Goal: Task Accomplishment & Management: Complete application form

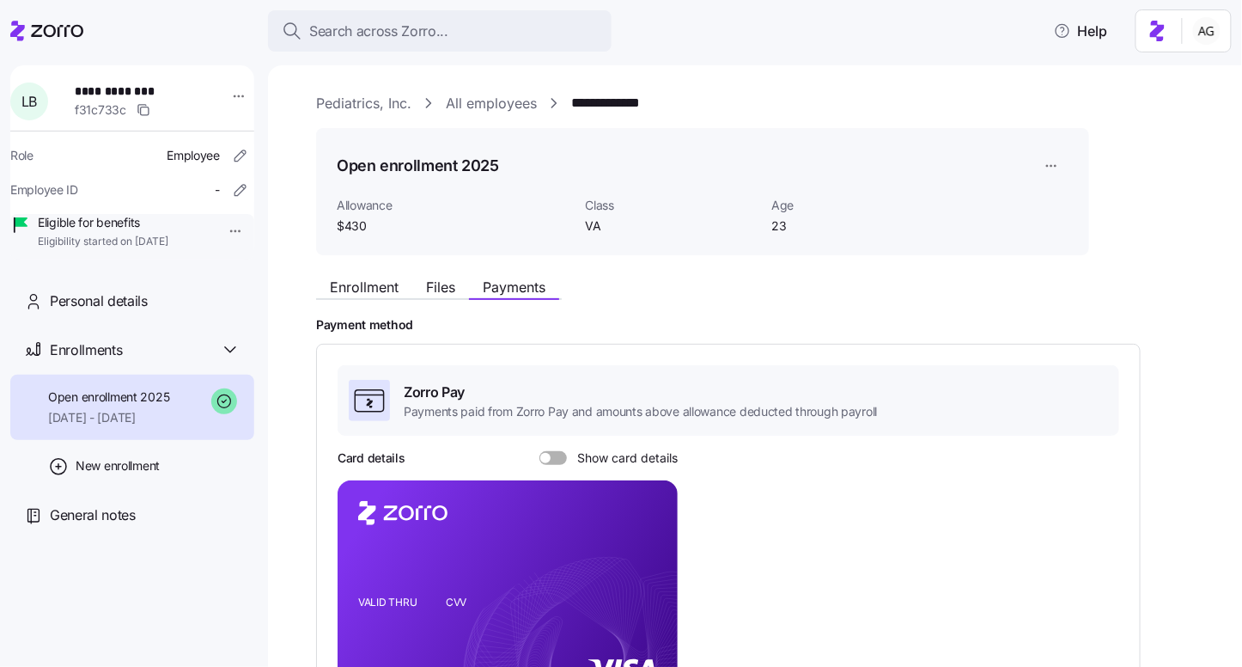
click at [388, 26] on span "Search across Zorro..." at bounding box center [378, 31] width 139 height 21
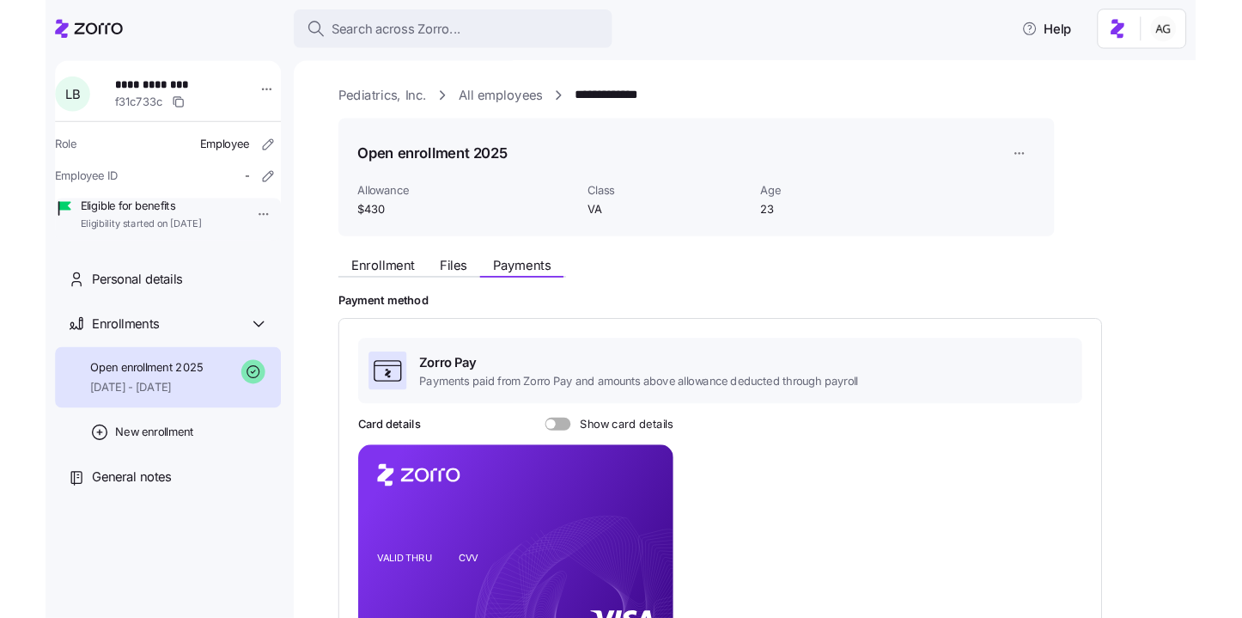
scroll to position [168, 0]
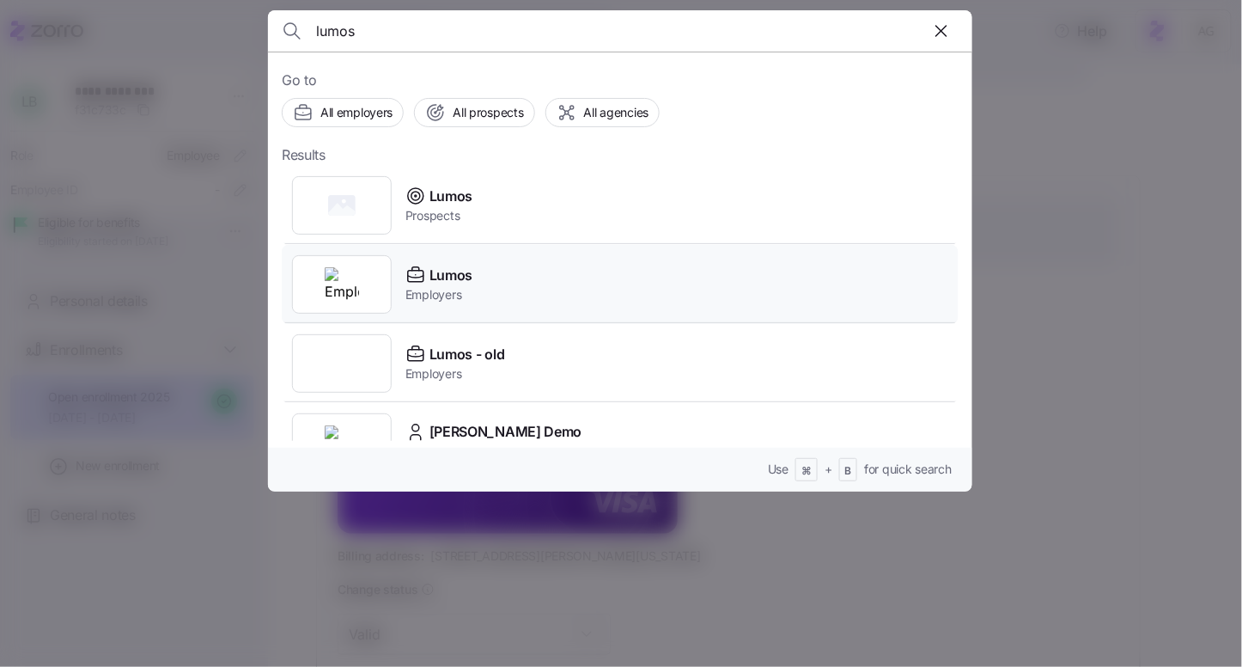
type input "lumos"
click at [511, 276] on div "Lumos Employers" at bounding box center [620, 284] width 677 height 79
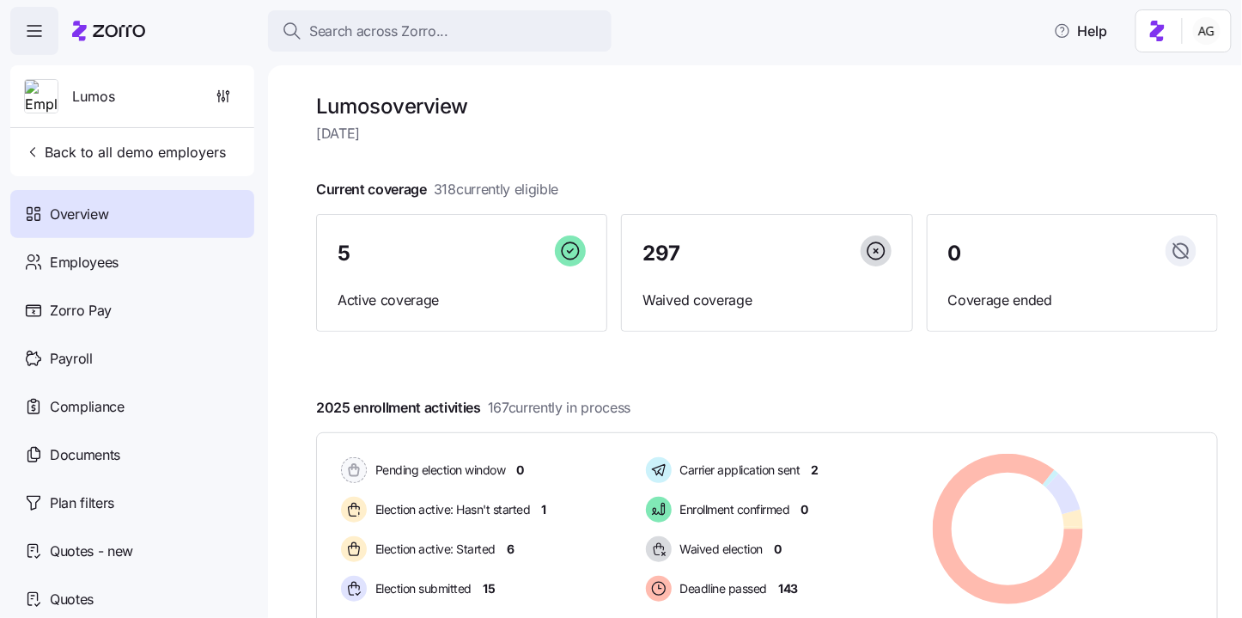
click at [794, 117] on h1 "Lumos overview" at bounding box center [767, 106] width 902 height 27
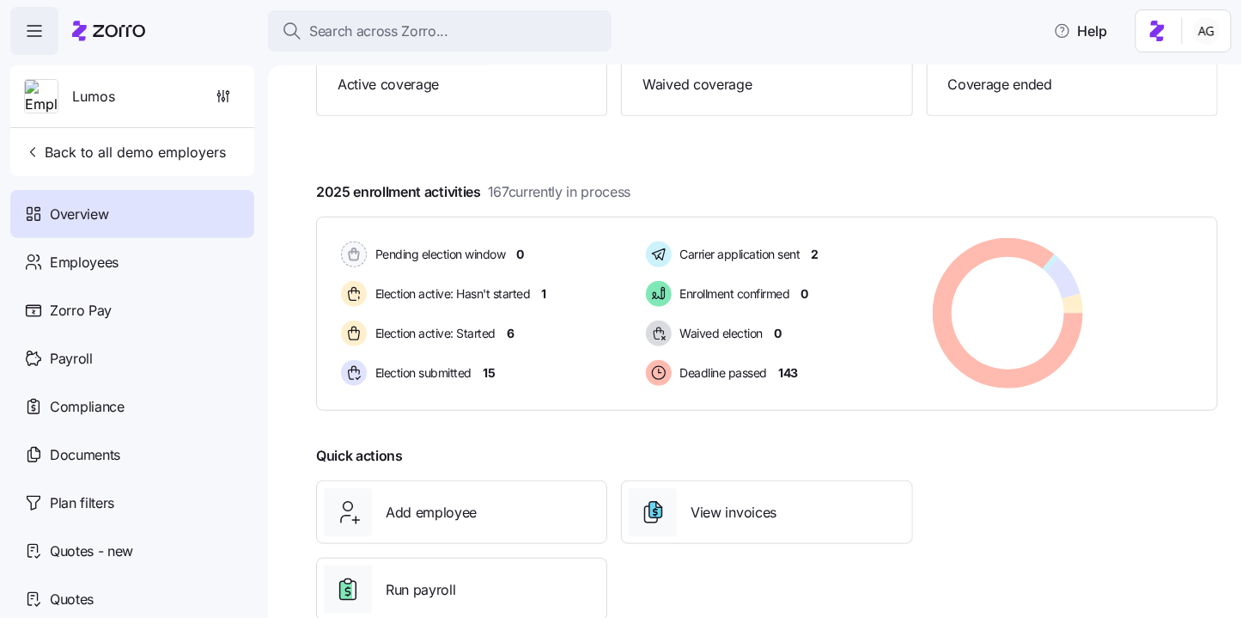
scroll to position [219, 0]
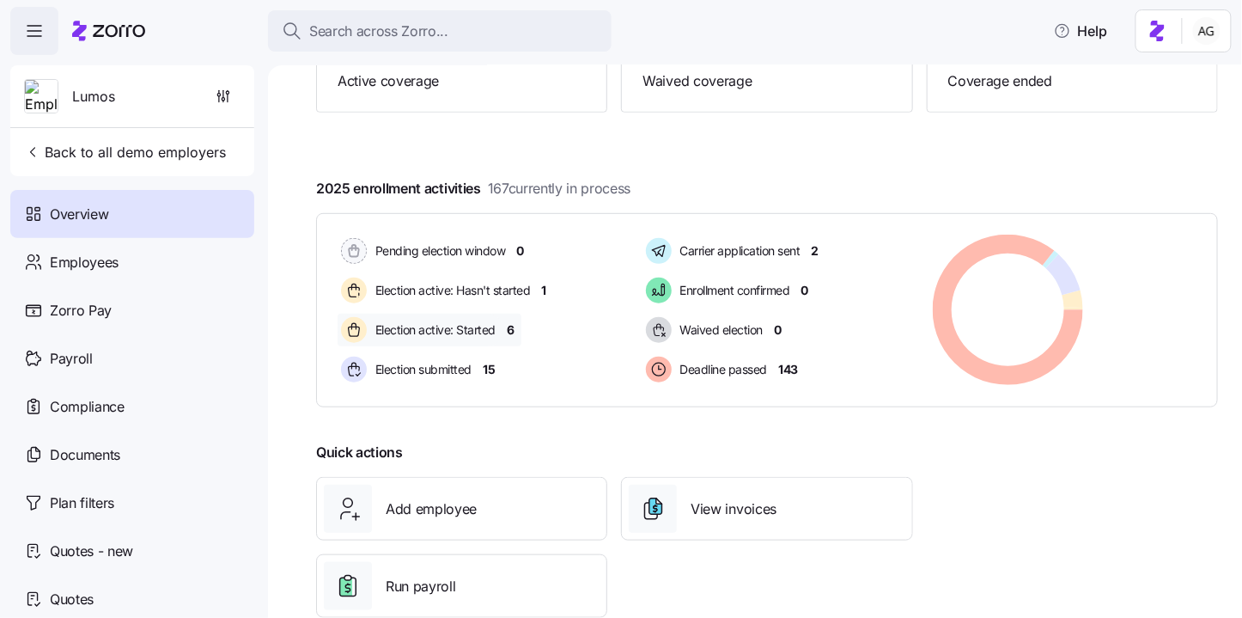
click at [507, 332] on span "6" at bounding box center [511, 329] width 8 height 17
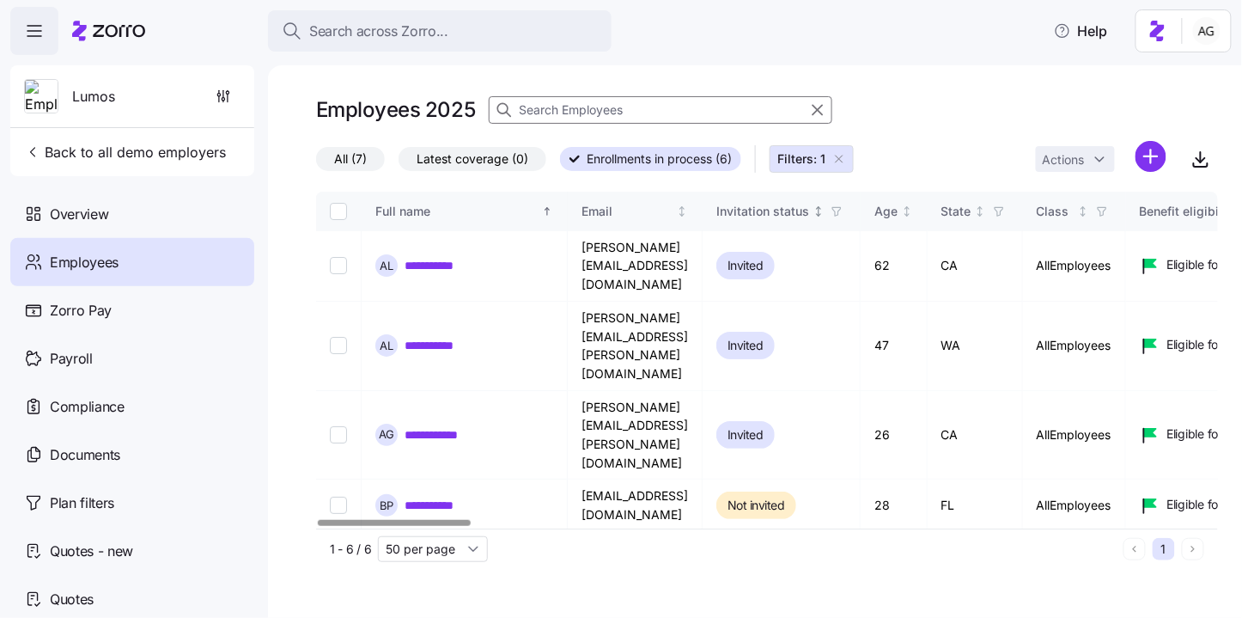
click at [843, 215] on icon "button" at bounding box center [837, 211] width 12 height 12
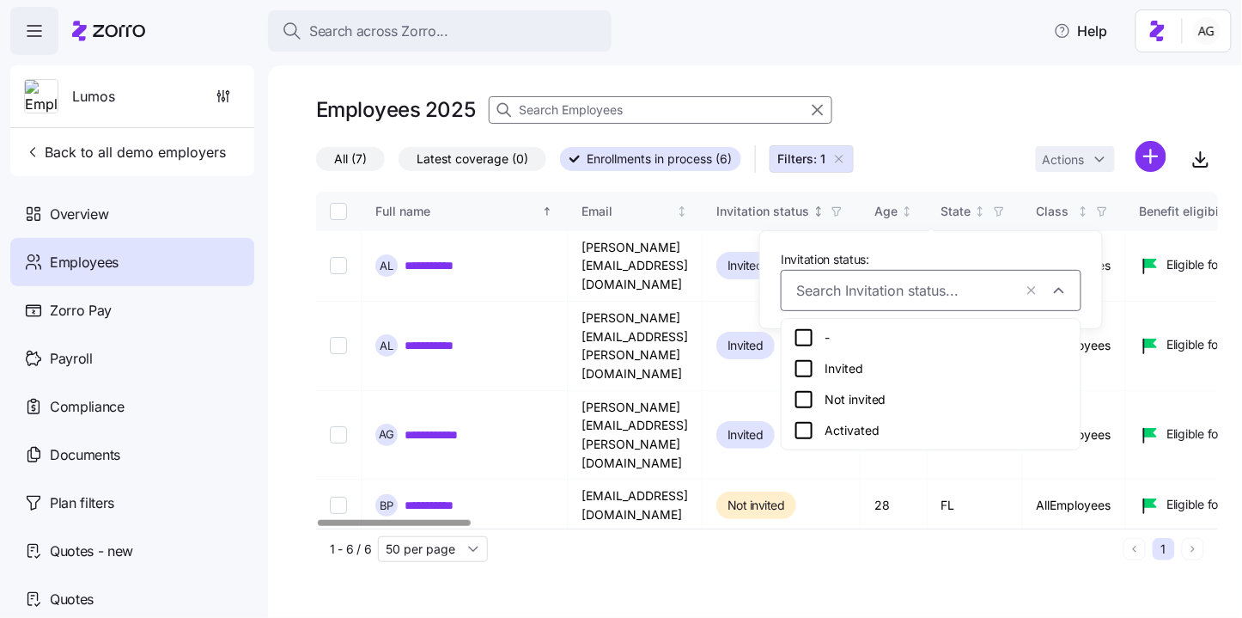
click at [843, 215] on icon "button" at bounding box center [837, 211] width 12 height 12
click at [939, 131] on div "Employees 2025" at bounding box center [767, 117] width 902 height 48
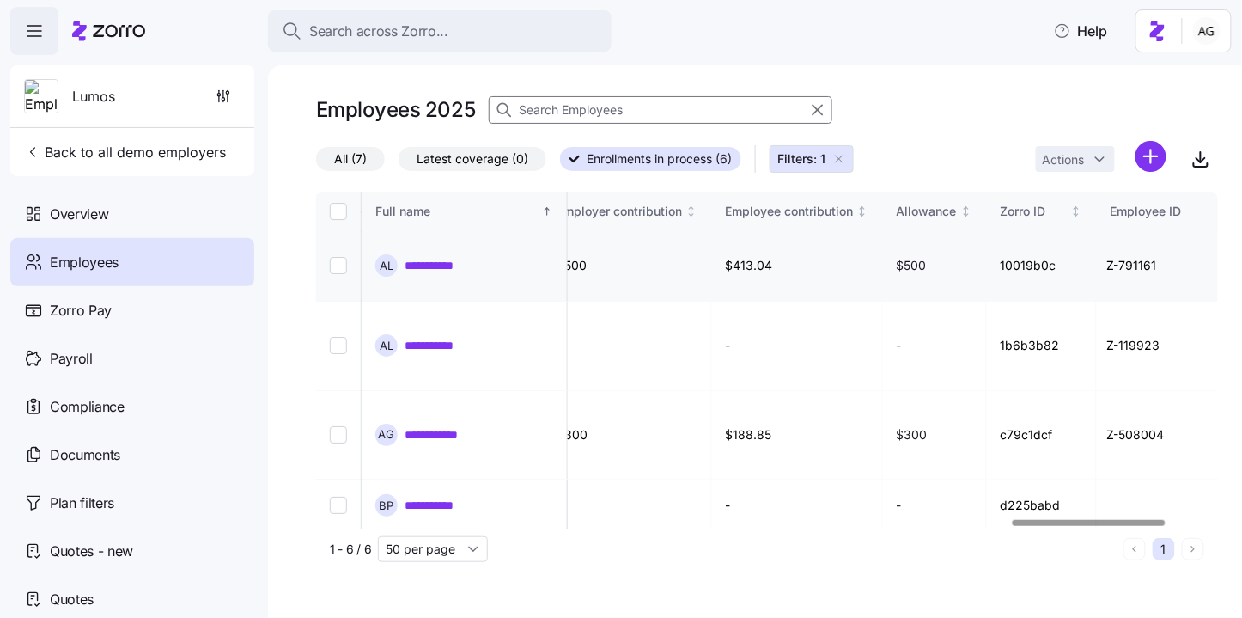
scroll to position [0, 4232]
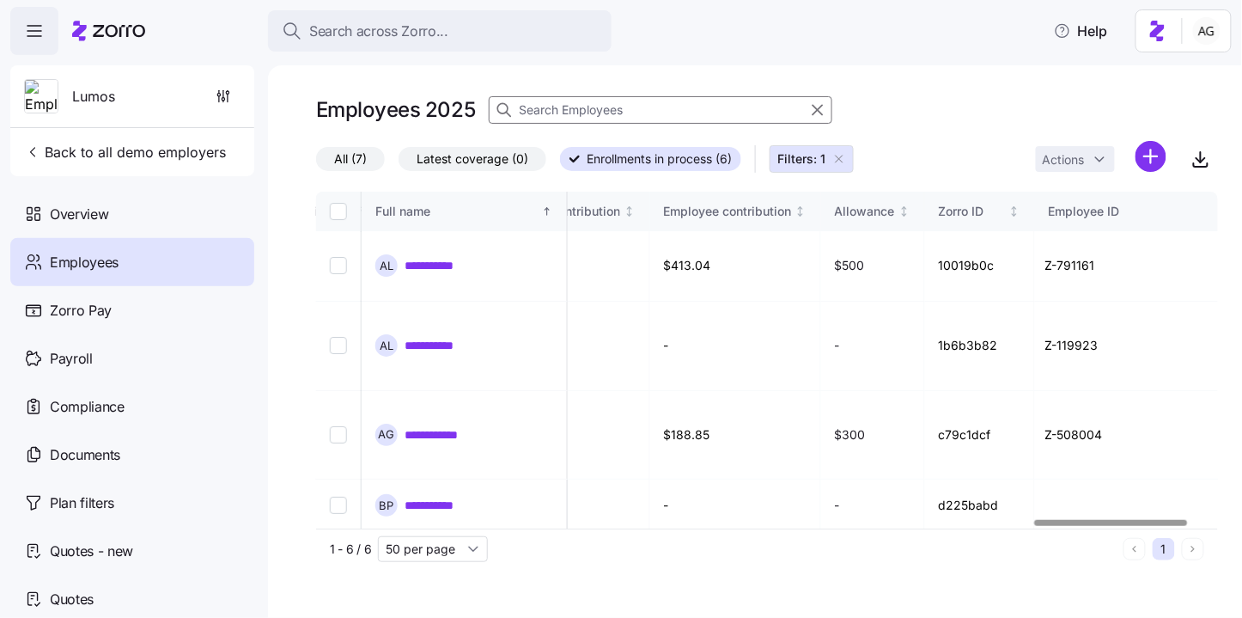
click at [341, 214] on input "Select all records" at bounding box center [338, 211] width 17 height 17
checkbox input "true"
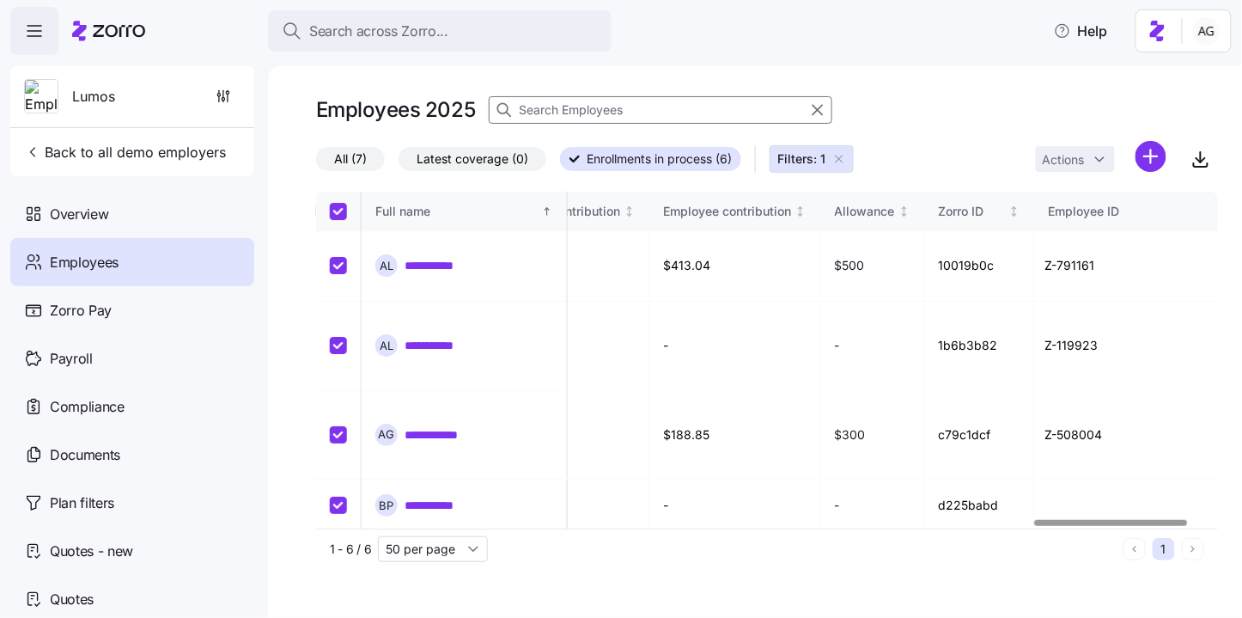
checkbox input "true"
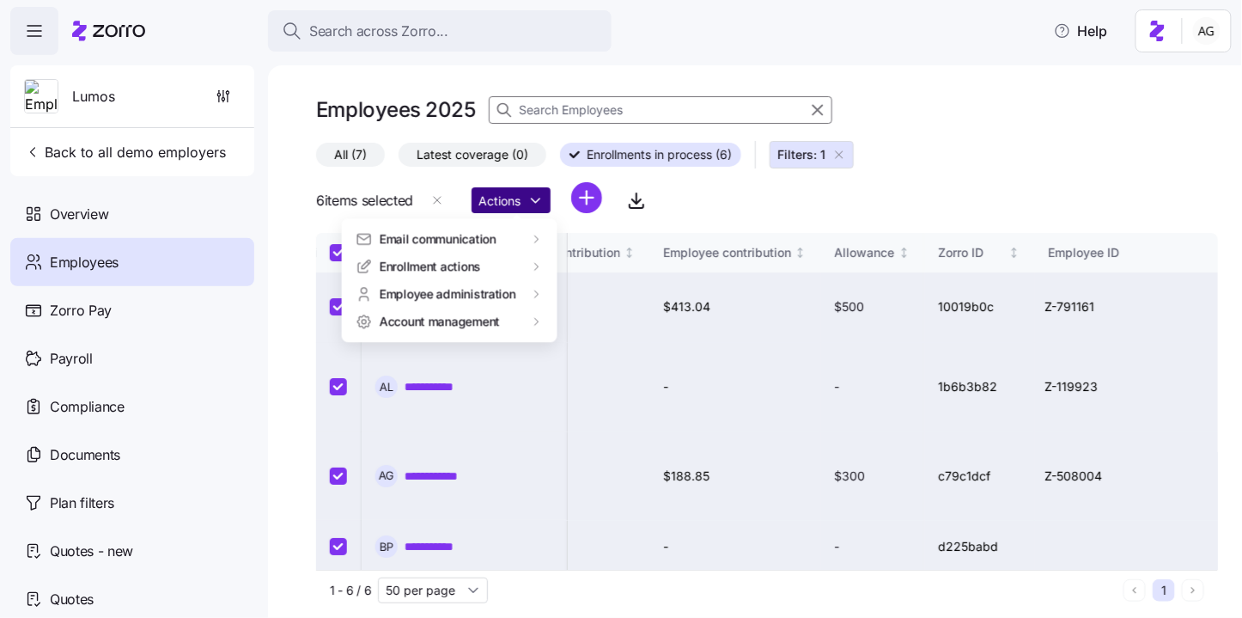
click at [539, 198] on html "**********" at bounding box center [621, 303] width 1242 height 607
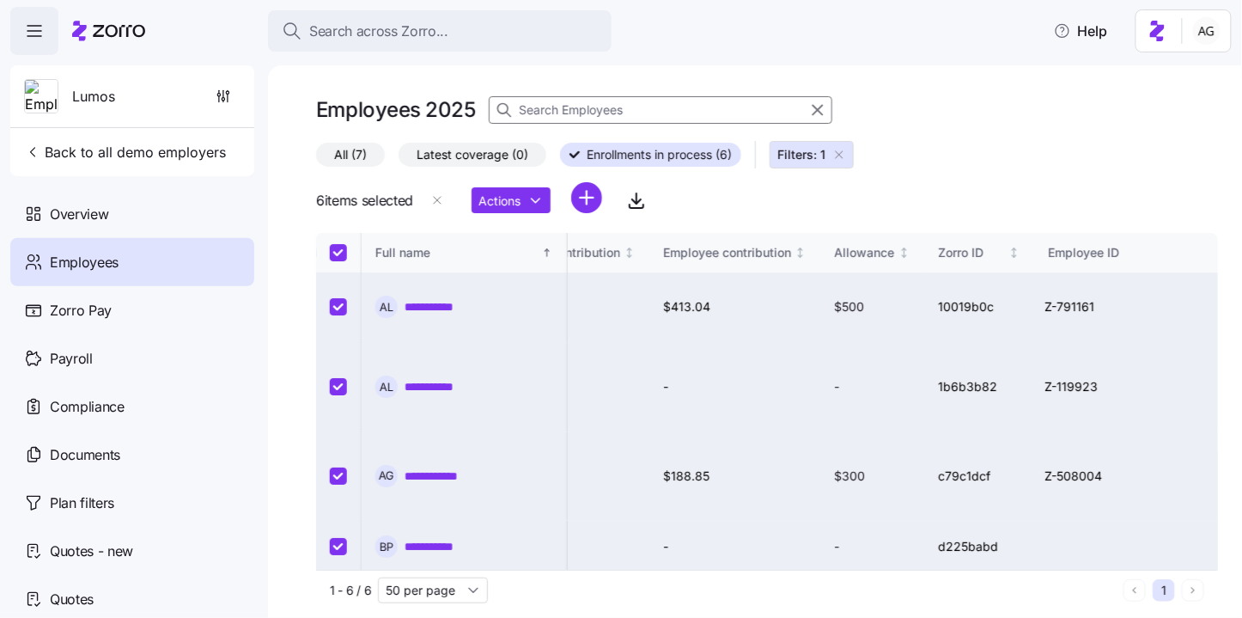
click at [878, 198] on html "**********" at bounding box center [621, 303] width 1242 height 607
click at [591, 195] on html "**********" at bounding box center [621, 303] width 1242 height 607
click at [546, 244] on span "Upload roster" at bounding box center [515, 243] width 73 height 17
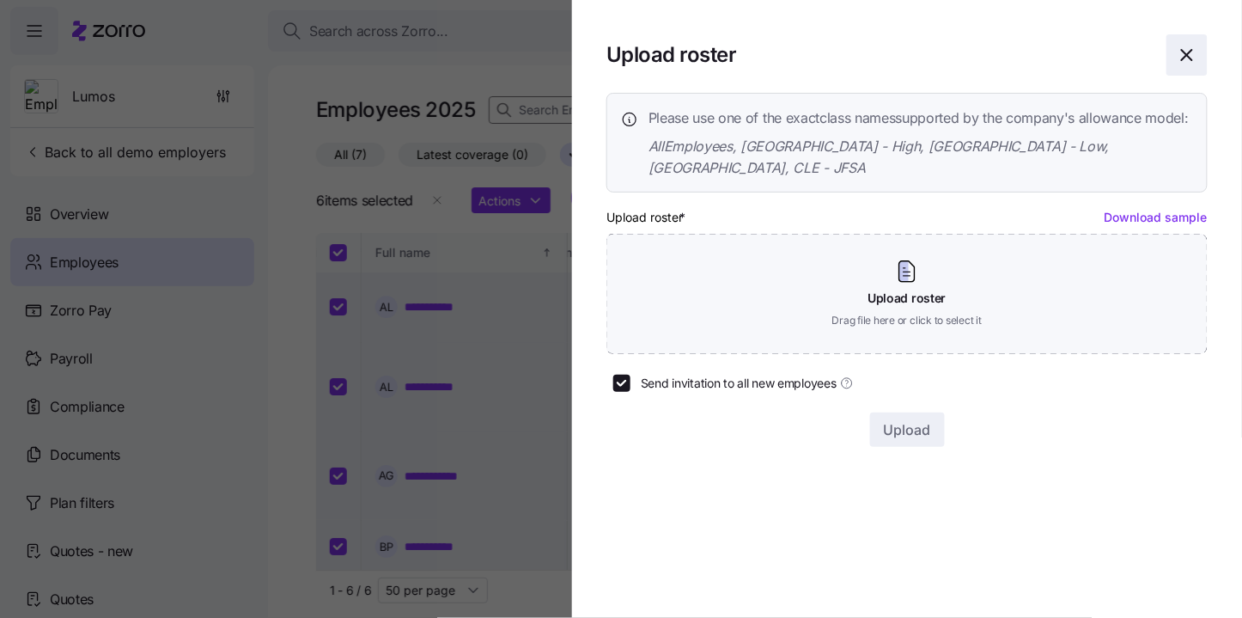
click at [1192, 49] on icon "button" at bounding box center [1187, 55] width 21 height 21
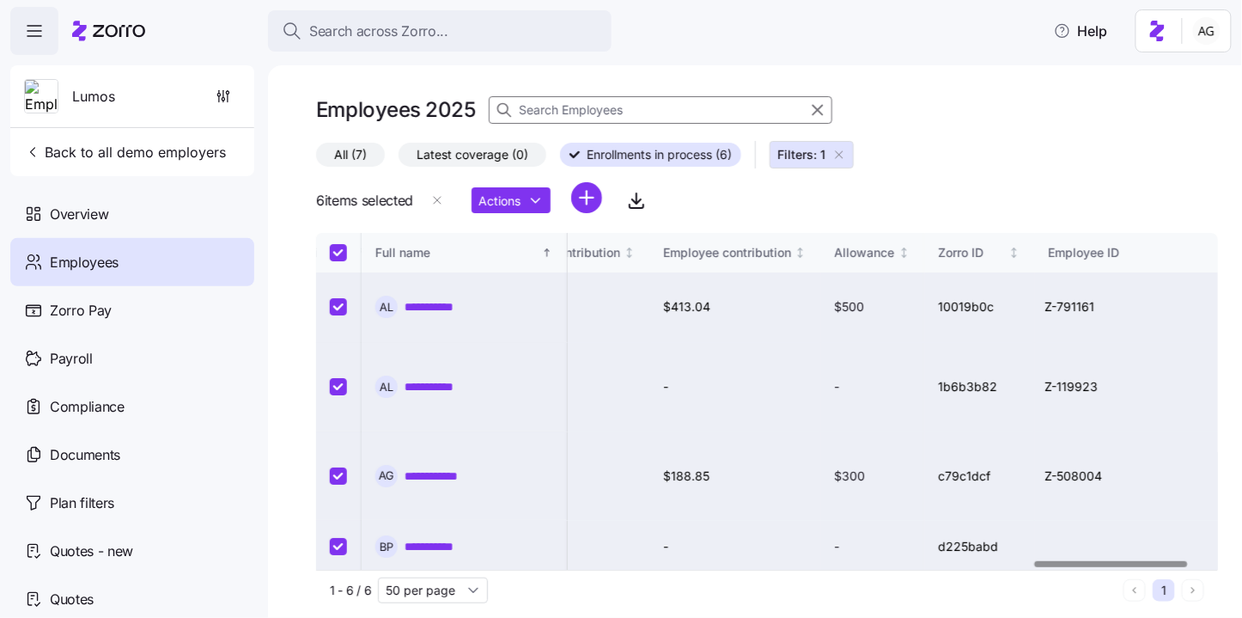
click at [579, 102] on input at bounding box center [661, 109] width 344 height 27
click at [339, 251] on input "Select all records" at bounding box center [338, 252] width 17 height 17
checkbox input "false"
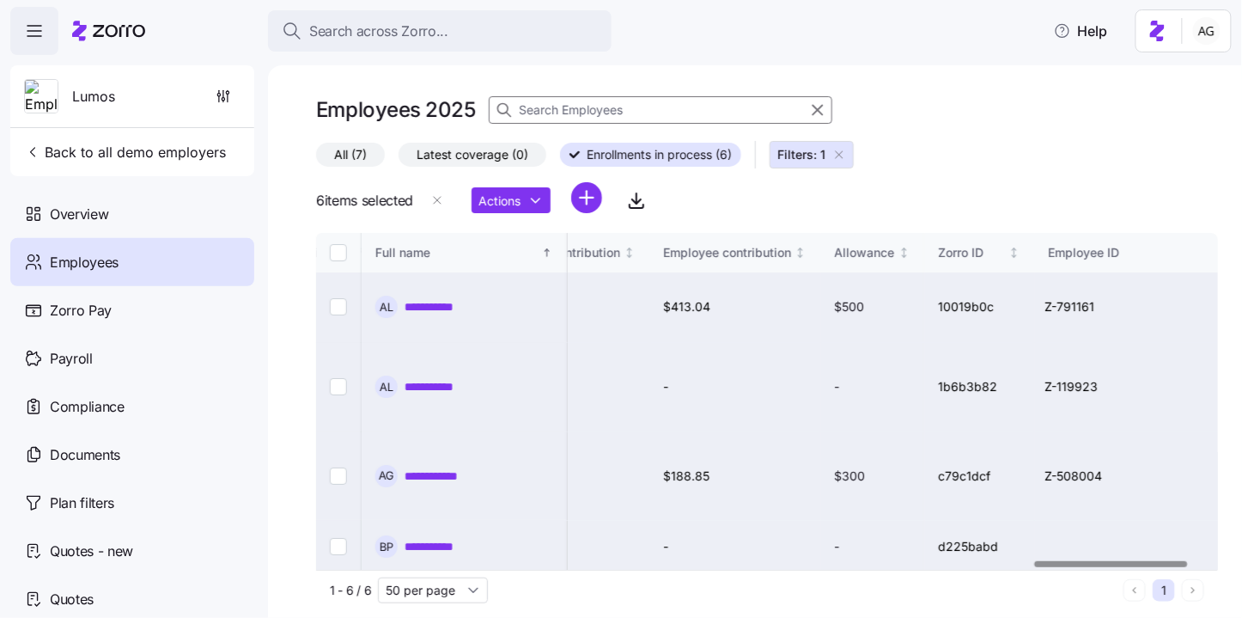
checkbox input "false"
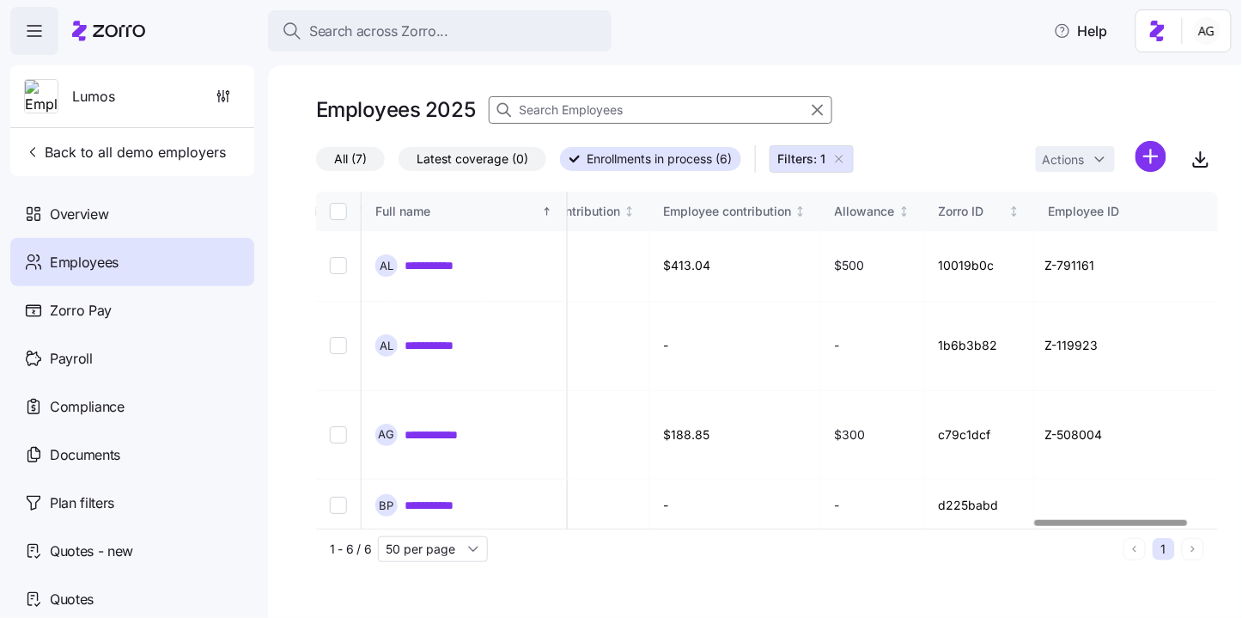
click at [572, 107] on input at bounding box center [661, 109] width 344 height 27
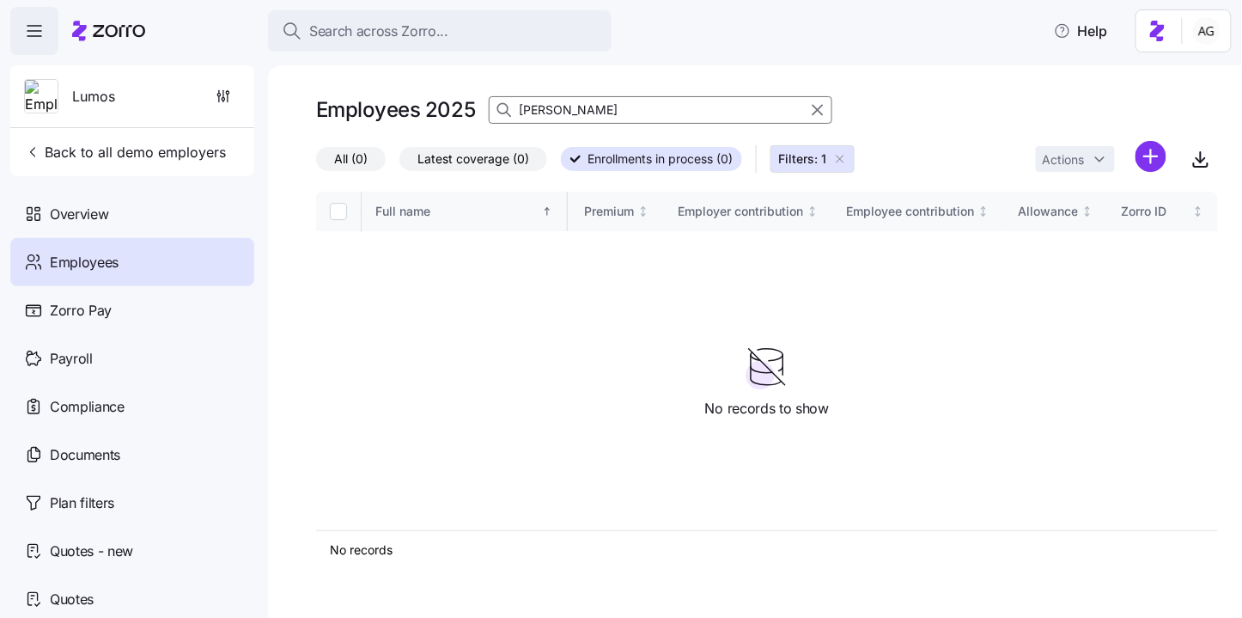
scroll to position [0, 3849]
type input "[PERSON_NAME]"
click at [846, 156] on button "Filters: 1" at bounding box center [813, 158] width 84 height 27
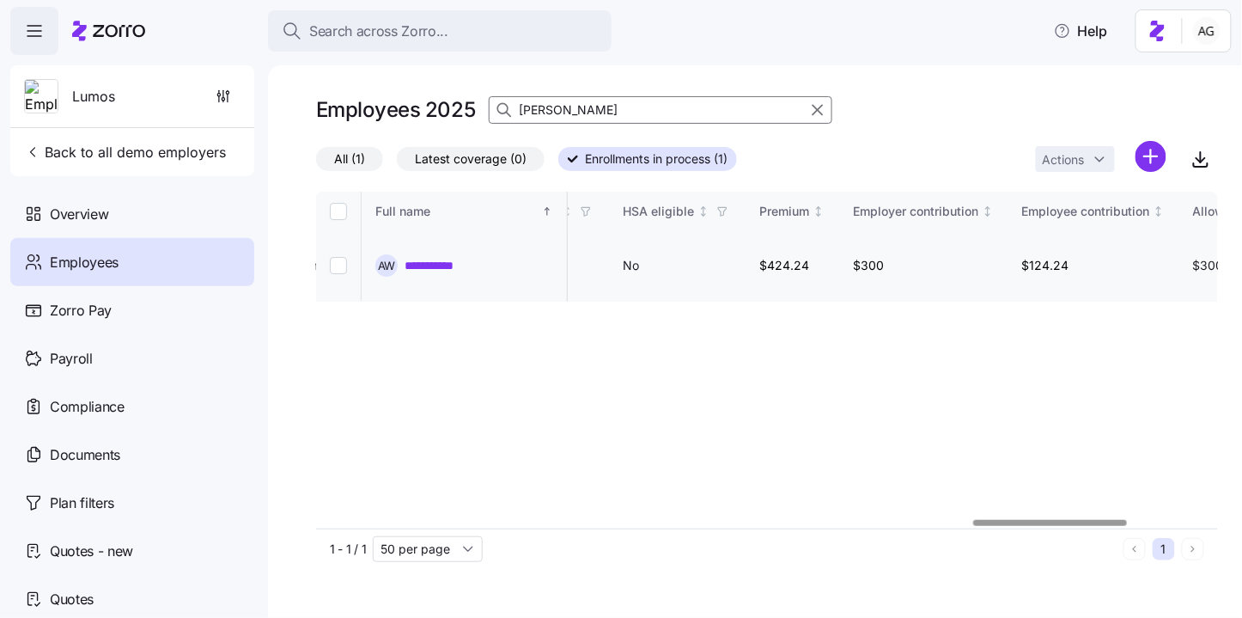
click at [423, 258] on link "**********" at bounding box center [440, 265] width 71 height 17
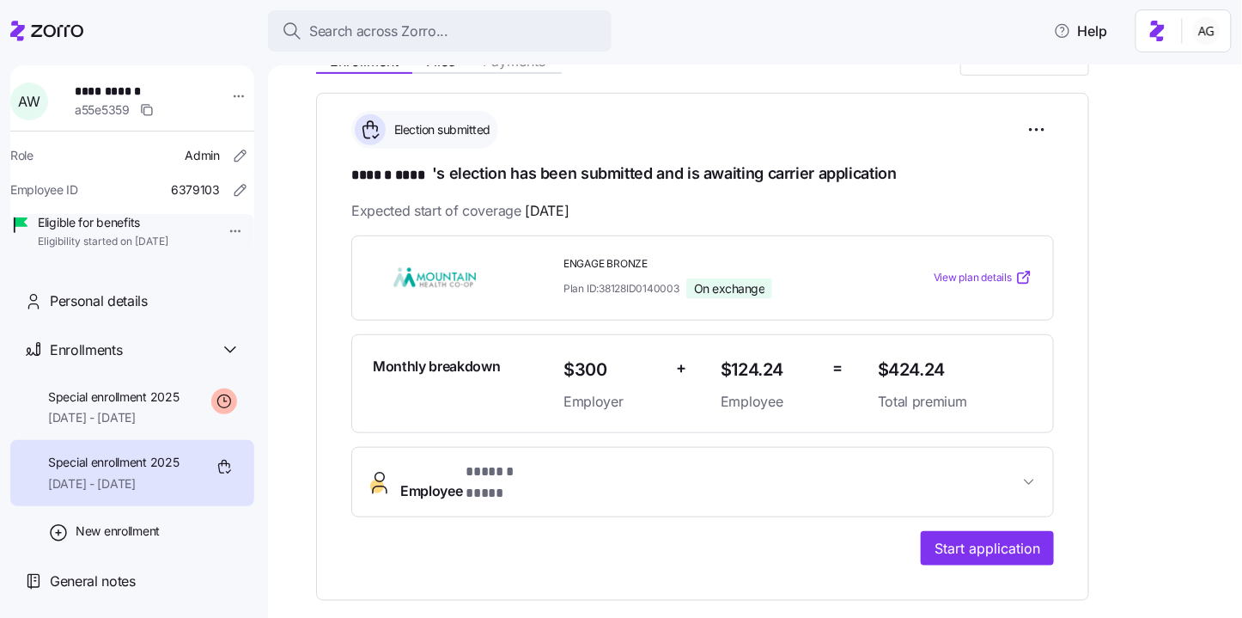
scroll to position [223, 0]
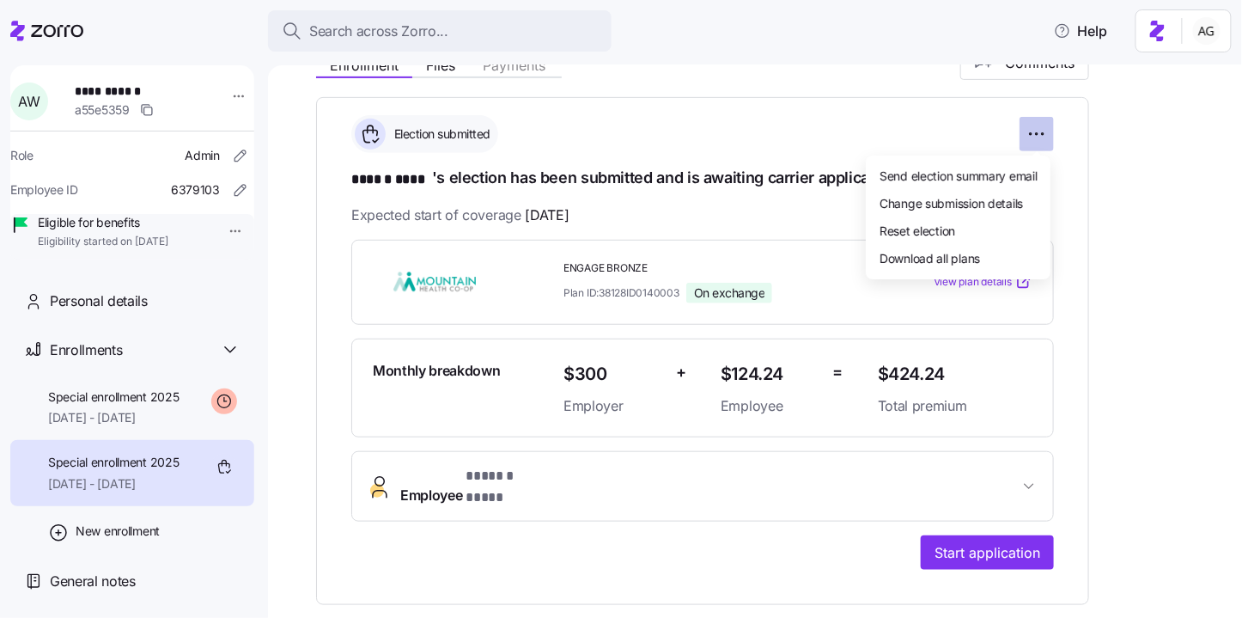
click at [1029, 133] on html "**********" at bounding box center [621, 303] width 1242 height 607
click at [943, 232] on span "Reset election" at bounding box center [918, 230] width 76 height 17
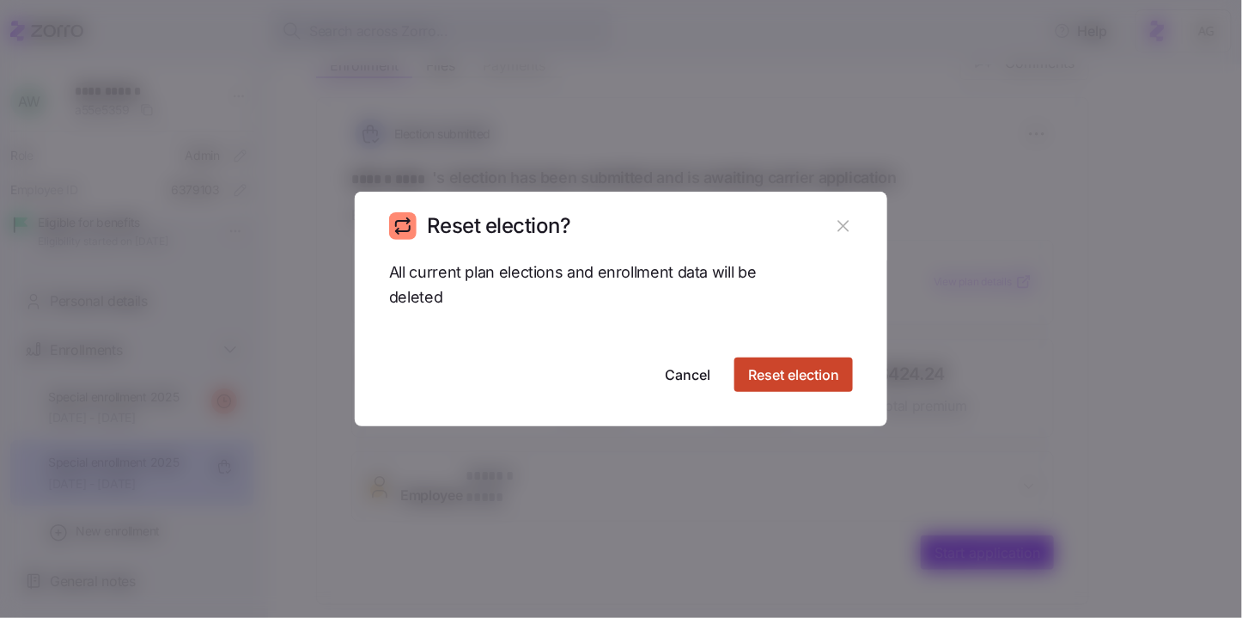
click at [784, 371] on span "Reset election" at bounding box center [793, 374] width 91 height 21
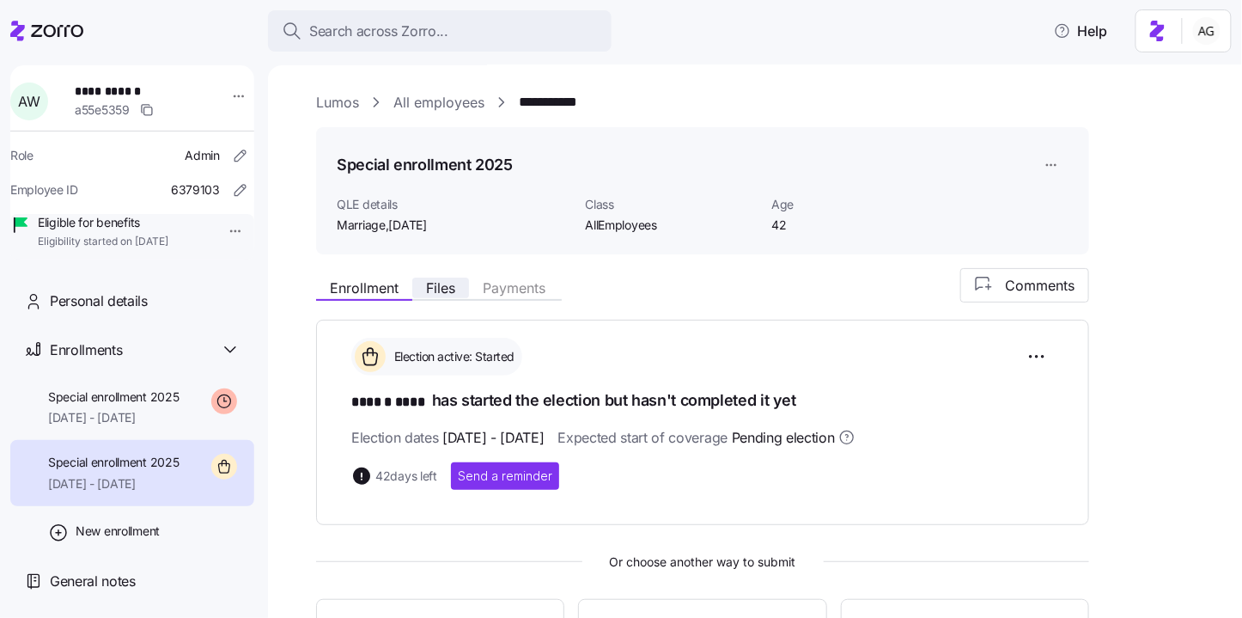
scroll to position [0, 0]
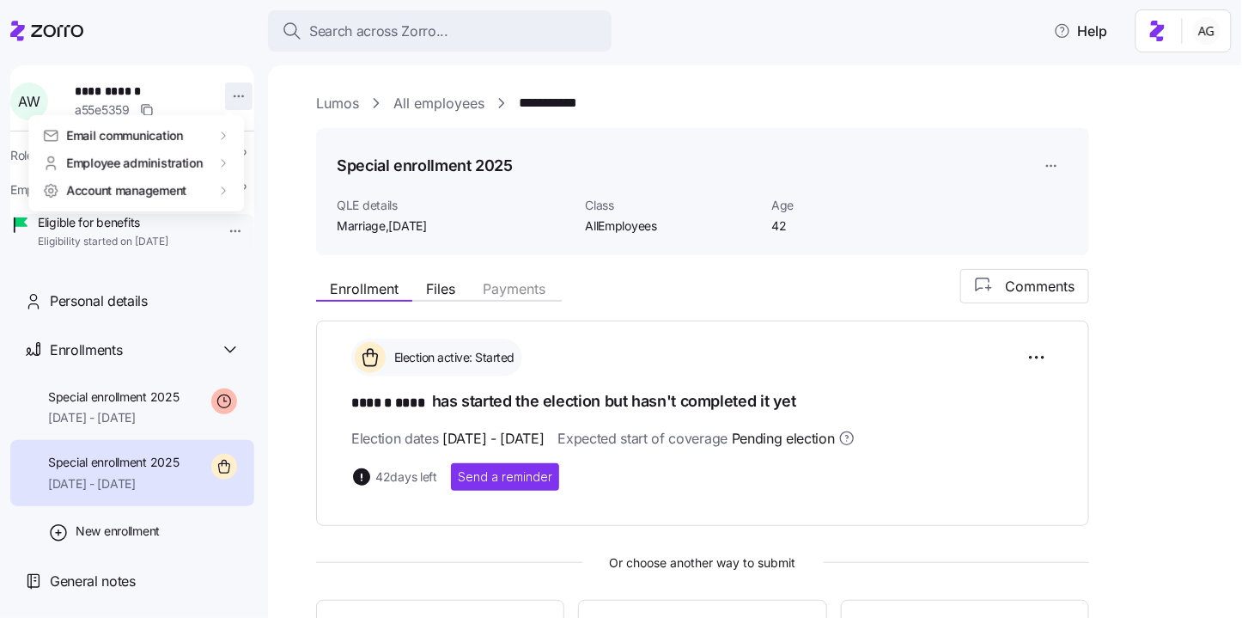
click at [220, 95] on html "**********" at bounding box center [621, 303] width 1242 height 607
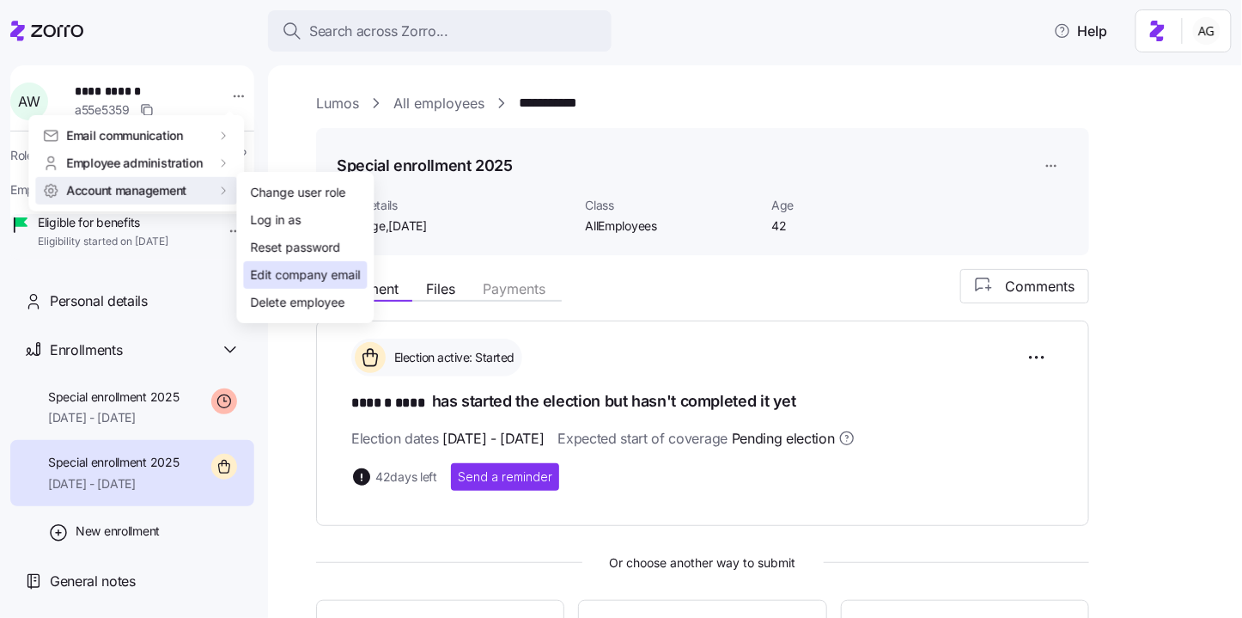
click at [332, 273] on div "Edit company email" at bounding box center [306, 275] width 110 height 19
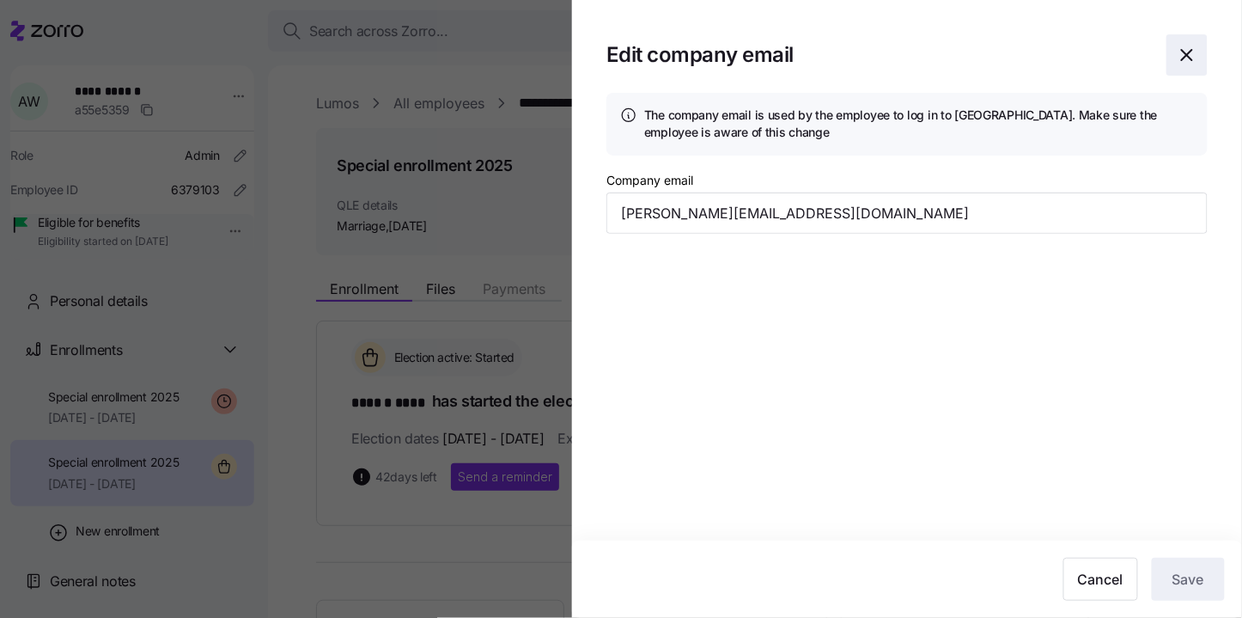
click at [1196, 51] on icon "button" at bounding box center [1187, 55] width 21 height 21
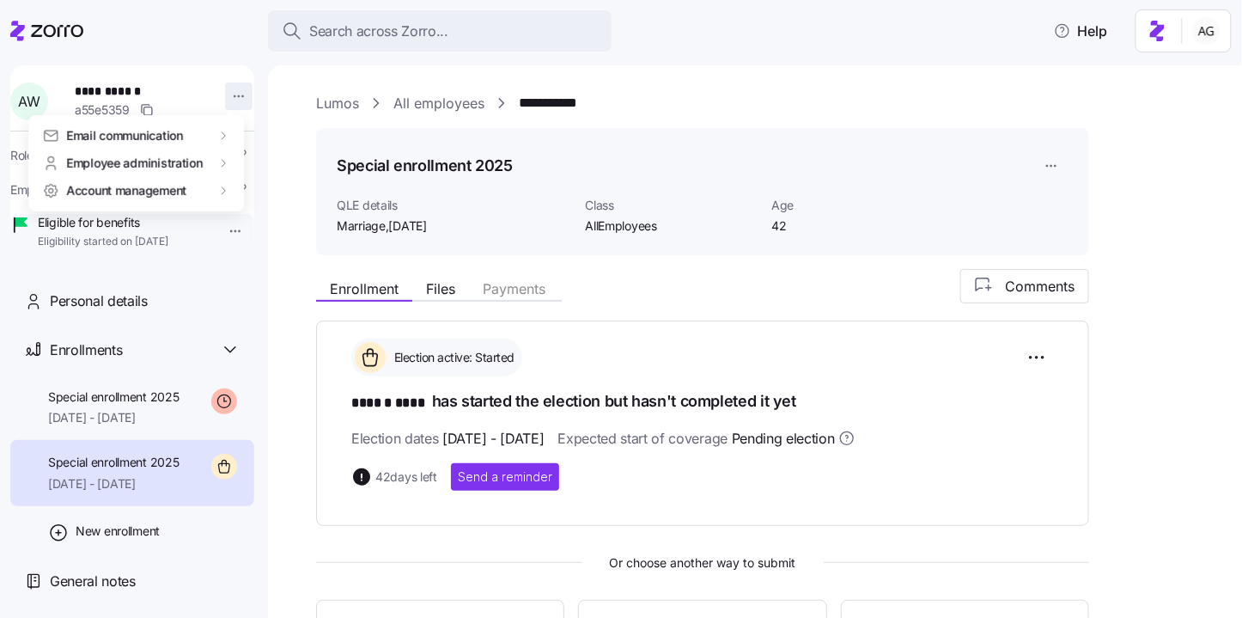
click at [235, 95] on html "**********" at bounding box center [621, 303] width 1242 height 607
click at [1175, 168] on html "**********" at bounding box center [621, 303] width 1242 height 607
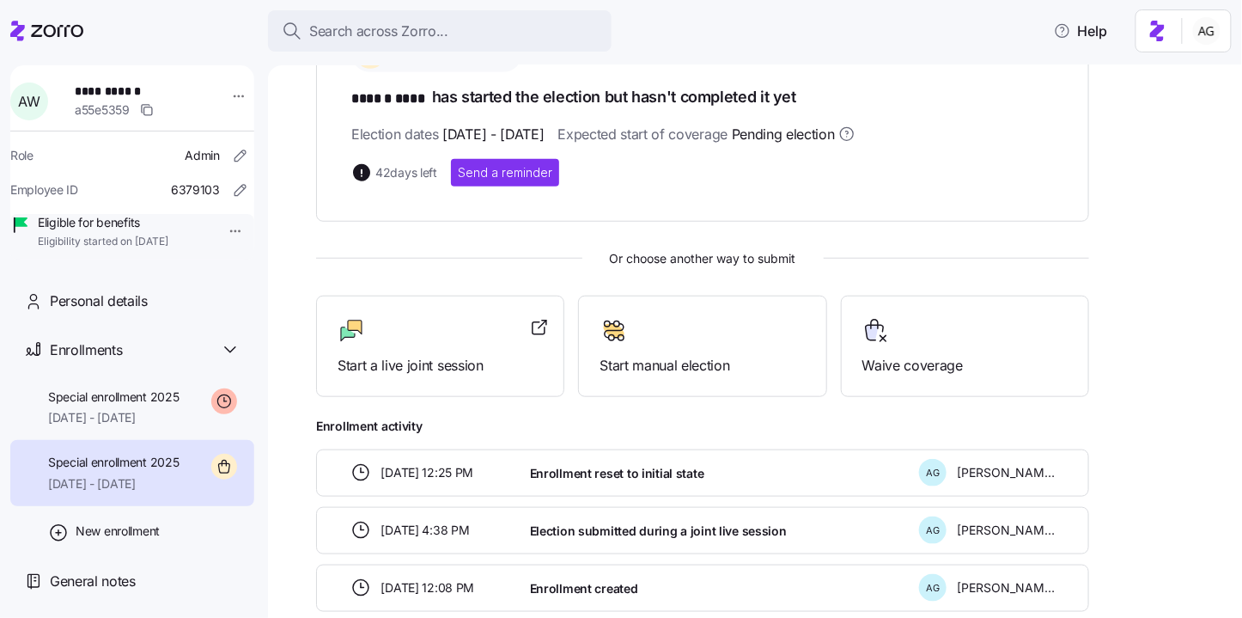
scroll to position [308, 0]
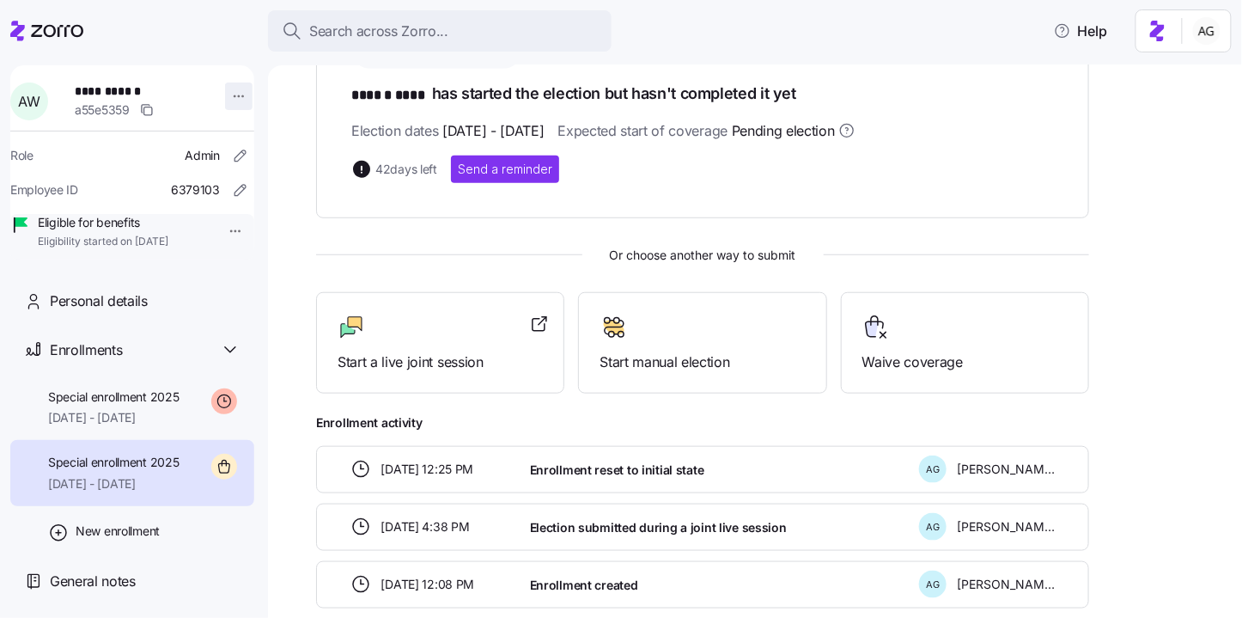
click at [222, 100] on html "**********" at bounding box center [621, 303] width 1242 height 607
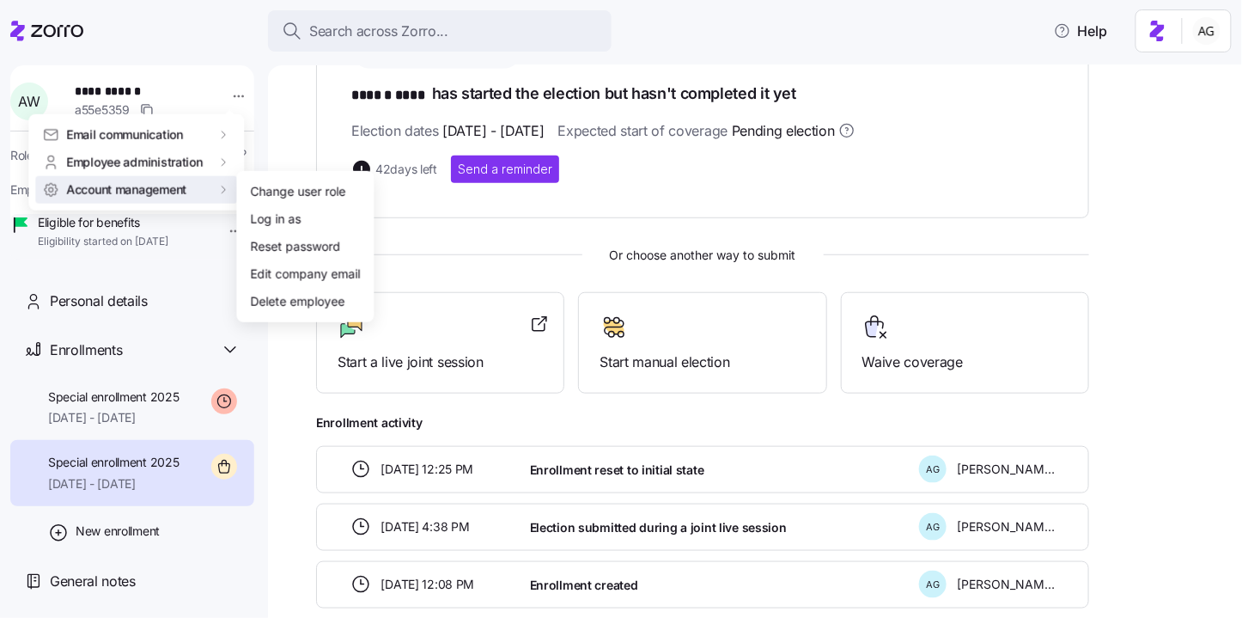
click at [467, 272] on html "**********" at bounding box center [621, 303] width 1242 height 607
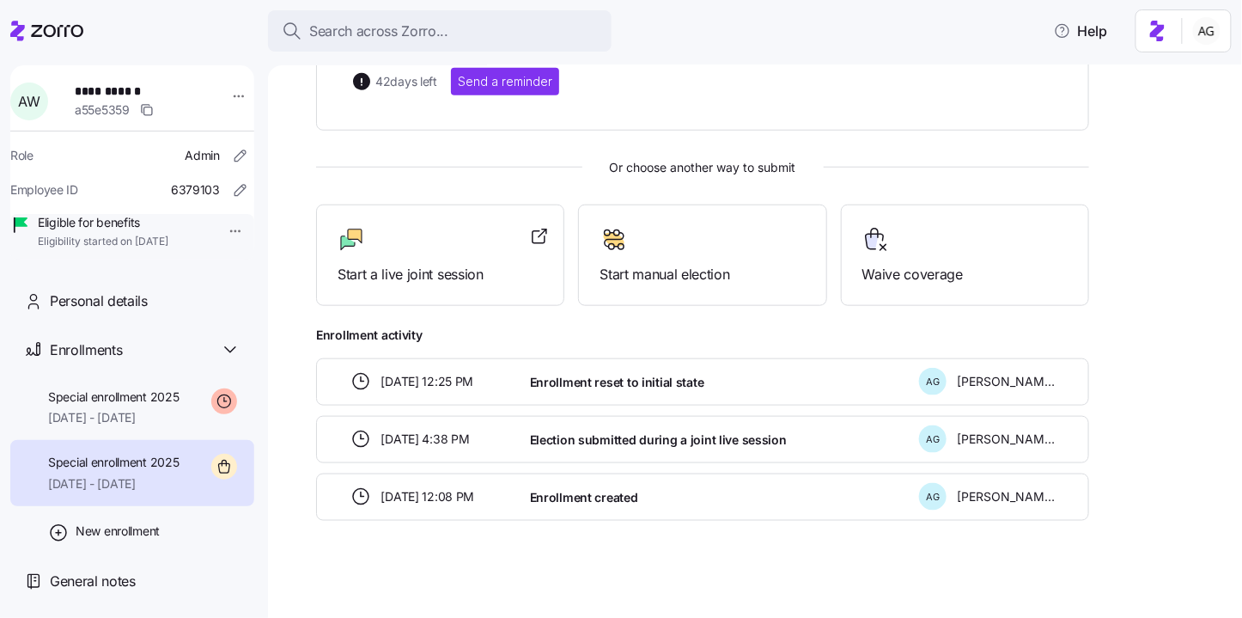
scroll to position [8, 0]
click at [115, 312] on span "Personal details" at bounding box center [99, 300] width 98 height 21
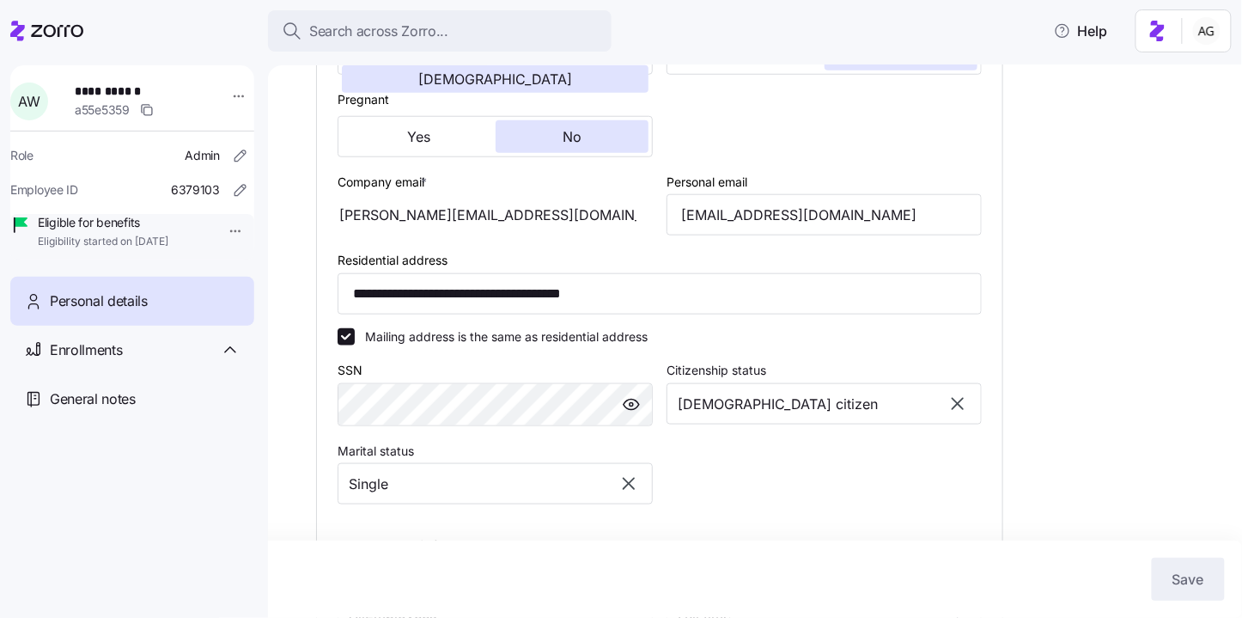
scroll to position [435, 0]
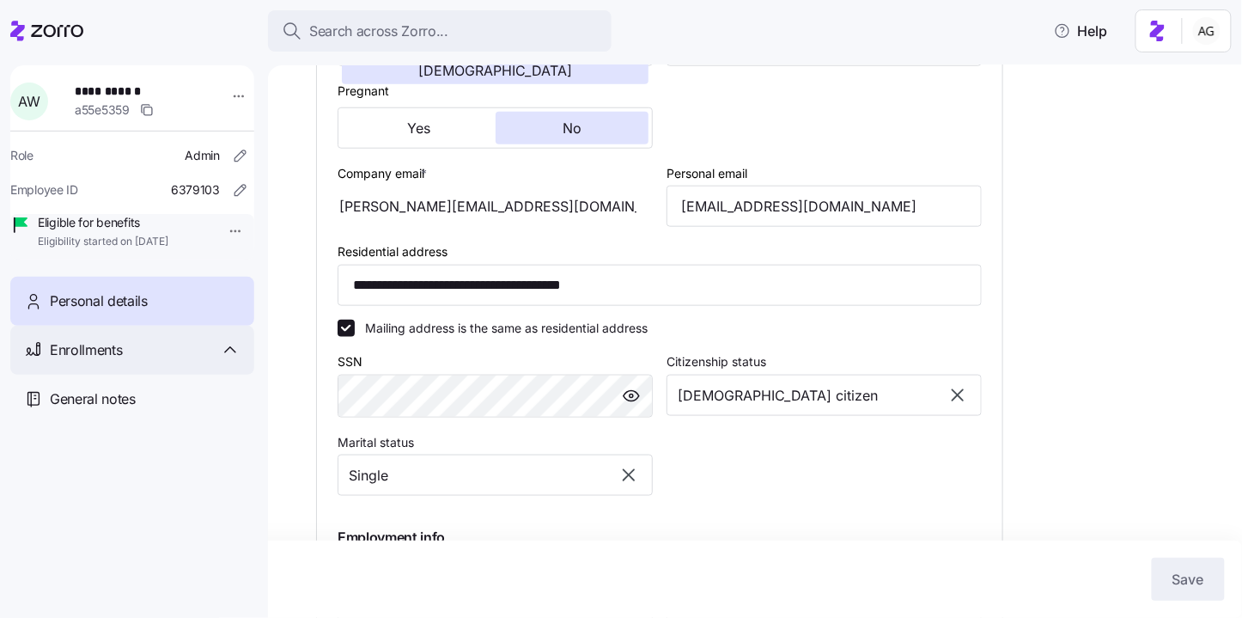
click at [131, 361] on div "Enrollments" at bounding box center [145, 349] width 191 height 21
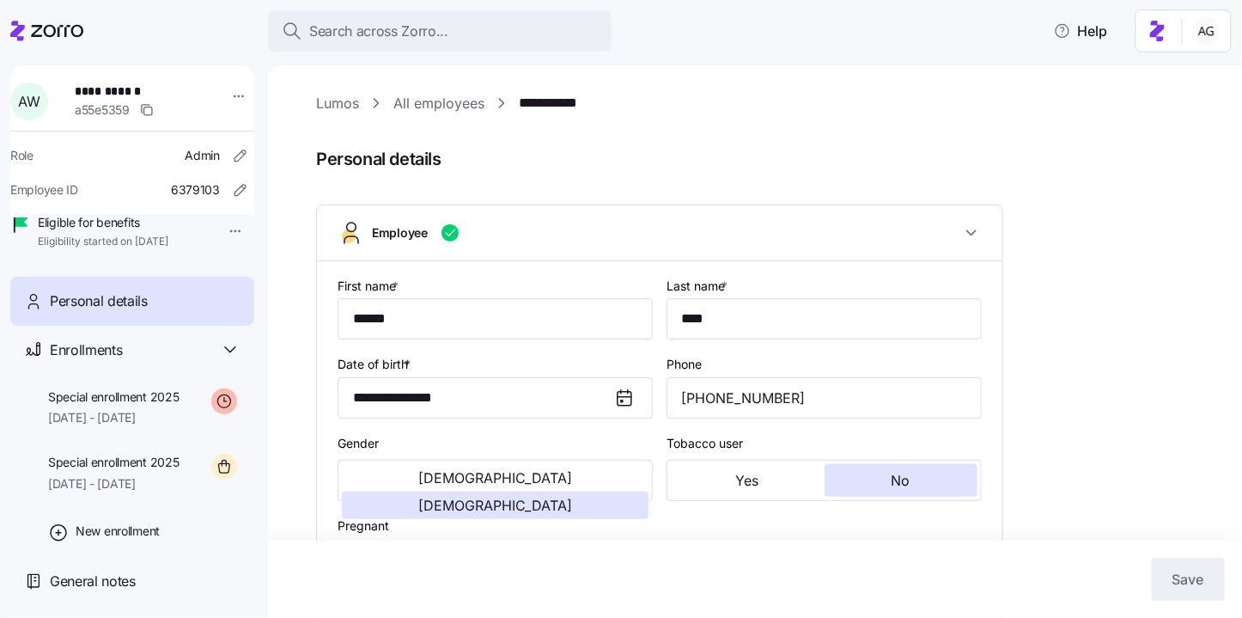
scroll to position [8, 0]
click at [145, 489] on div "Special enrollment 2025 [DATE] - [DATE]" at bounding box center [113, 473] width 131 height 39
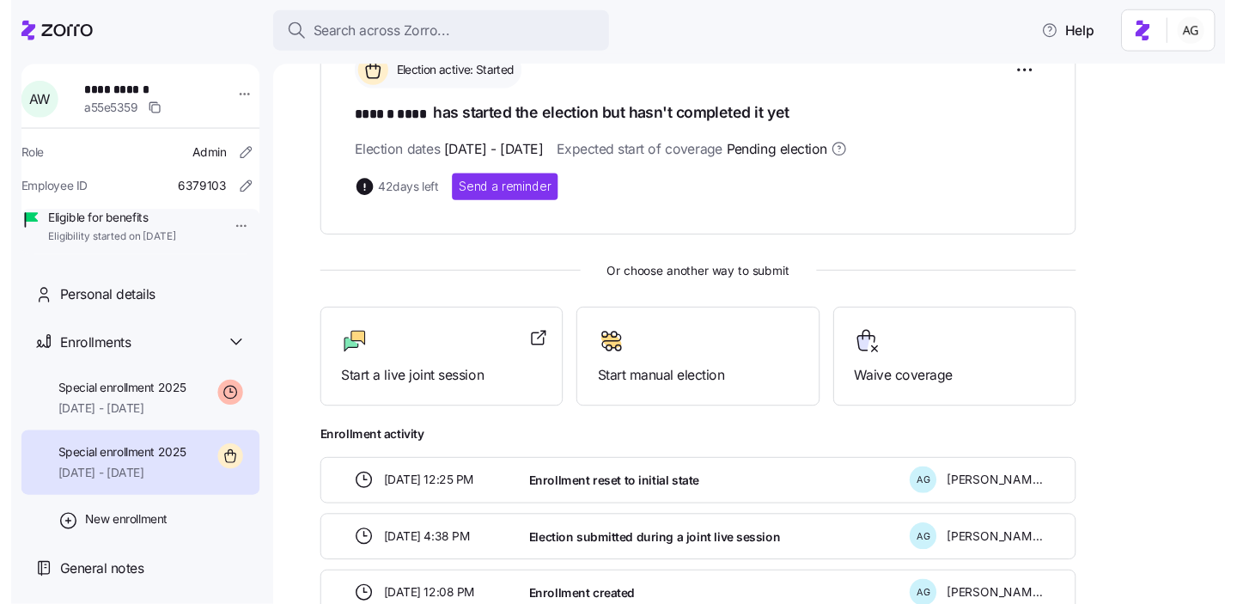
scroll to position [293, 0]
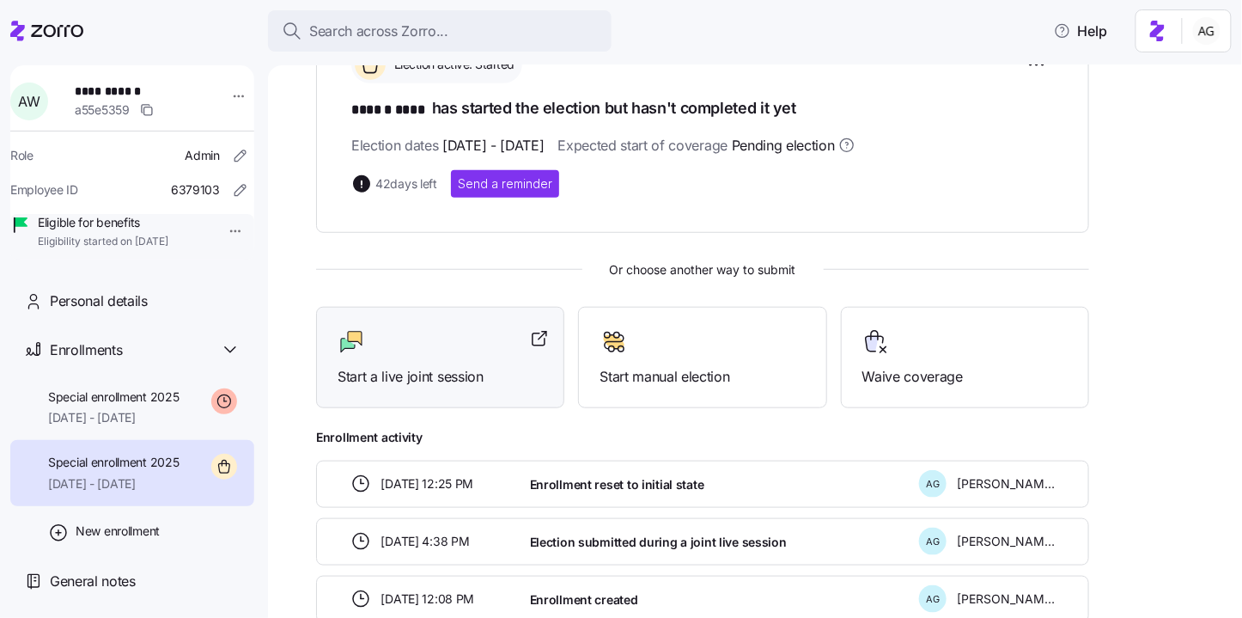
click at [407, 357] on div "Start a live joint session" at bounding box center [440, 357] width 205 height 59
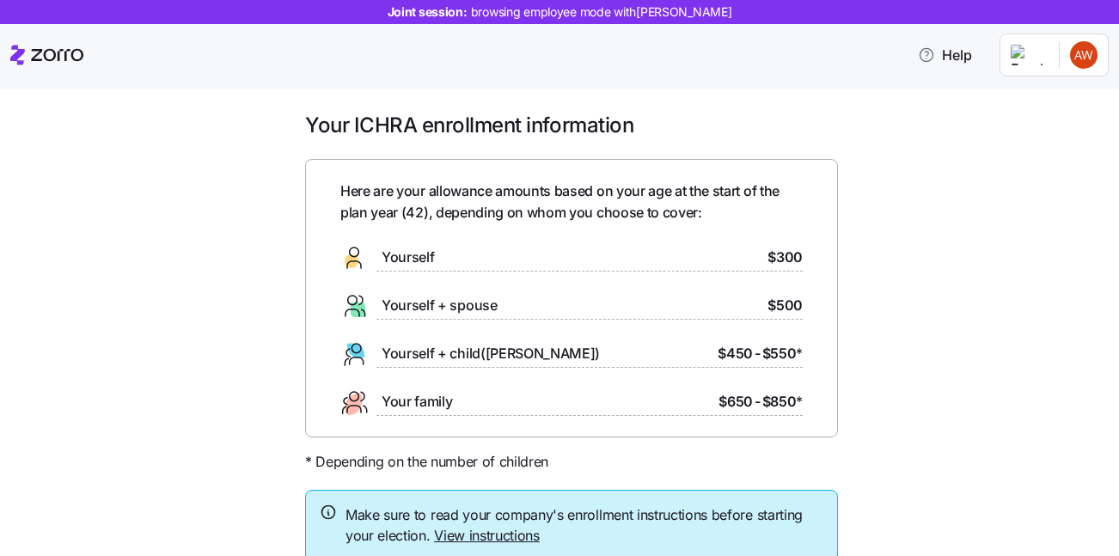
scroll to position [6, 0]
drag, startPoint x: 774, startPoint y: 263, endPoint x: 821, endPoint y: 262, distance: 47.3
click at [821, 262] on div "Here are your allowance amounts based on your age at the start of the plan year…" at bounding box center [571, 297] width 533 height 278
drag, startPoint x: 805, startPoint y: 303, endPoint x: 759, endPoint y: 308, distance: 46.6
click at [759, 308] on div "Here are your allowance amounts based on your age at the start of the plan year…" at bounding box center [571, 297] width 533 height 278
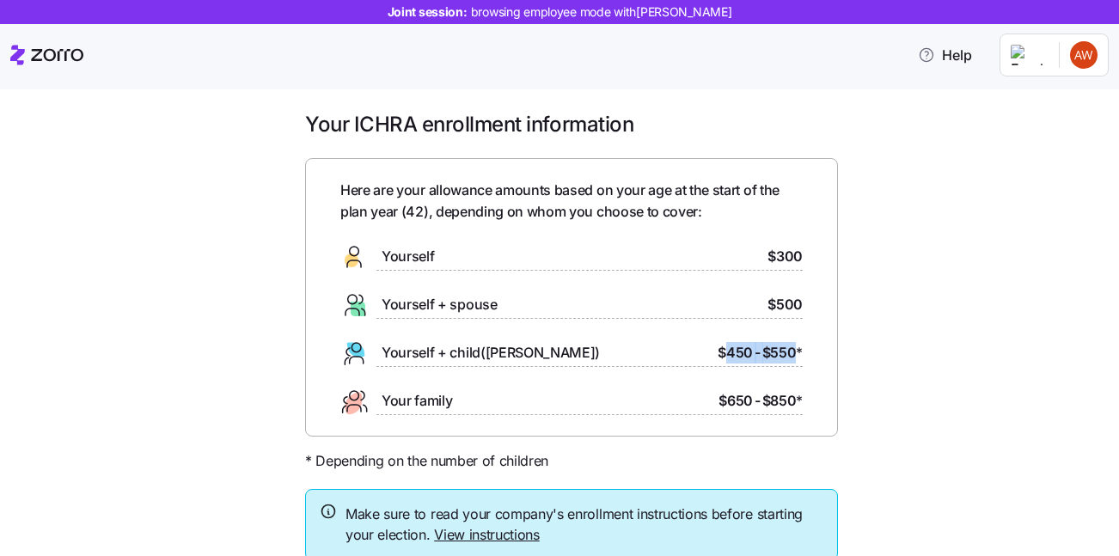
drag, startPoint x: 797, startPoint y: 349, endPoint x: 712, endPoint y: 355, distance: 85.3
click at [712, 355] on div "Yourself + child(ren) $450 - $550 *" at bounding box center [571, 352] width 462 height 27
drag, startPoint x: 797, startPoint y: 407, endPoint x: 738, endPoint y: 410, distance: 58.5
click at [738, 410] on div "Here are your allowance amounts based on your age at the start of the plan year…" at bounding box center [571, 297] width 533 height 278
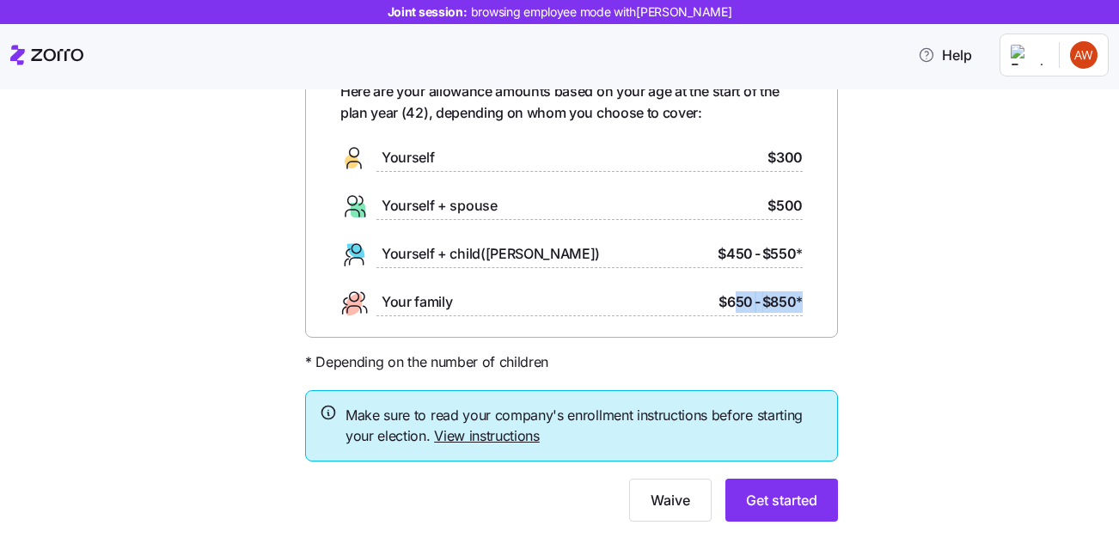
scroll to position [106, 0]
click at [452, 438] on link "View instructions" at bounding box center [487, 434] width 106 height 17
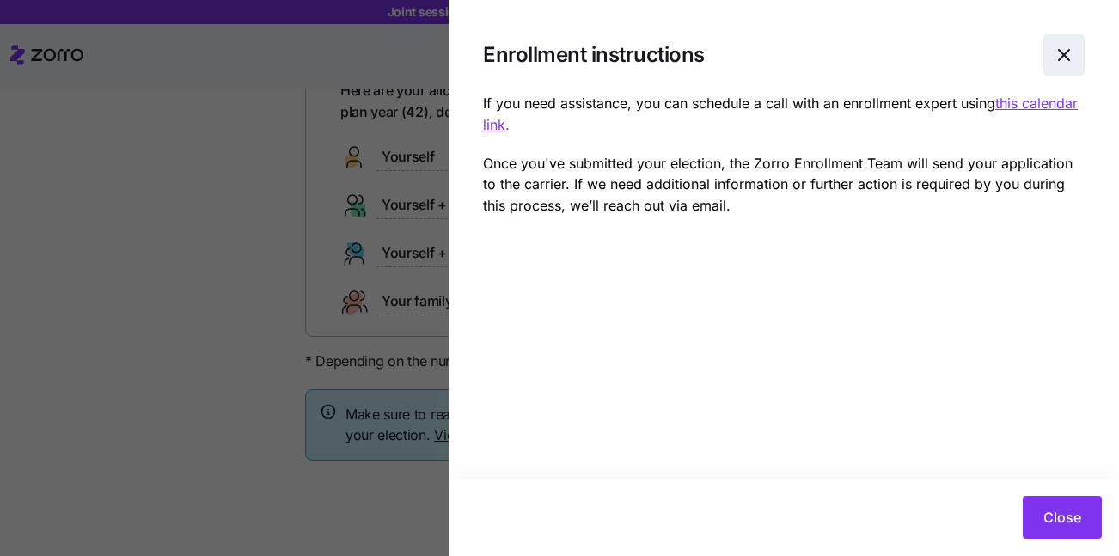
click at [1064, 58] on icon "button" at bounding box center [1063, 55] width 21 height 21
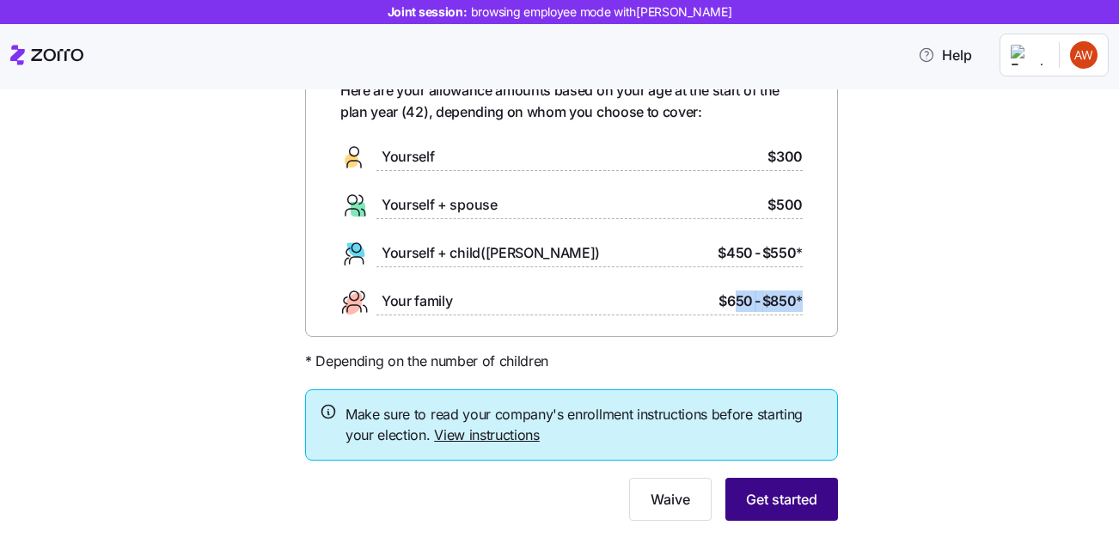
click at [740, 497] on button "Get started" at bounding box center [781, 499] width 113 height 43
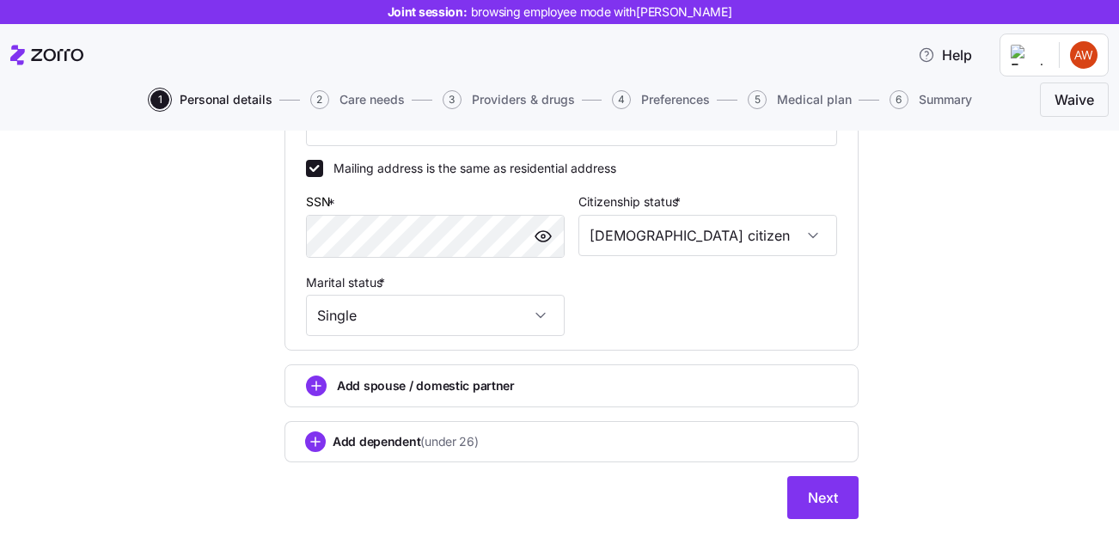
scroll to position [659, 0]
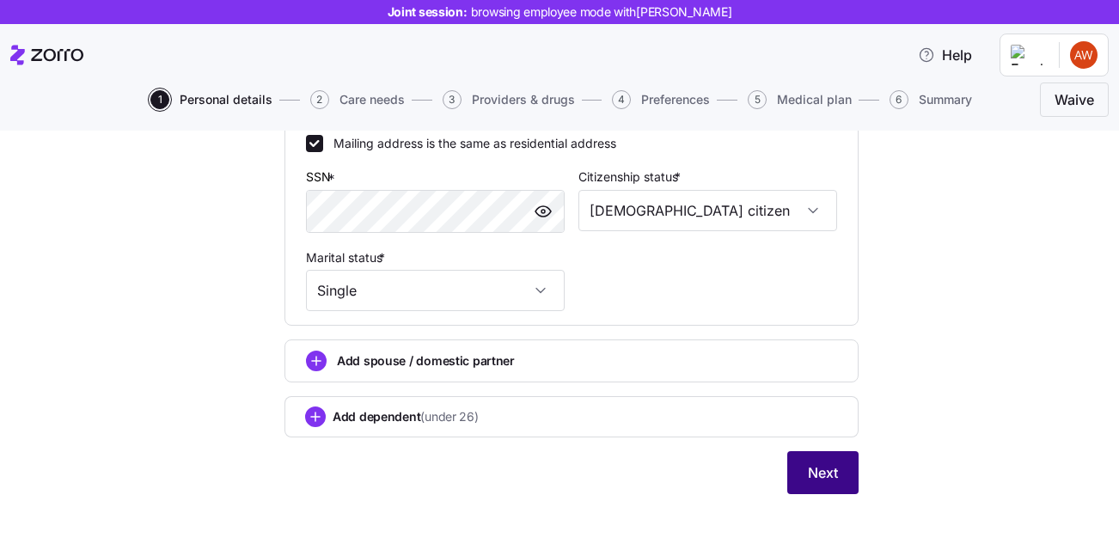
click at [827, 470] on span "Next" at bounding box center [823, 472] width 30 height 21
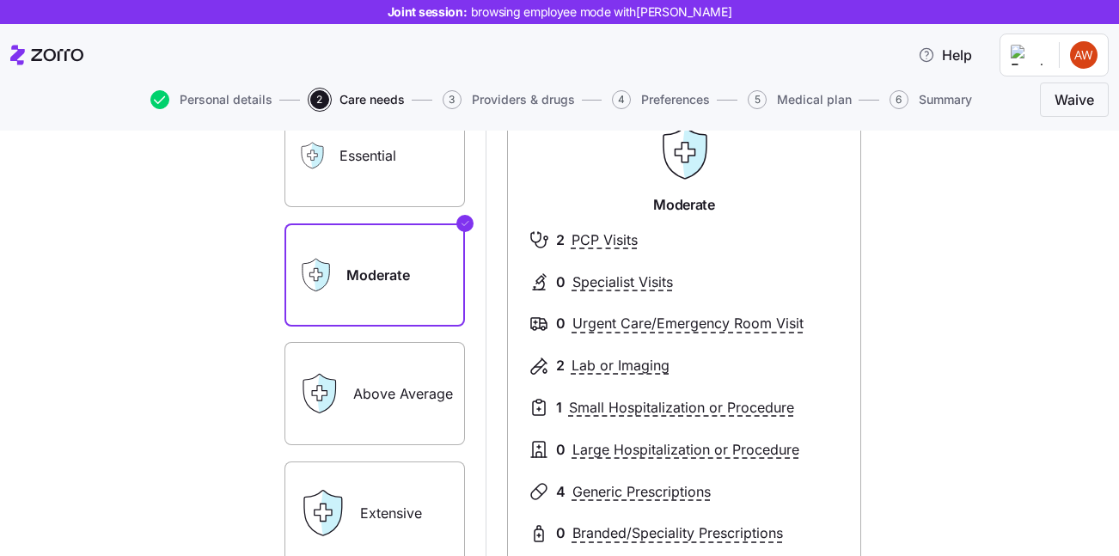
scroll to position [78, 0]
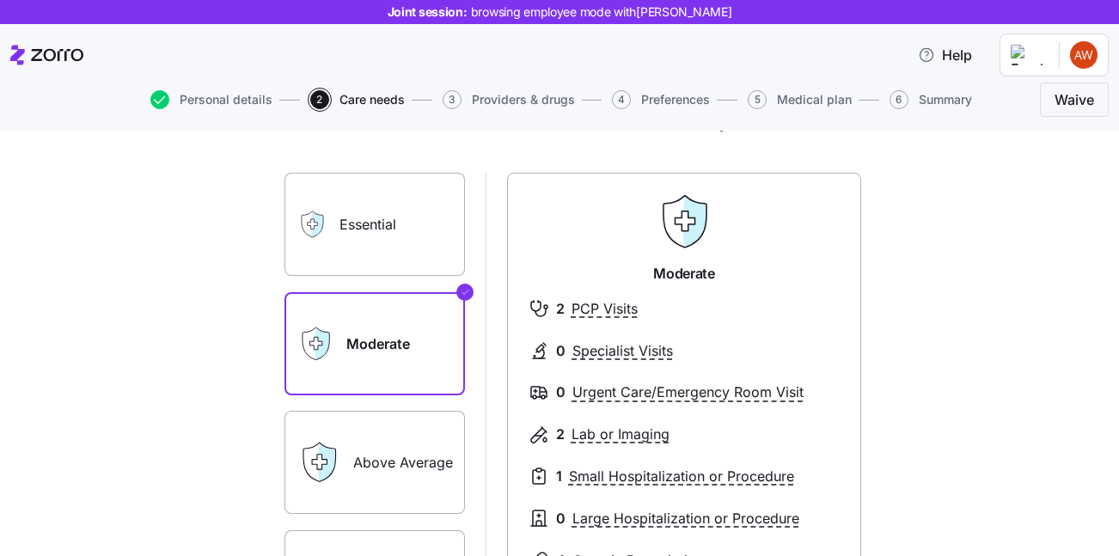
click at [345, 235] on label "Essential" at bounding box center [374, 224] width 180 height 103
click at [0, 0] on input "Essential" at bounding box center [0, 0] width 0 height 0
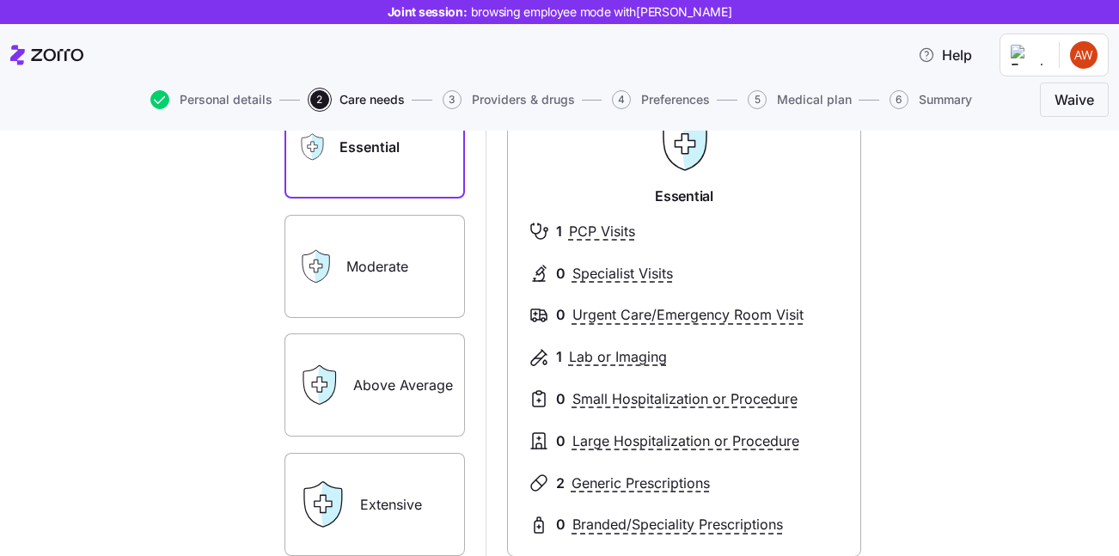
scroll to position [160, 0]
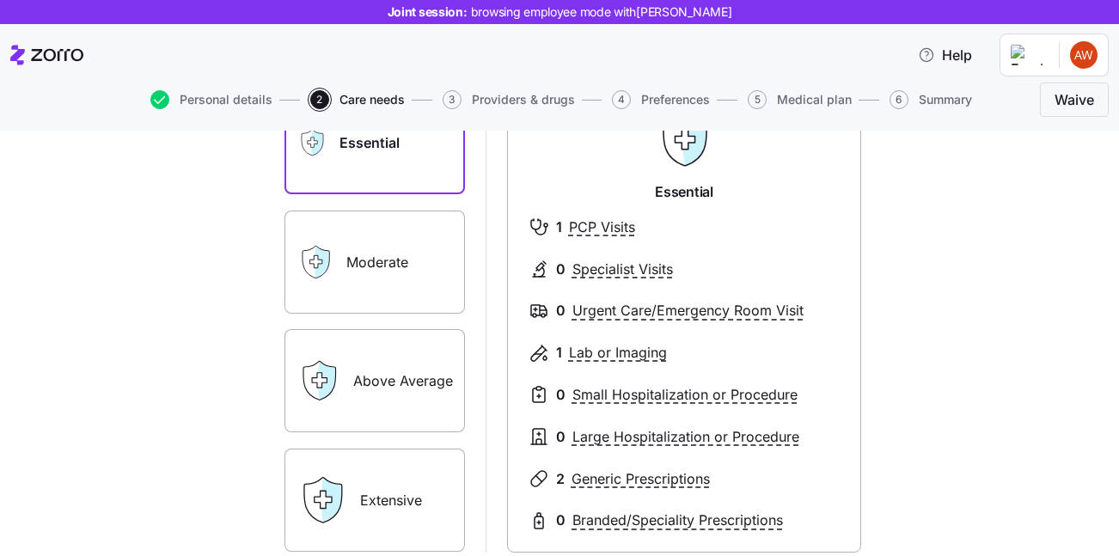
click at [402, 522] on label "Extensive" at bounding box center [374, 500] width 180 height 103
click at [0, 0] on input "Extensive" at bounding box center [0, 0] width 0 height 0
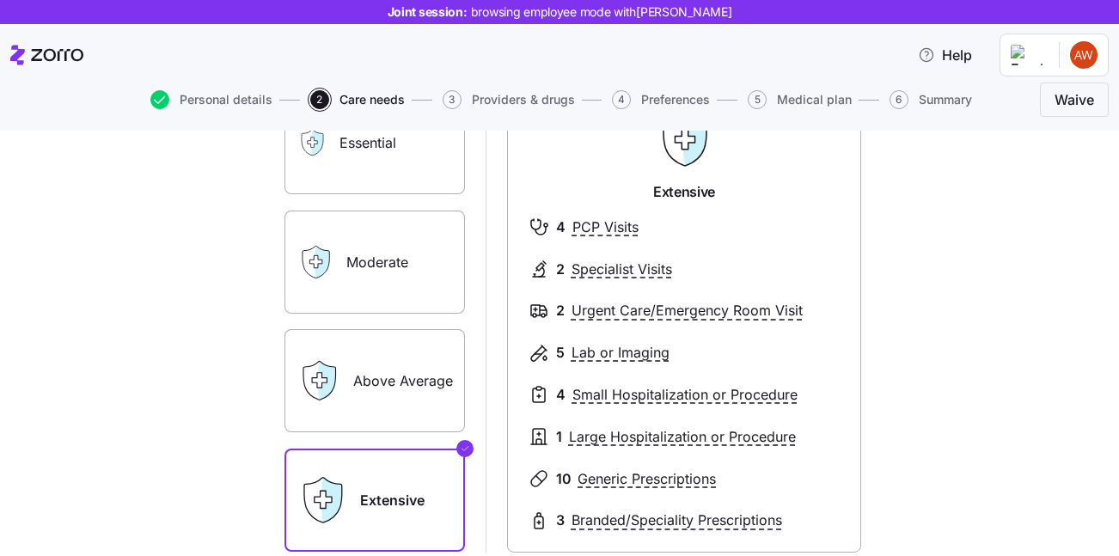
click at [356, 168] on label "Essential" at bounding box center [374, 142] width 180 height 103
click at [0, 0] on input "Essential" at bounding box center [0, 0] width 0 height 0
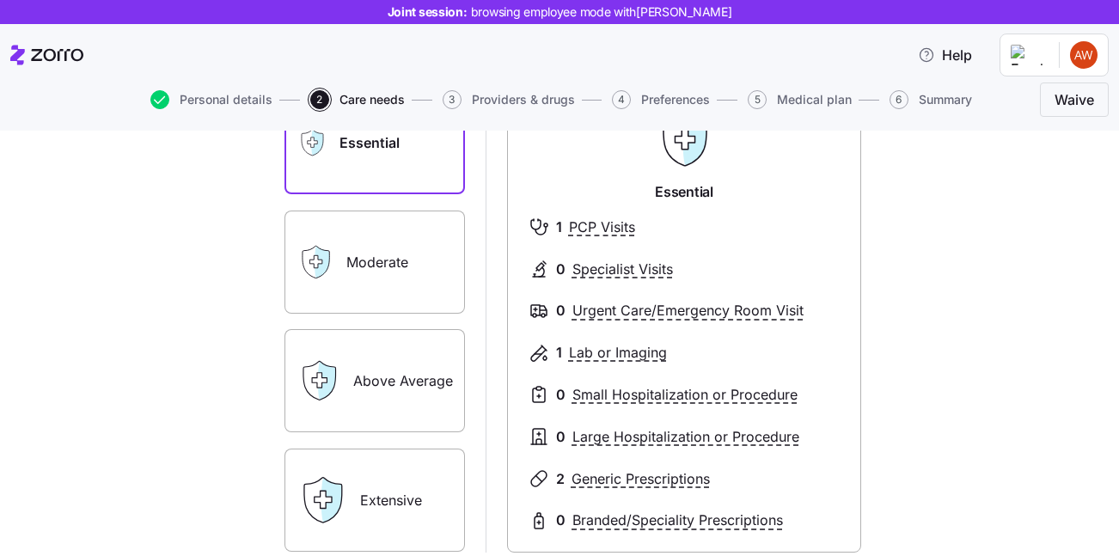
click at [373, 238] on label "Moderate" at bounding box center [374, 262] width 180 height 103
click at [0, 0] on input "Moderate" at bounding box center [0, 0] width 0 height 0
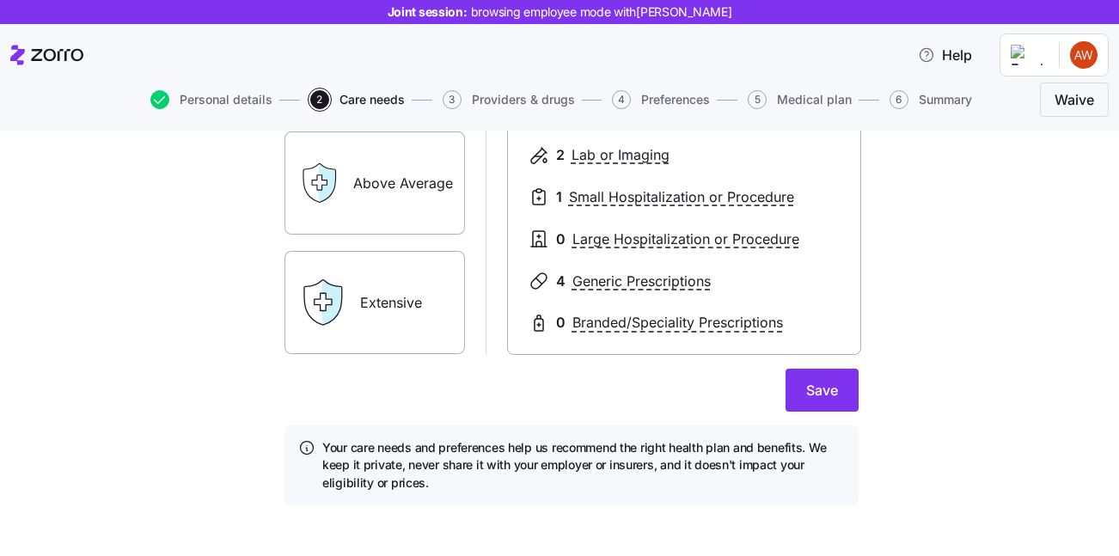
scroll to position [362, 0]
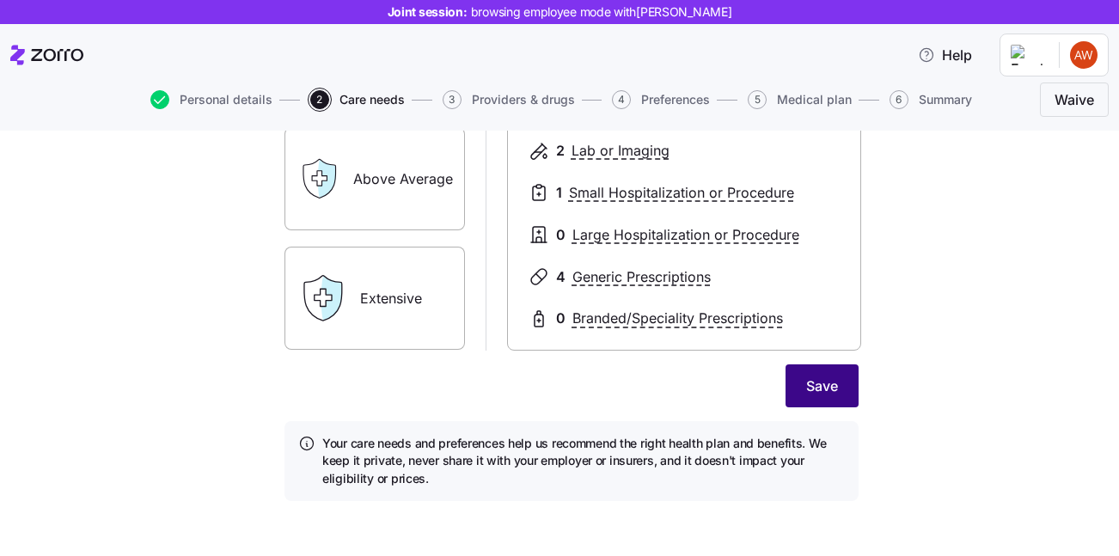
click at [820, 384] on span "Save" at bounding box center [822, 385] width 32 height 21
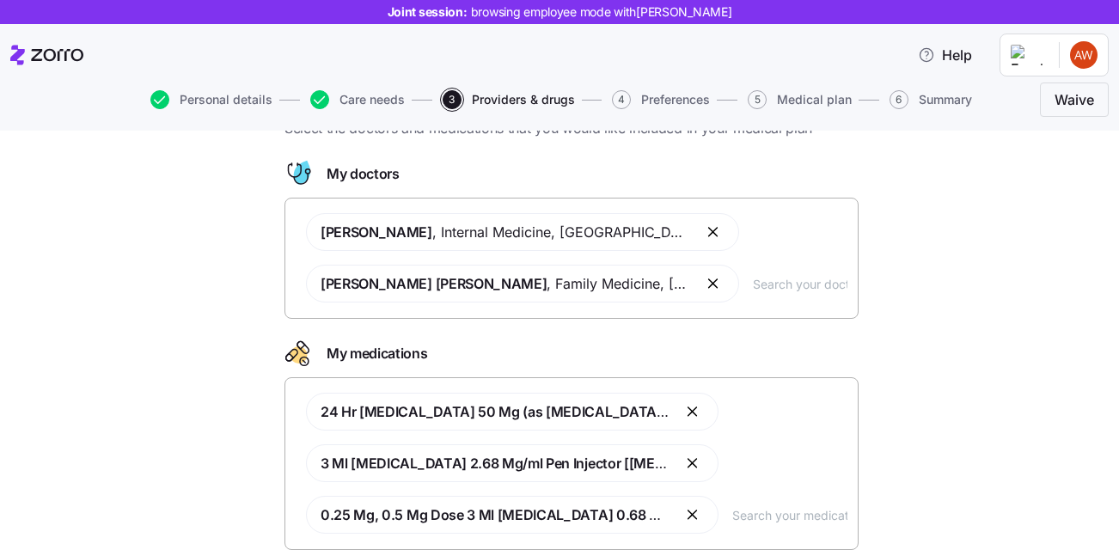
scroll to position [76, 0]
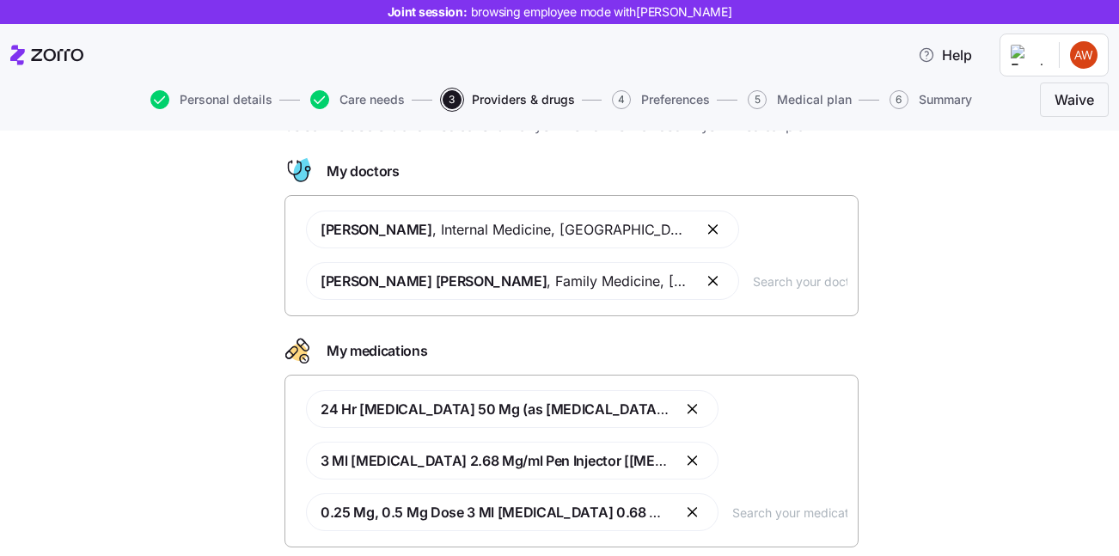
click at [771, 274] on input "text" at bounding box center [800, 281] width 95 height 19
type input "matthews"
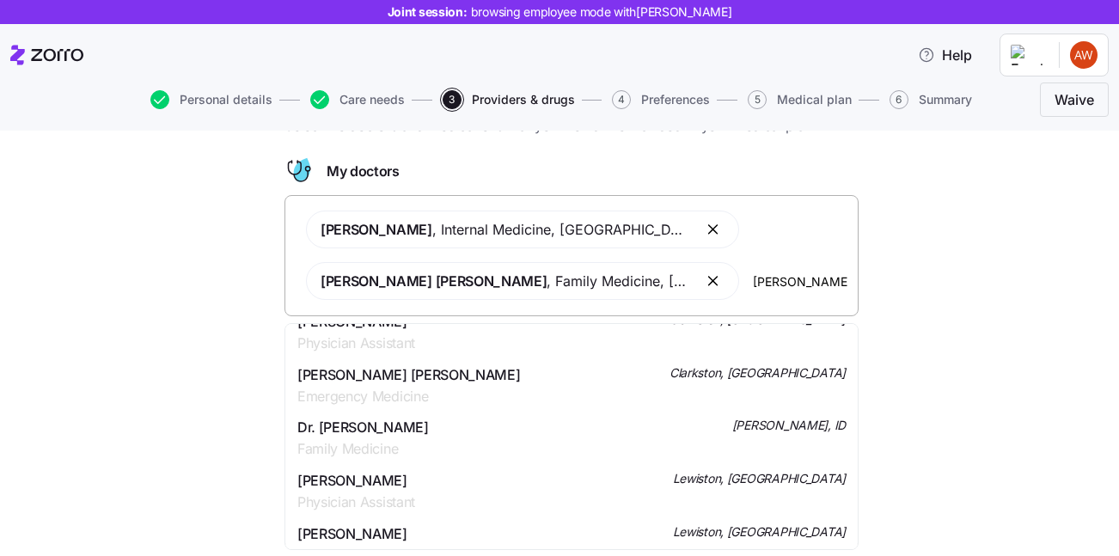
scroll to position [421, 0]
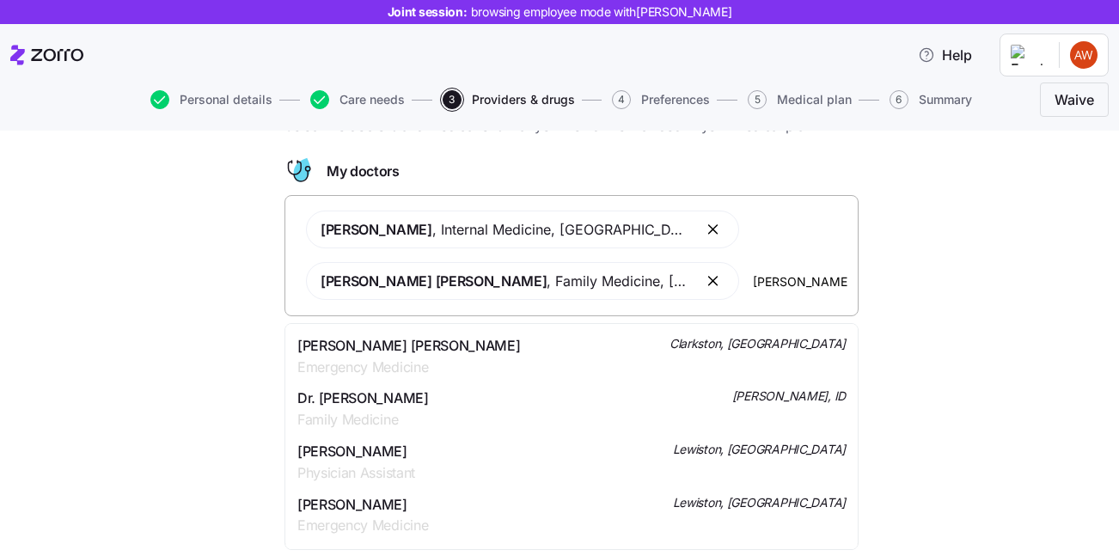
click at [455, 412] on div "Dr. Matthew Rice Family Medicine Kendrick, ID" at bounding box center [571, 409] width 548 height 43
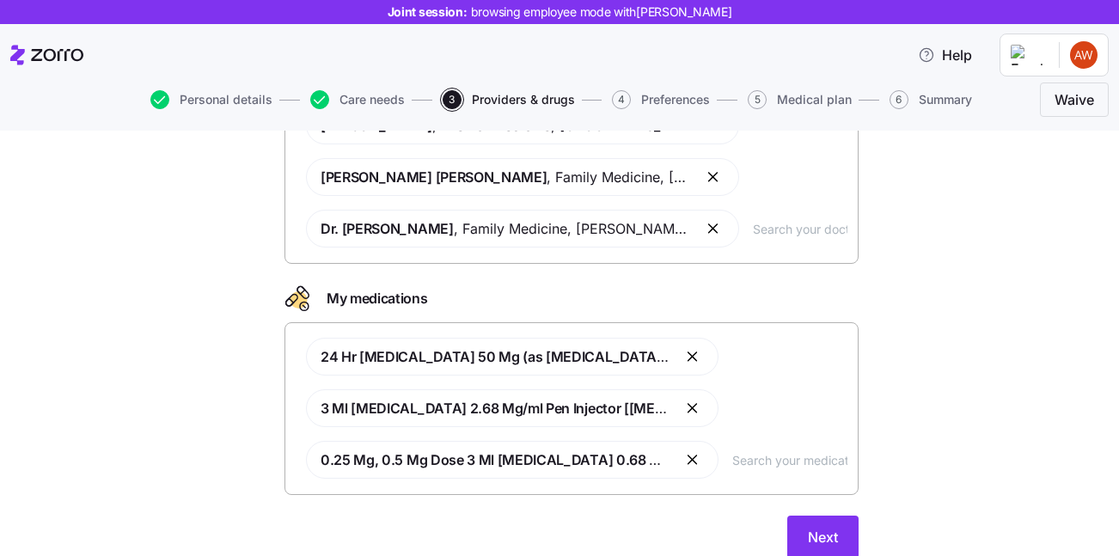
scroll to position [182, 0]
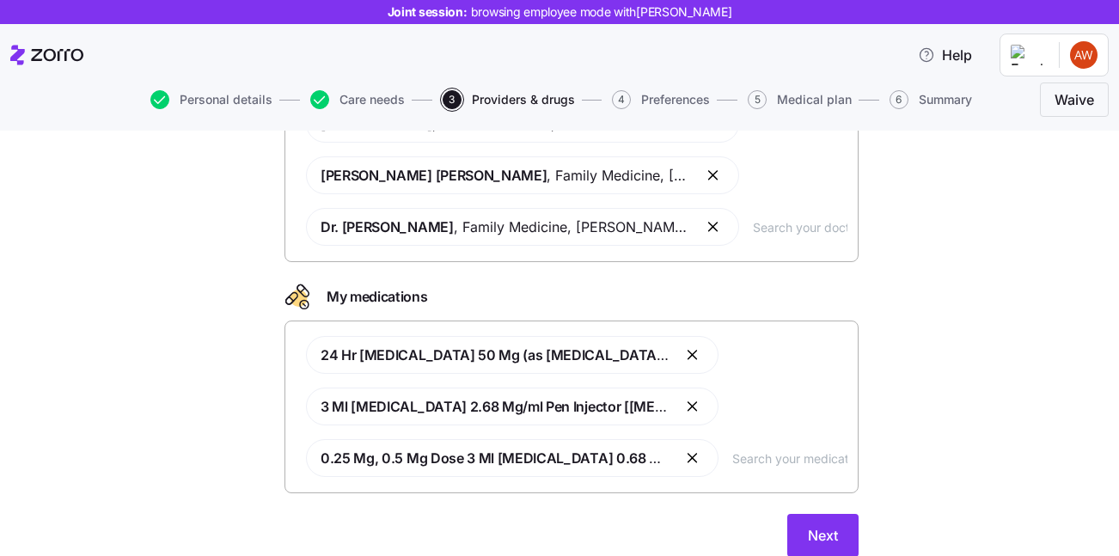
click at [752, 459] on input "text" at bounding box center [789, 458] width 115 height 19
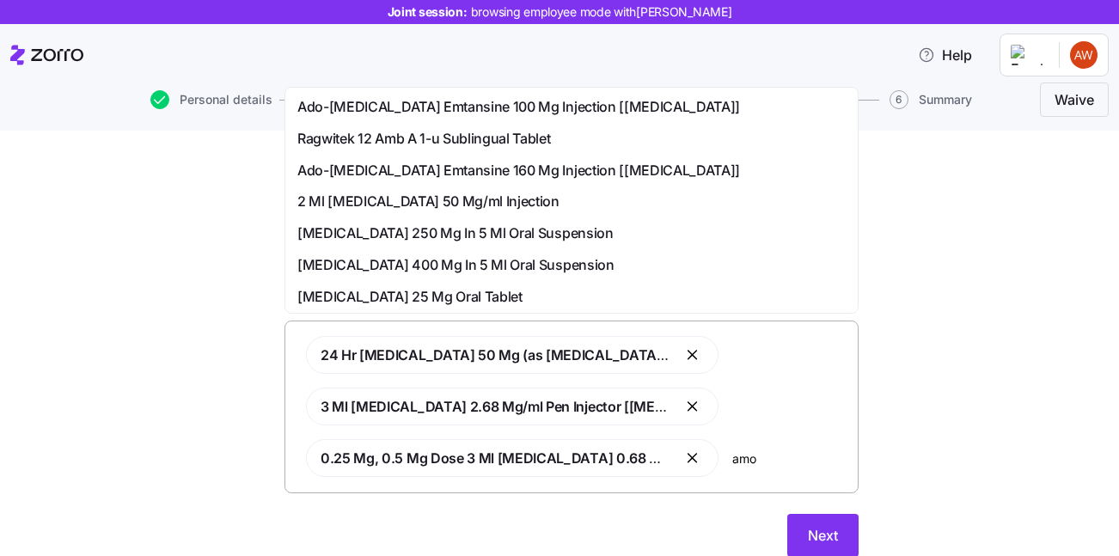
type input "amo"
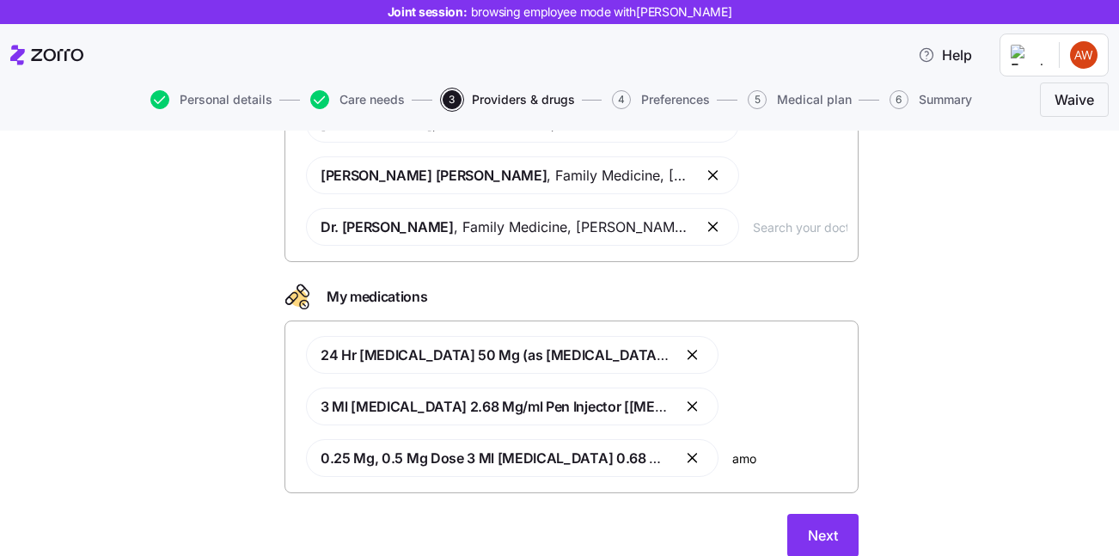
click at [919, 303] on div "Doctors and medications Select the doctors and medications that you would like …" at bounding box center [571, 276] width 1047 height 601
click at [819, 522] on button "Next" at bounding box center [822, 535] width 71 height 43
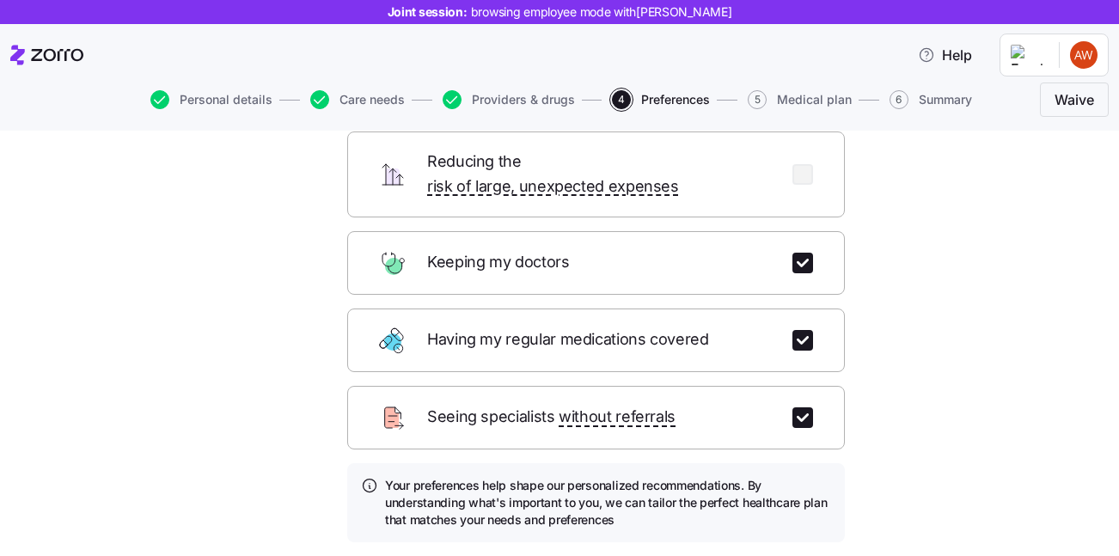
scroll to position [183, 0]
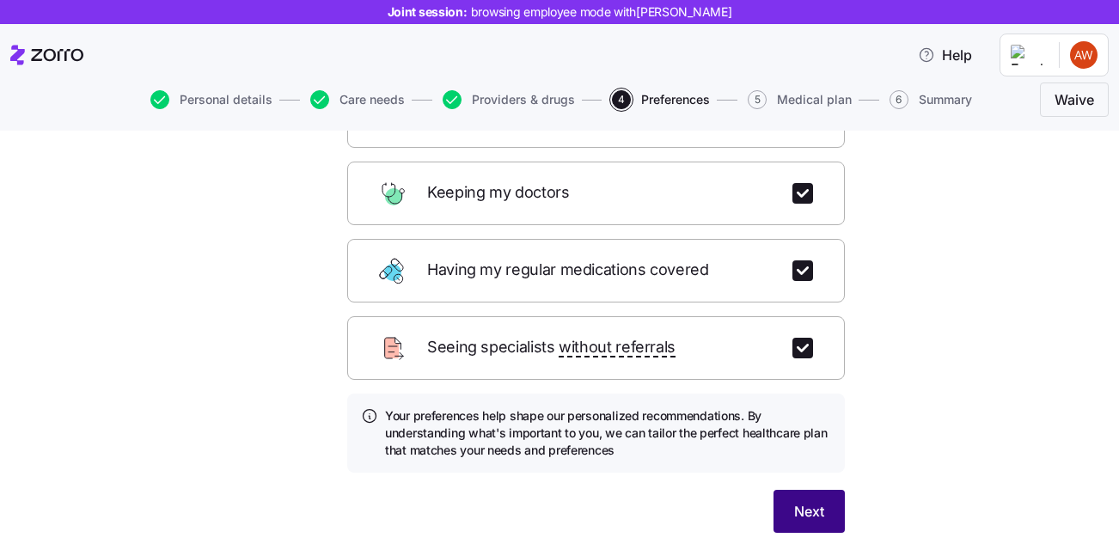
click at [805, 501] on span "Next" at bounding box center [809, 511] width 30 height 21
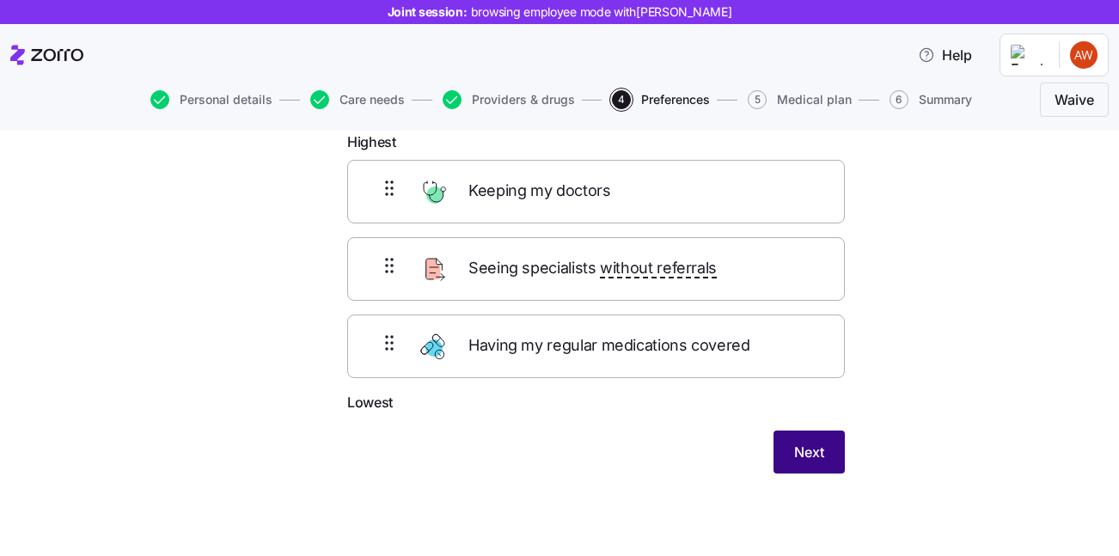
scroll to position [101, 0]
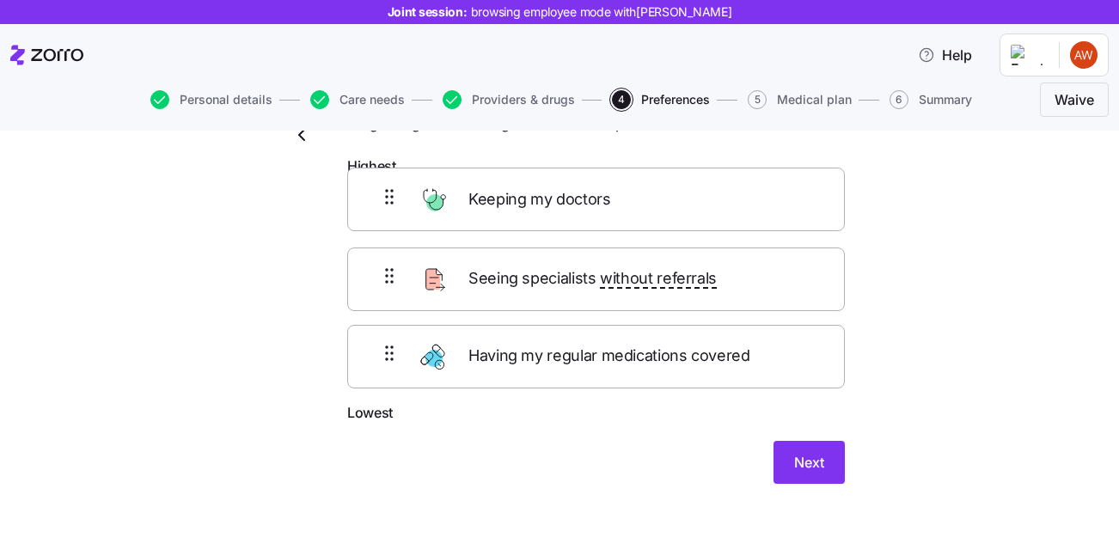
drag, startPoint x: 679, startPoint y: 196, endPoint x: 679, endPoint y: 238, distance: 42.1
click at [679, 238] on div "Keeping my doctors Seeing specialists without referrals Having my regular medic…" at bounding box center [595, 293] width 497 height 218
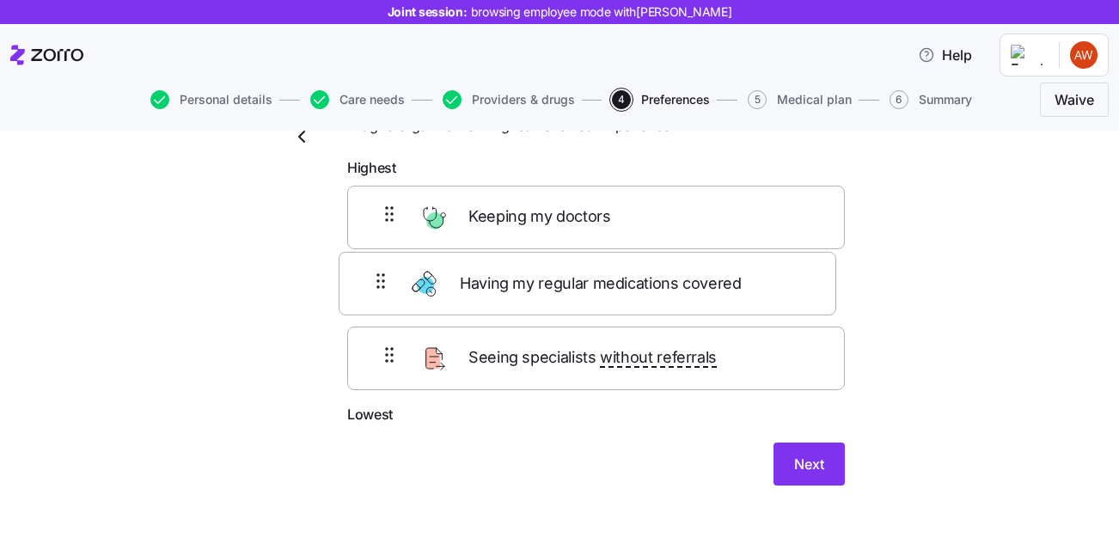
drag, startPoint x: 658, startPoint y: 371, endPoint x: 650, endPoint y: 279, distance: 92.3
click at [650, 279] on div "Keeping my doctors Seeing specialists without referrals Having my regular medic…" at bounding box center [595, 295] width 497 height 218
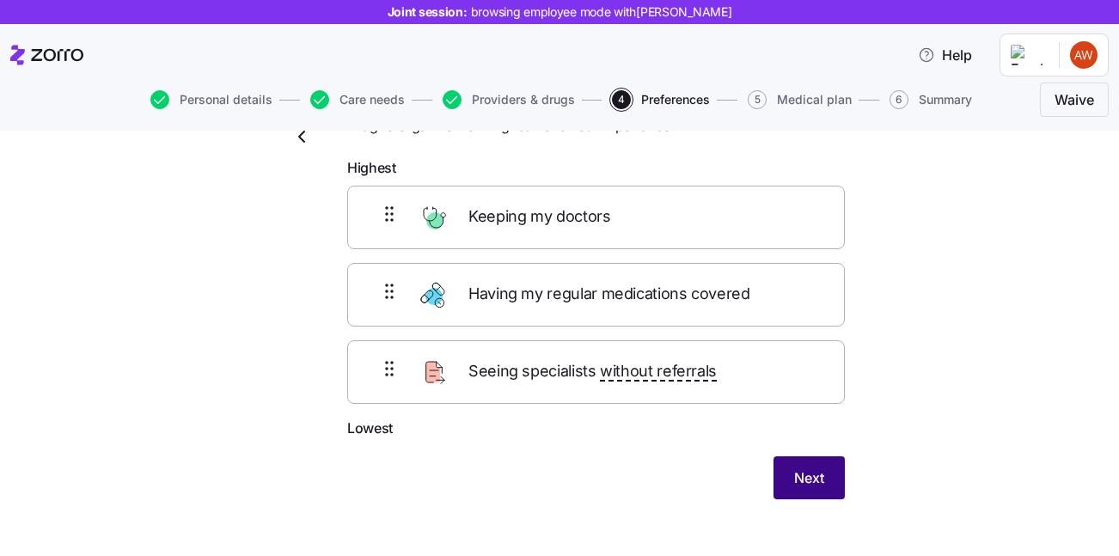
click at [811, 485] on span "Next" at bounding box center [809, 477] width 30 height 21
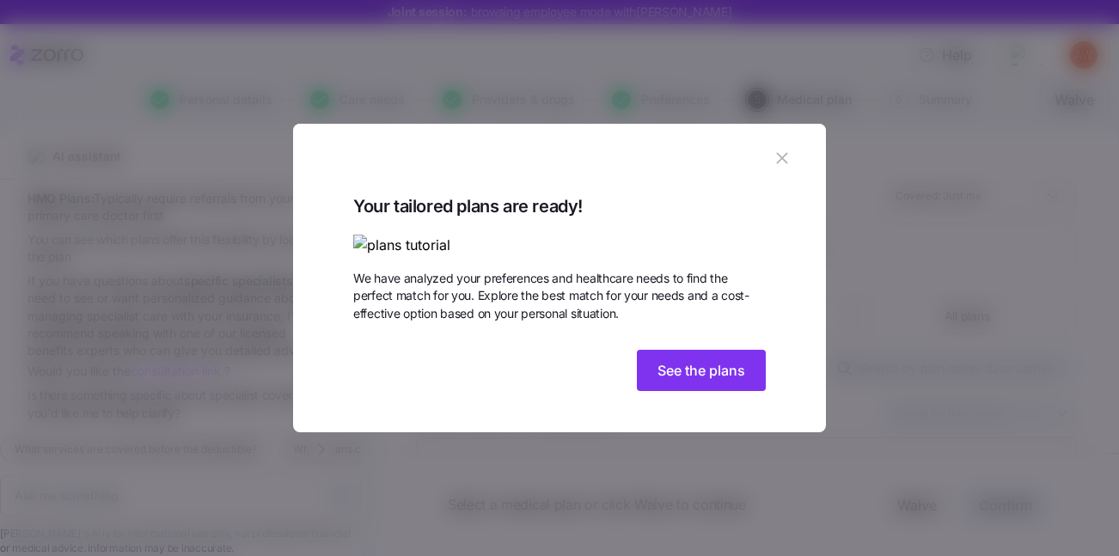
scroll to position [367, 0]
click at [713, 391] on button "See the plans" at bounding box center [701, 370] width 129 height 41
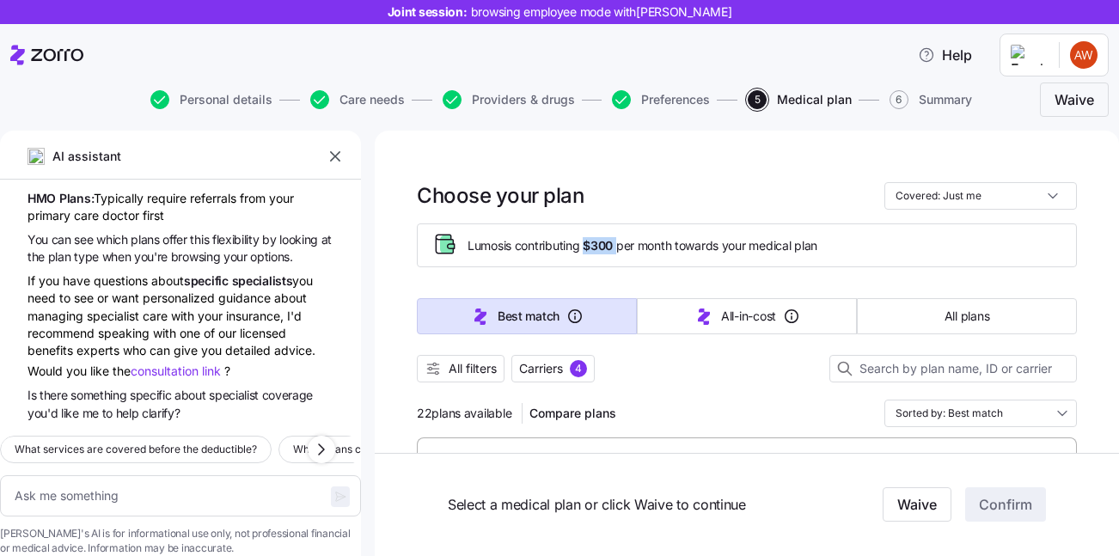
drag, startPoint x: 591, startPoint y: 244, endPoint x: 625, endPoint y: 244, distance: 33.5
click at [625, 244] on span "Lumos is contributing $300 per month towards your medical plan" at bounding box center [642, 245] width 350 height 17
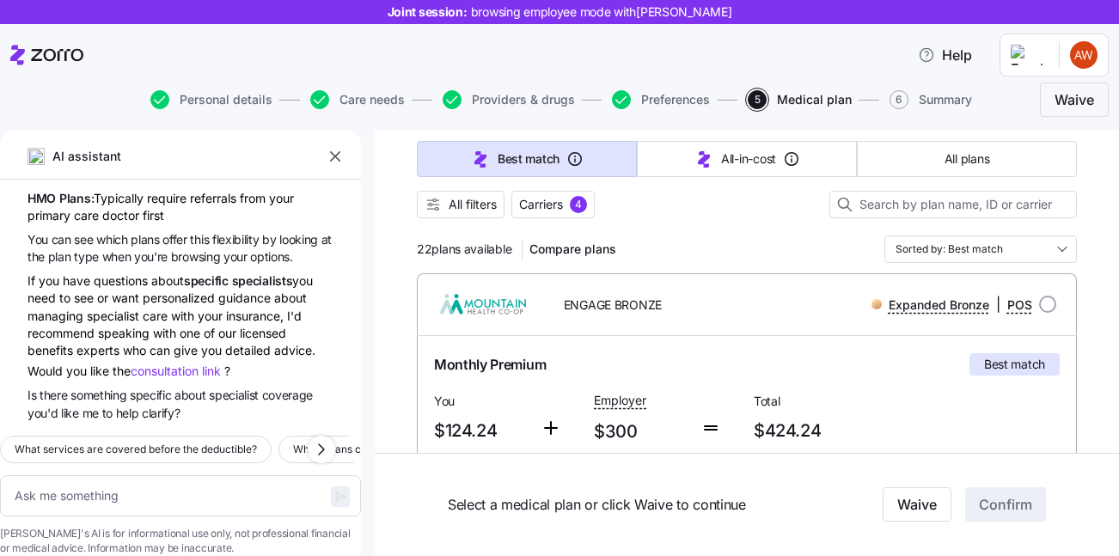
scroll to position [153, 0]
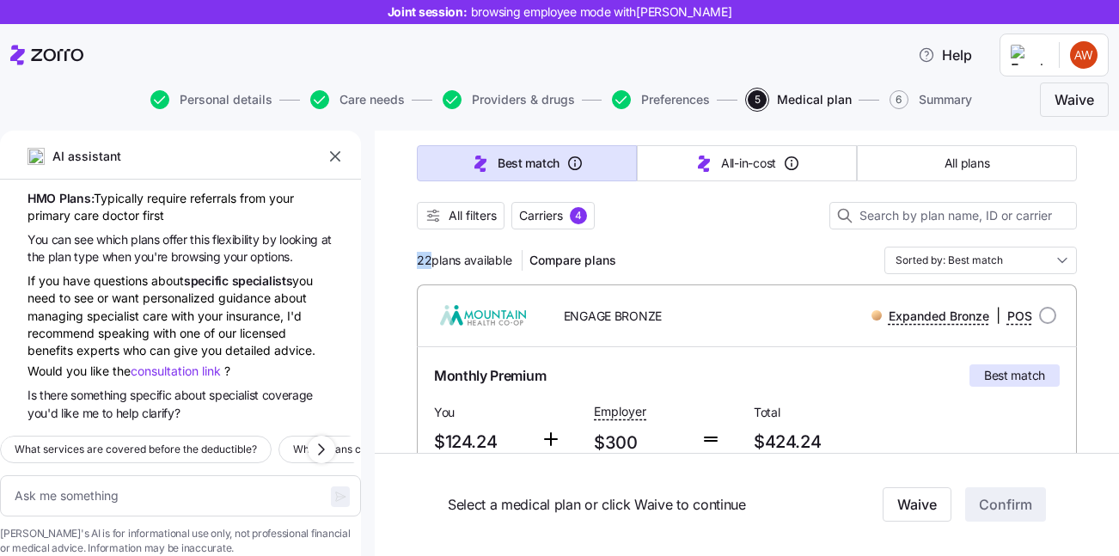
drag, startPoint x: 430, startPoint y: 259, endPoint x: 406, endPoint y: 259, distance: 24.1
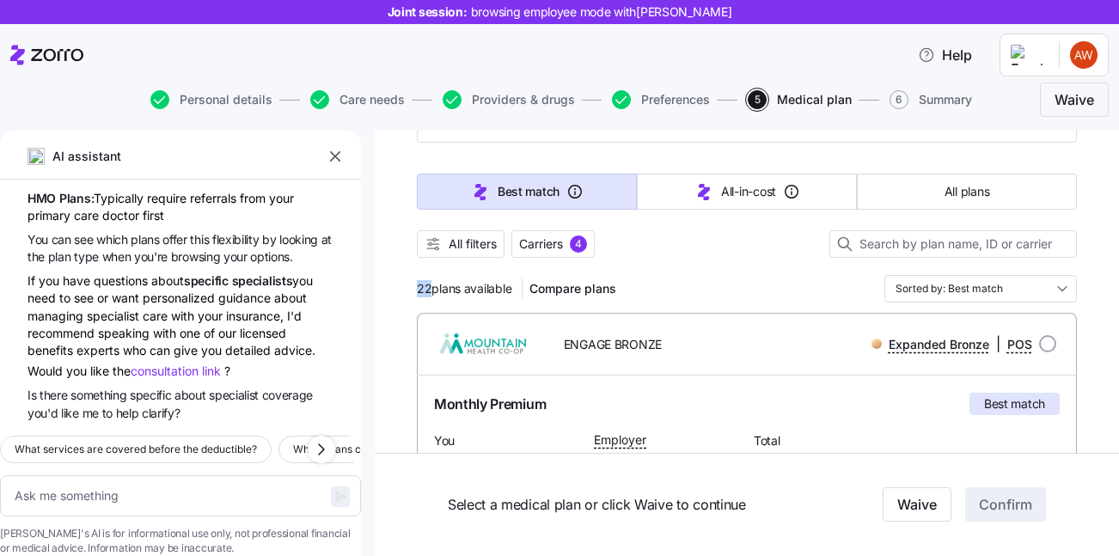
scroll to position [125, 0]
click at [536, 244] on span "Carriers" at bounding box center [541, 243] width 44 height 17
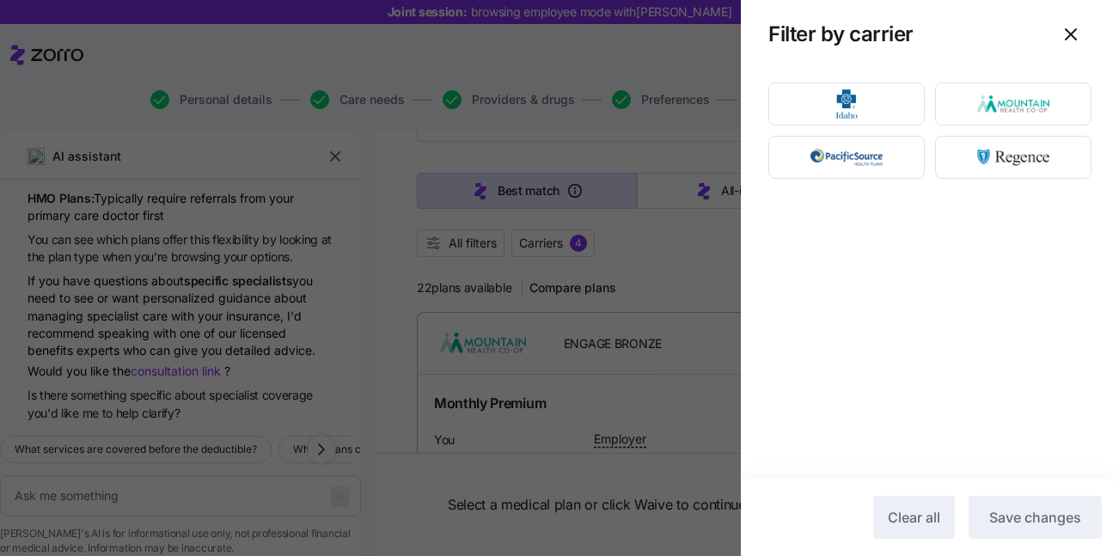
click at [473, 253] on div at bounding box center [559, 278] width 1119 height 556
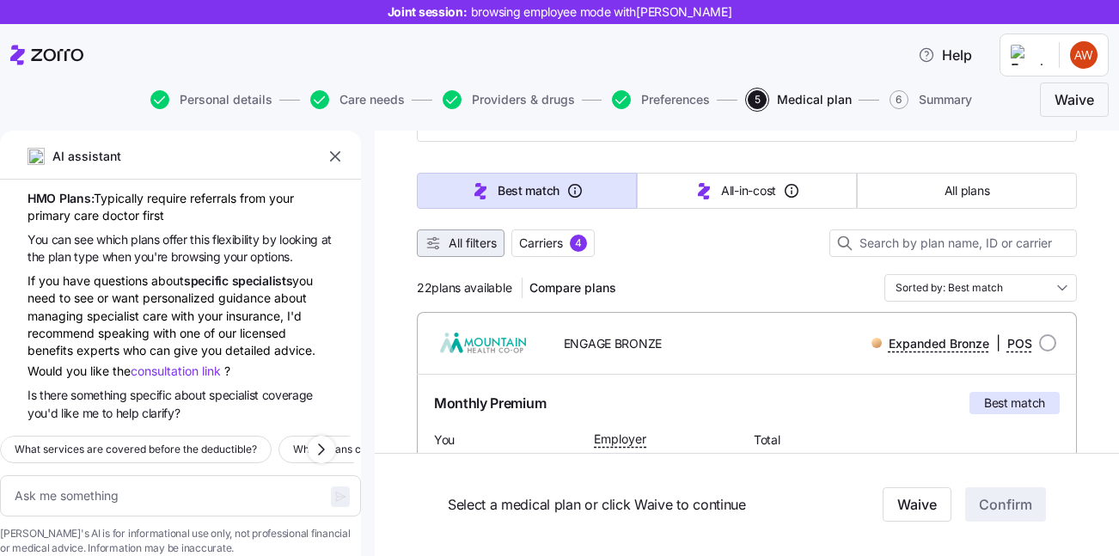
click at [472, 247] on span "All filters" at bounding box center [473, 243] width 48 height 17
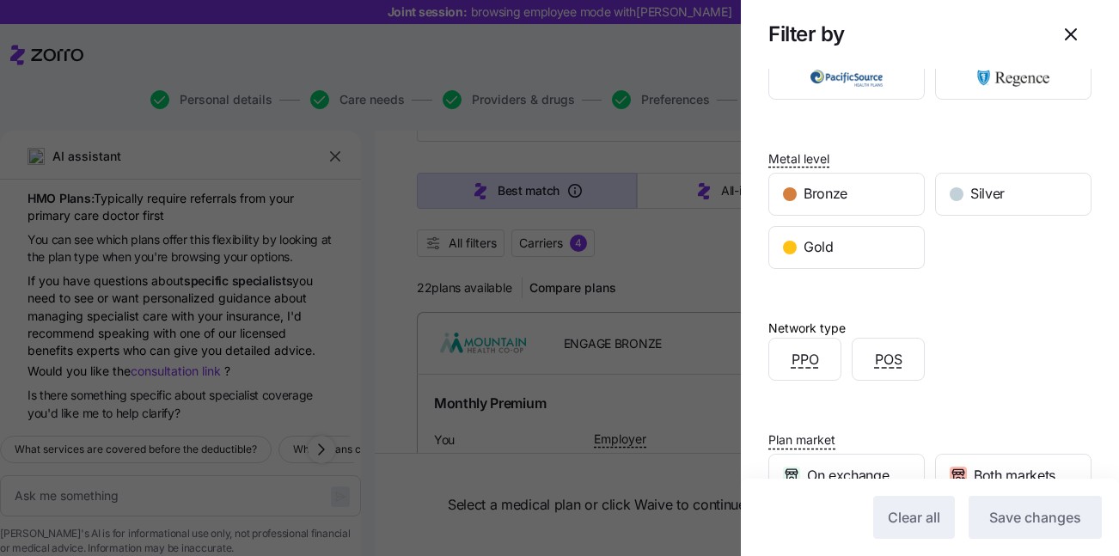
scroll to position [0, 0]
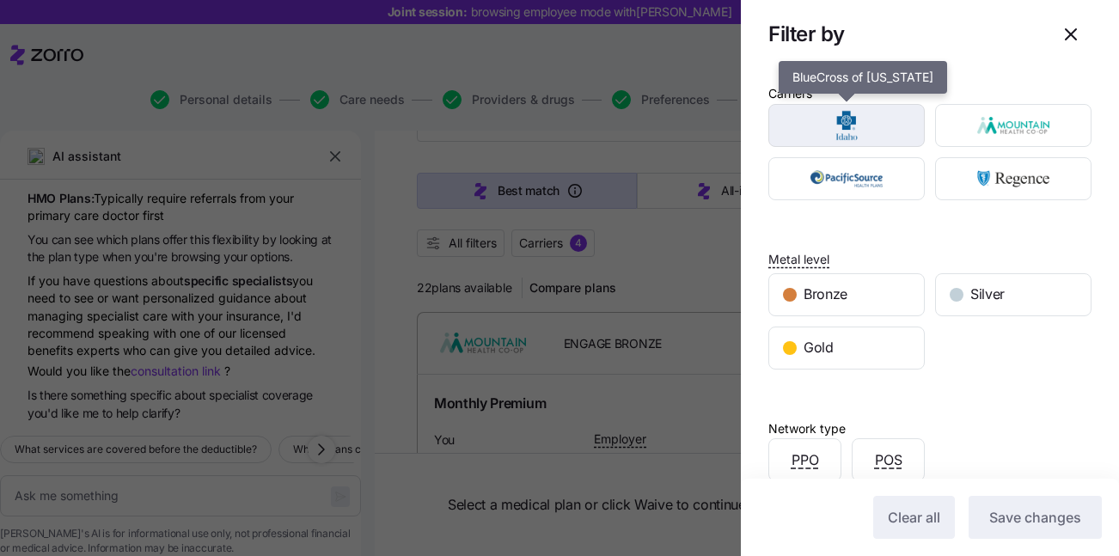
click at [851, 125] on img "button" at bounding box center [847, 125] width 126 height 34
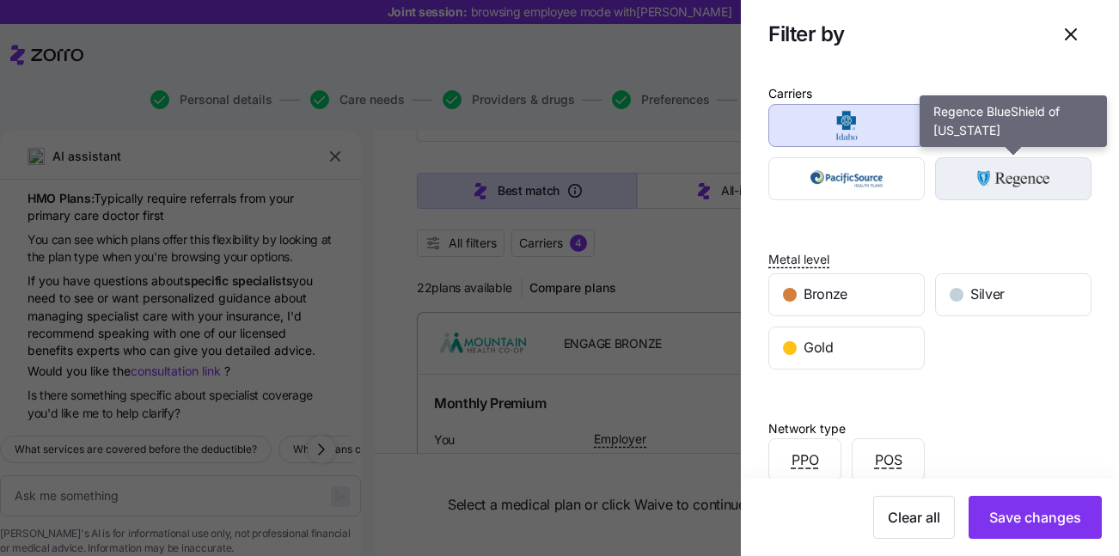
click at [977, 182] on img "button" at bounding box center [1013, 179] width 126 height 34
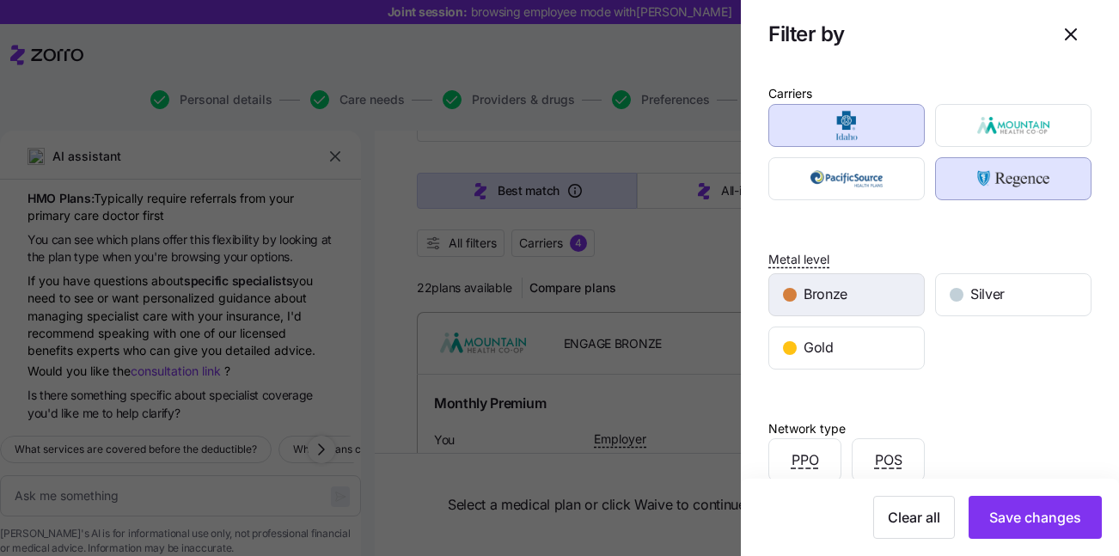
click at [854, 278] on div "Bronze" at bounding box center [846, 294] width 155 height 41
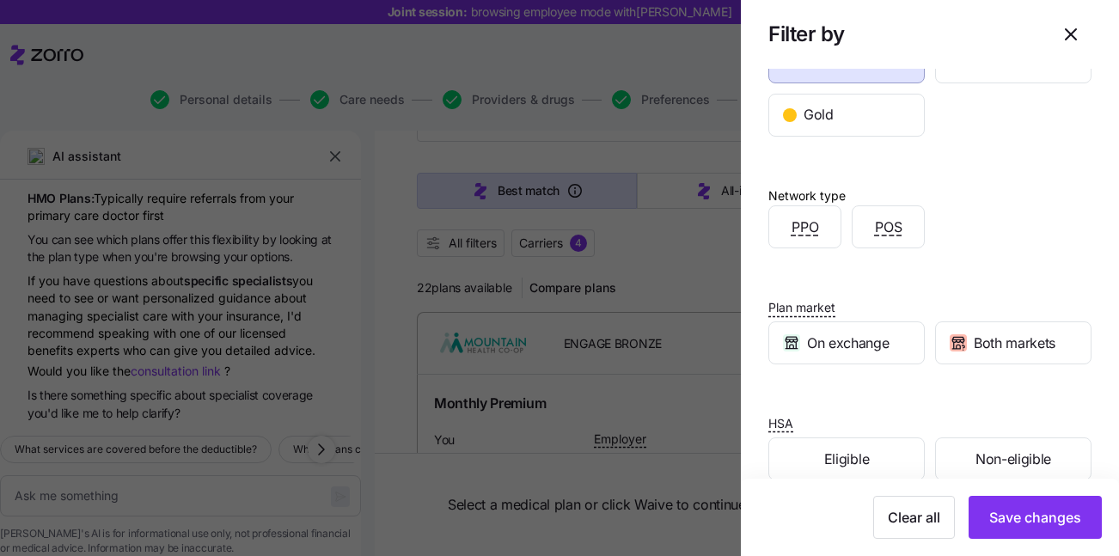
scroll to position [262, 0]
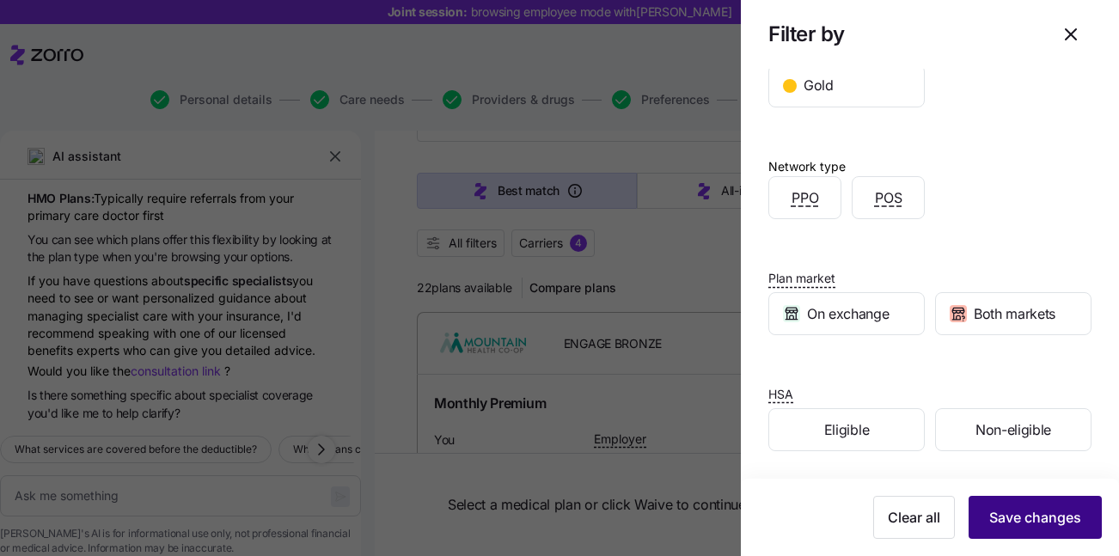
click at [1013, 513] on span "Save changes" at bounding box center [1035, 517] width 92 height 21
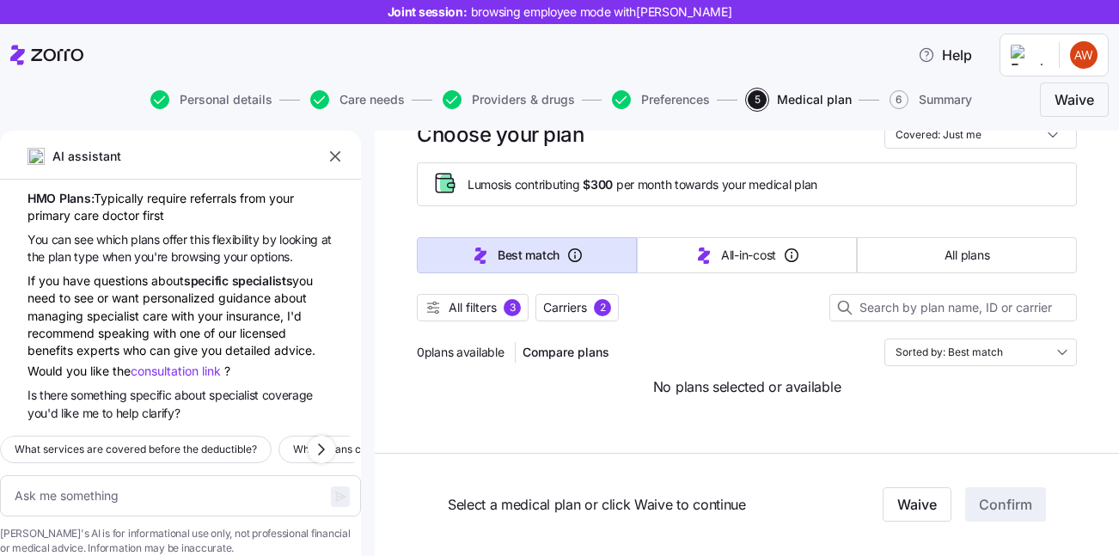
scroll to position [61, 0]
click at [485, 308] on span "All filters" at bounding box center [473, 307] width 48 height 17
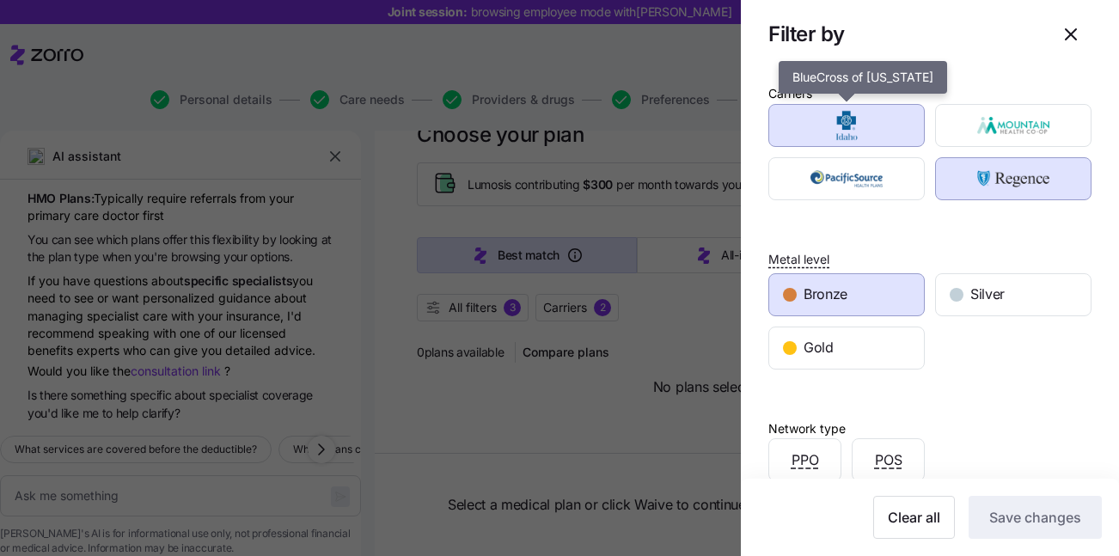
click at [877, 131] on img "button" at bounding box center [847, 125] width 126 height 34
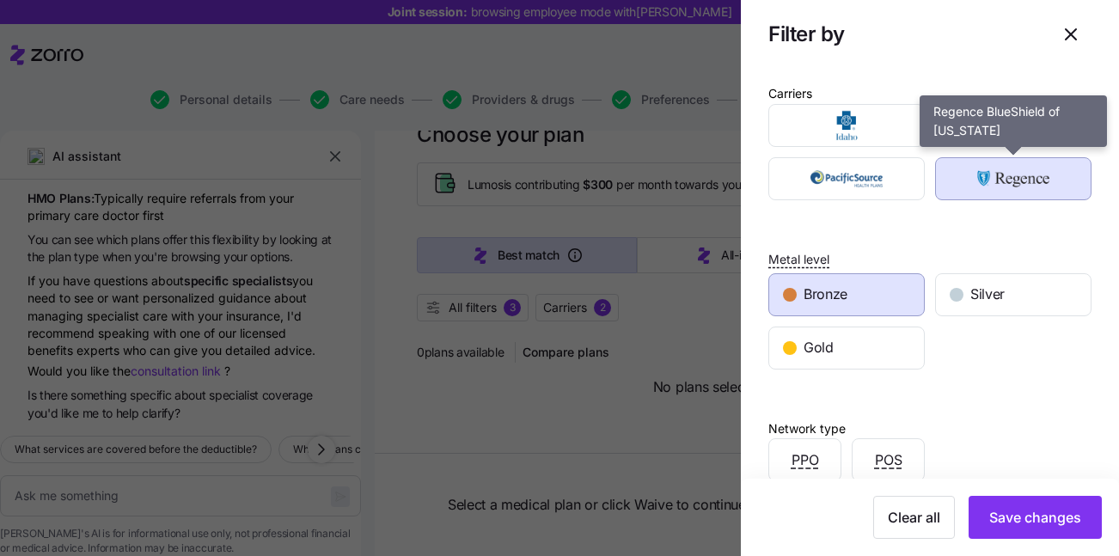
click at [994, 186] on img "button" at bounding box center [1013, 179] width 126 height 34
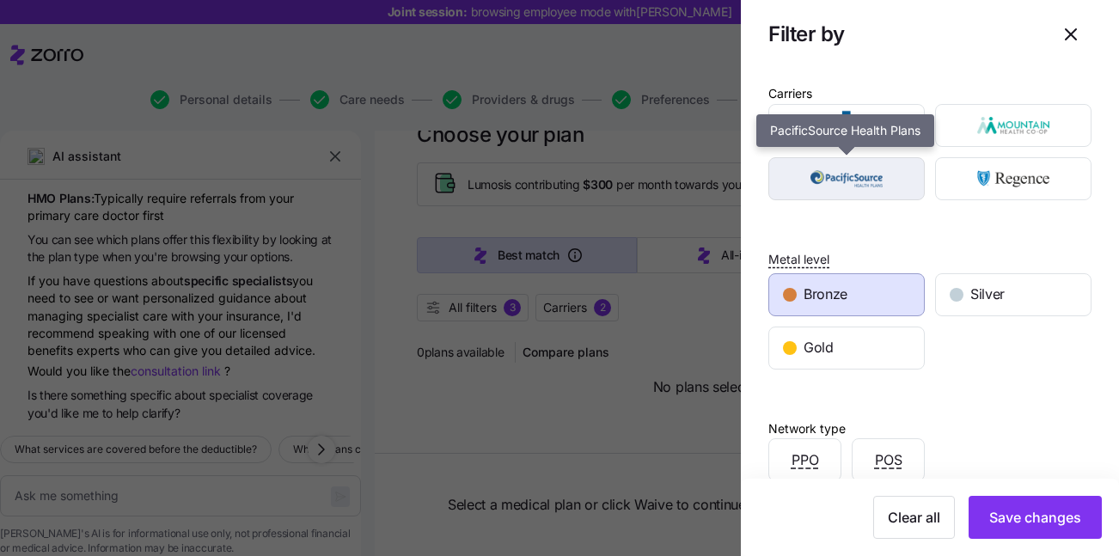
click at [888, 180] on img "button" at bounding box center [847, 179] width 126 height 34
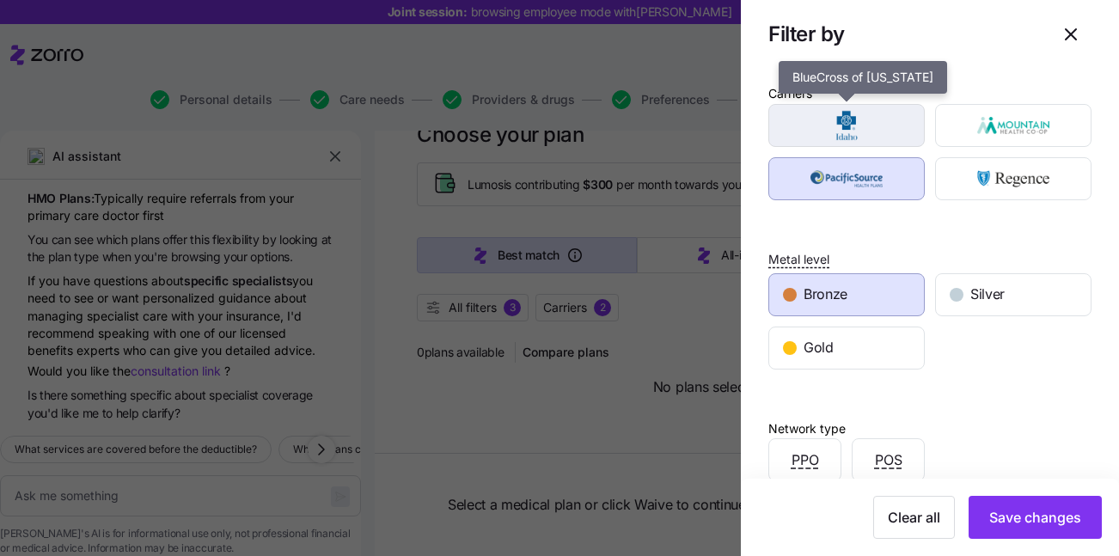
click at [880, 137] on img "button" at bounding box center [847, 125] width 126 height 34
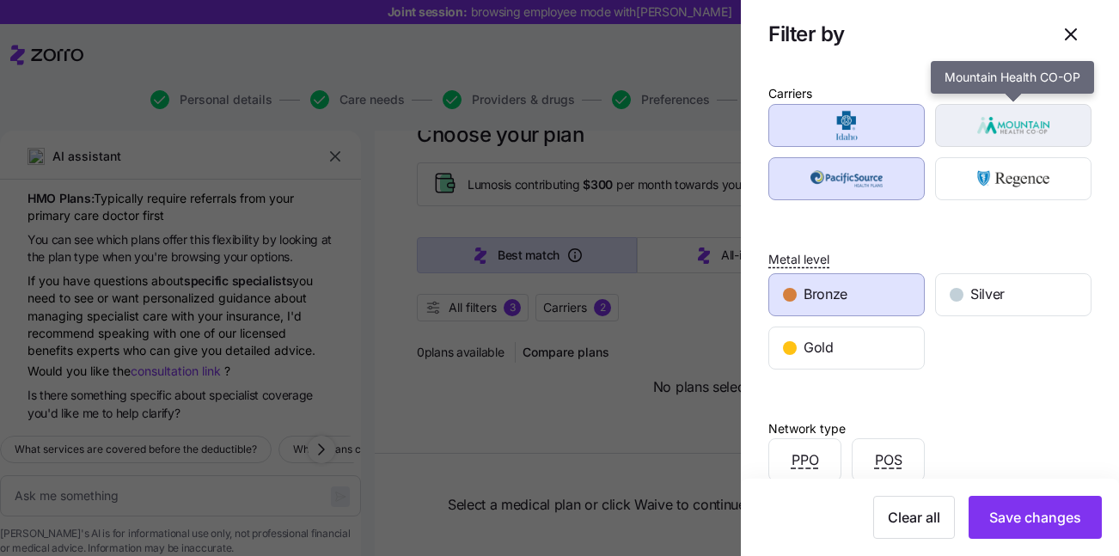
click at [990, 137] on img "button" at bounding box center [1013, 125] width 126 height 34
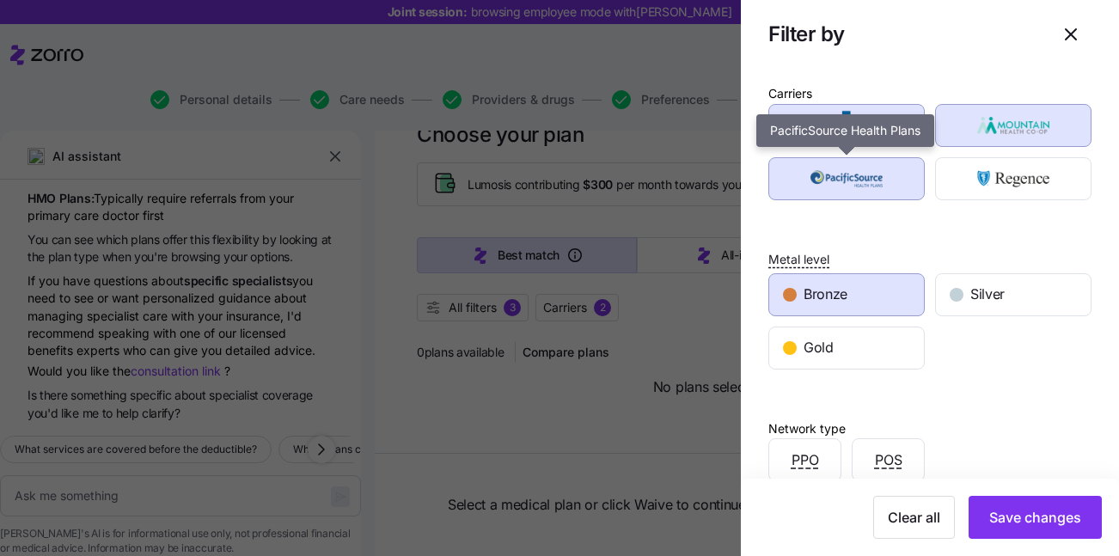
click at [884, 177] on img "button" at bounding box center [847, 179] width 126 height 34
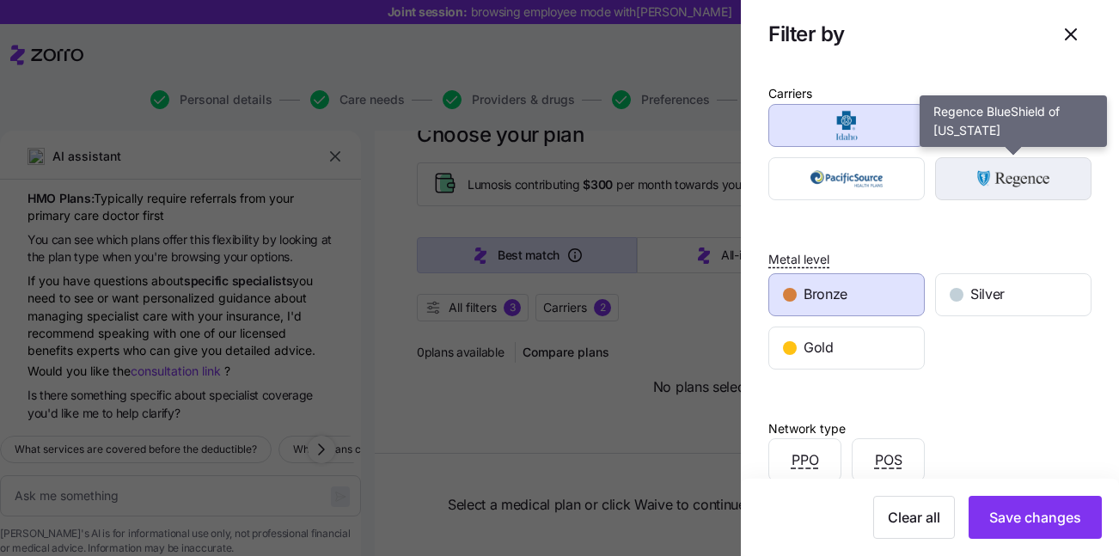
click at [1007, 183] on img "button" at bounding box center [1013, 179] width 126 height 34
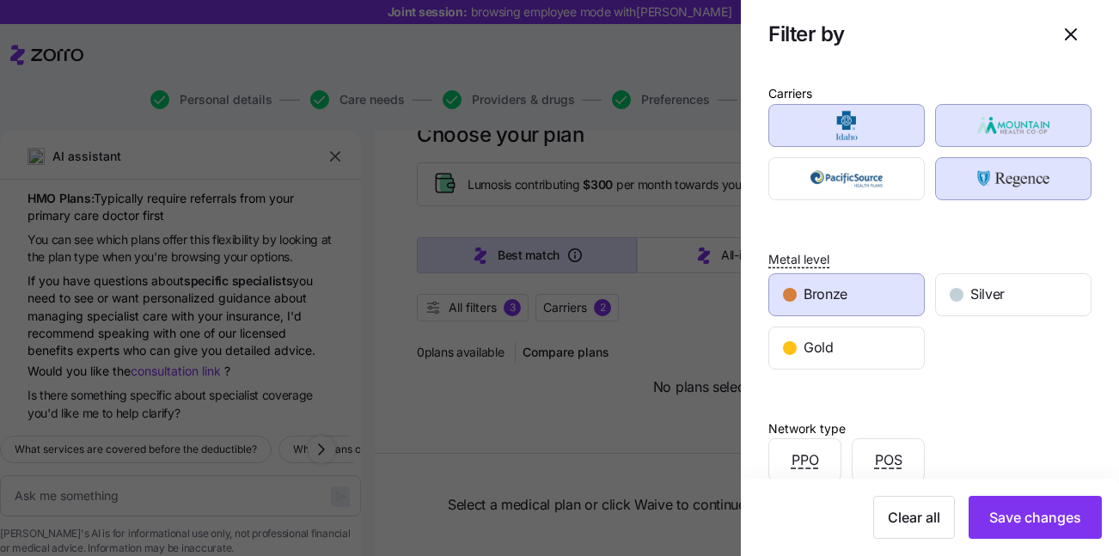
click at [880, 288] on div "Bronze" at bounding box center [846, 294] width 155 height 41
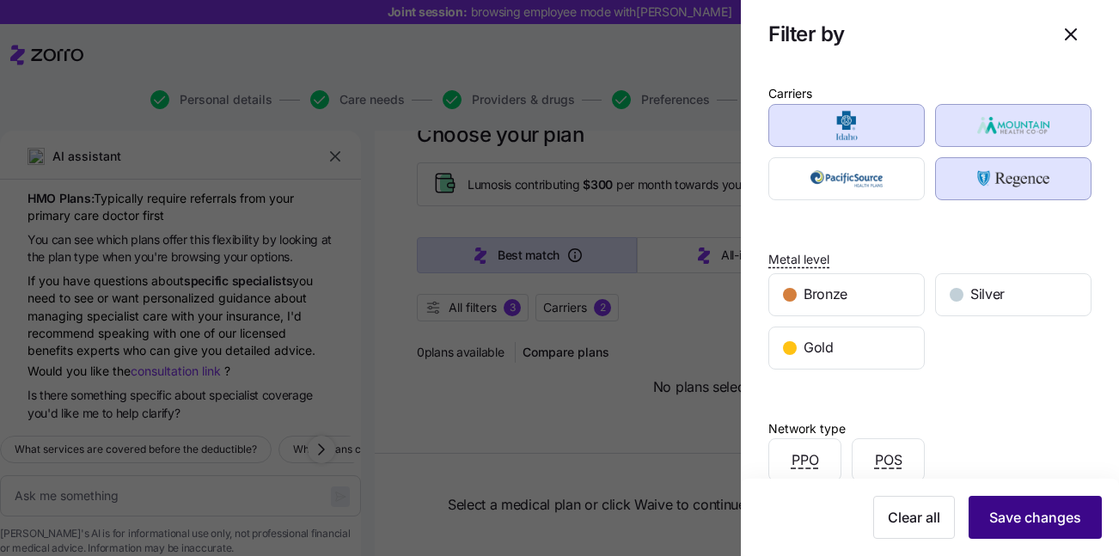
click at [1026, 503] on button "Save changes" at bounding box center [1034, 517] width 133 height 43
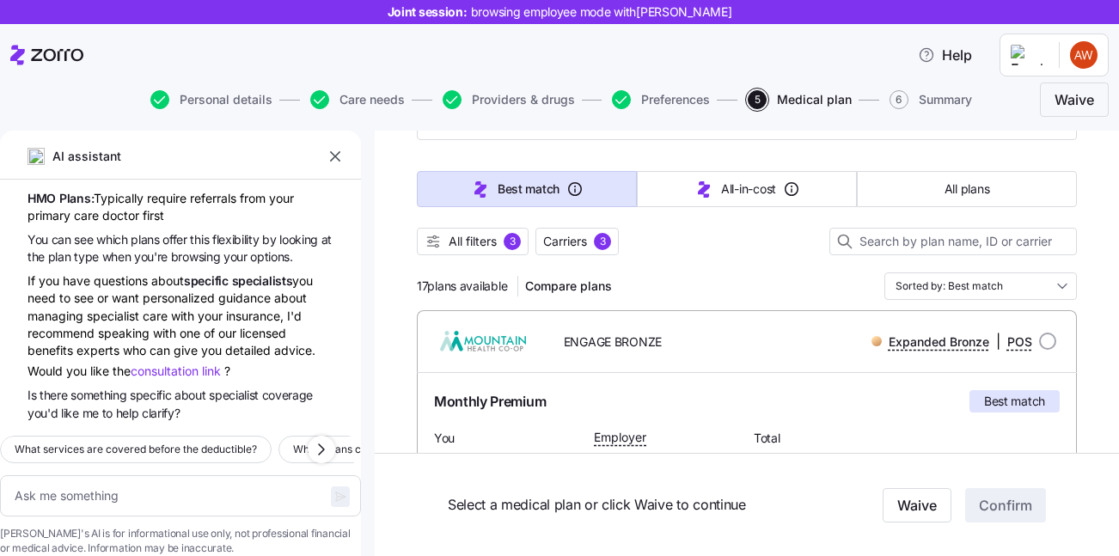
scroll to position [131, 0]
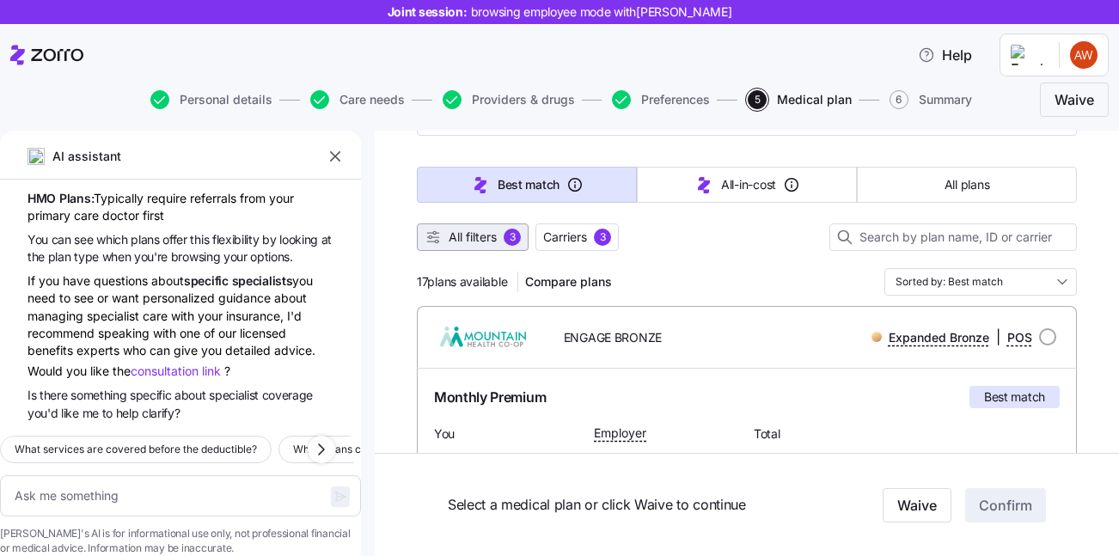
click at [496, 241] on span "All filters" at bounding box center [473, 237] width 48 height 17
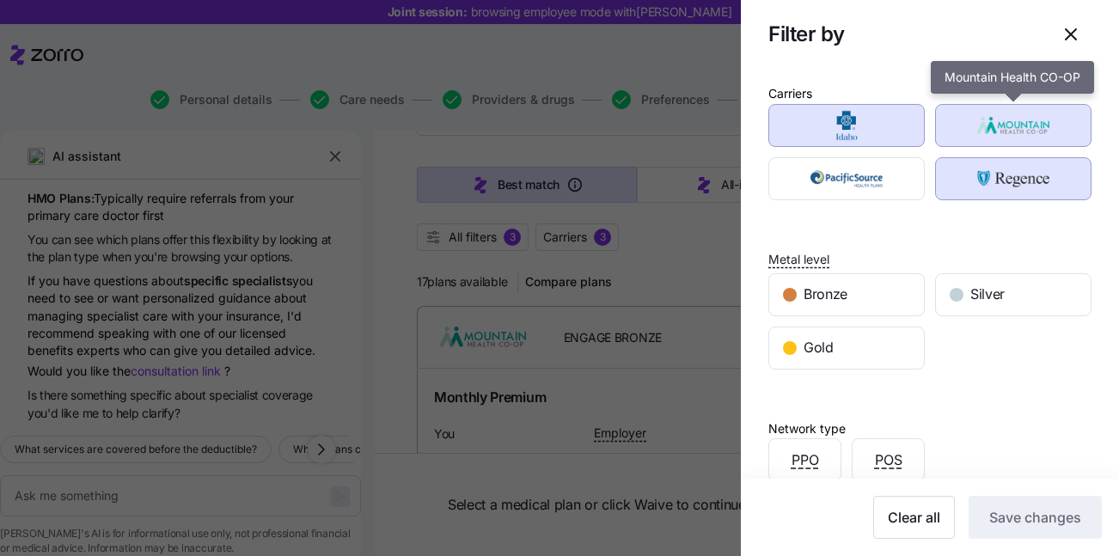
click at [1050, 125] on img "button" at bounding box center [1013, 125] width 126 height 34
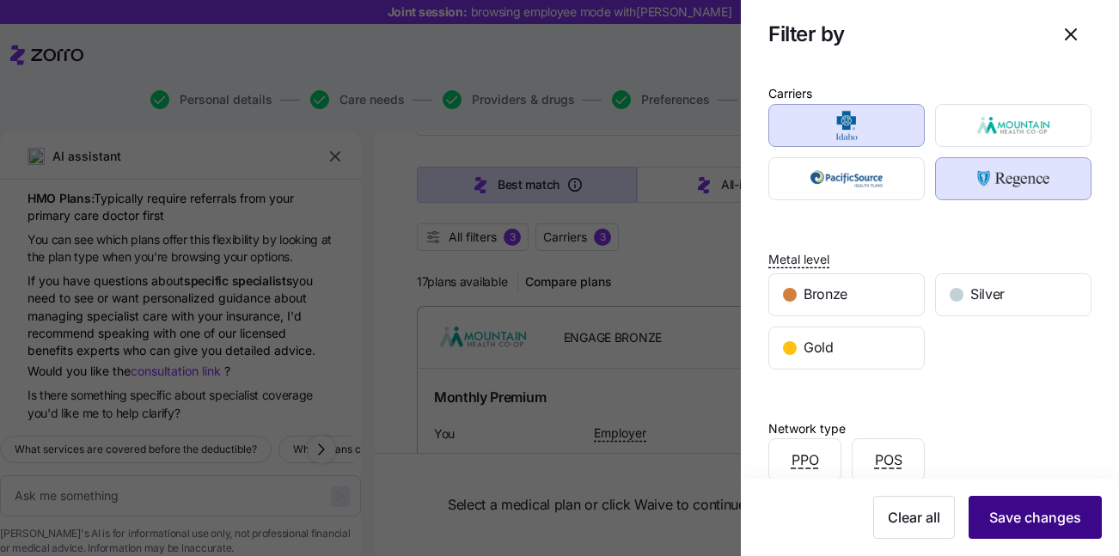
click at [1025, 505] on button "Save changes" at bounding box center [1034, 517] width 133 height 43
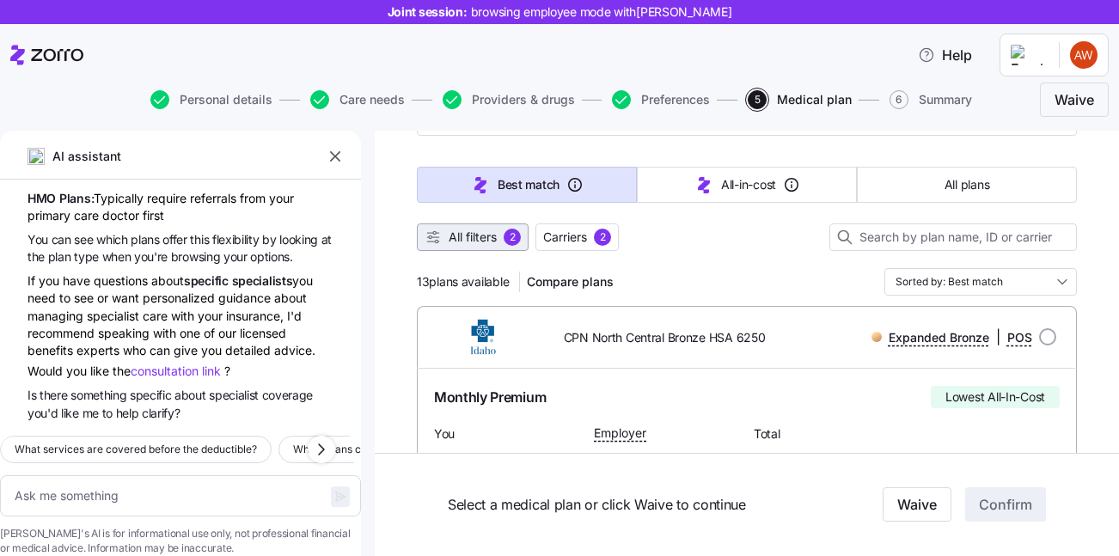
click at [497, 241] on span "All filters" at bounding box center [473, 237] width 48 height 17
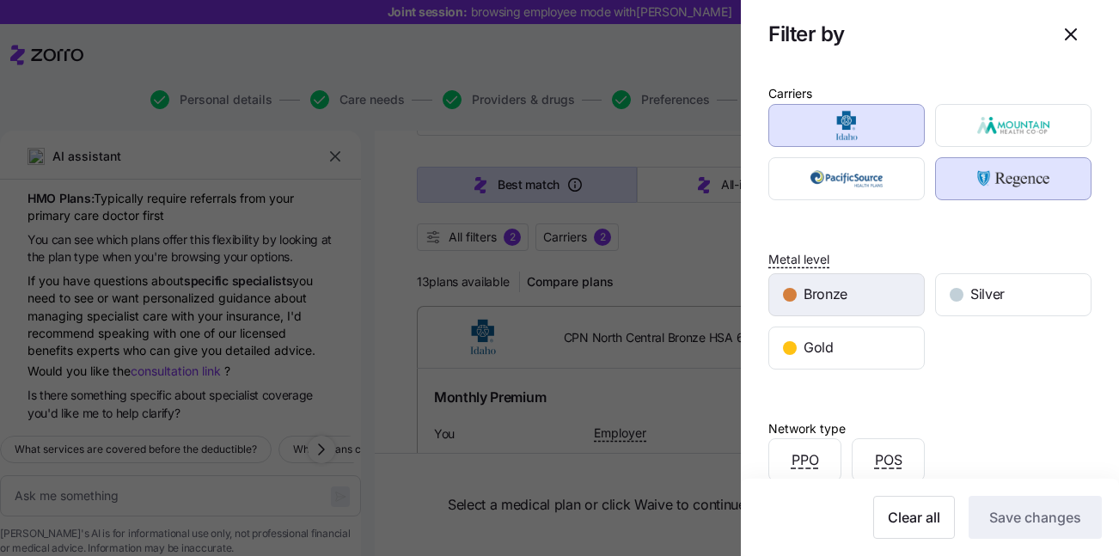
click at [861, 289] on div "Bronze" at bounding box center [846, 294] width 155 height 41
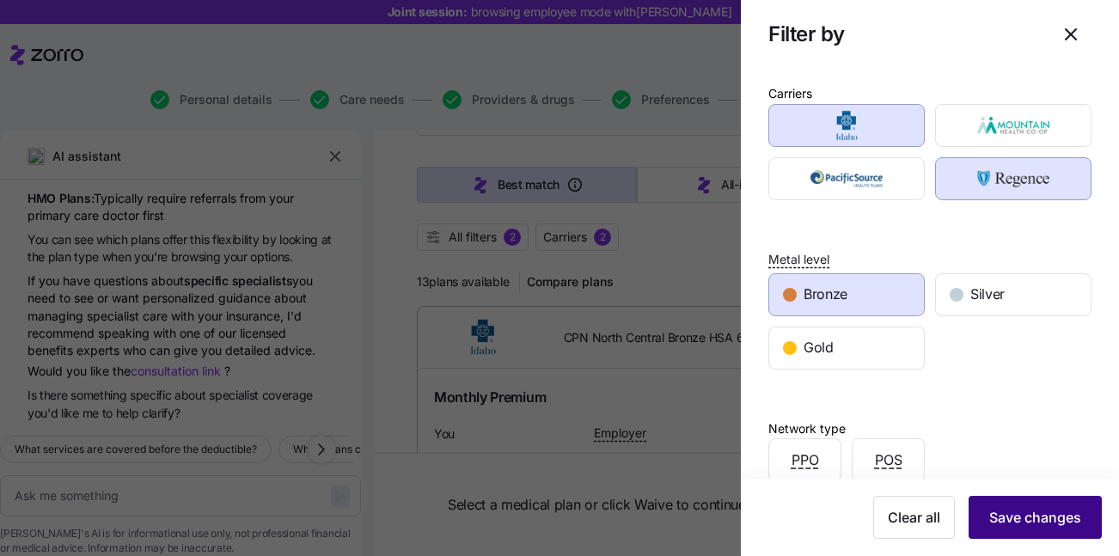
click at [1061, 516] on span "Save changes" at bounding box center [1035, 517] width 92 height 21
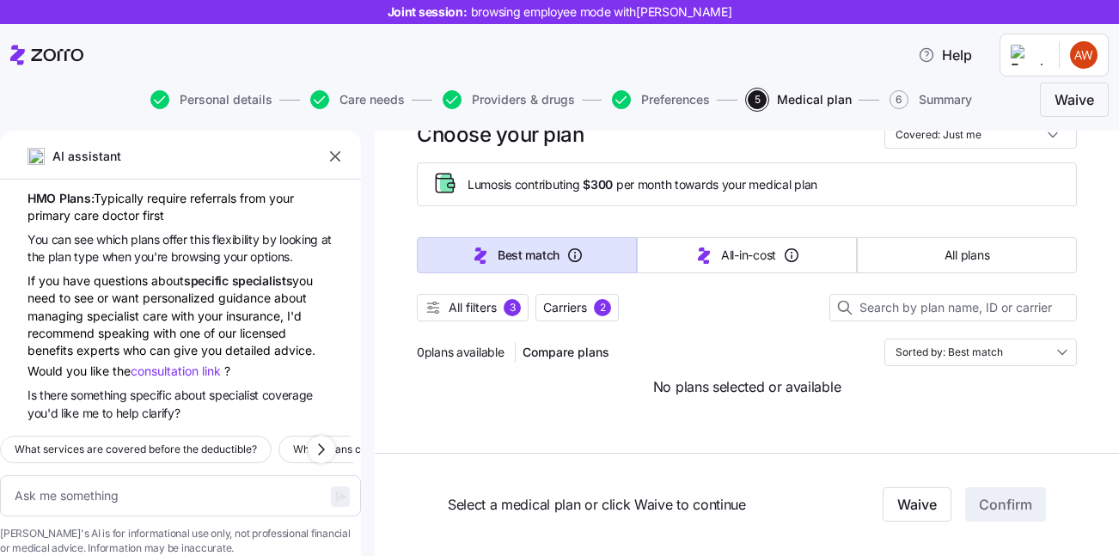
scroll to position [61, 0]
click at [491, 306] on span "All filters" at bounding box center [473, 307] width 48 height 17
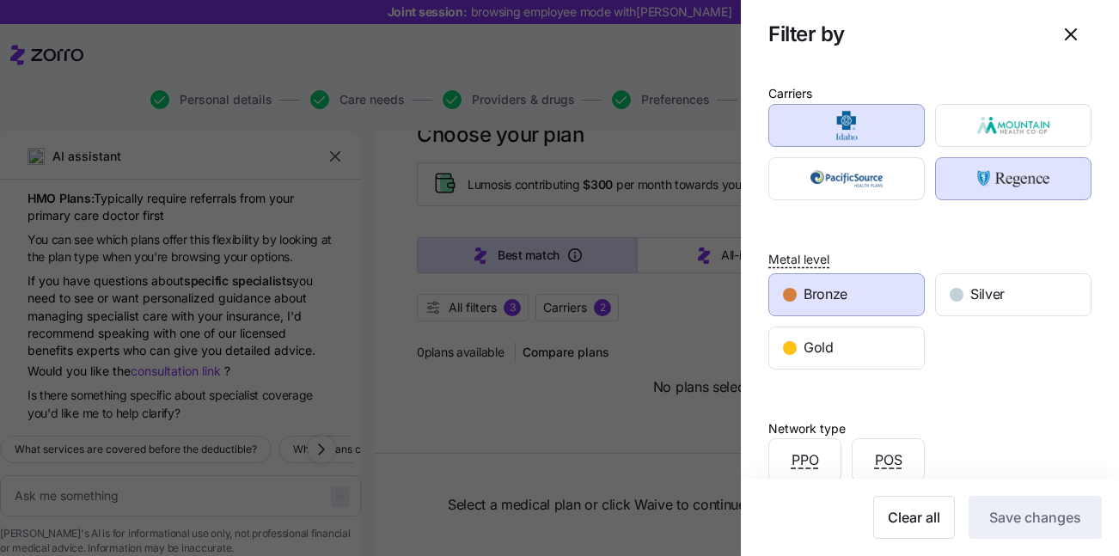
click at [863, 287] on div "Bronze" at bounding box center [846, 294] width 155 height 41
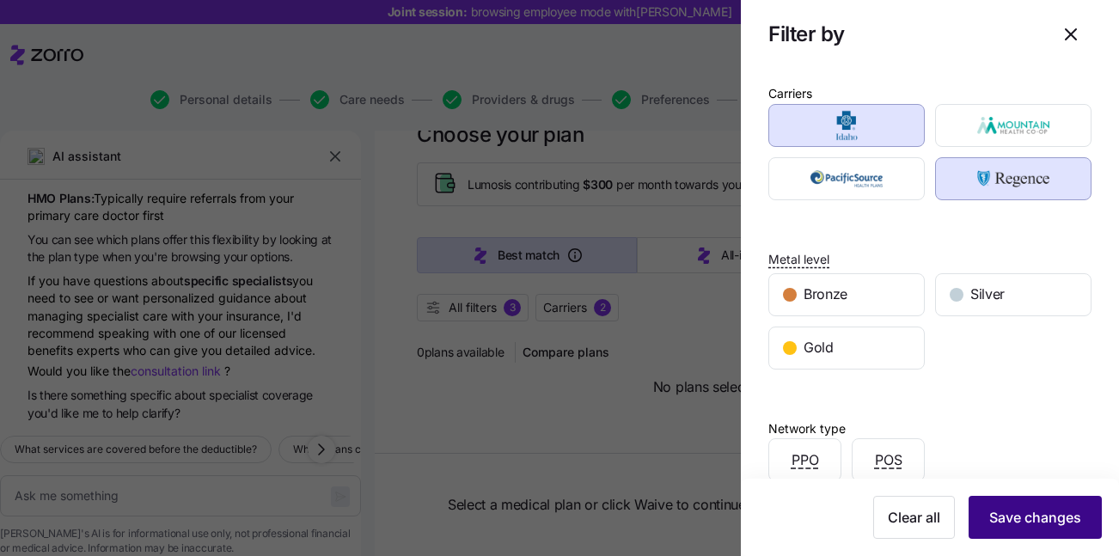
click at [1065, 516] on span "Save changes" at bounding box center [1035, 517] width 92 height 21
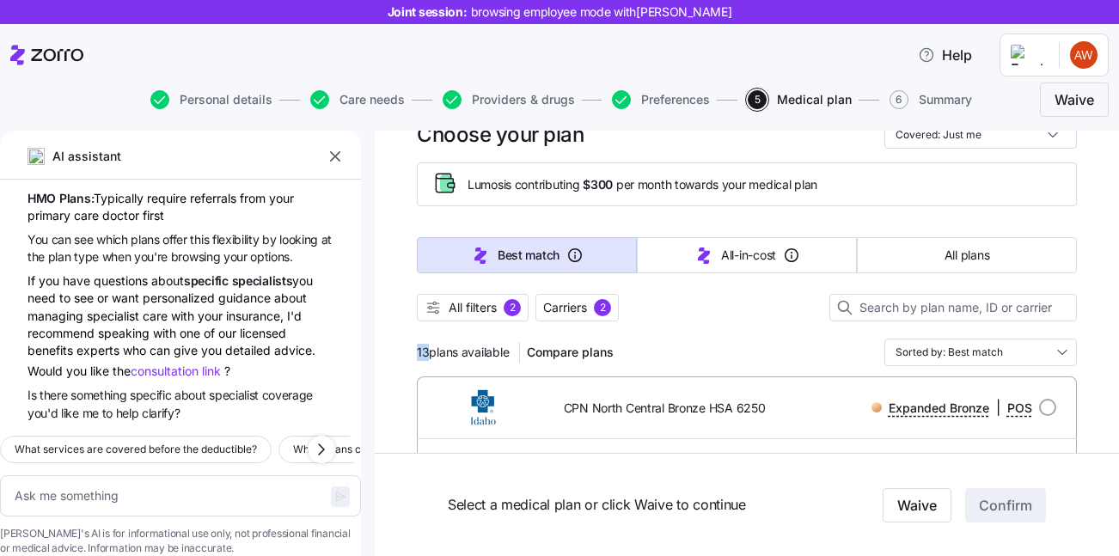
drag, startPoint x: 426, startPoint y: 353, endPoint x: 411, endPoint y: 353, distance: 15.5
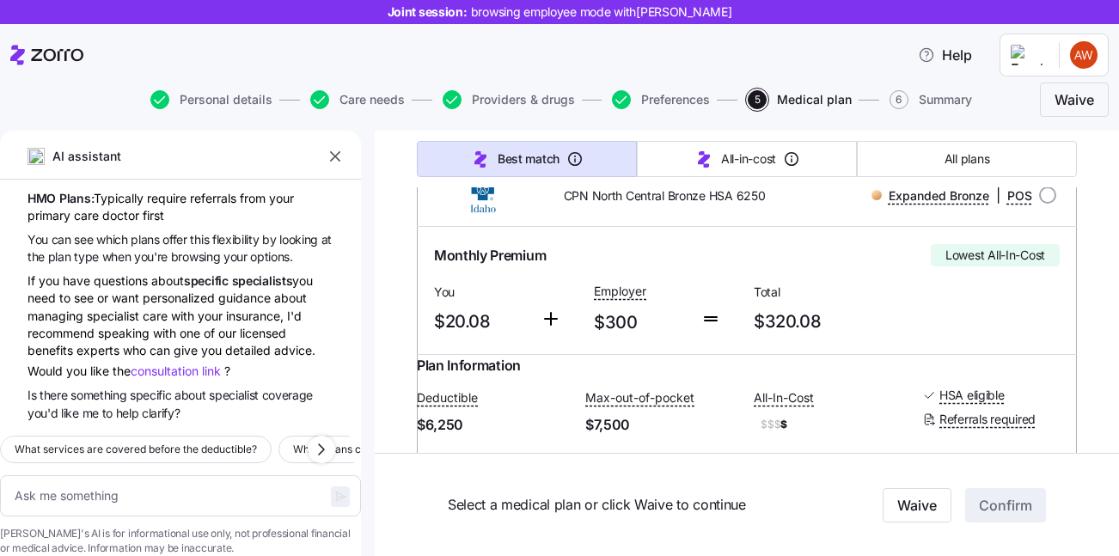
scroll to position [277, 0]
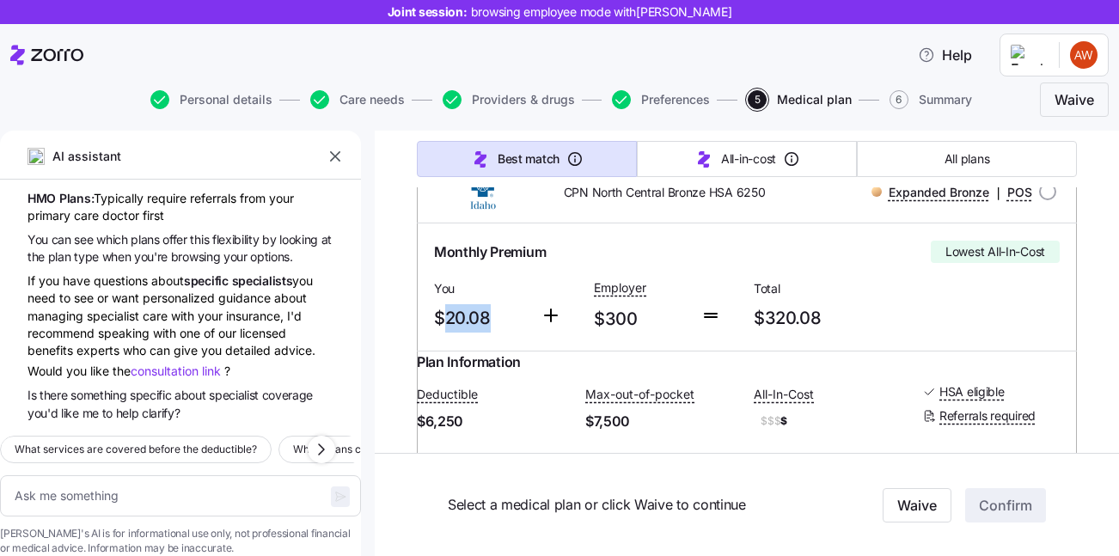
drag, startPoint x: 500, startPoint y: 321, endPoint x: 442, endPoint y: 323, distance: 58.5
click at [442, 323] on span "$20.08" at bounding box center [480, 318] width 93 height 28
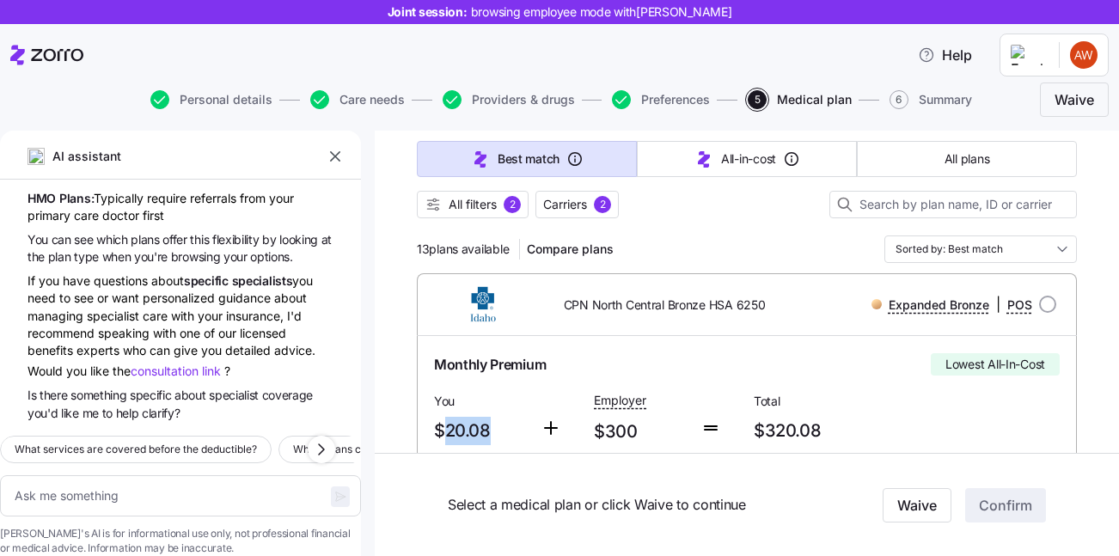
scroll to position [163, 0]
click at [559, 200] on span "Carriers" at bounding box center [565, 205] width 44 height 17
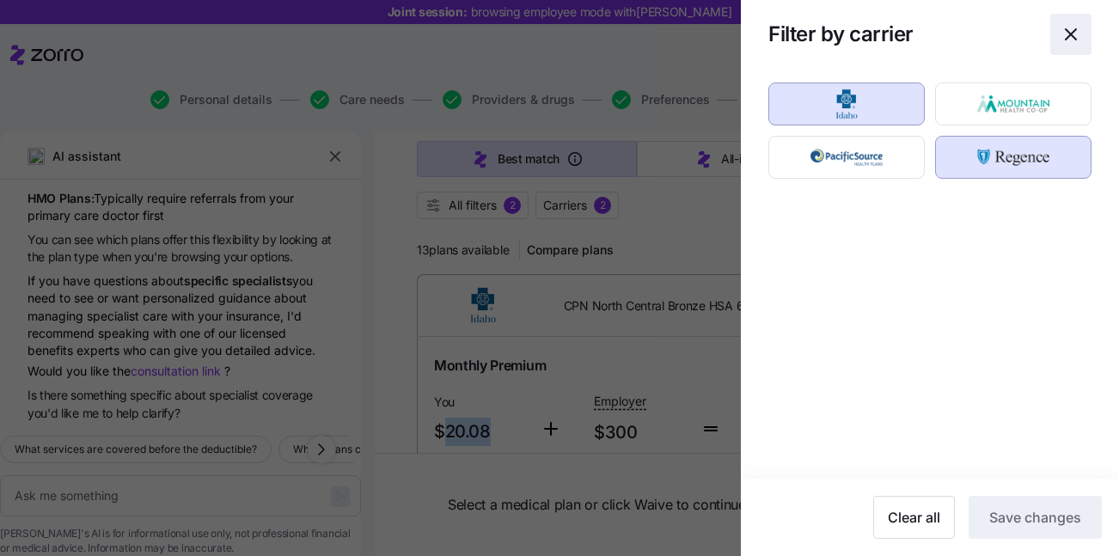
click at [1063, 40] on icon "button" at bounding box center [1070, 34] width 21 height 21
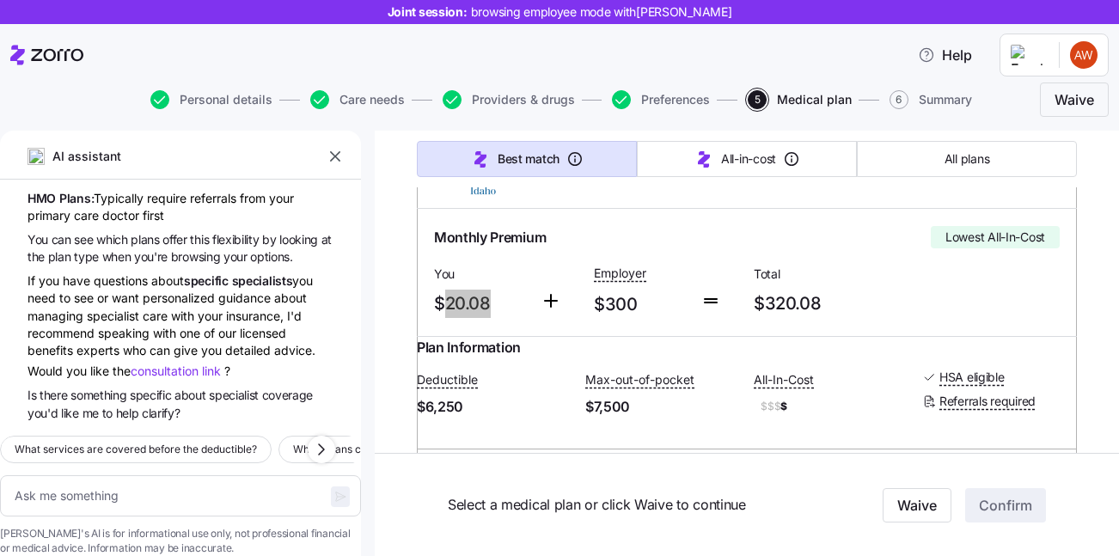
scroll to position [295, 0]
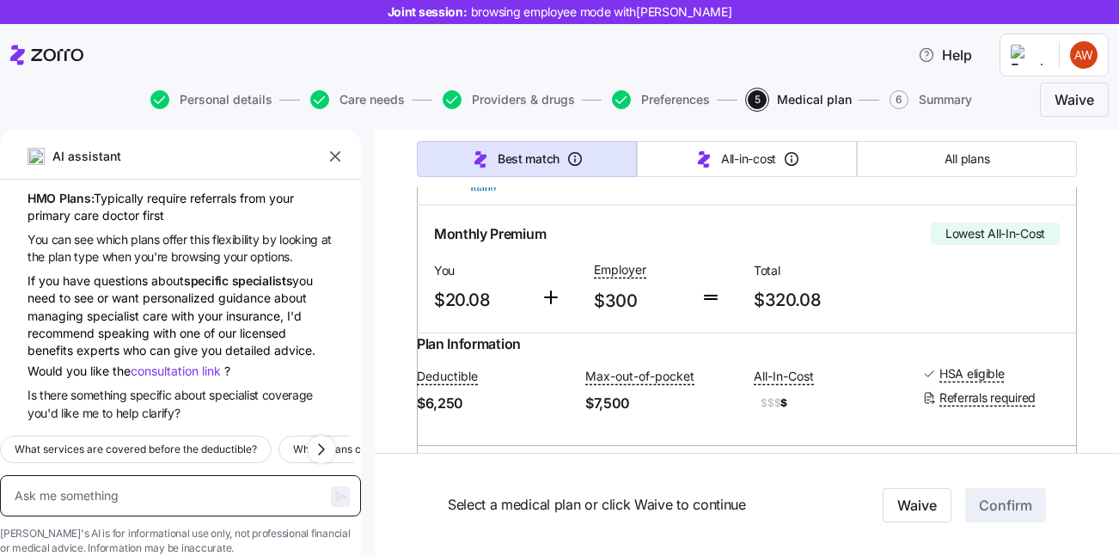
click at [100, 475] on textarea at bounding box center [180, 495] width 361 height 41
type textarea "x"
type textarea "h"
type textarea "x"
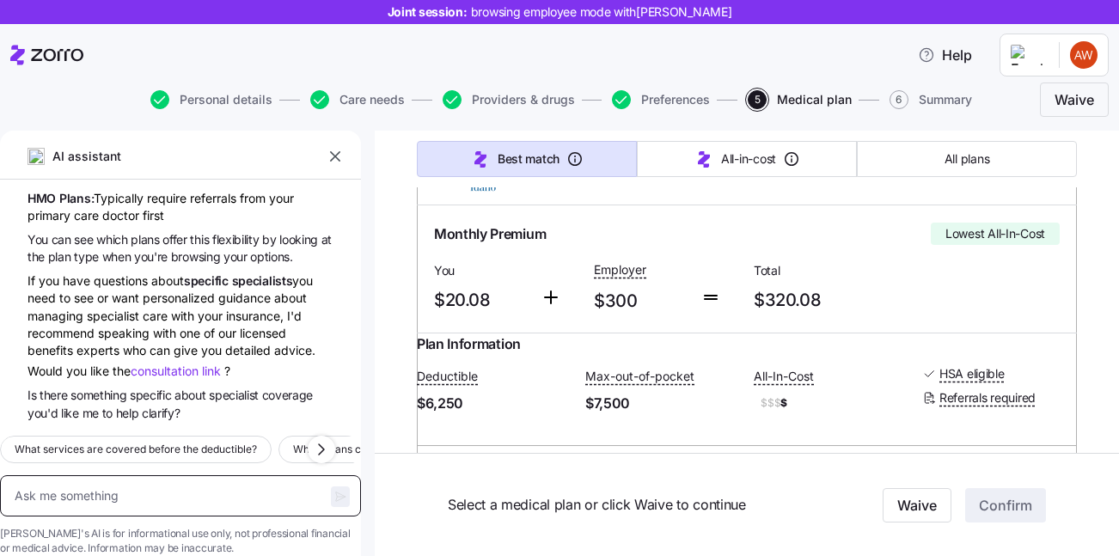
type textarea "w"
type textarea "x"
type textarea "wh"
type textarea "x"
type textarea "wha"
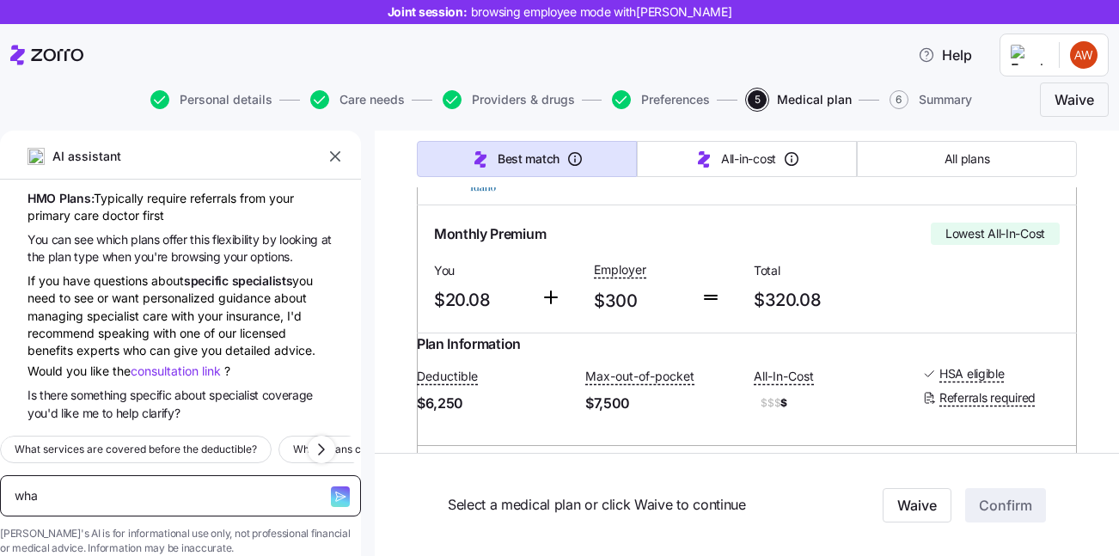
type textarea "x"
type textarea "what"
type textarea "x"
type textarea "what"
type textarea "x"
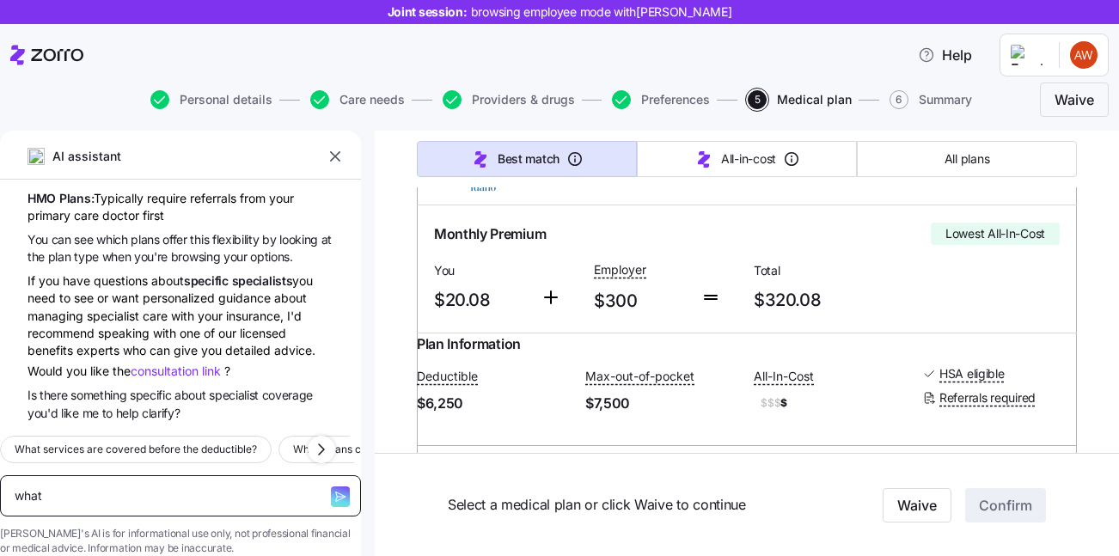
type textarea "what i"
type textarea "x"
type textarea "what is"
type textarea "x"
type textarea "what is"
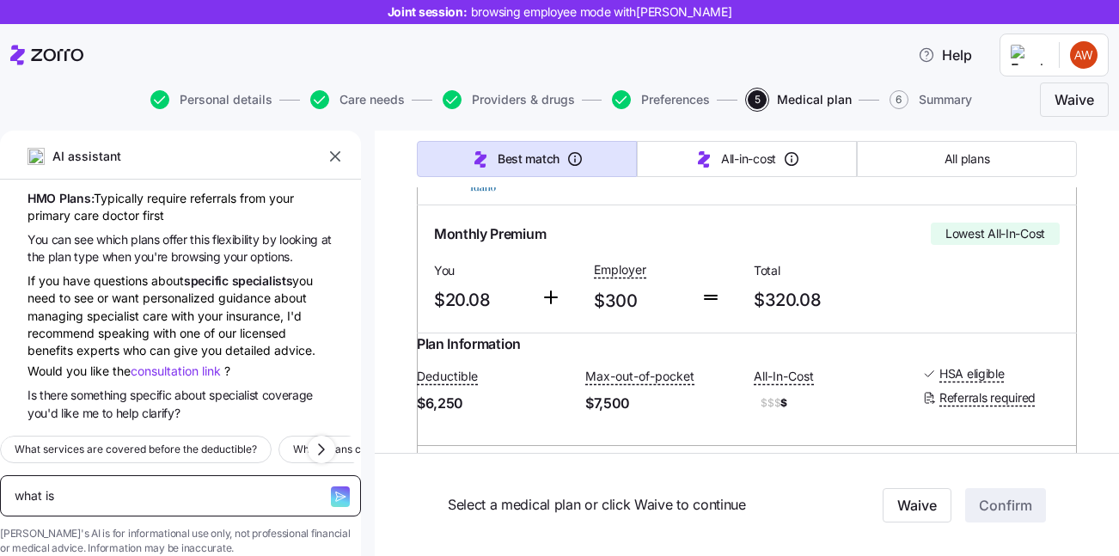
type textarea "x"
type textarea "what is d"
type textarea "x"
type textarea "what is de"
type textarea "x"
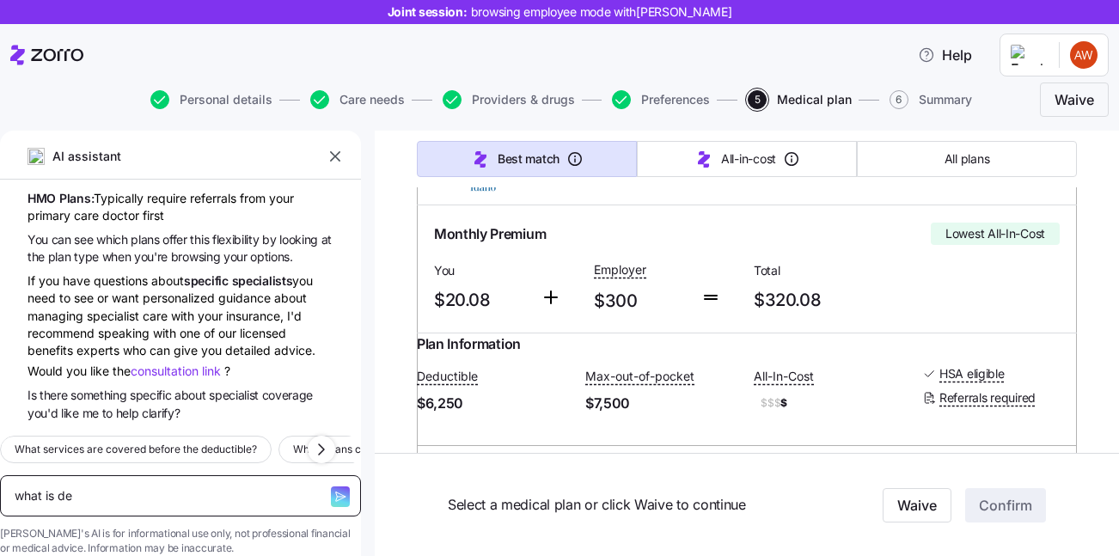
type textarea "what is ded"
type textarea "x"
type textarea "what is dedi"
type textarea "x"
type textarea "what is dedic"
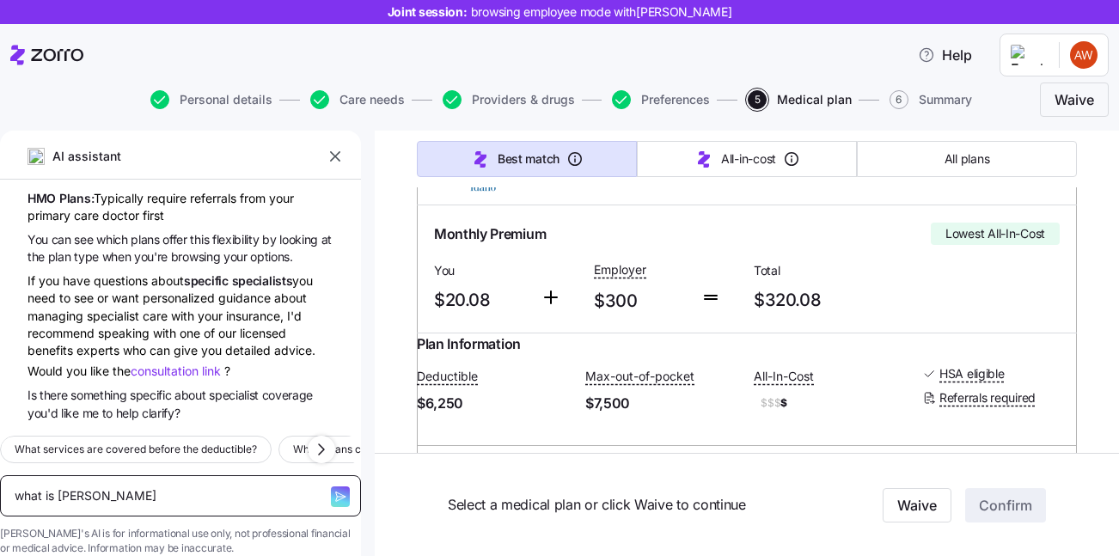
type textarea "x"
type textarea "what is dedi"
type textarea "x"
type textarea "what is ded"
type textarea "x"
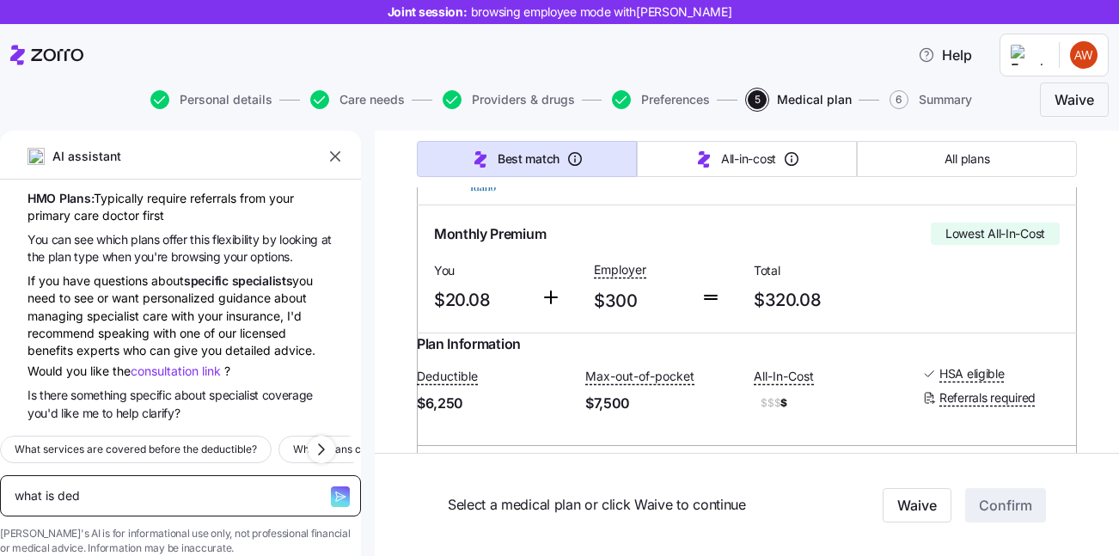
type textarea "what is dedu"
type textarea "x"
type textarea "what is deduc"
type textarea "x"
type textarea "what is deduct"
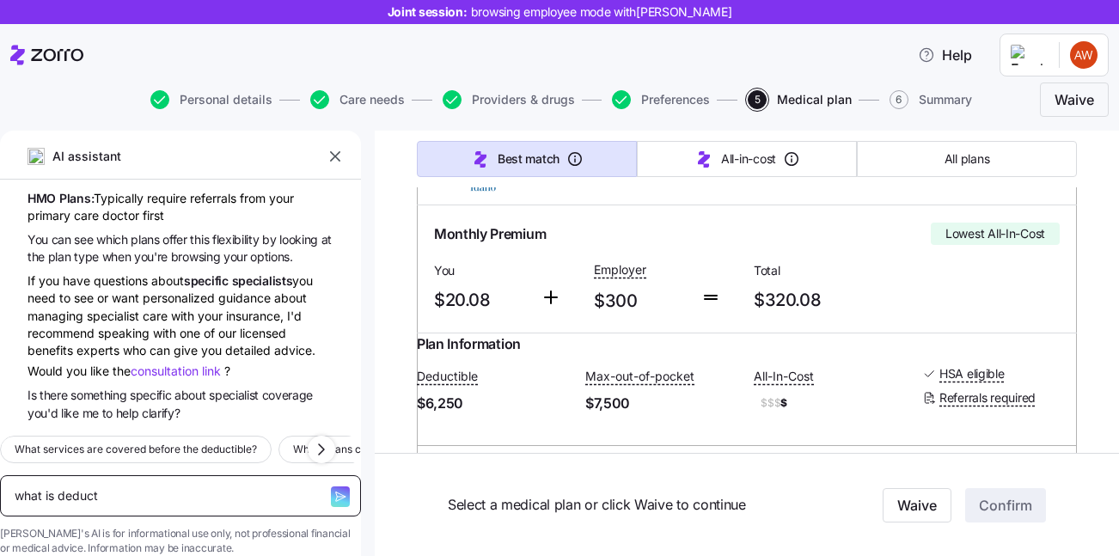
type textarea "x"
type textarea "what is deducti"
type textarea "x"
type textarea "what is deductib"
type textarea "x"
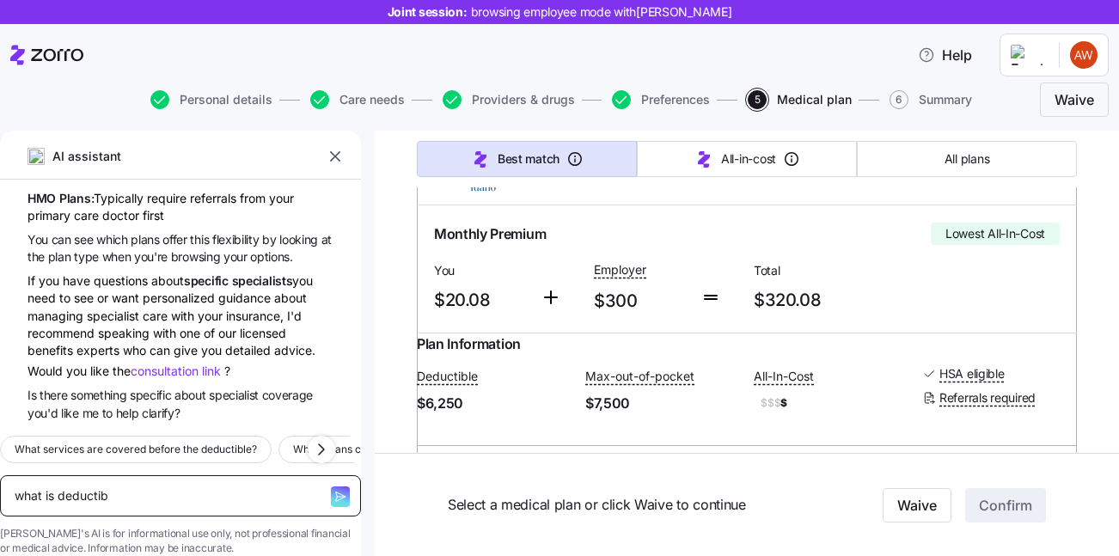
type textarea "what is deductibl"
type textarea "x"
type textarea "what is deductible"
type textarea "x"
type textarea "what is deductible"
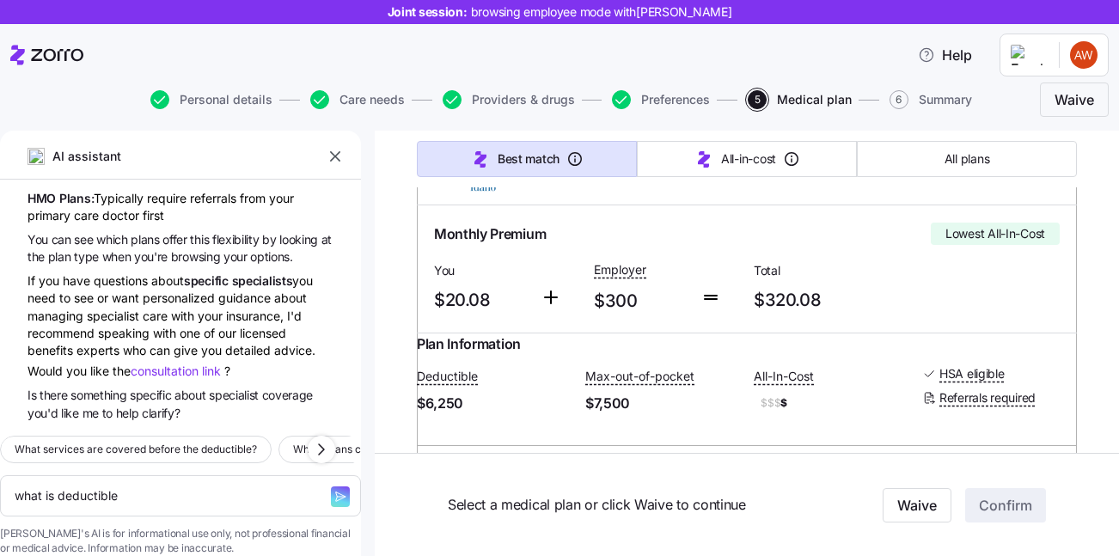
type textarea "x"
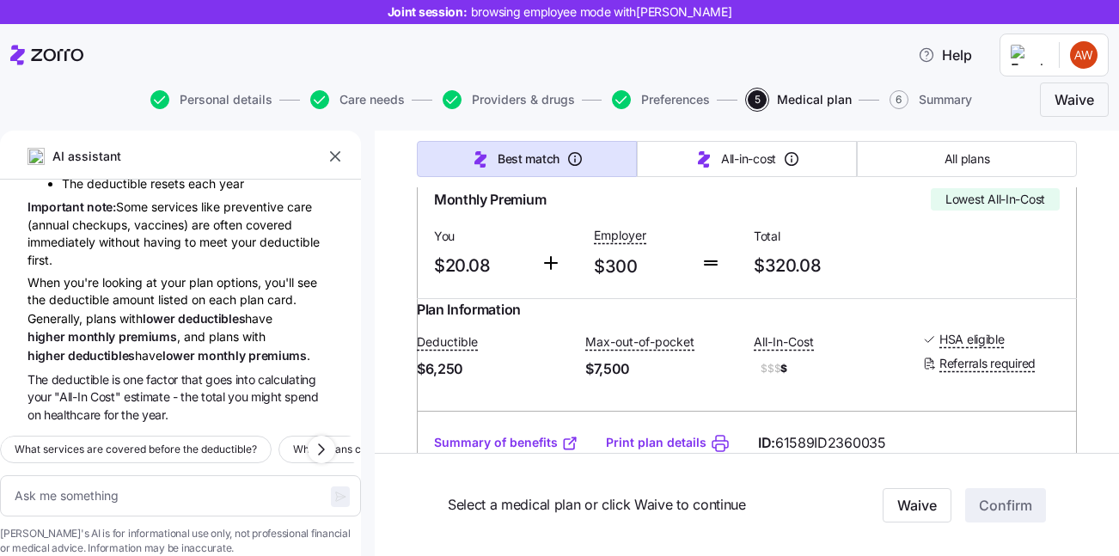
scroll to position [884, 0]
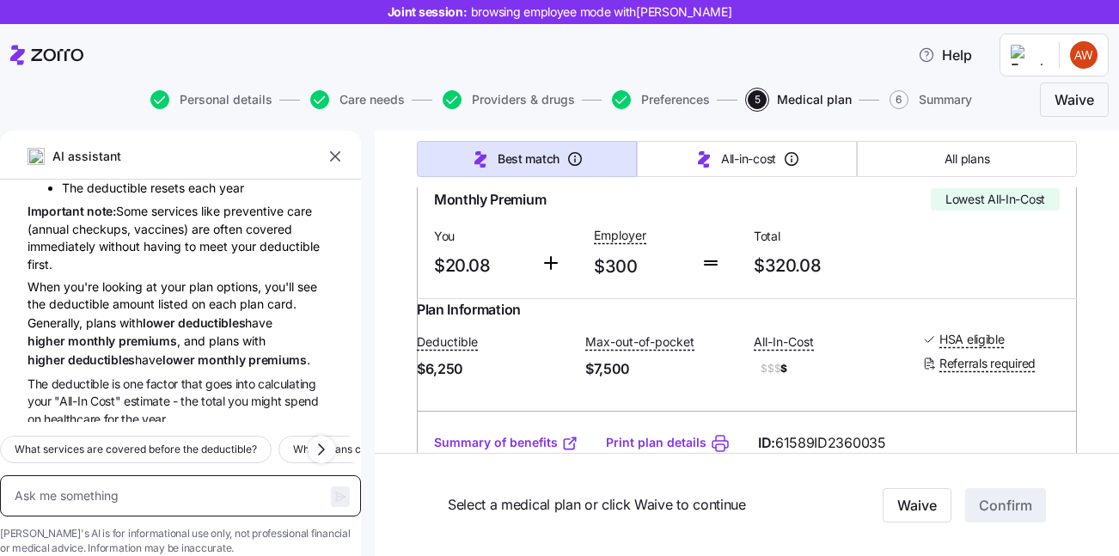
click at [139, 475] on textarea at bounding box center [180, 495] width 361 height 41
type textarea "x"
type textarea "i"
type textarea "x"
type textarea "i"
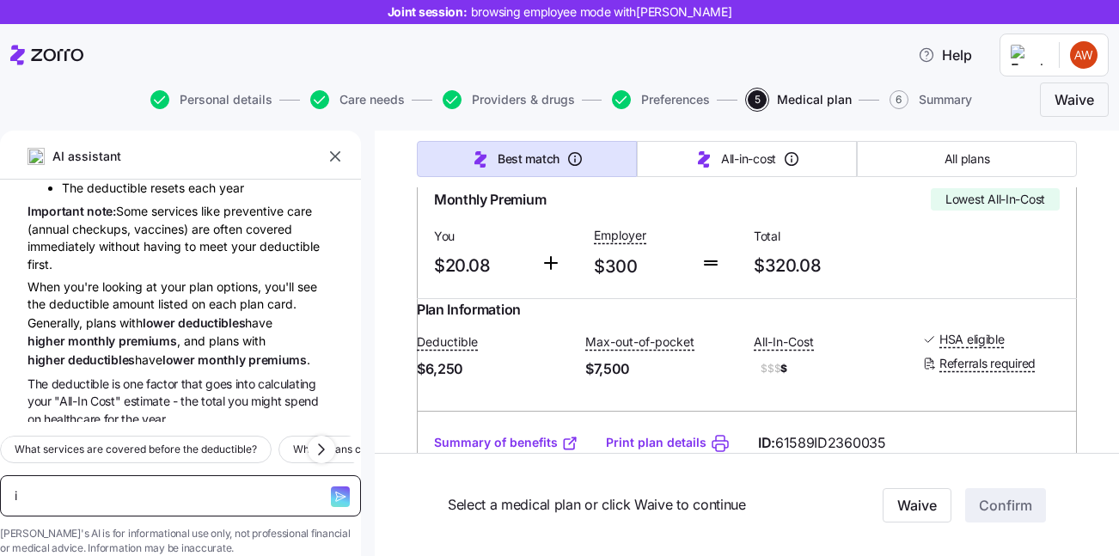
type textarea "x"
type textarea "i w"
type textarea "x"
type textarea "i wa"
type textarea "x"
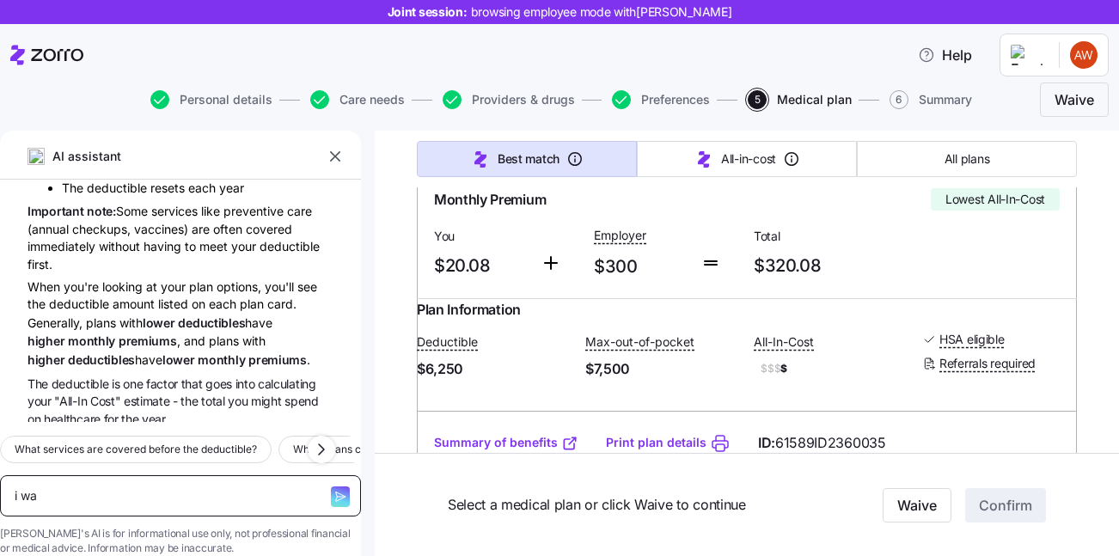
type textarea "i wan"
type textarea "x"
type textarea "i want"
type textarea "x"
type textarea "i want"
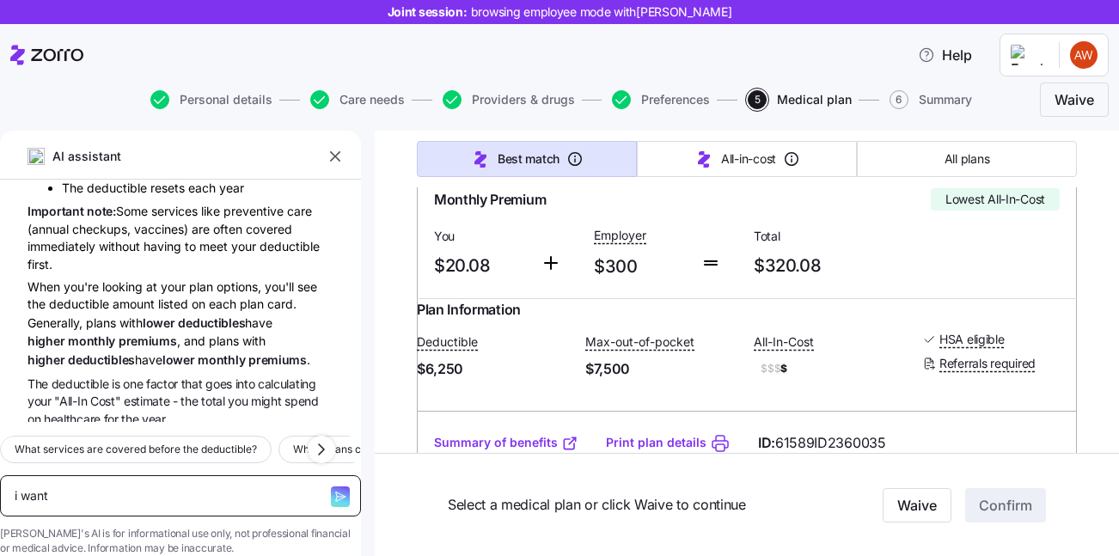
type textarea "x"
type textarea "i want t"
type textarea "x"
type textarea "i want to"
type textarea "x"
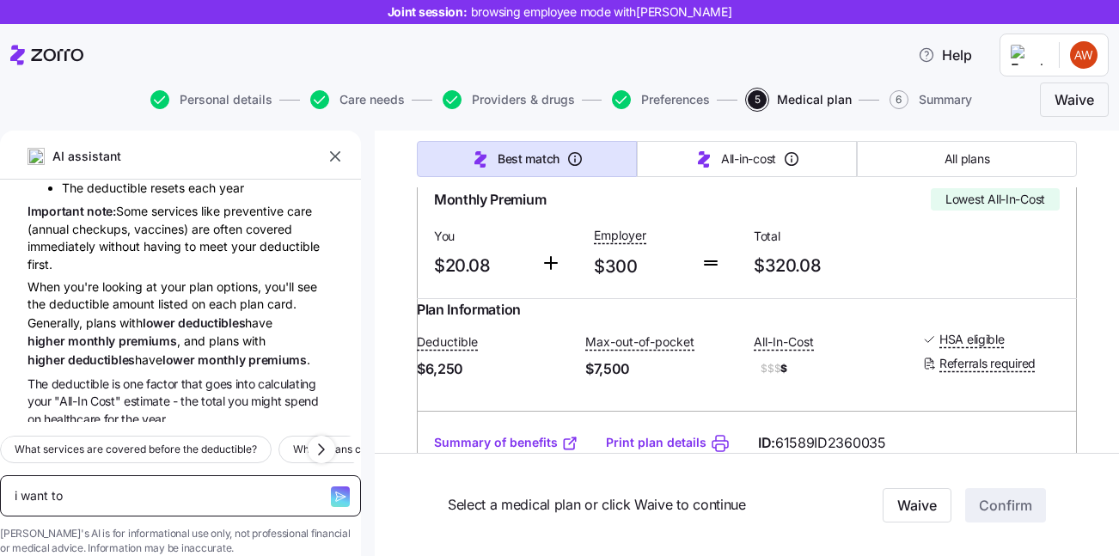
type textarea "i want to s"
type textarea "x"
type textarea "i want to sp"
type textarea "x"
type textarea "i want to spe"
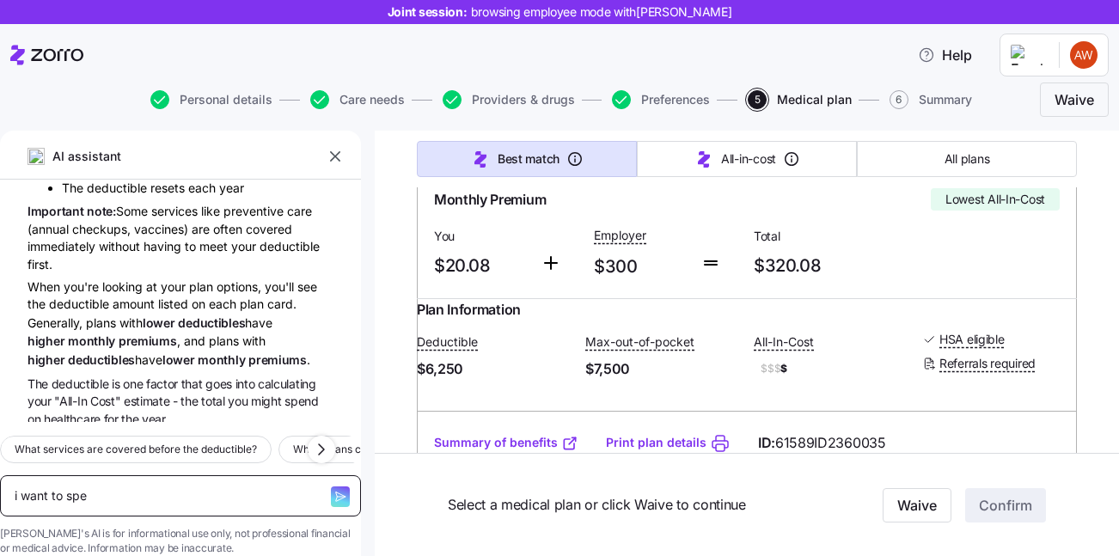
type textarea "x"
type textarea "i want to spea"
type textarea "x"
type textarea "i want to speak"
type textarea "x"
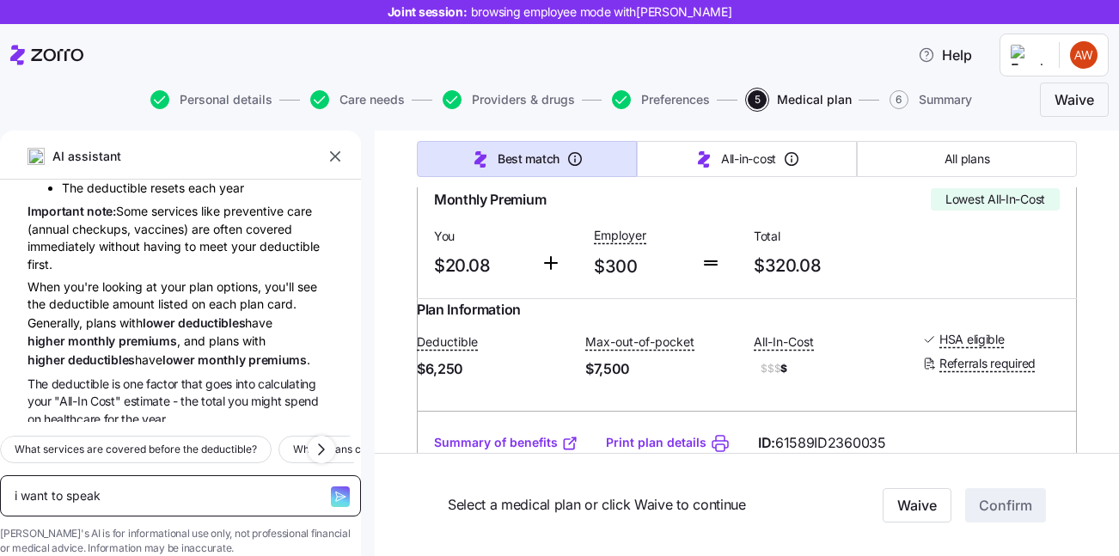
type textarea "i want to speak"
type textarea "x"
type textarea "i want to speak w"
type textarea "x"
type textarea "i want to speak wi"
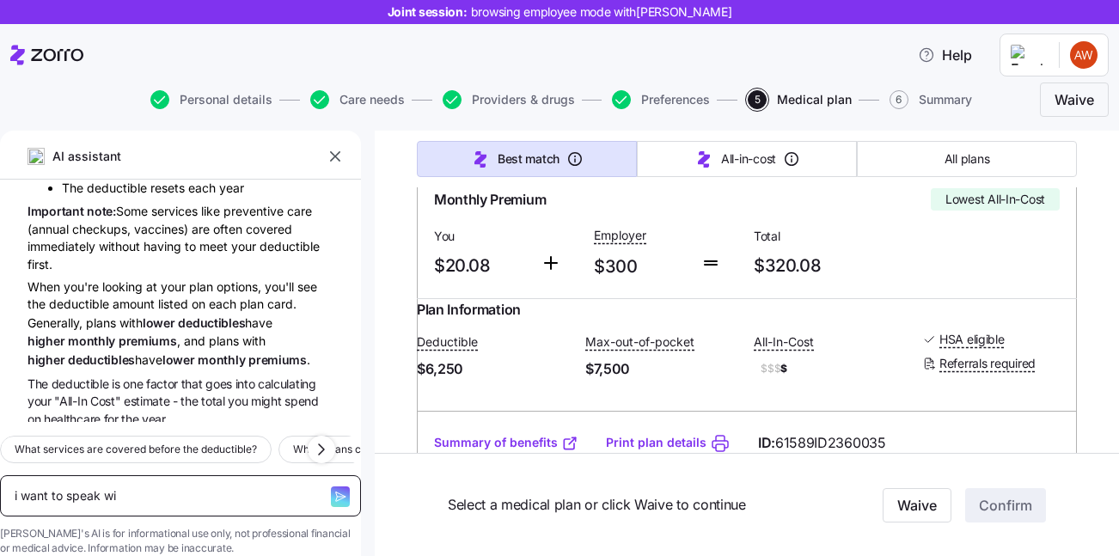
type textarea "x"
type textarea "i want to speak wit"
type textarea "x"
type textarea "i want to speak with"
type textarea "x"
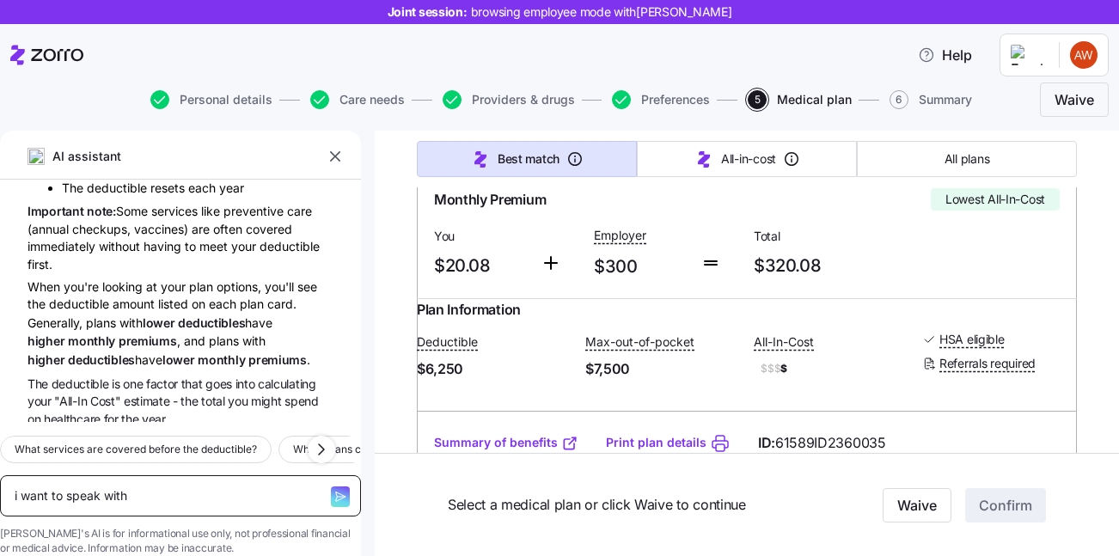
type textarea "i want to speak with"
type textarea "x"
type textarea "i want to speak with s"
type textarea "x"
type textarea "i want to speak with so"
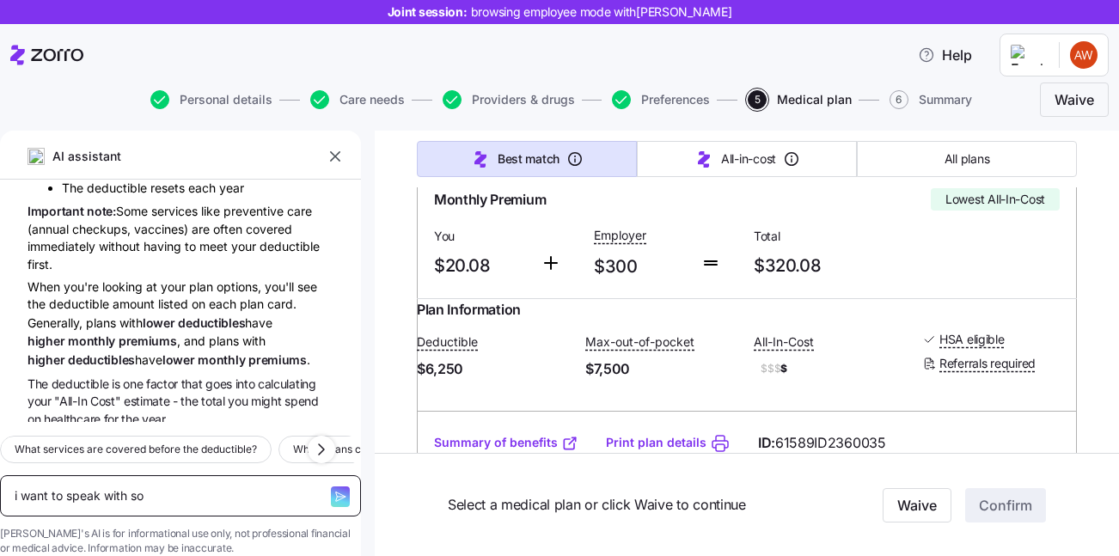
type textarea "x"
type textarea "i want to speak with som"
type textarea "x"
type textarea "i want to speak with somo"
type textarea "x"
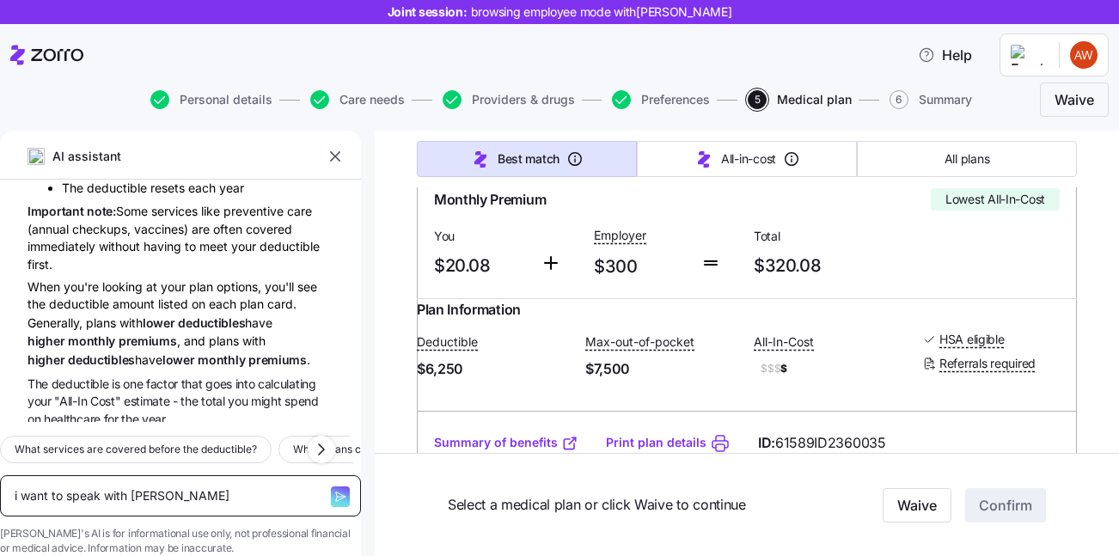
type textarea "i want to speak with som"
type textarea "x"
type textarea "i want to speak with some"
type textarea "x"
type textarea "i want to speak with someo"
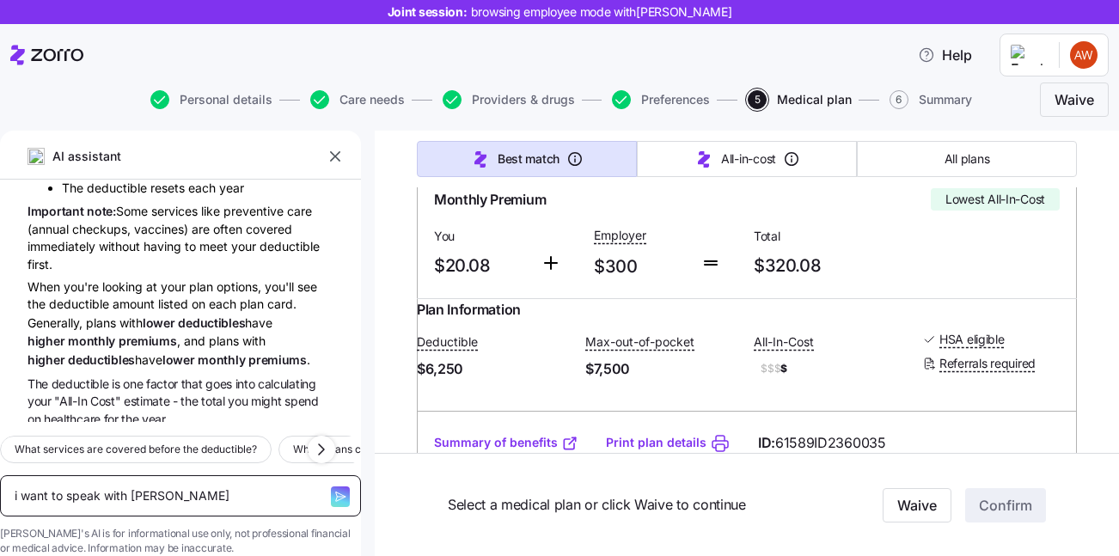
type textarea "x"
type textarea "i want to speak with someon"
type textarea "x"
type textarea "i want to speak with someone"
type textarea "x"
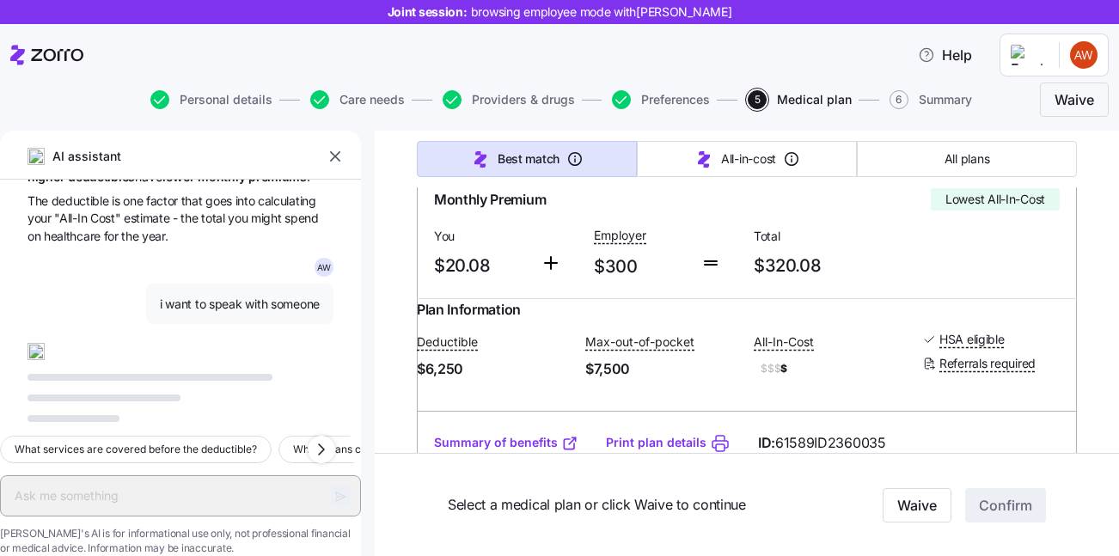
scroll to position [1094, 0]
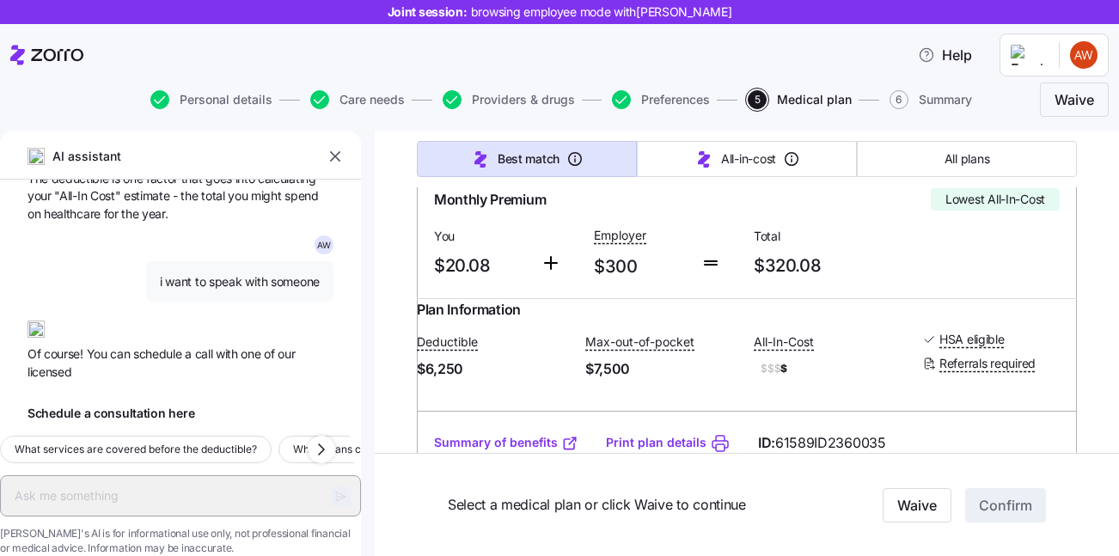
type textarea "x"
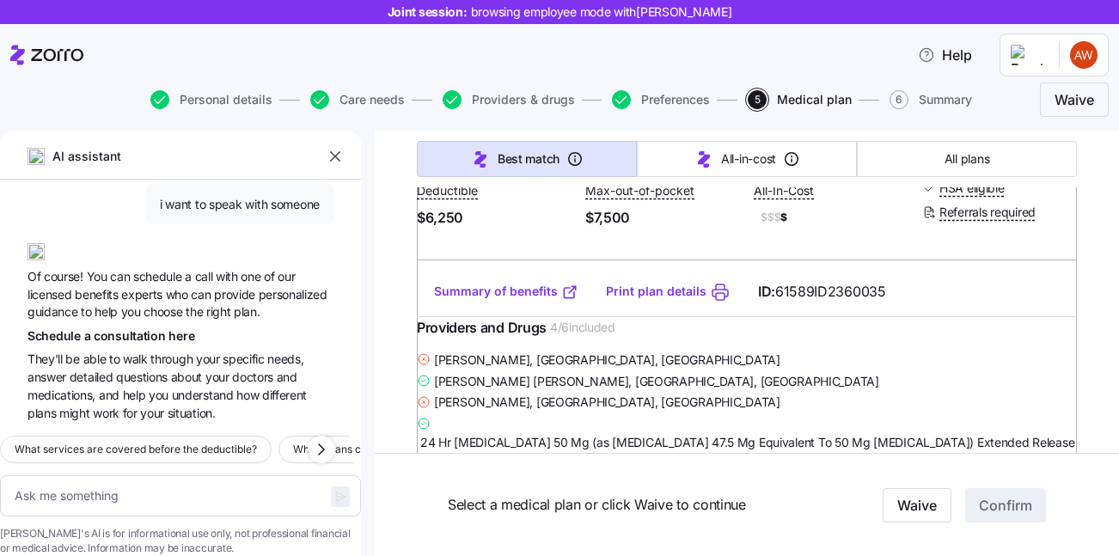
scroll to position [484, 0]
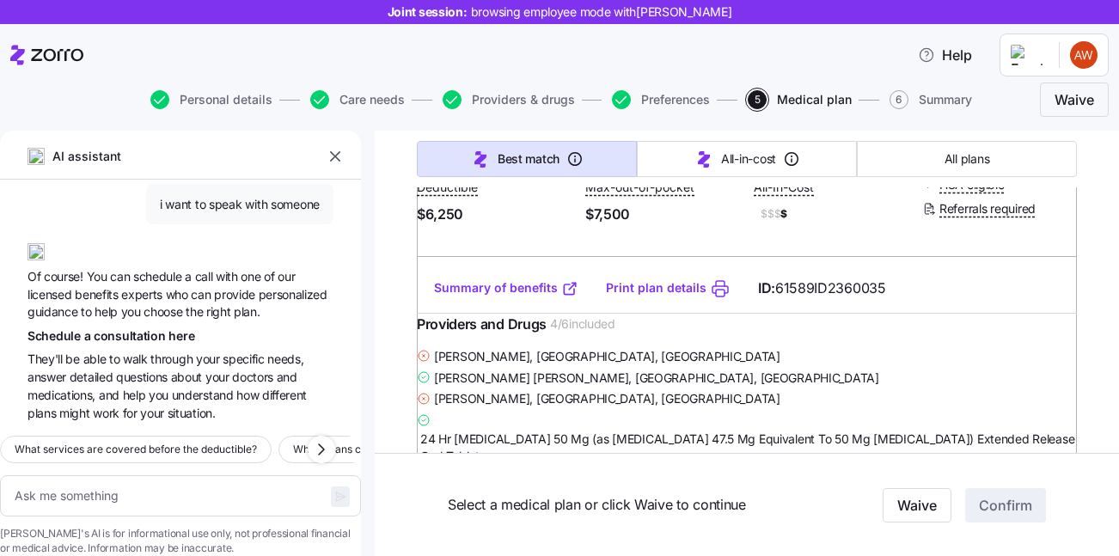
click at [752, 345] on div "Providers and Drugs 4 / 6 included" at bounding box center [747, 330] width 660 height 32
click at [333, 156] on icon "button" at bounding box center [335, 156] width 17 height 17
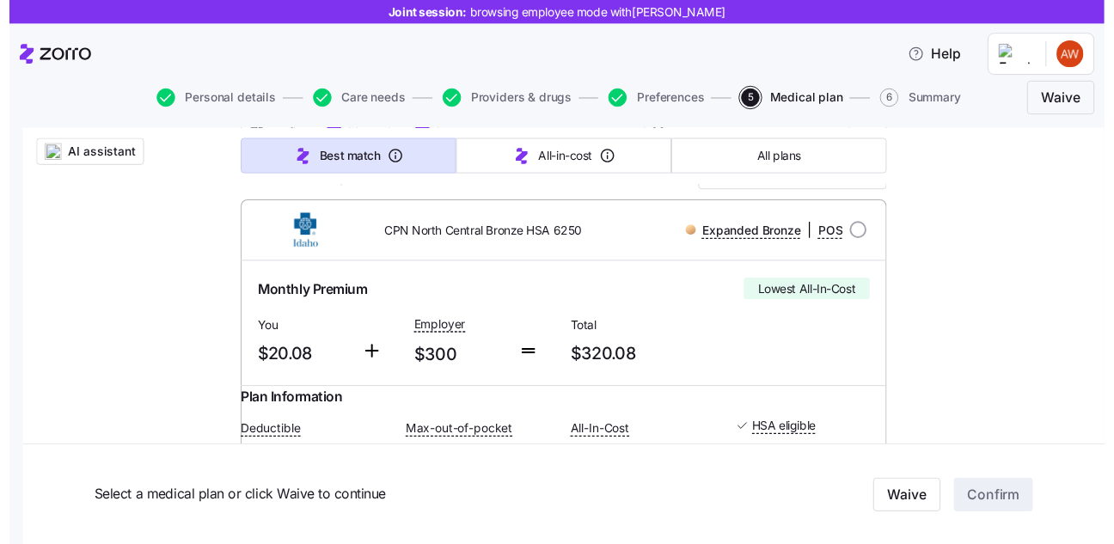
scroll to position [243, 0]
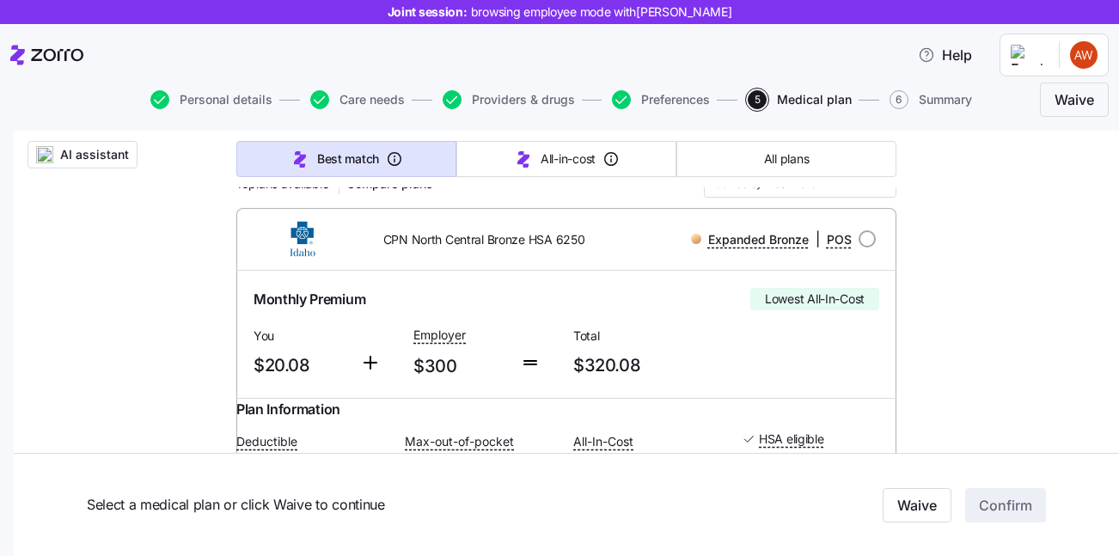
click at [875, 245] on div at bounding box center [866, 238] width 17 height 17
click at [869, 241] on input "radio" at bounding box center [866, 238] width 17 height 17
radio input "true"
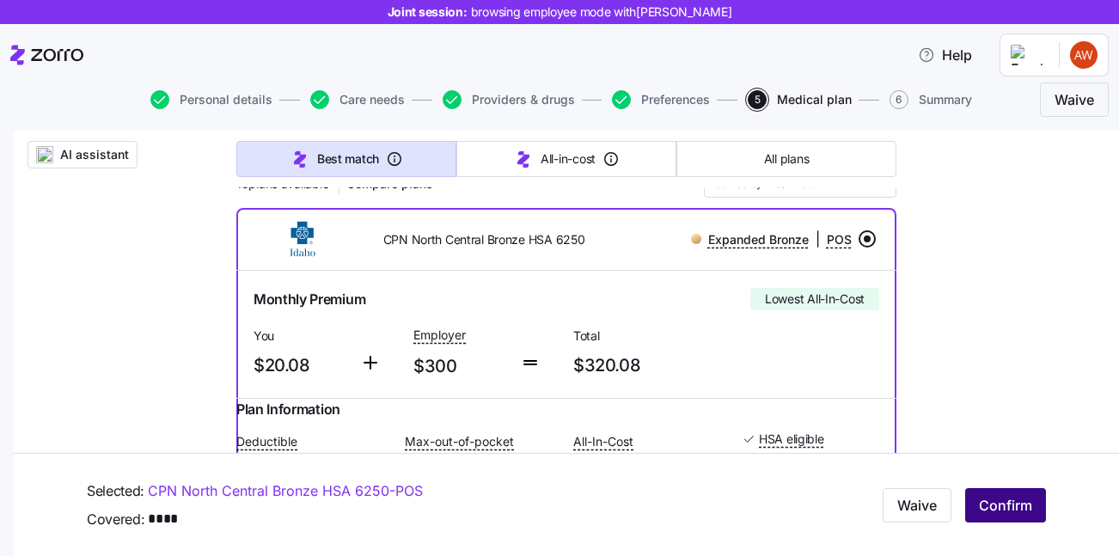
click at [1010, 505] on span "Confirm" at bounding box center [1005, 505] width 53 height 21
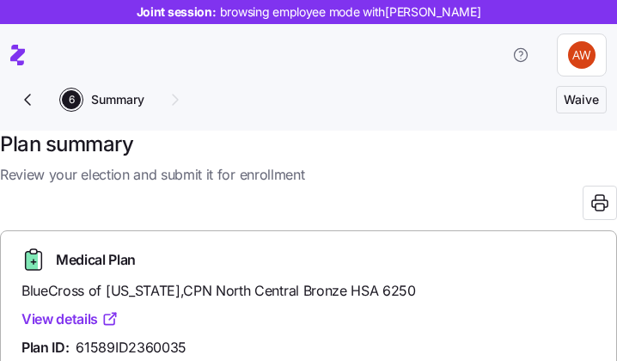
click at [57, 54] on div at bounding box center [308, 55] width 596 height 48
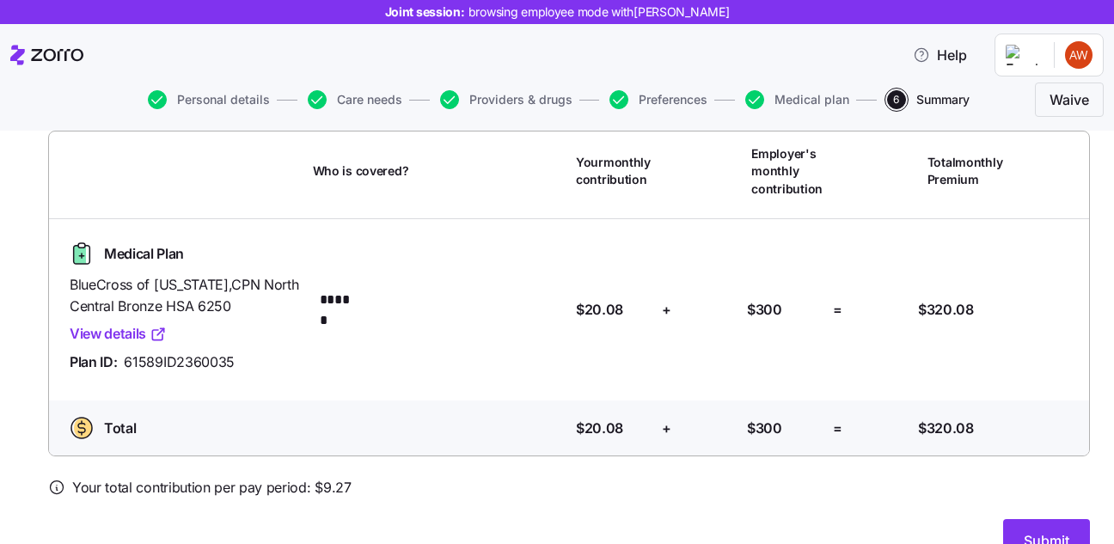
scroll to position [119, 0]
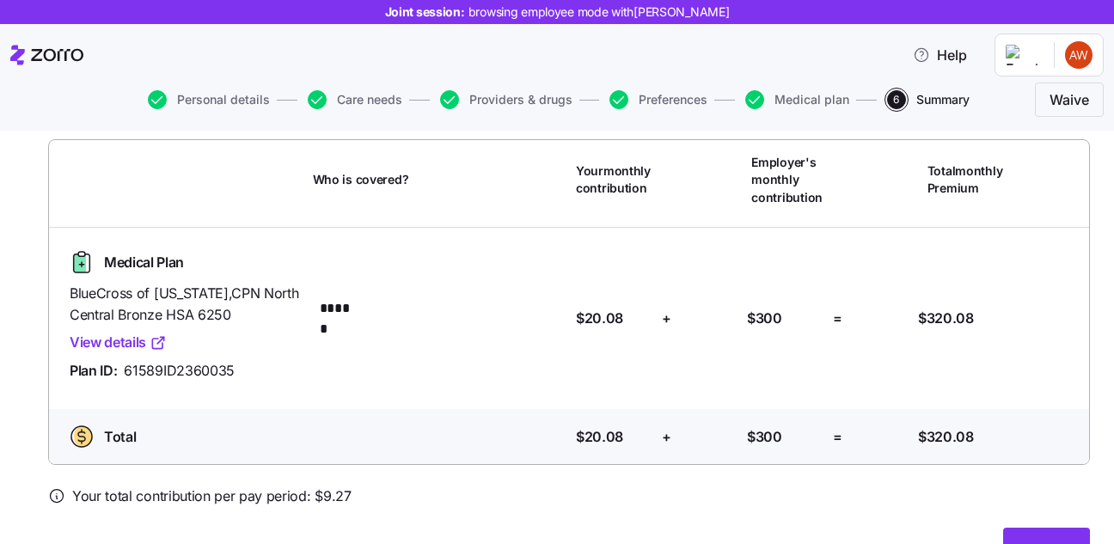
drag, startPoint x: 643, startPoint y: 198, endPoint x: 565, endPoint y: 163, distance: 85.8
click at [565, 163] on div "Who is covered? Your monthly contribution Employer's monthly contribution Total…" at bounding box center [568, 302] width 1053 height 338
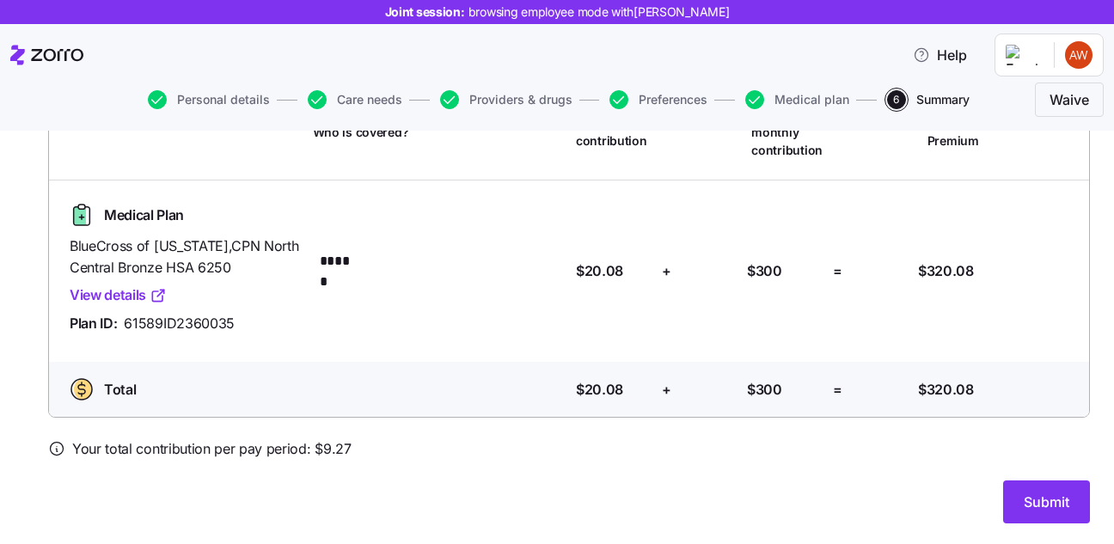
scroll to position [164, 0]
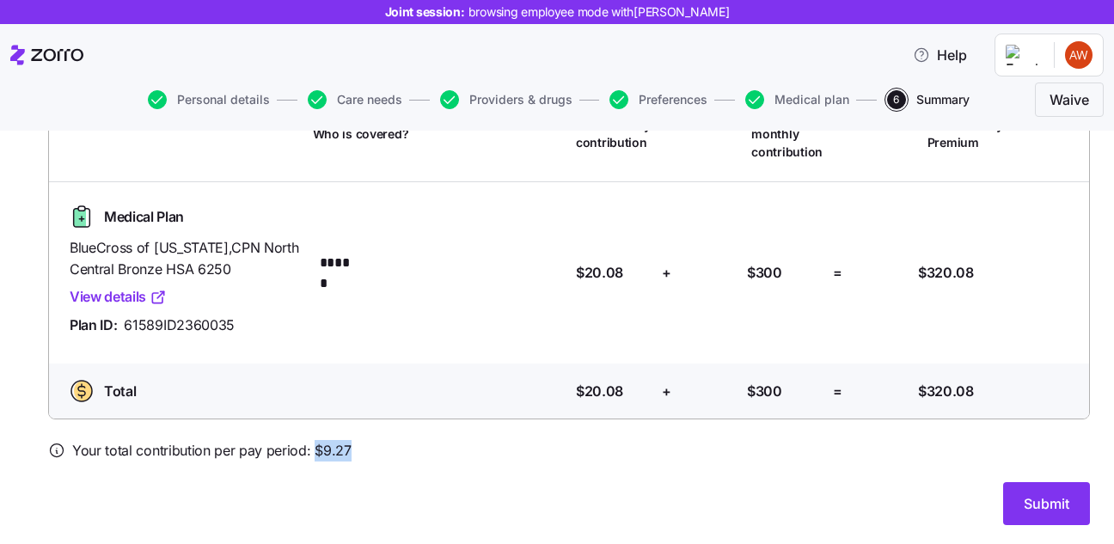
drag, startPoint x: 349, startPoint y: 449, endPoint x: 316, endPoint y: 450, distance: 32.7
click at [316, 450] on div "Your total contribution per pay period: $ 9.27" at bounding box center [568, 450] width 1041 height 21
click at [374, 450] on div "Your total contribution per pay period: $ 9.27" at bounding box center [568, 450] width 1041 height 21
drag, startPoint x: 357, startPoint y: 446, endPoint x: 304, endPoint y: 449, distance: 53.4
click at [304, 449] on div "Your total contribution per pay period: $ 9.27" at bounding box center [568, 450] width 1041 height 21
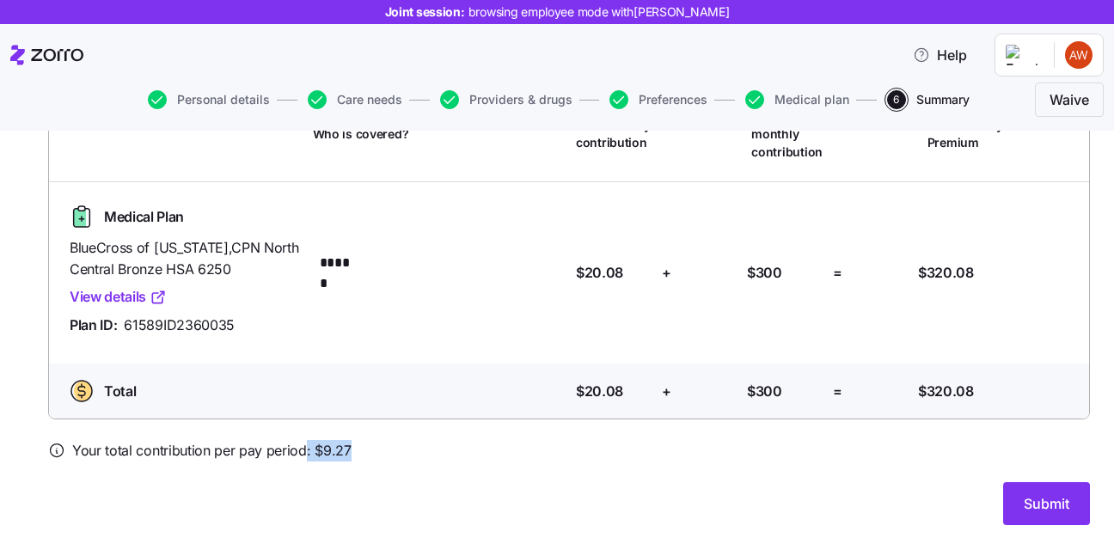
click at [397, 447] on div "Your total contribution per pay period: $ 9.27" at bounding box center [568, 450] width 1041 height 21
click at [768, 111] on div "Personal details Care needs Providers & drugs Preferences Medical plan 6 Summar…" at bounding box center [556, 99] width 1093 height 41
click at [1046, 510] on span "Submit" at bounding box center [1046, 503] width 46 height 21
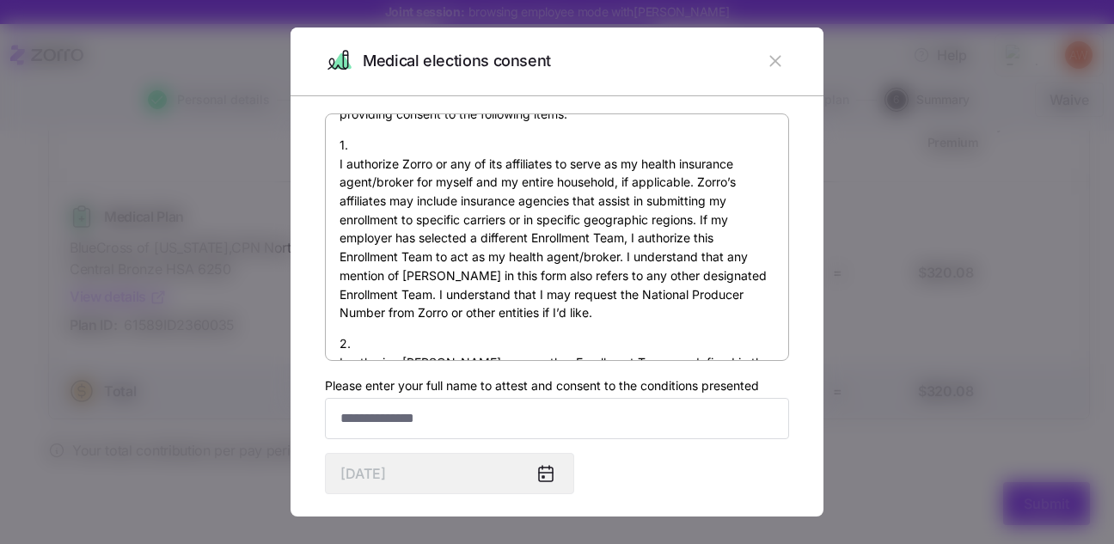
scroll to position [52, 0]
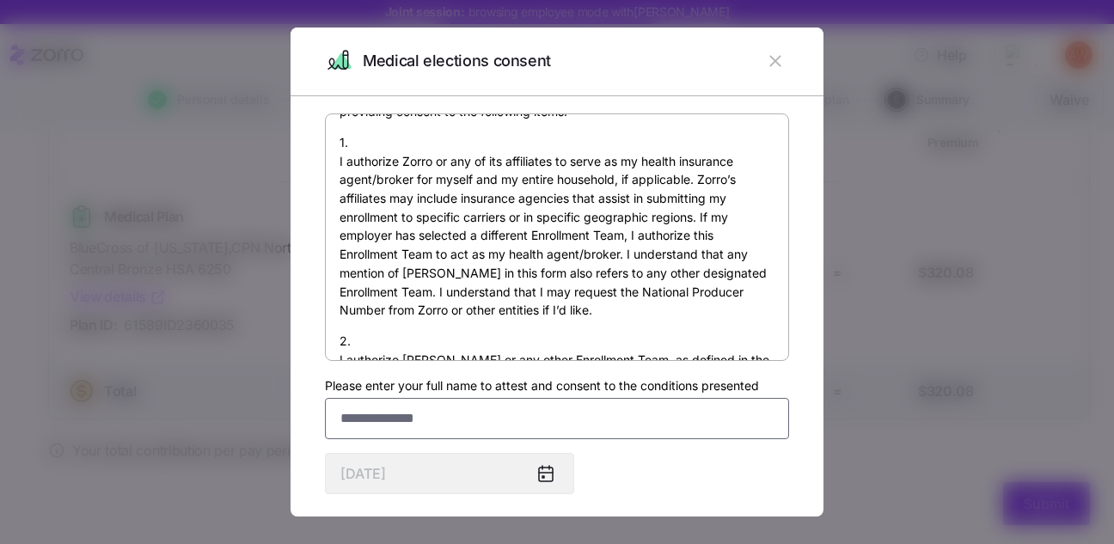
click at [531, 424] on input "Please enter your full name to attest and consent to the conditions presented" at bounding box center [557, 418] width 464 height 41
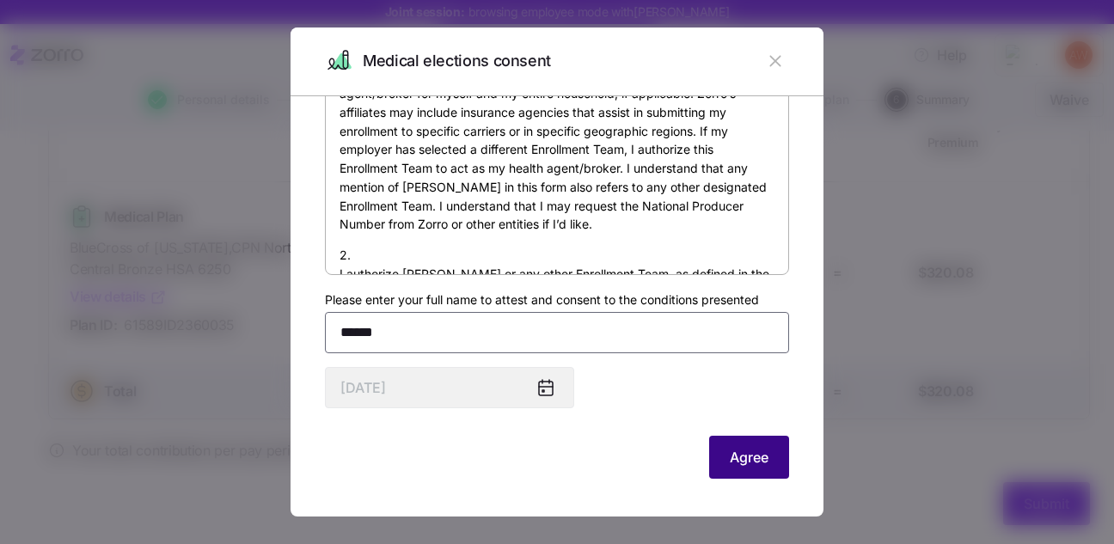
type input "******"
click at [740, 454] on span "Agree" at bounding box center [748, 457] width 39 height 21
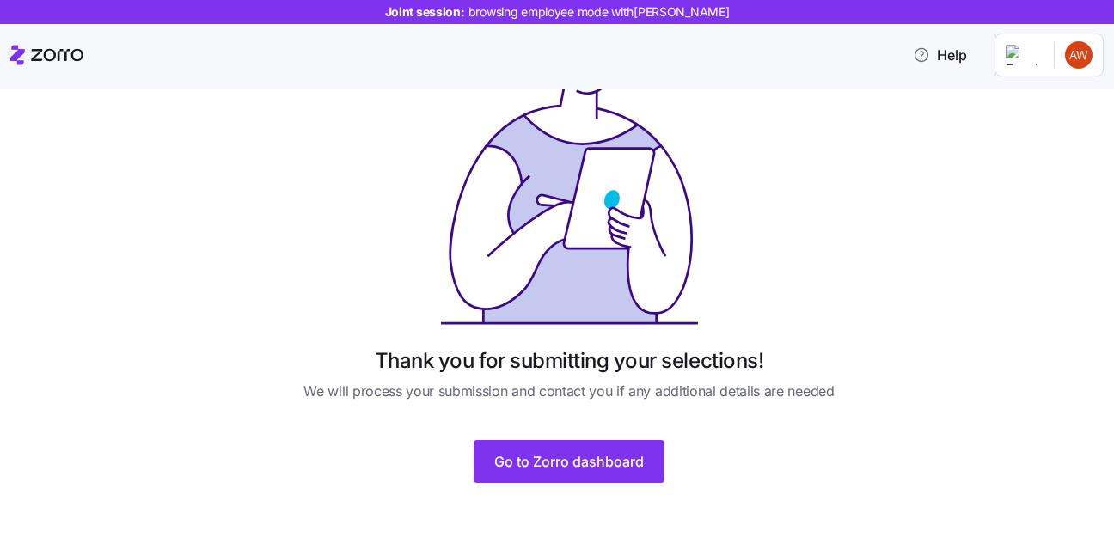
scroll to position [119, 0]
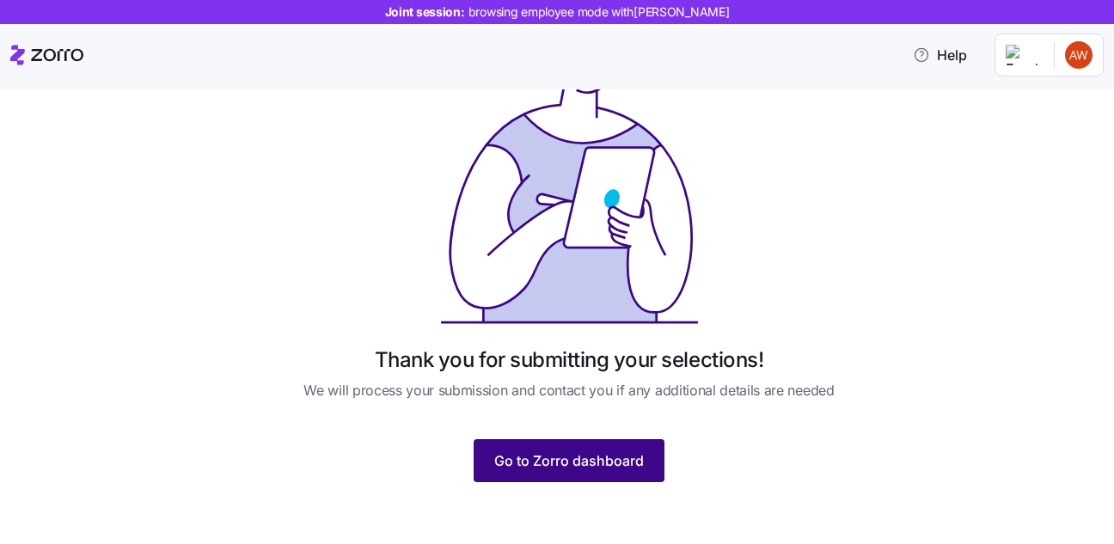
click at [590, 461] on span "Go to Zorro dashboard" at bounding box center [569, 460] width 150 height 21
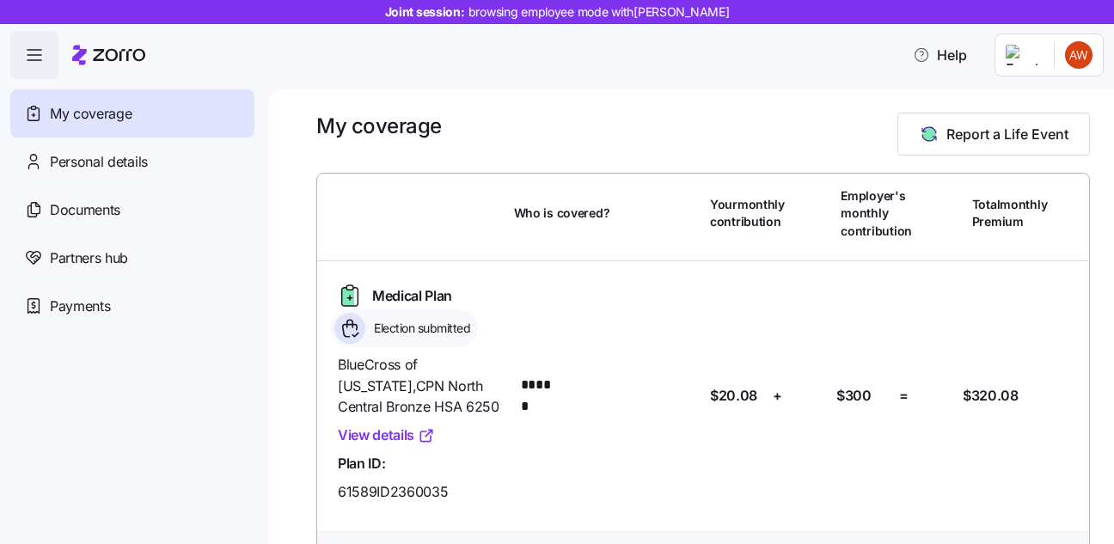
scroll to position [3, 0]
drag, startPoint x: 464, startPoint y: 330, endPoint x: 374, endPoint y: 330, distance: 90.2
click at [374, 330] on span "Election submitted" at bounding box center [419, 328] width 101 height 17
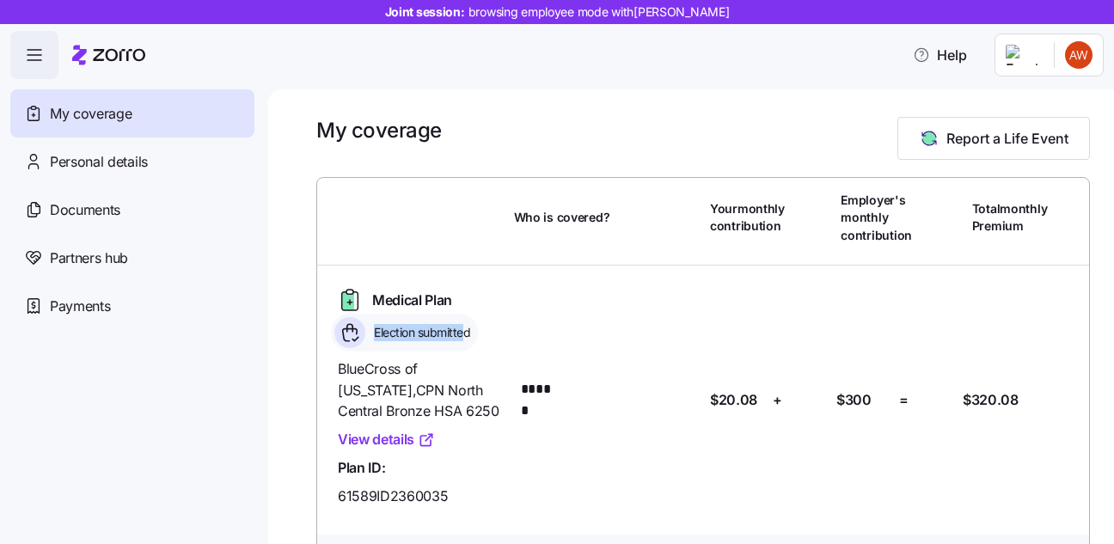
scroll to position [2, 0]
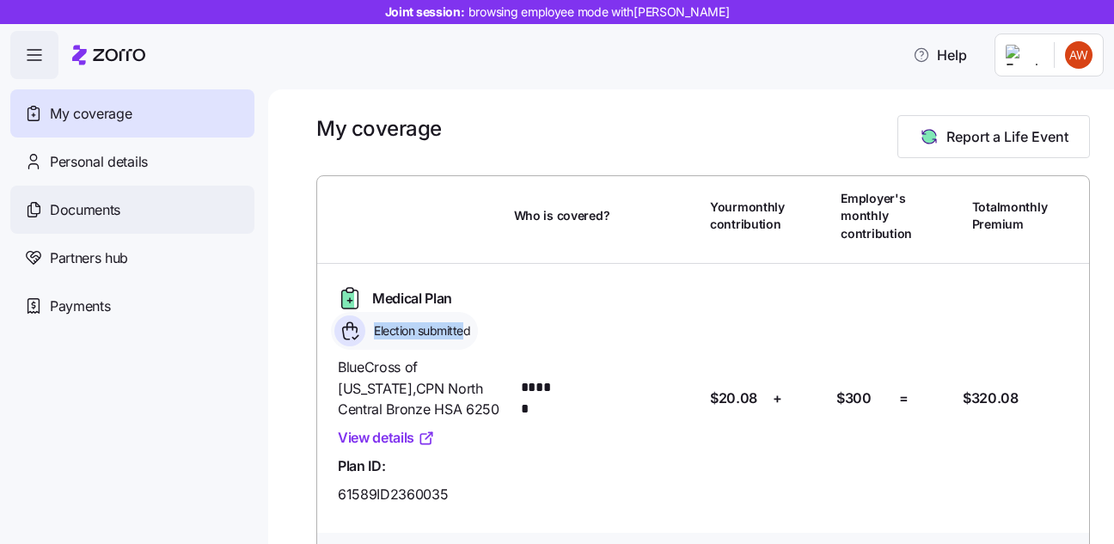
click at [103, 205] on span "Documents" at bounding box center [85, 209] width 70 height 21
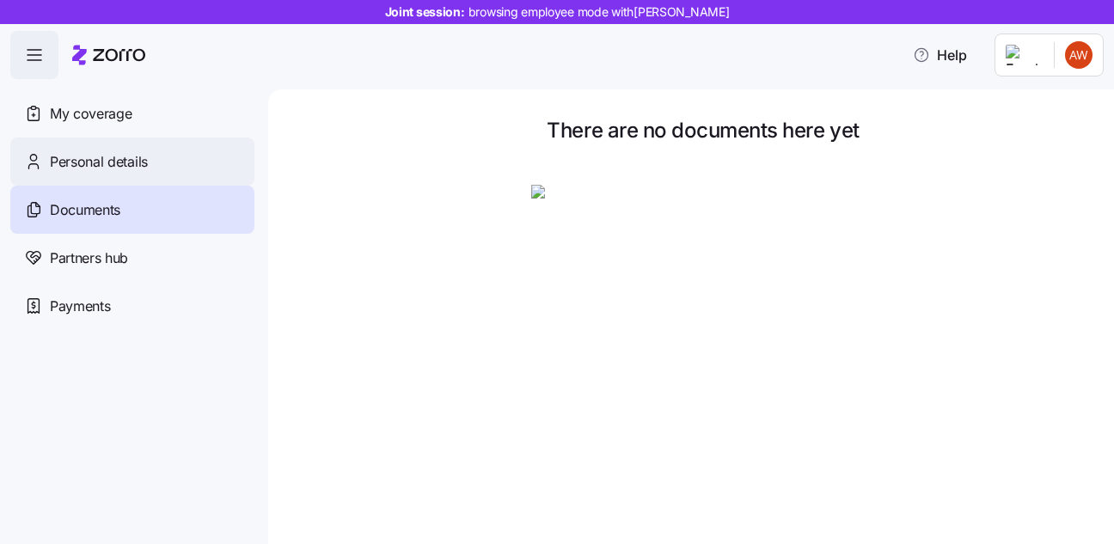
click at [94, 155] on span "Personal details" at bounding box center [99, 161] width 98 height 21
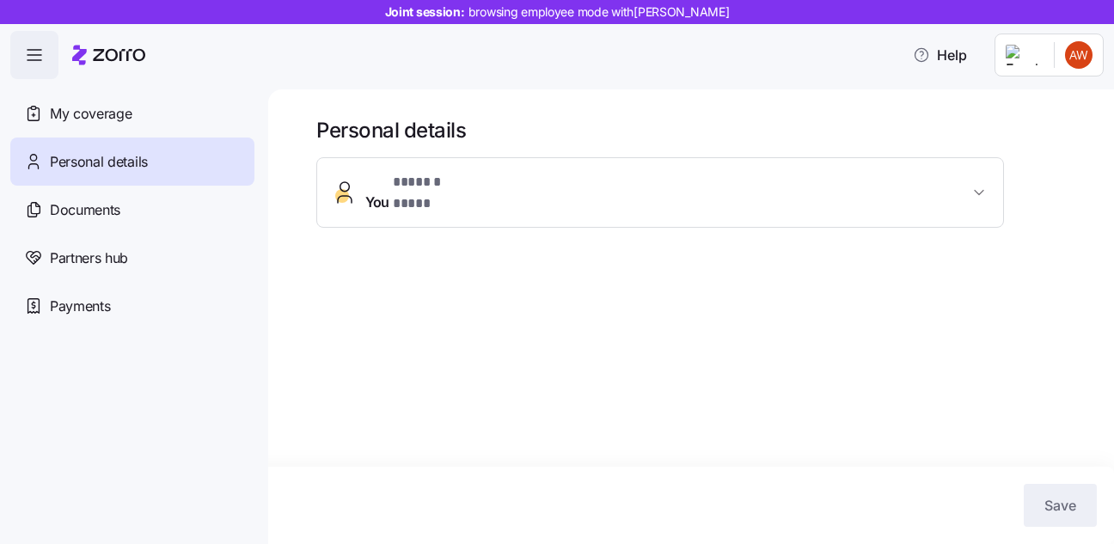
click at [421, 170] on button "You * ****** **** *" at bounding box center [660, 192] width 686 height 69
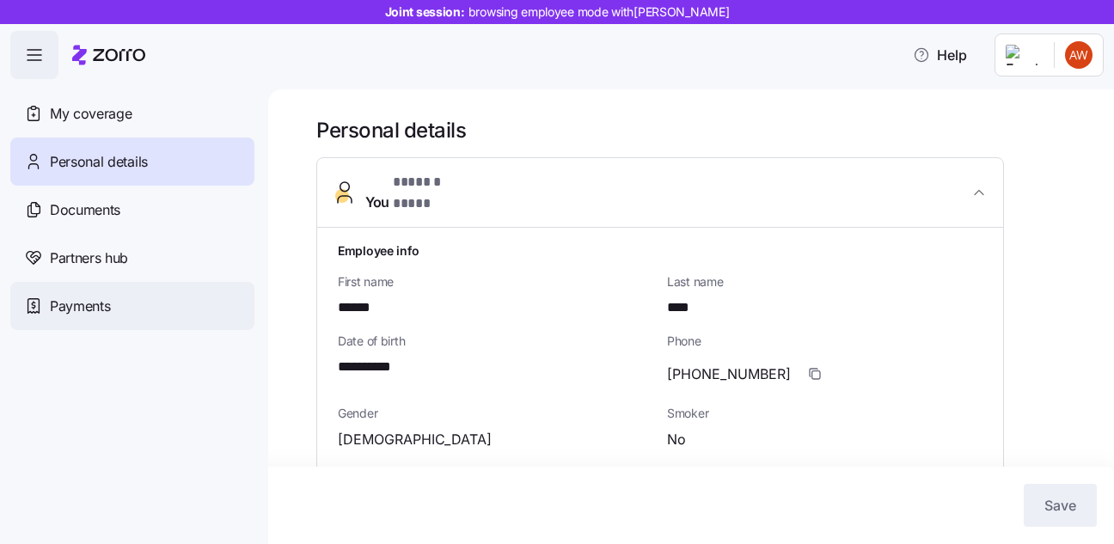
click at [97, 312] on span "Payments" at bounding box center [80, 306] width 60 height 21
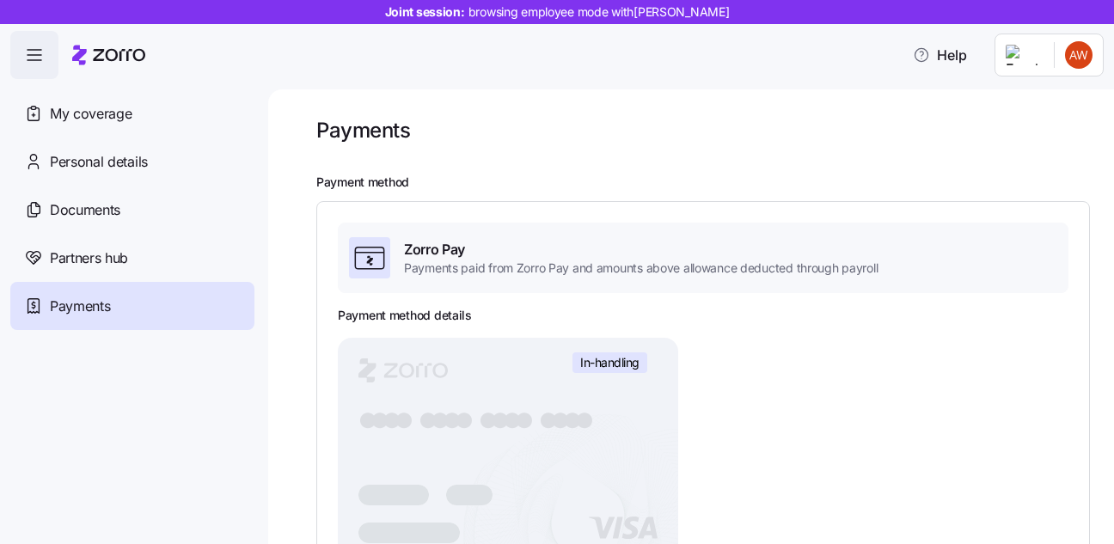
scroll to position [91, 0]
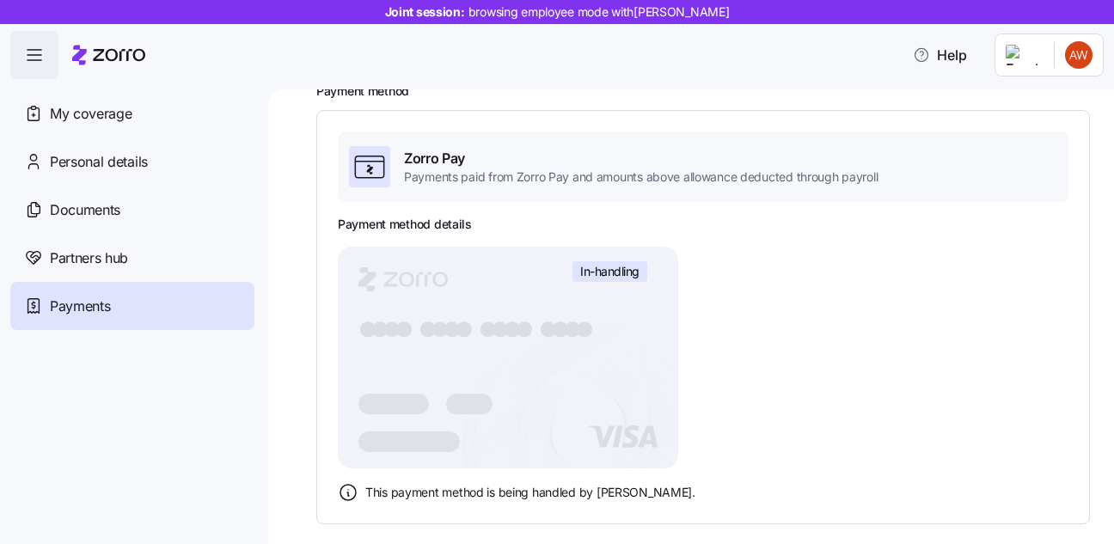
drag, startPoint x: 502, startPoint y: 274, endPoint x: 555, endPoint y: 425, distance: 160.3
click at [513, 425] on rect at bounding box center [508, 358] width 340 height 222
click at [565, 425] on rect at bounding box center [508, 358] width 340 height 222
click at [119, 120] on span "My coverage" at bounding box center [91, 113] width 82 height 21
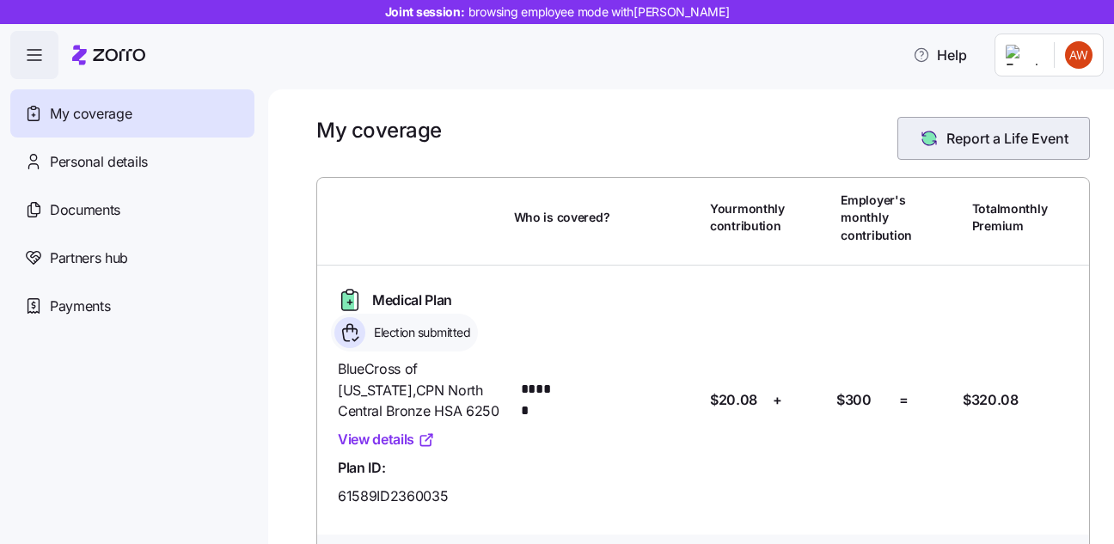
click at [1010, 135] on span "Report a Life Event" at bounding box center [1007, 138] width 122 height 21
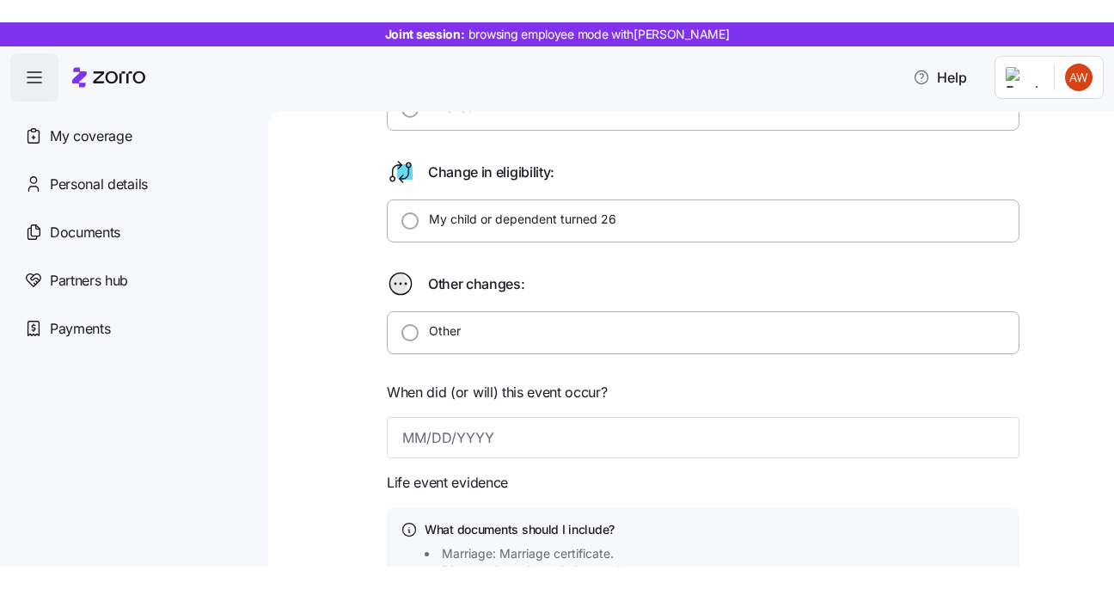
scroll to position [449, 0]
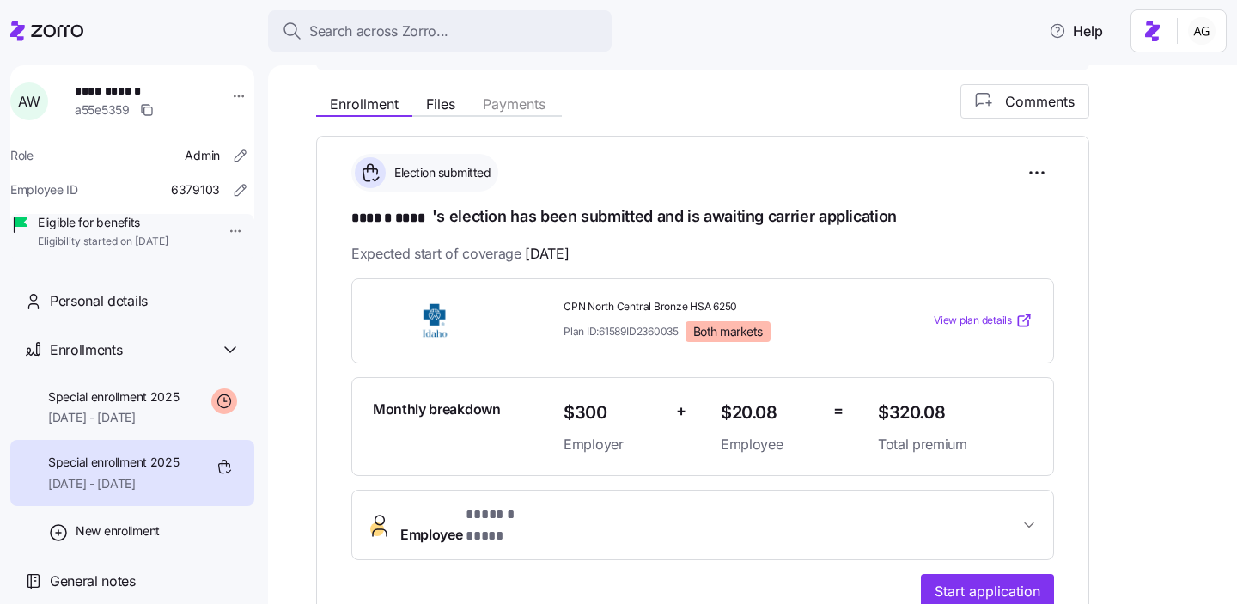
scroll to position [186, 0]
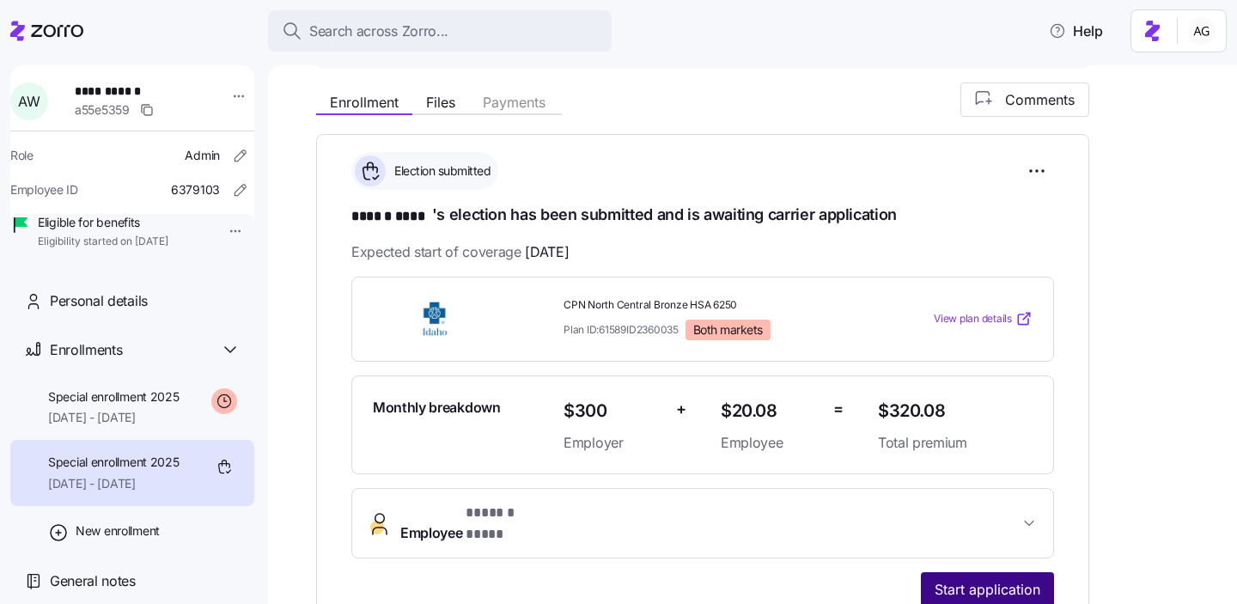
click at [992, 579] on span "Start application" at bounding box center [988, 589] width 106 height 21
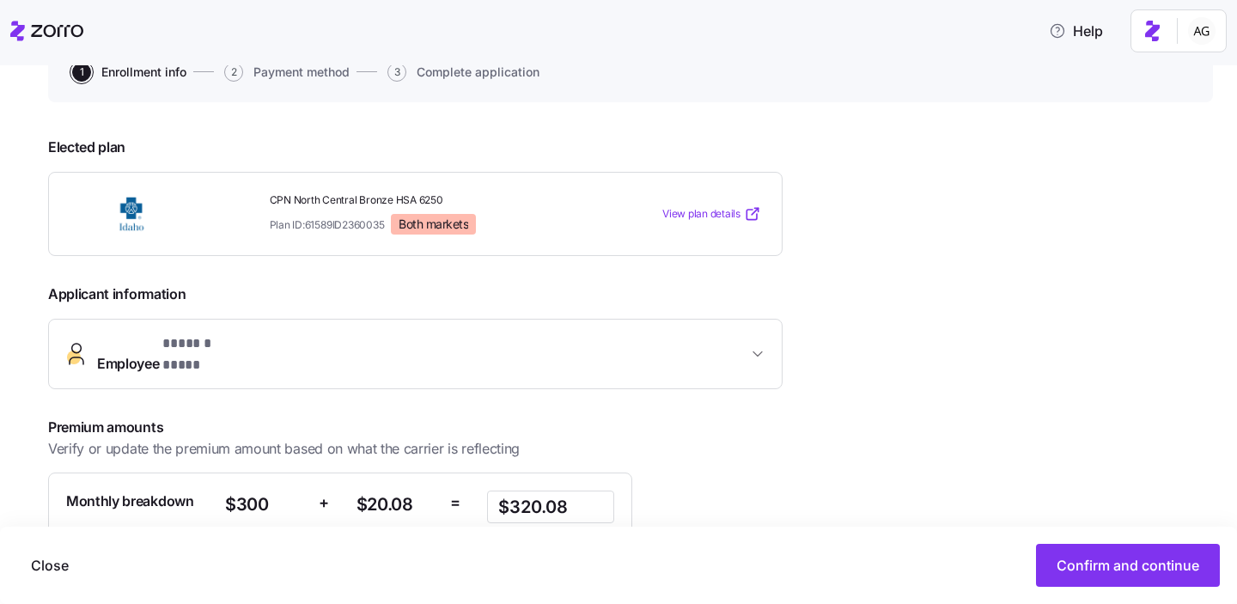
scroll to position [267, 0]
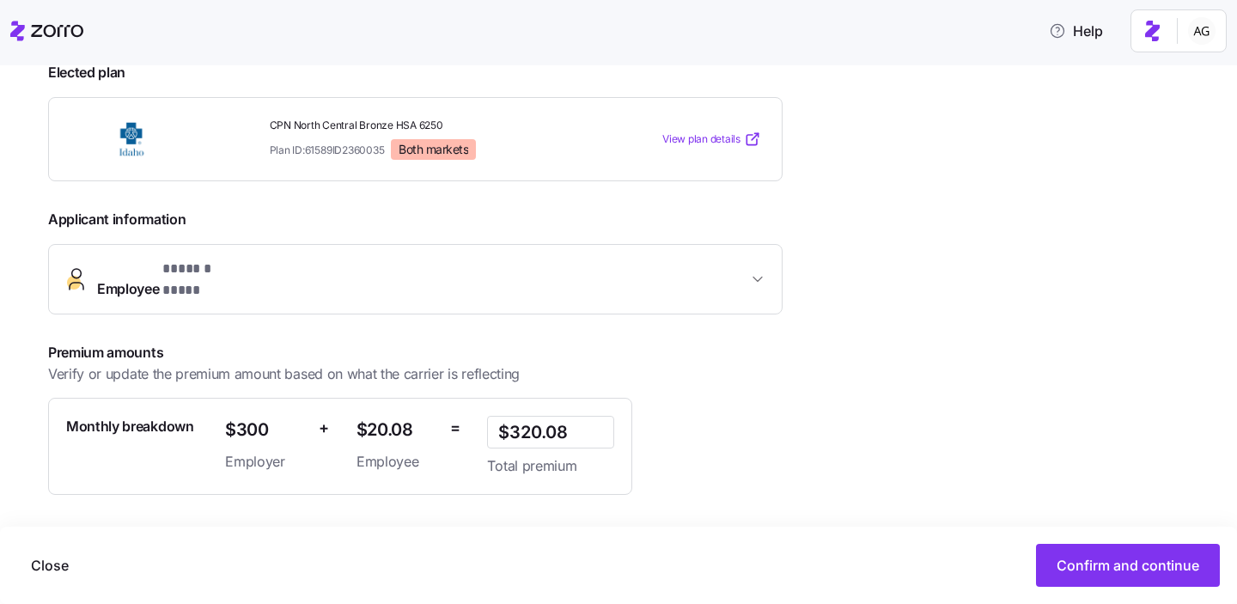
click at [401, 258] on button "Employee * ****** **** *" at bounding box center [415, 279] width 733 height 69
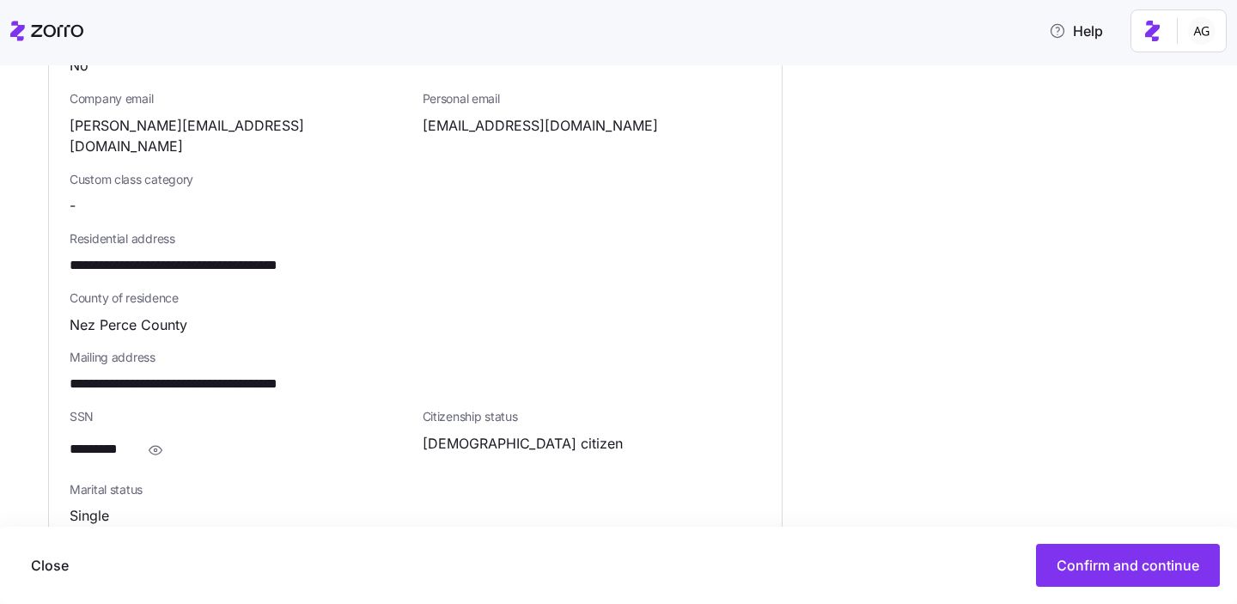
scroll to position [791, 0]
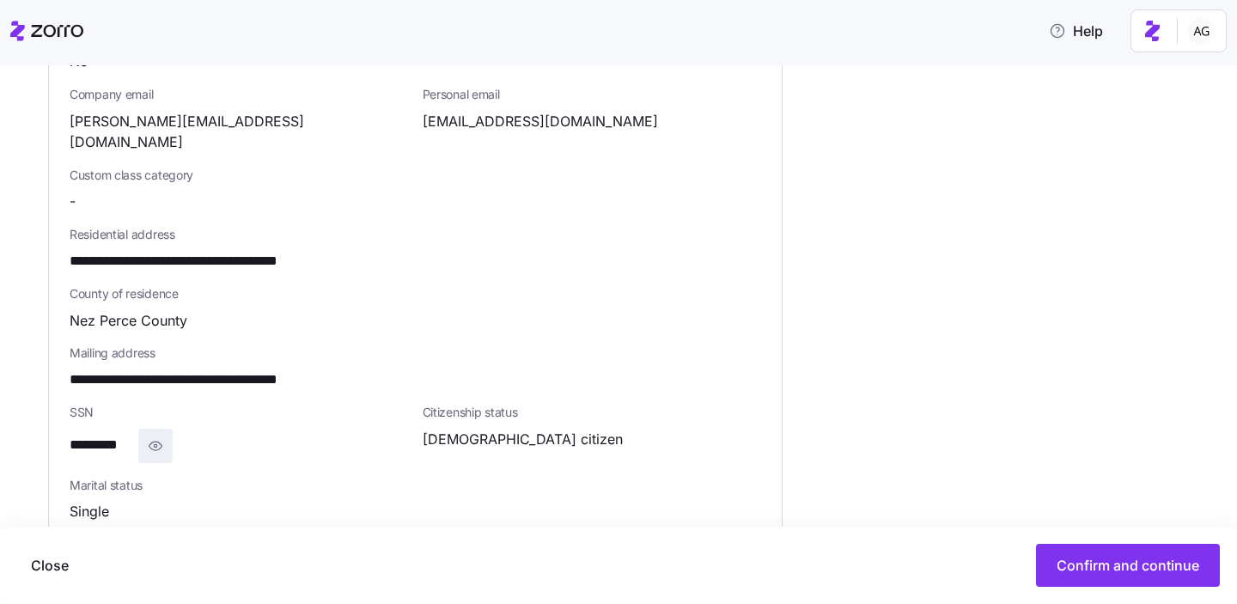
click at [159, 436] on icon "button" at bounding box center [155, 446] width 17 height 21
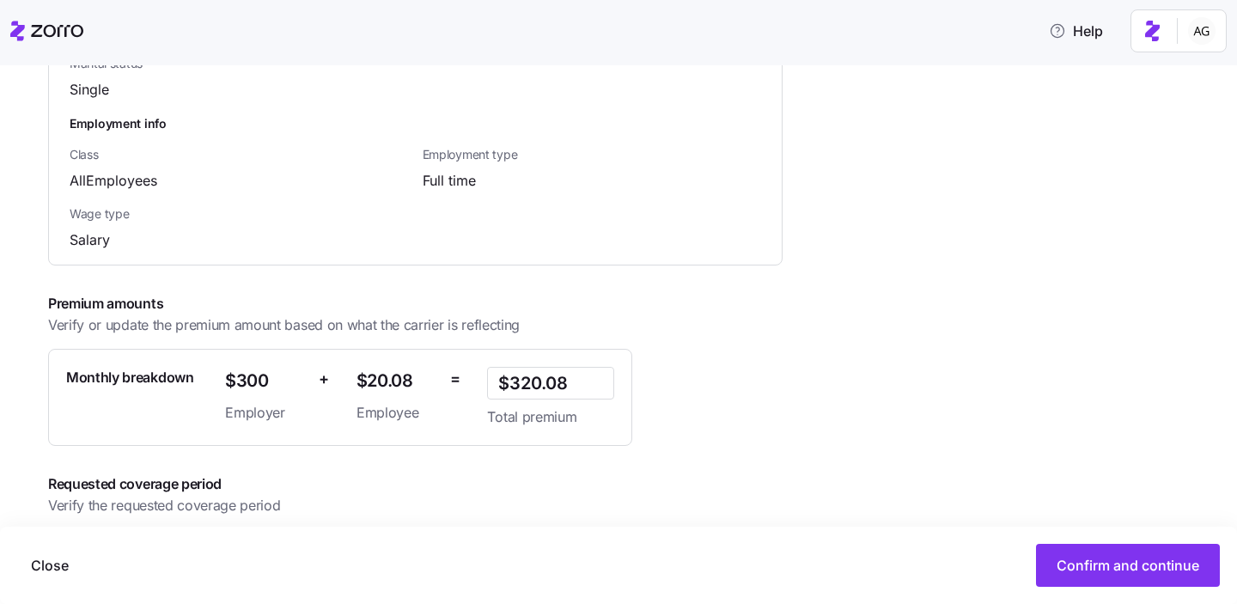
scroll to position [1218, 0]
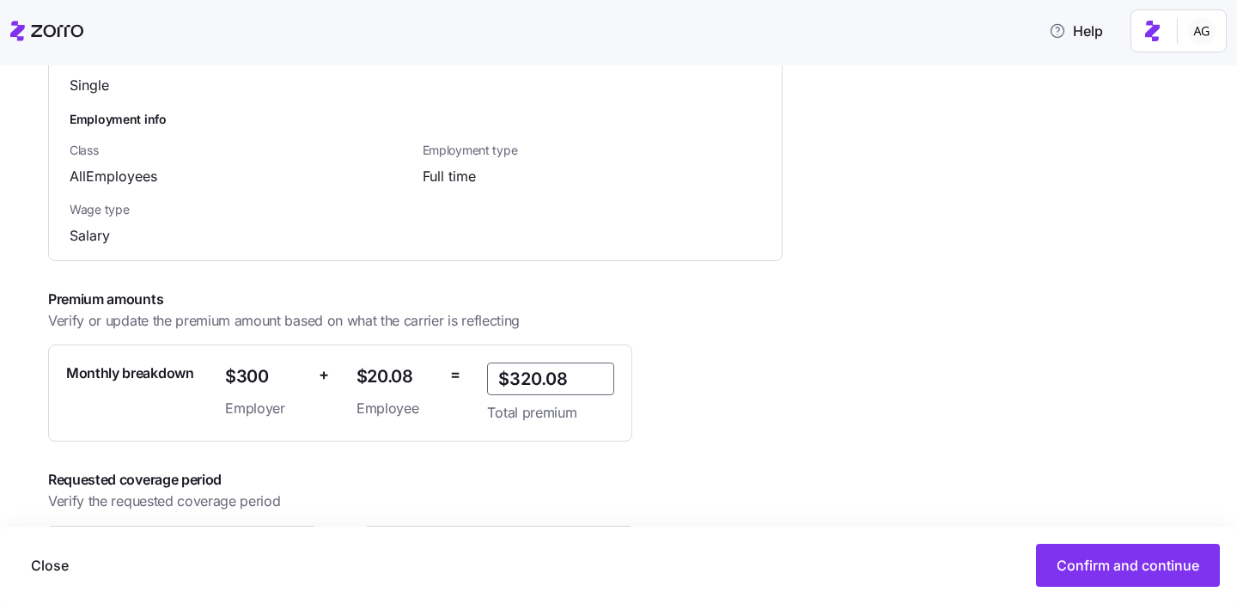
click at [571, 363] on input "$320.08" at bounding box center [550, 379] width 127 height 33
click at [542, 363] on input "$320.08" at bounding box center [550, 379] width 127 height 33
type input "$321.08"
click at [724, 345] on div "Premium amounts Verify or update the premium amount based on what the carrier i…" at bounding box center [446, 365] width 797 height 153
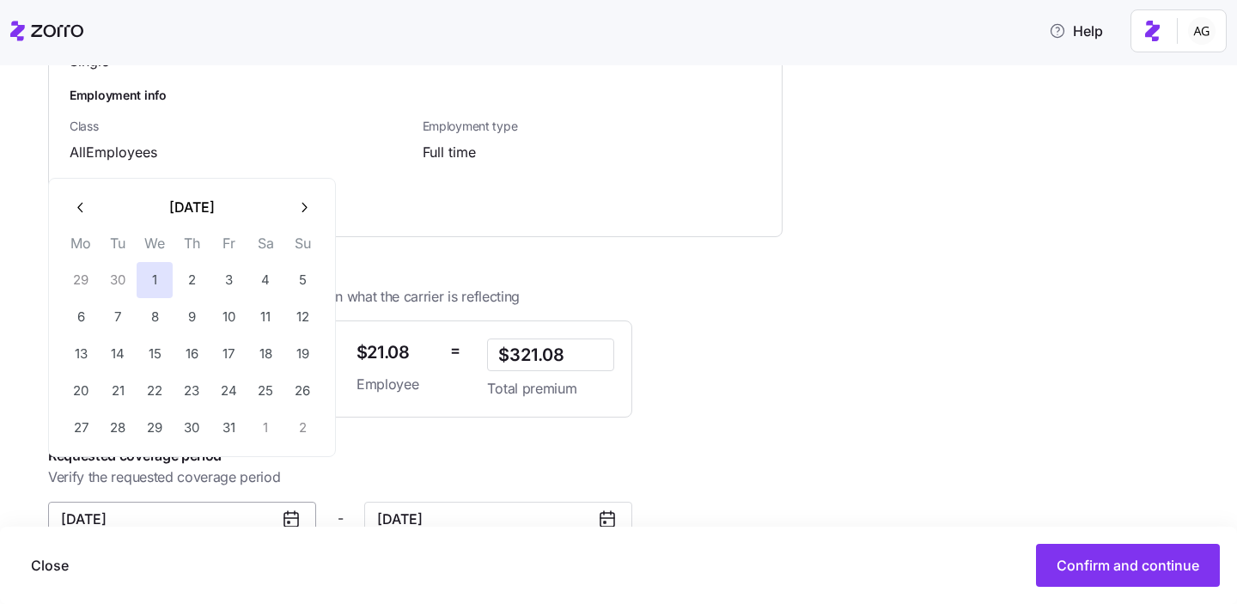
click at [264, 502] on input "October 1, 2025" at bounding box center [182, 519] width 268 height 34
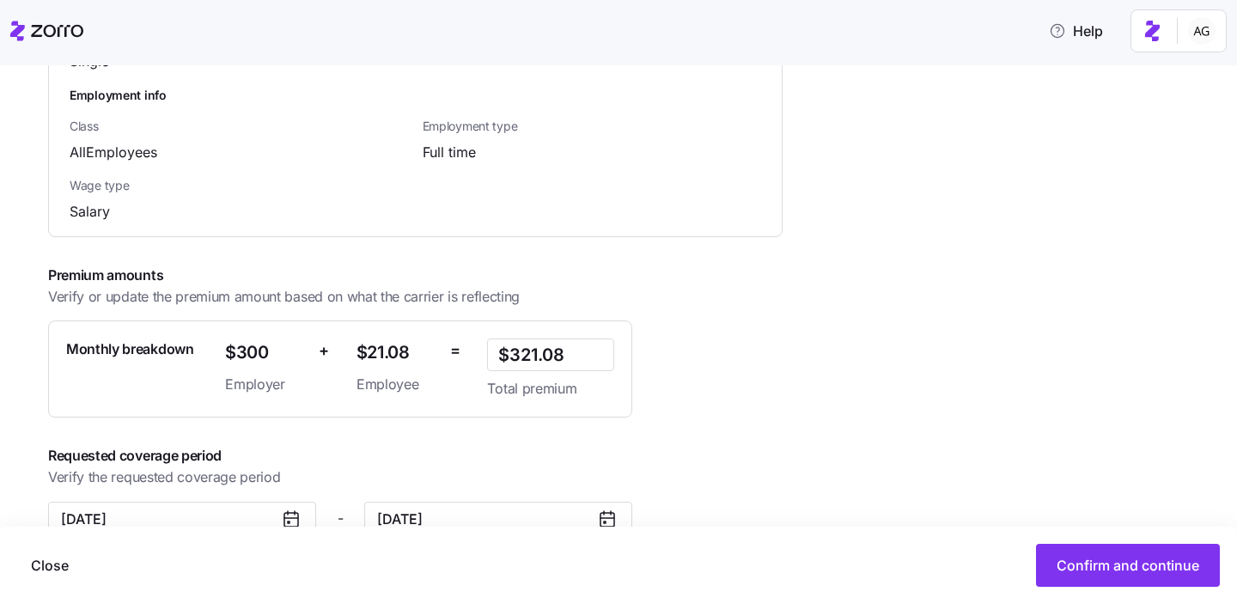
click at [726, 299] on div "Premium amounts Verify or update the premium amount based on what the carrier i…" at bounding box center [446, 341] width 797 height 153
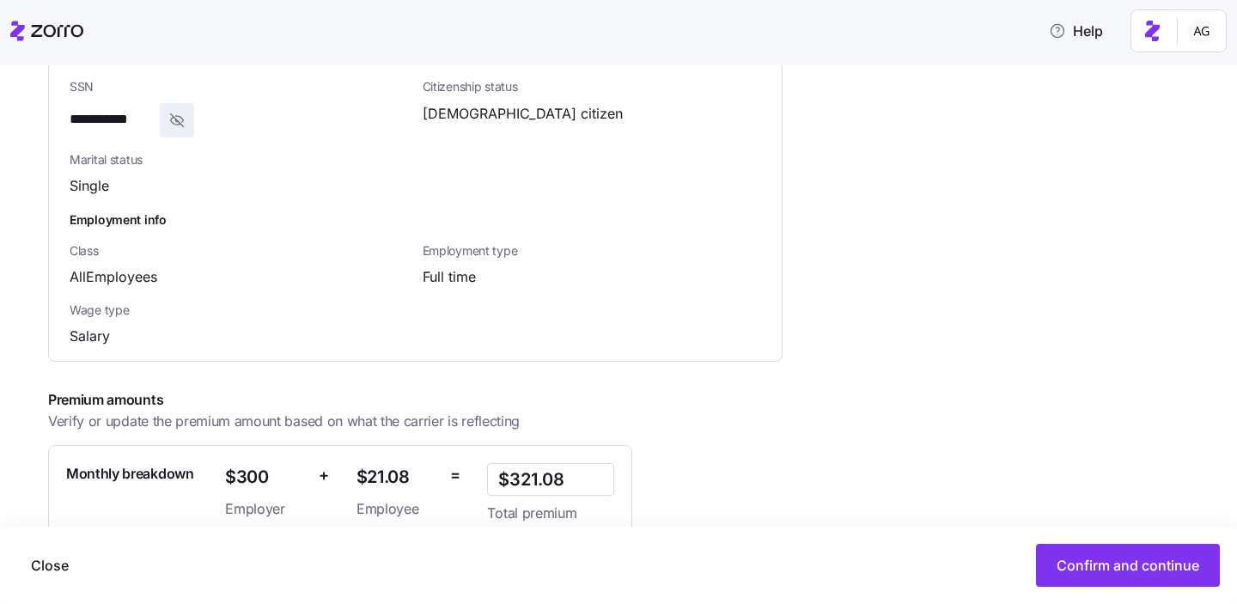
scroll to position [1145, 0]
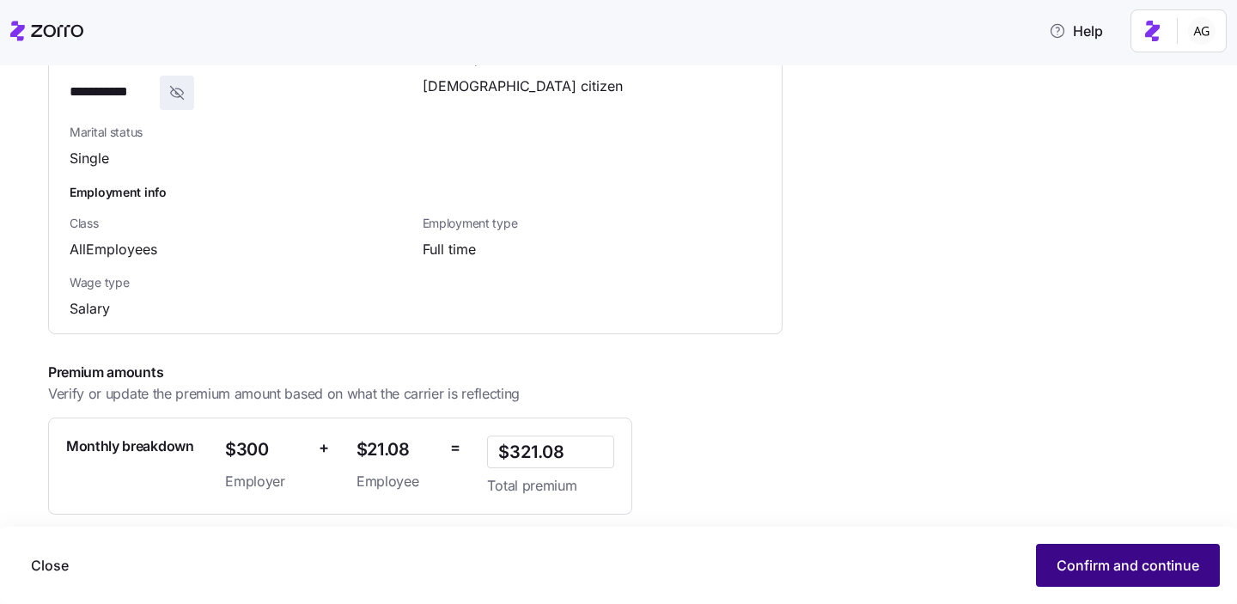
click at [1072, 569] on span "Confirm and continue" at bounding box center [1128, 565] width 143 height 21
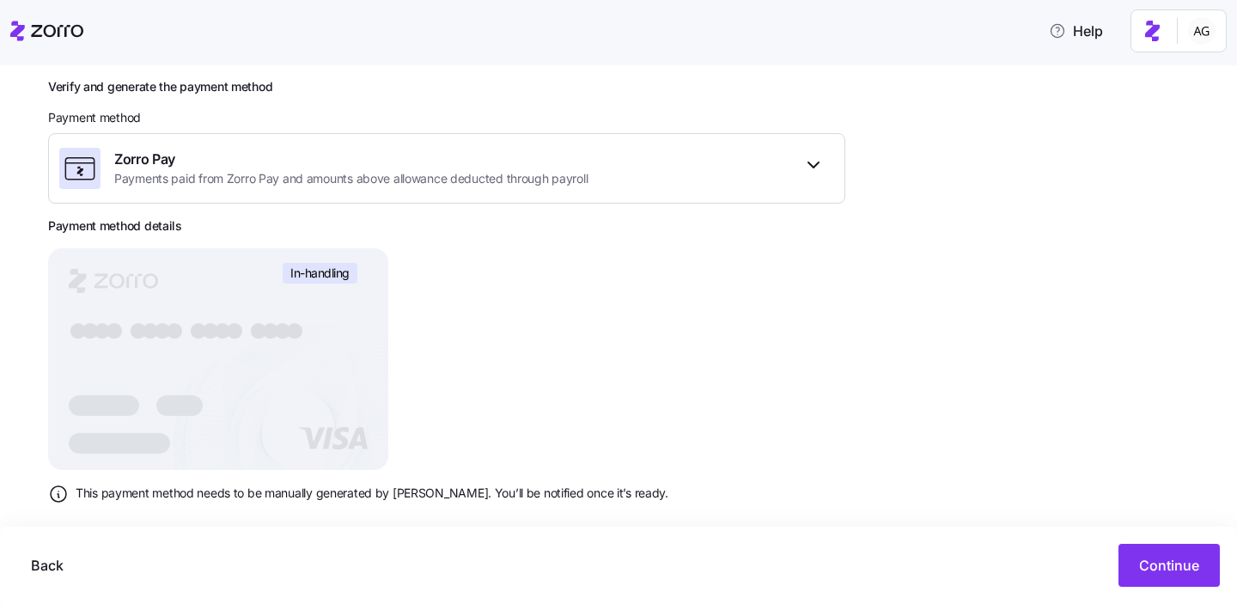
scroll to position [255, 0]
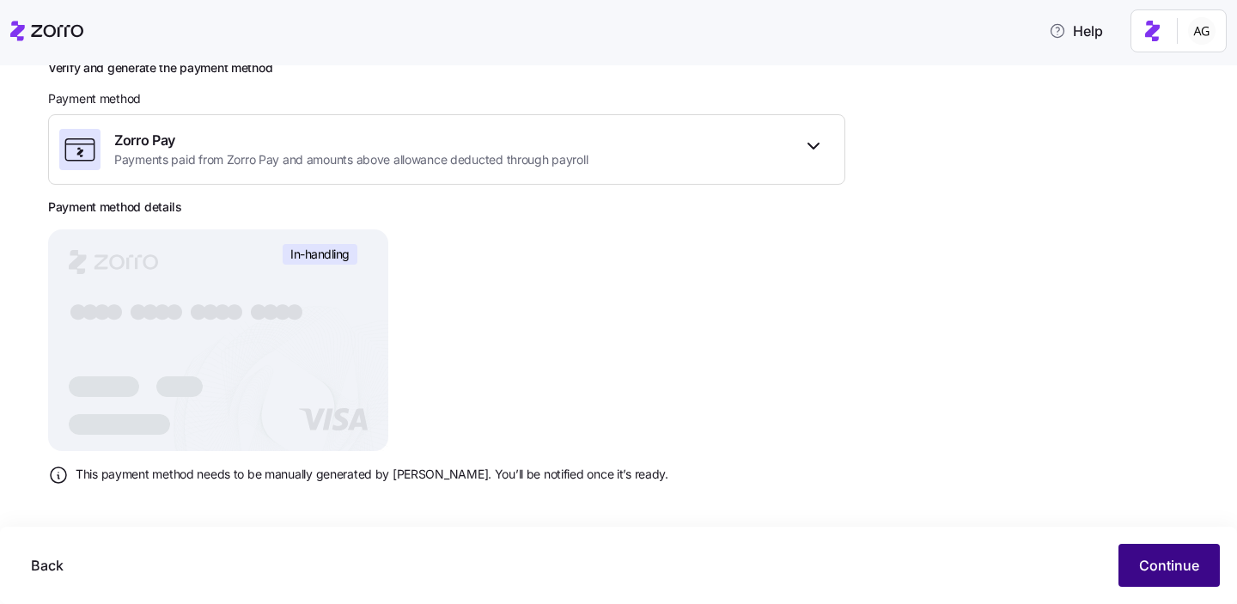
click at [1151, 552] on button "Continue" at bounding box center [1169, 565] width 101 height 43
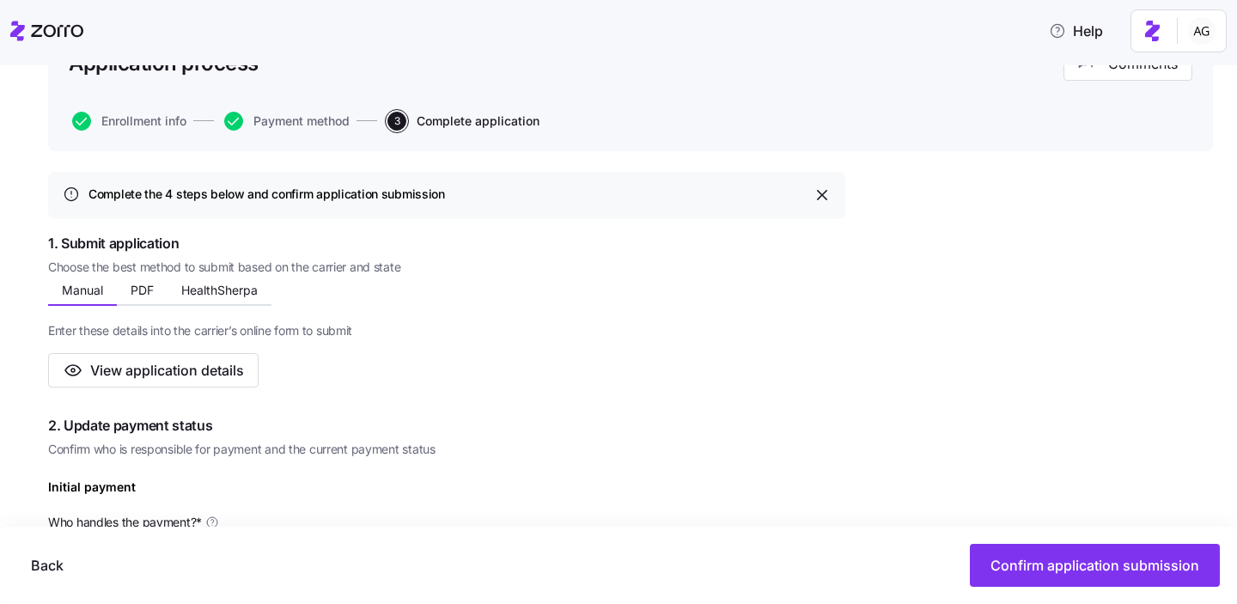
scroll to position [146, 0]
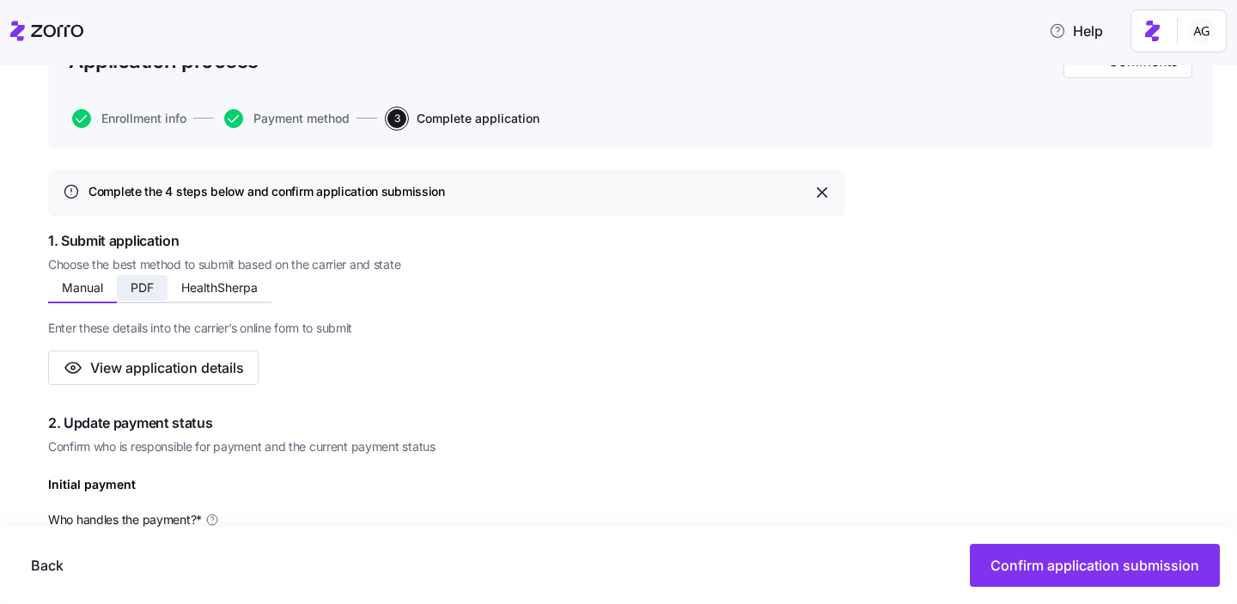
click at [143, 284] on span "PDF" at bounding box center [142, 288] width 23 height 12
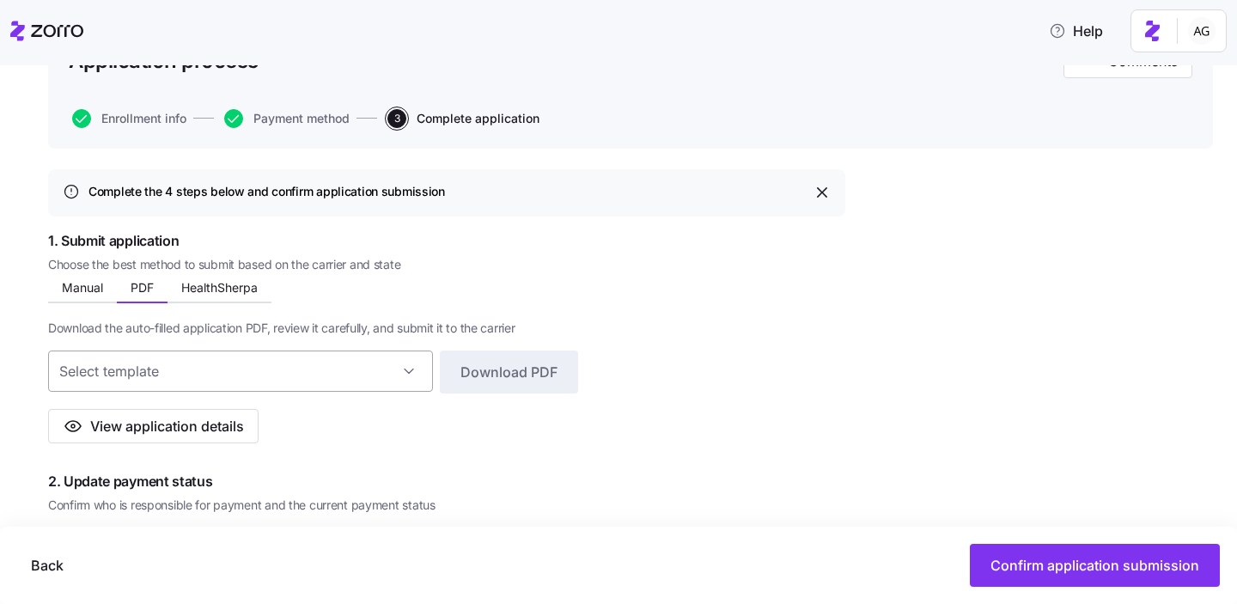
click at [128, 373] on input at bounding box center [240, 371] width 385 height 41
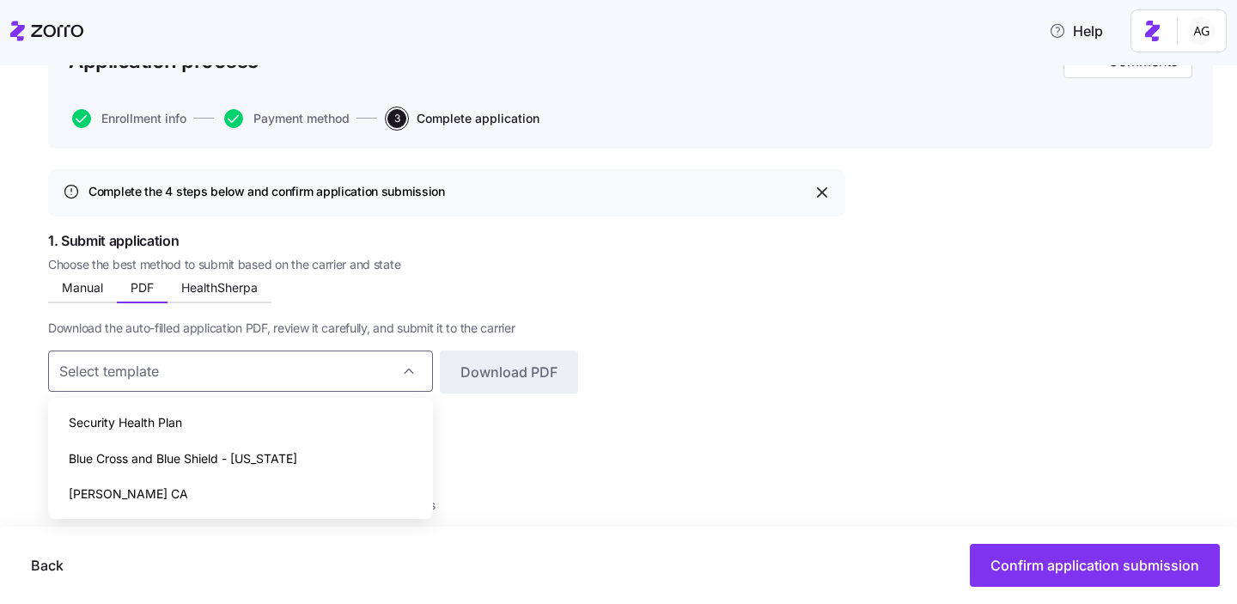
click at [139, 449] on span "Blue Cross and Blue Shield - Minnesota" at bounding box center [183, 458] width 229 height 19
type input "Blue Cross and Blue Shield - Minnesota"
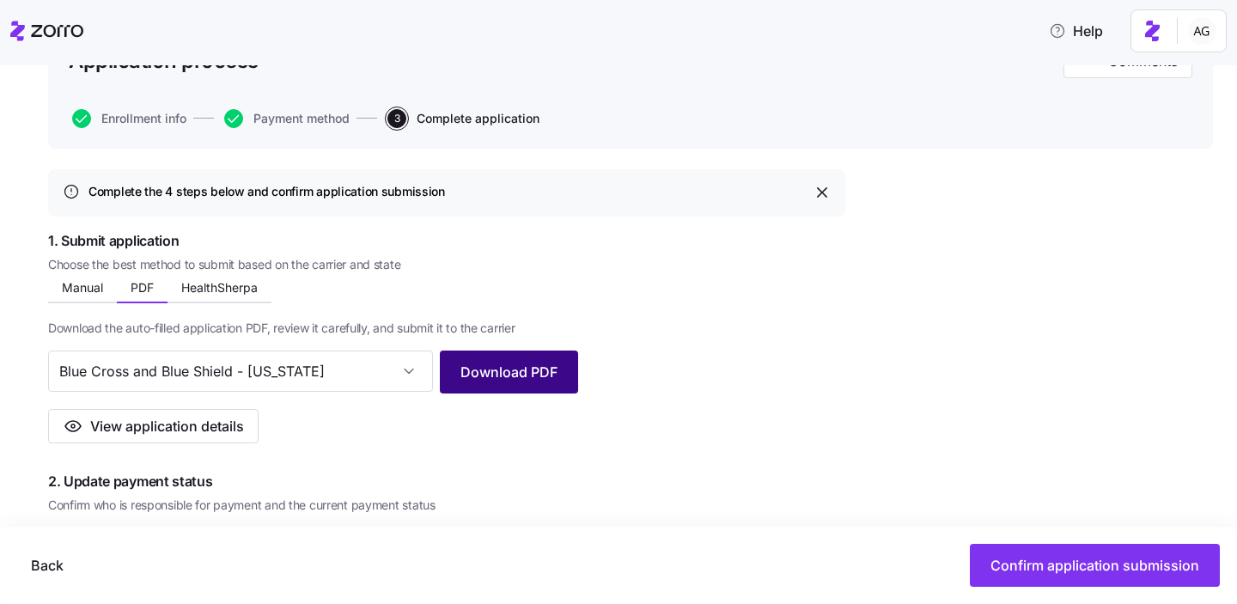
click at [497, 373] on span "Download PDF" at bounding box center [509, 372] width 97 height 21
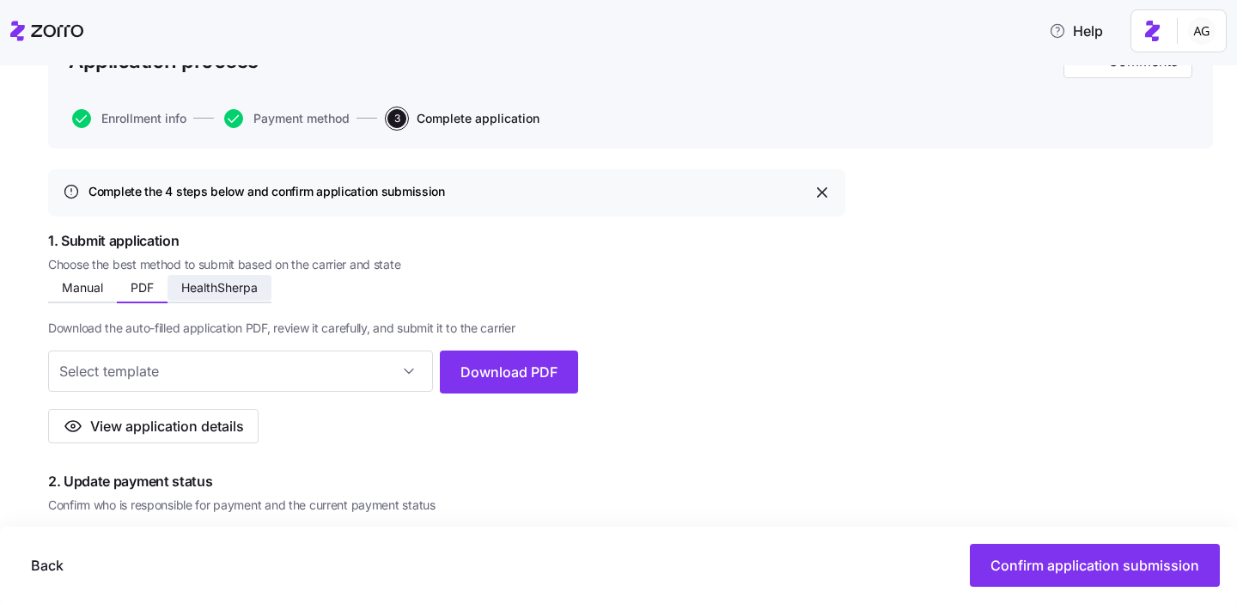
click at [235, 288] on span "HealthSherpa" at bounding box center [219, 288] width 76 height 12
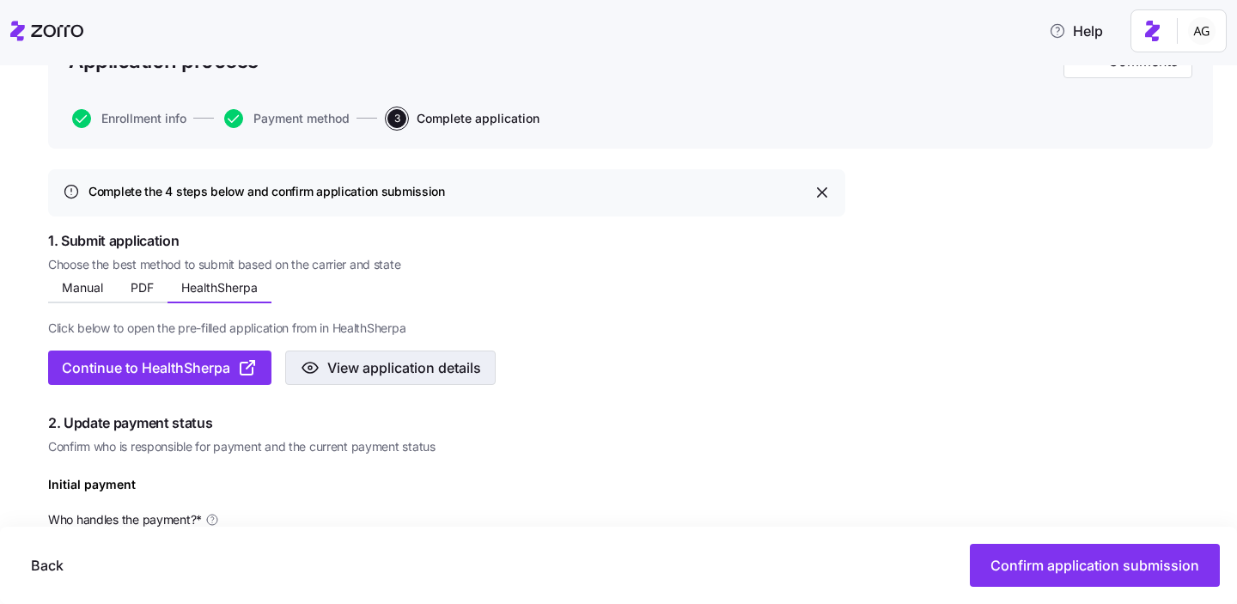
click at [387, 374] on span "View application details" at bounding box center [404, 367] width 154 height 21
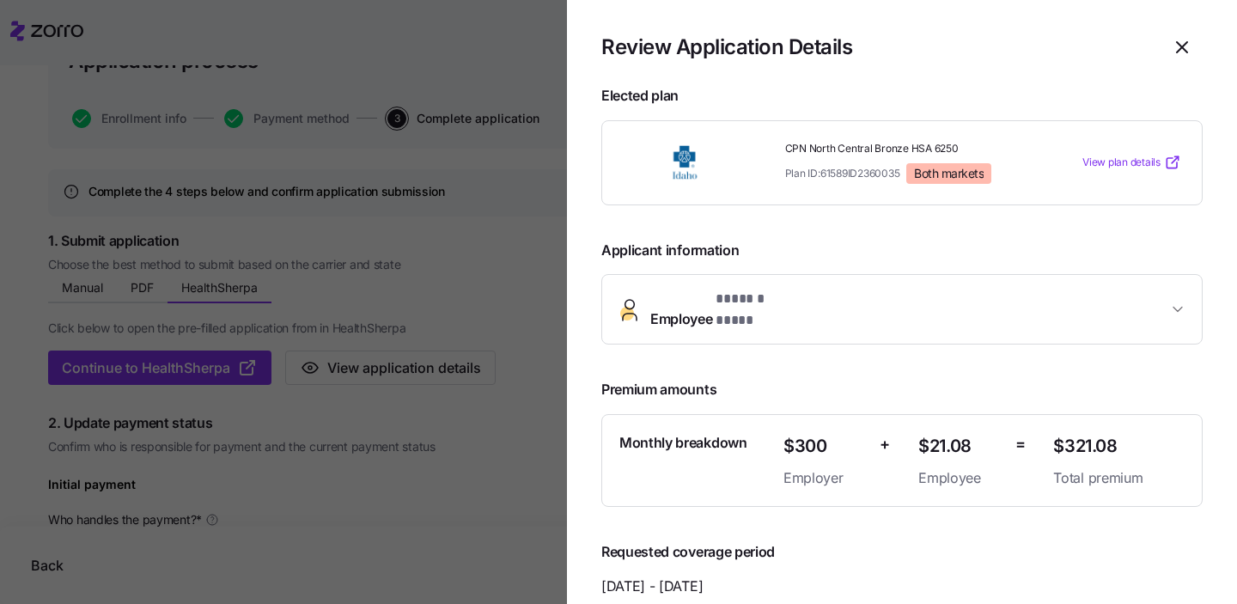
scroll to position [5, 0]
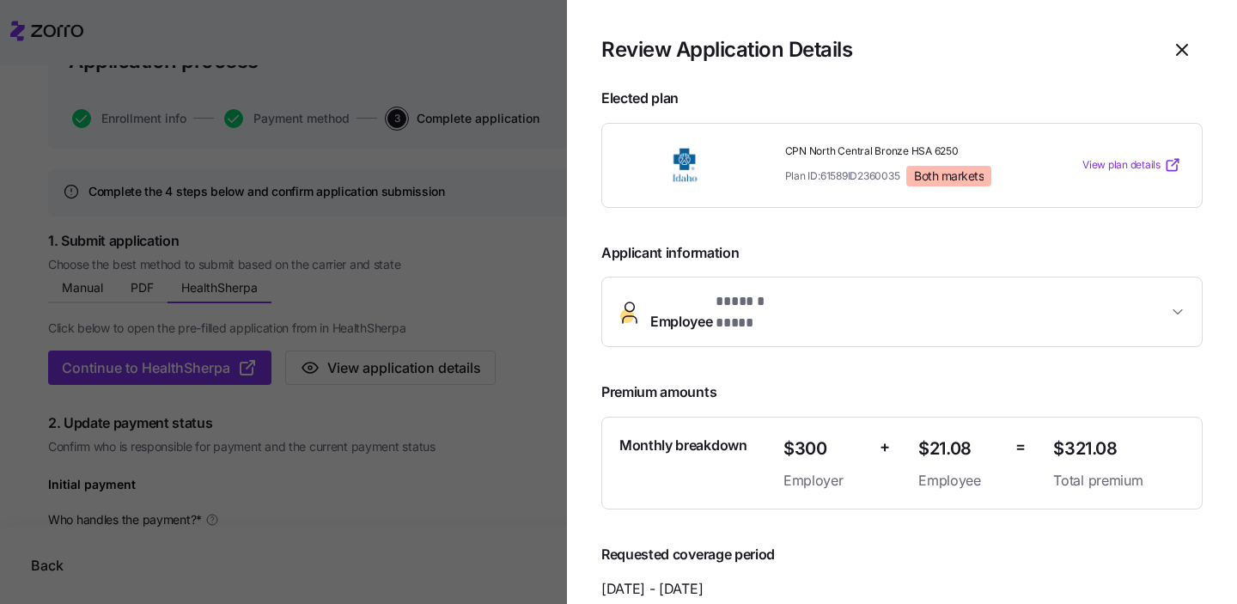
click at [762, 297] on span "* ****** **** *" at bounding box center [760, 301] width 88 height 21
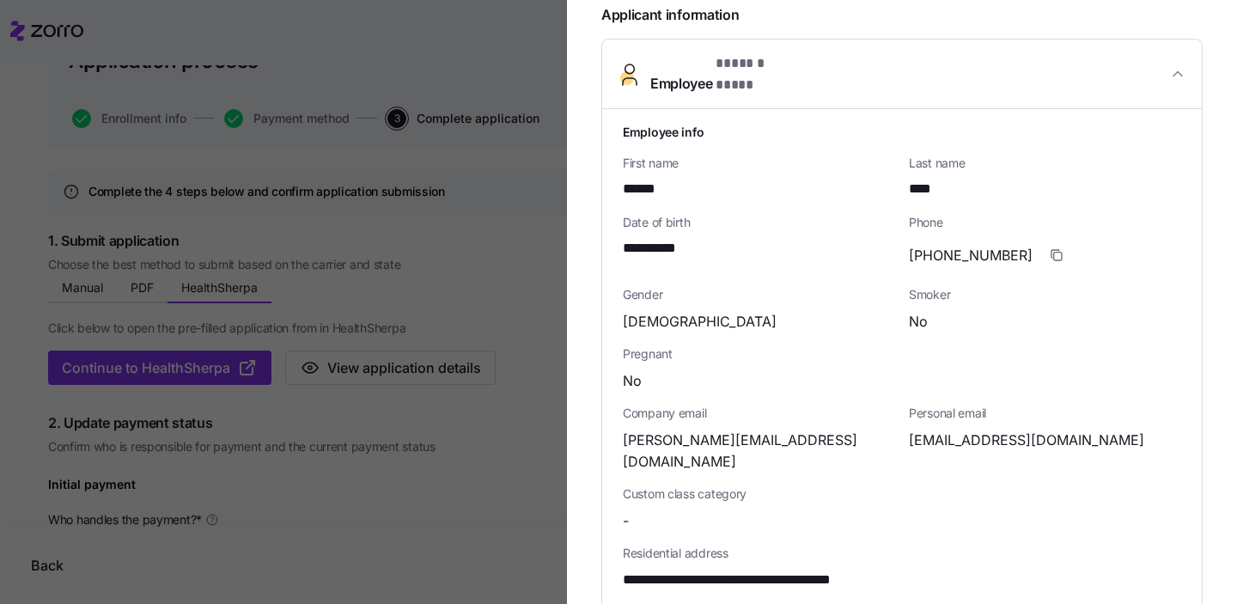
scroll to position [241, 0]
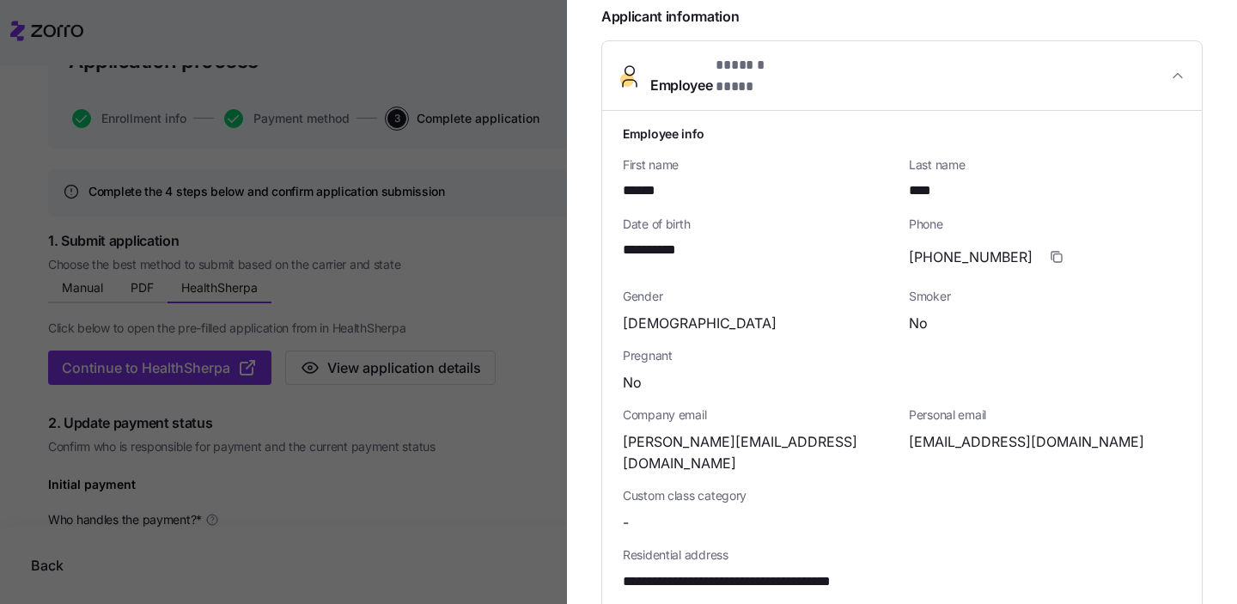
click at [490, 188] on div at bounding box center [618, 302] width 1237 height 604
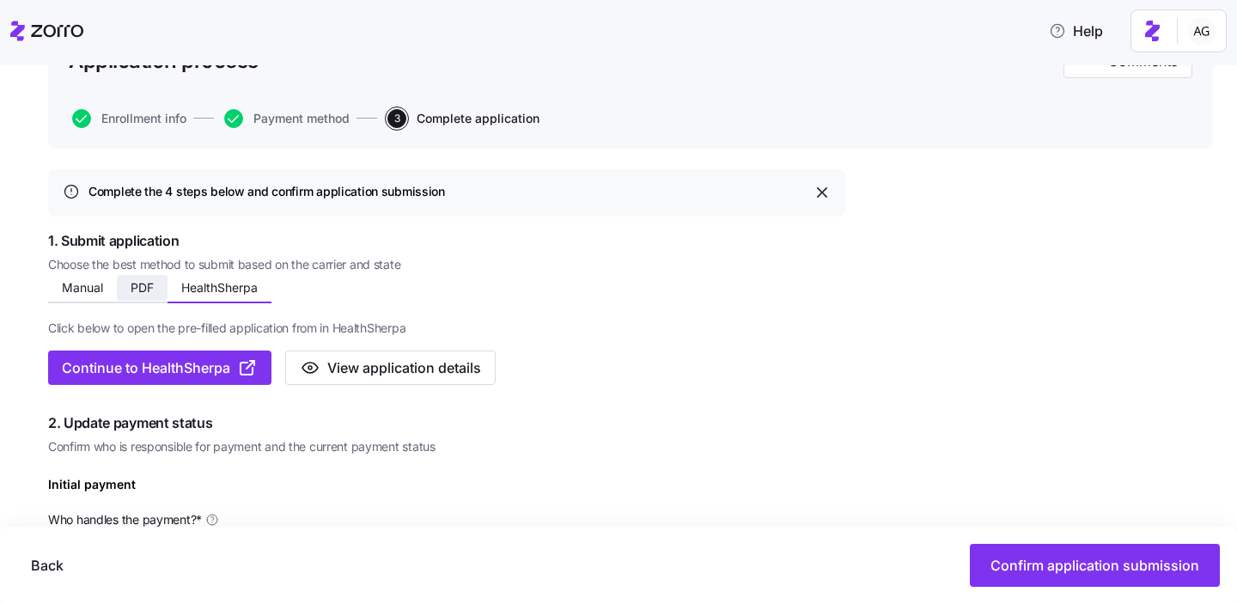
click at [145, 285] on span "PDF" at bounding box center [142, 288] width 23 height 12
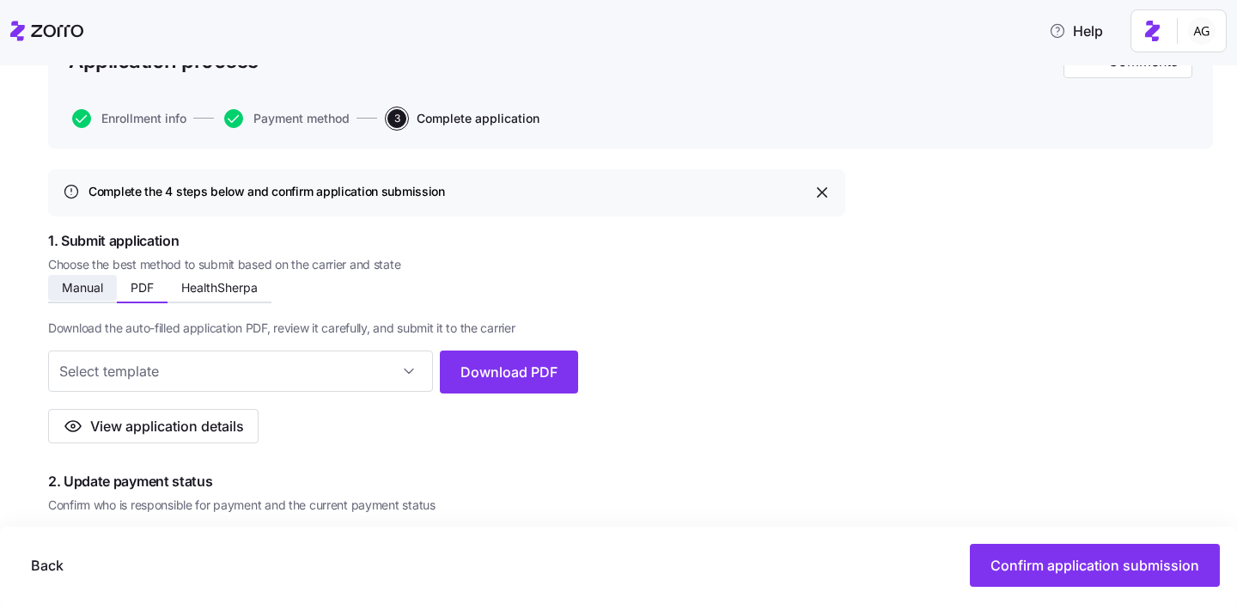
click at [95, 286] on span "Manual" at bounding box center [82, 288] width 41 height 12
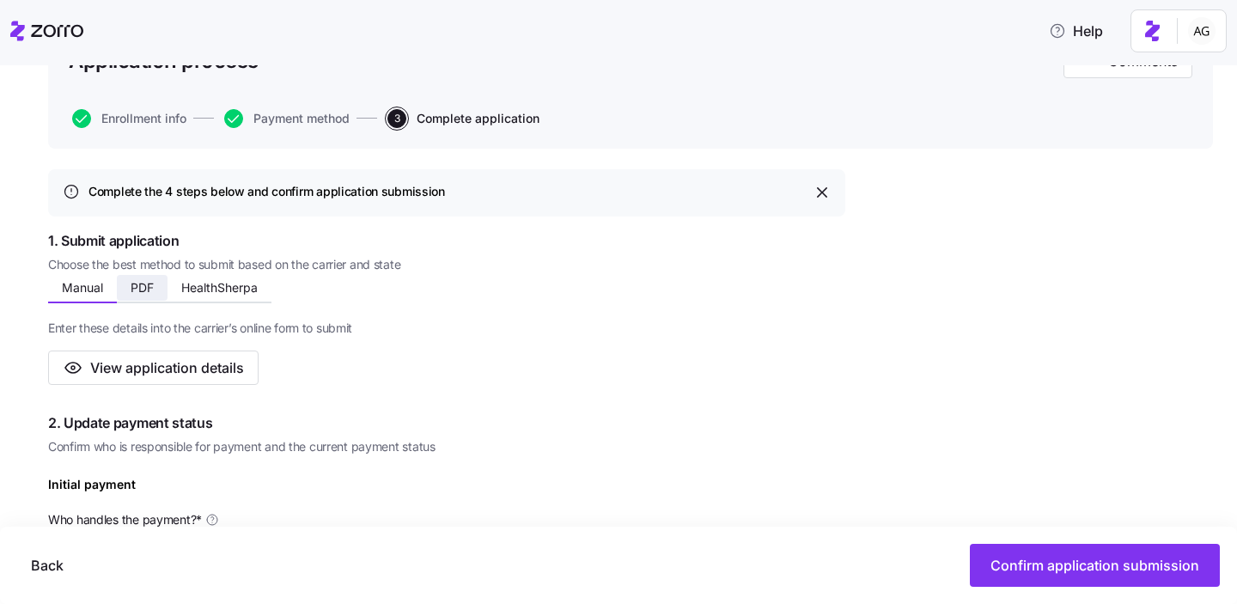
click at [150, 284] on span "PDF" at bounding box center [142, 288] width 23 height 12
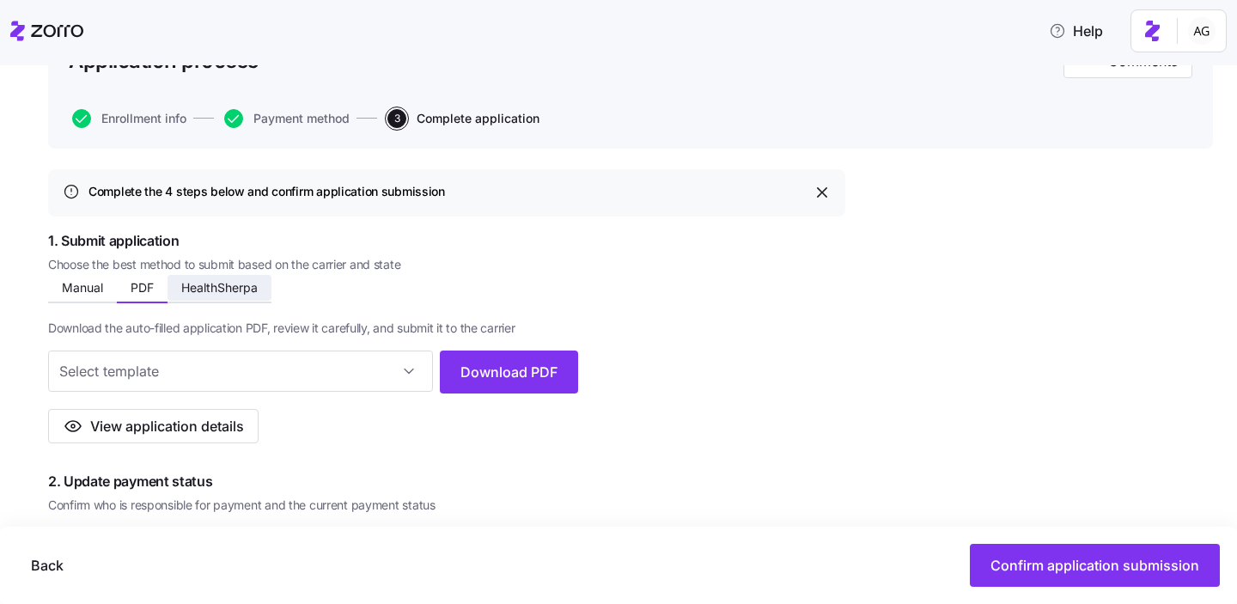
click at [259, 280] on button "HealthSherpa" at bounding box center [220, 288] width 104 height 26
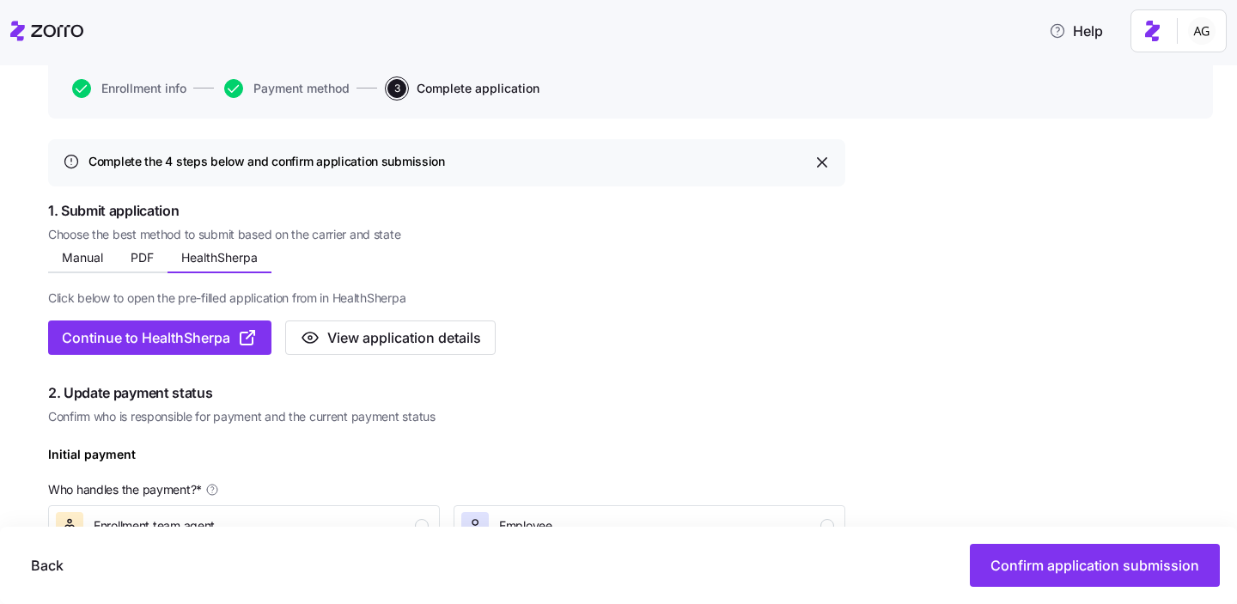
scroll to position [177, 0]
click at [84, 256] on span "Manual" at bounding box center [82, 257] width 41 height 12
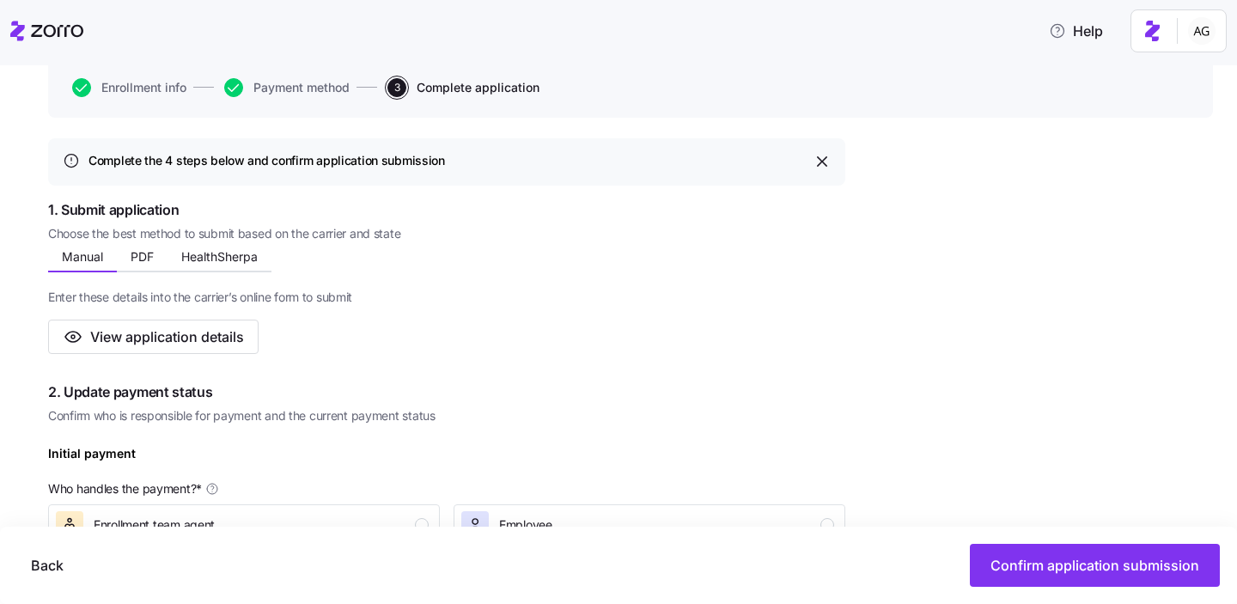
scroll to position [234, 0]
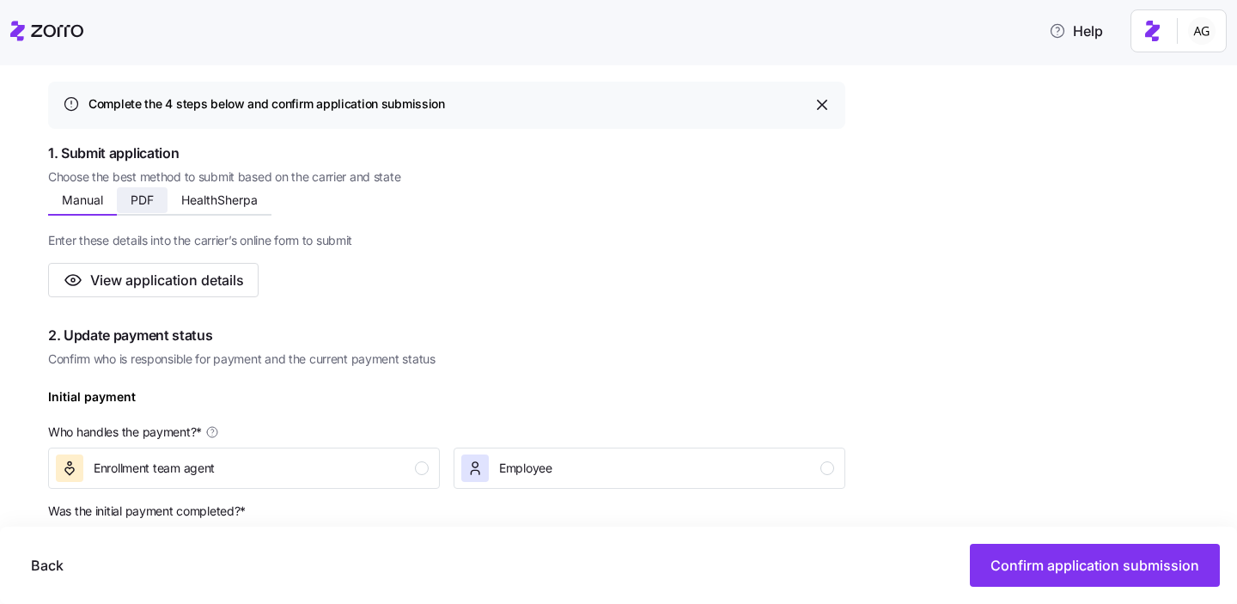
click at [154, 202] on button "PDF" at bounding box center [142, 200] width 51 height 26
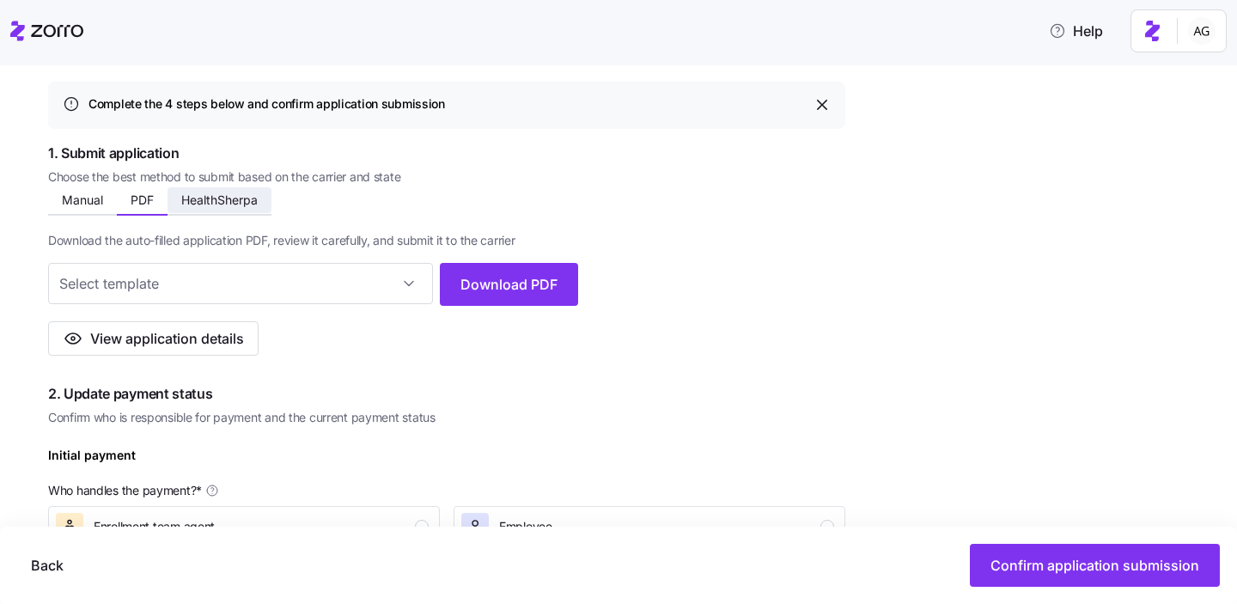
click at [238, 198] on span "HealthSherpa" at bounding box center [219, 200] width 76 height 12
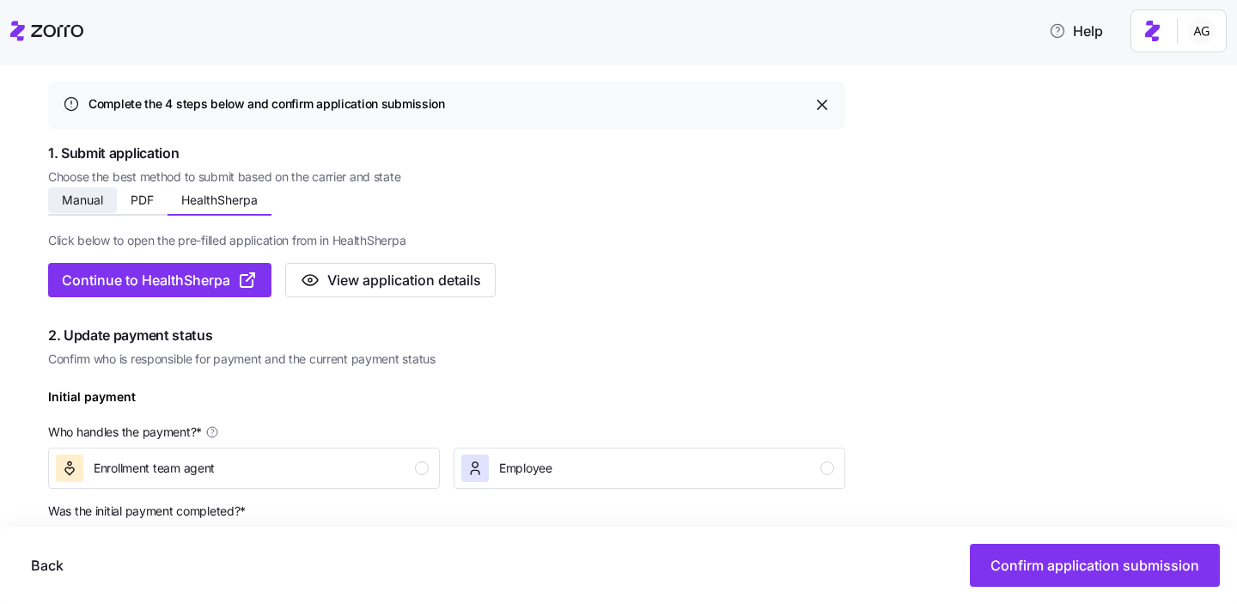
click at [113, 203] on button "Manual" at bounding box center [82, 200] width 69 height 26
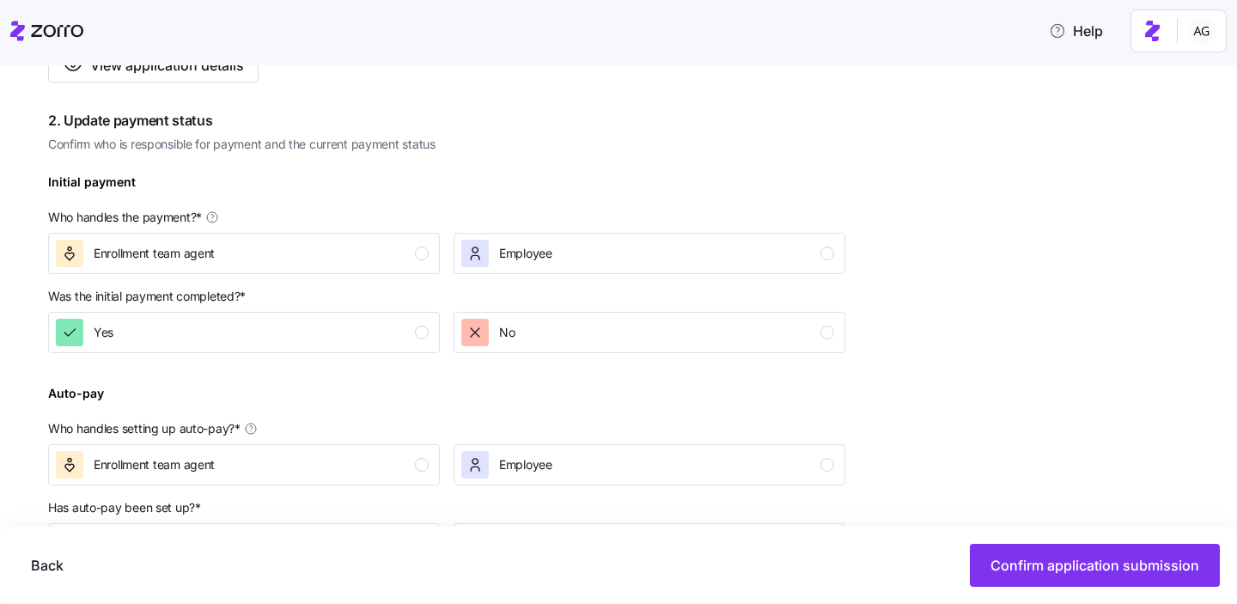
scroll to position [454, 0]
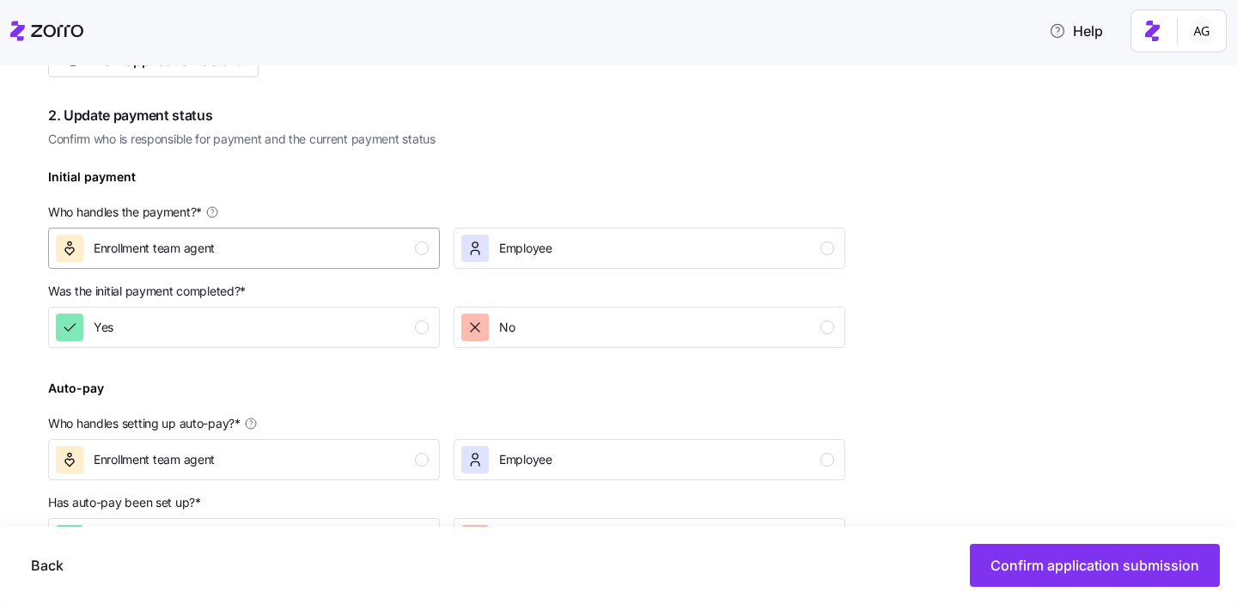
click at [327, 254] on div "Enrollment team agent" at bounding box center [242, 248] width 373 height 27
click at [268, 316] on div "Yes" at bounding box center [242, 327] width 373 height 27
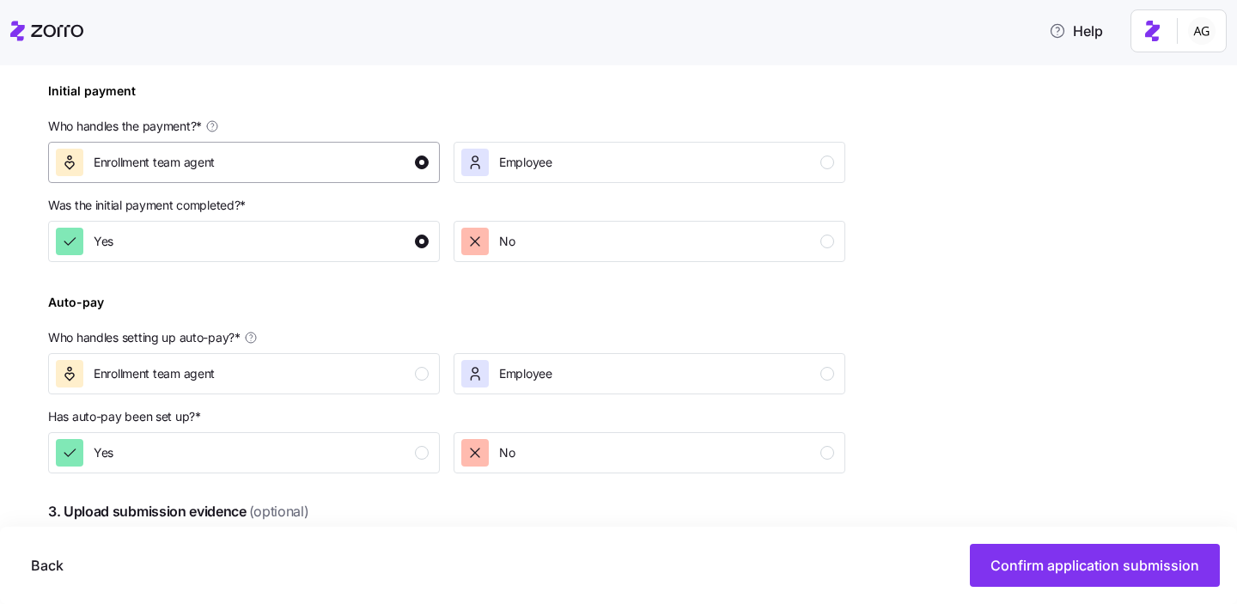
scroll to position [546, 0]
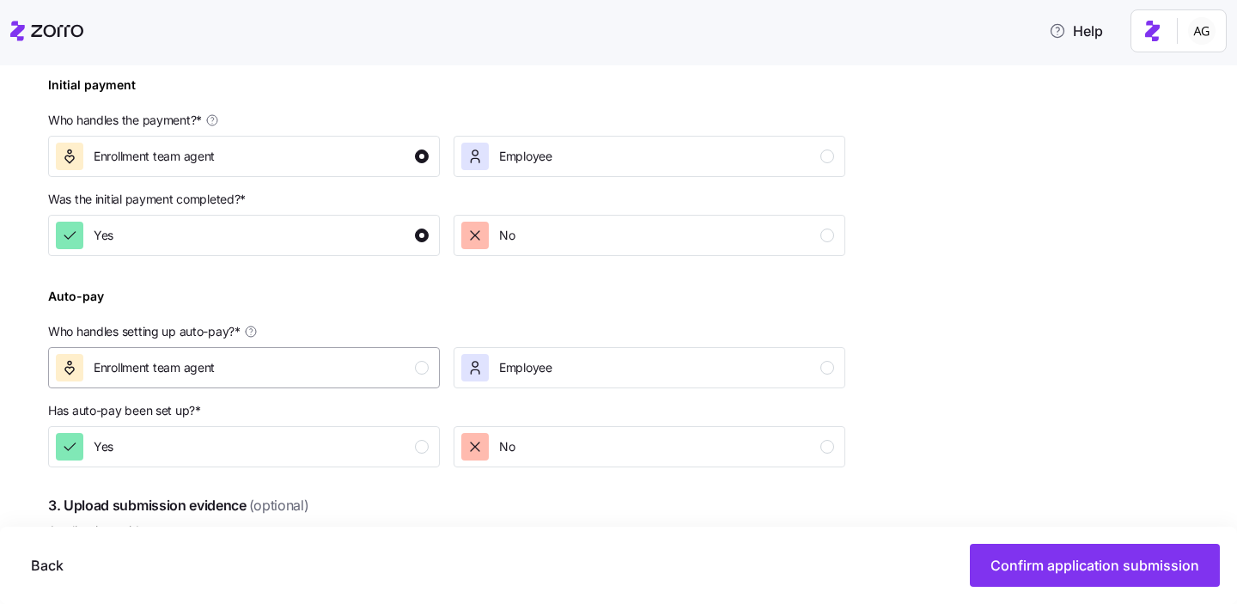
click at [320, 360] on div "Enrollment team agent" at bounding box center [242, 367] width 373 height 27
click at [313, 445] on div "Yes" at bounding box center [242, 446] width 373 height 27
click at [657, 354] on div "Employee" at bounding box center [647, 367] width 373 height 27
click at [639, 444] on div "No" at bounding box center [647, 446] width 373 height 27
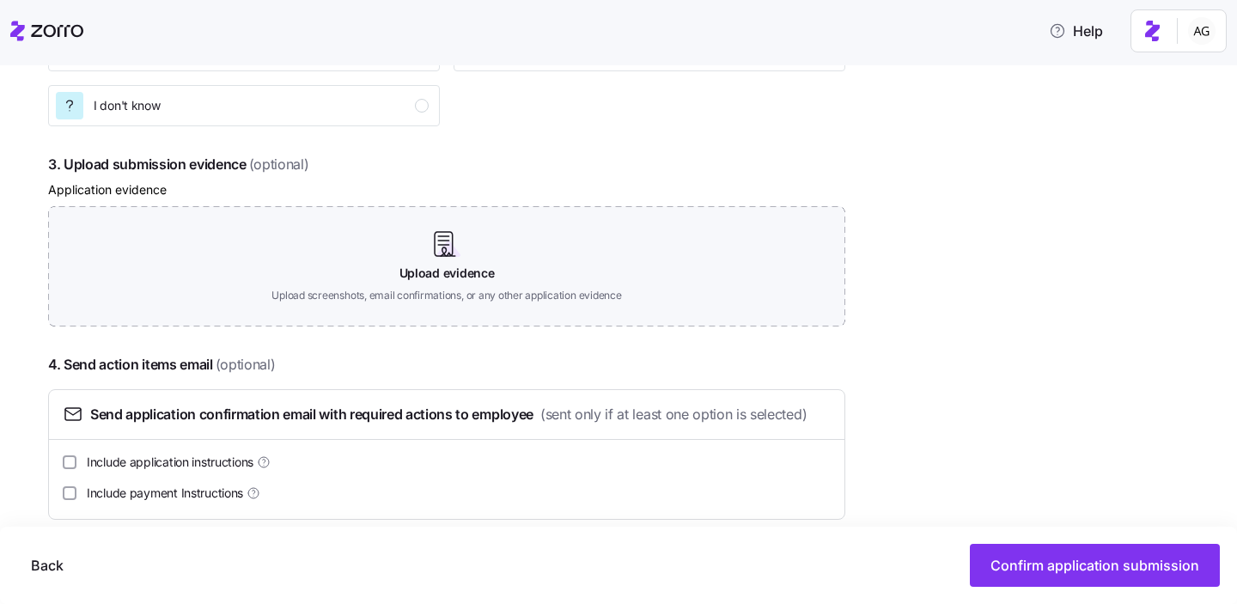
scroll to position [945, 0]
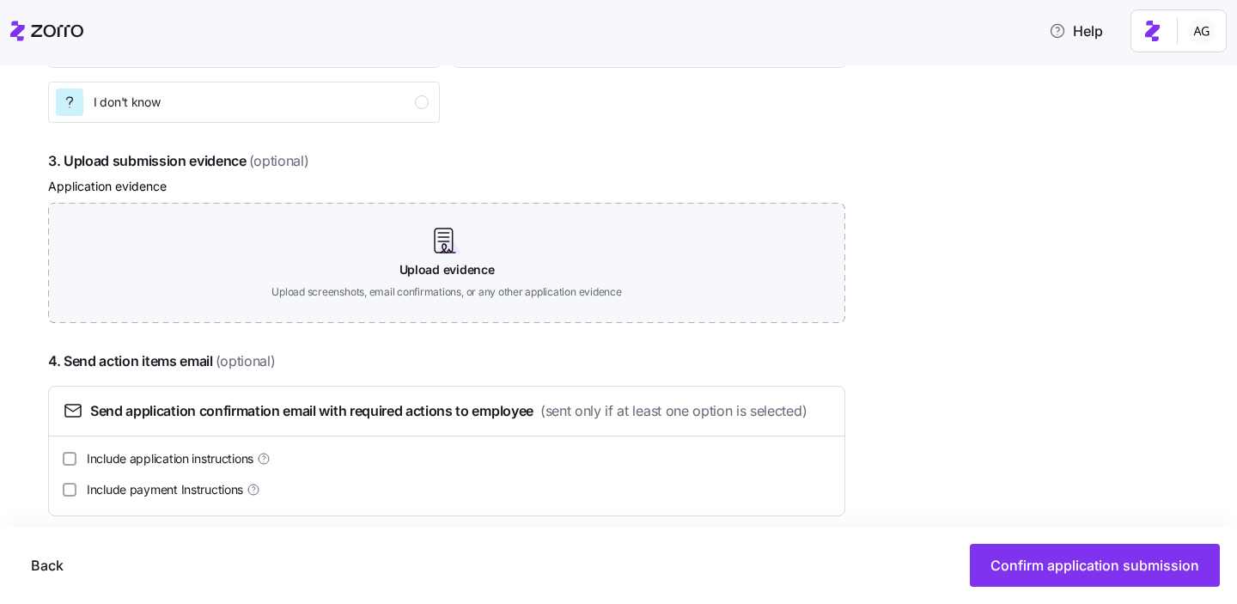
click at [162, 491] on span "Include payment Instructions" at bounding box center [165, 489] width 156 height 17
click at [76, 491] on input "Include payment Instructions" at bounding box center [70, 490] width 14 height 14
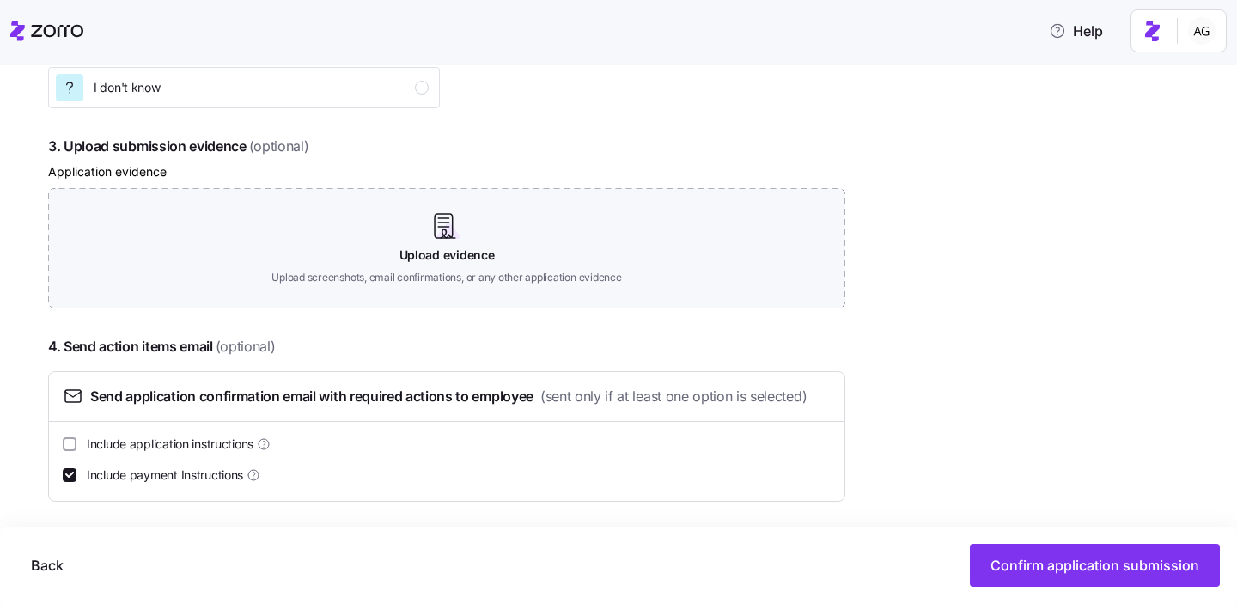
scroll to position [961, 0]
click at [177, 477] on span "Include payment Instructions" at bounding box center [165, 473] width 156 height 17
click at [76, 477] on input "Include payment Instructions" at bounding box center [70, 474] width 14 height 14
checkbox input "false"
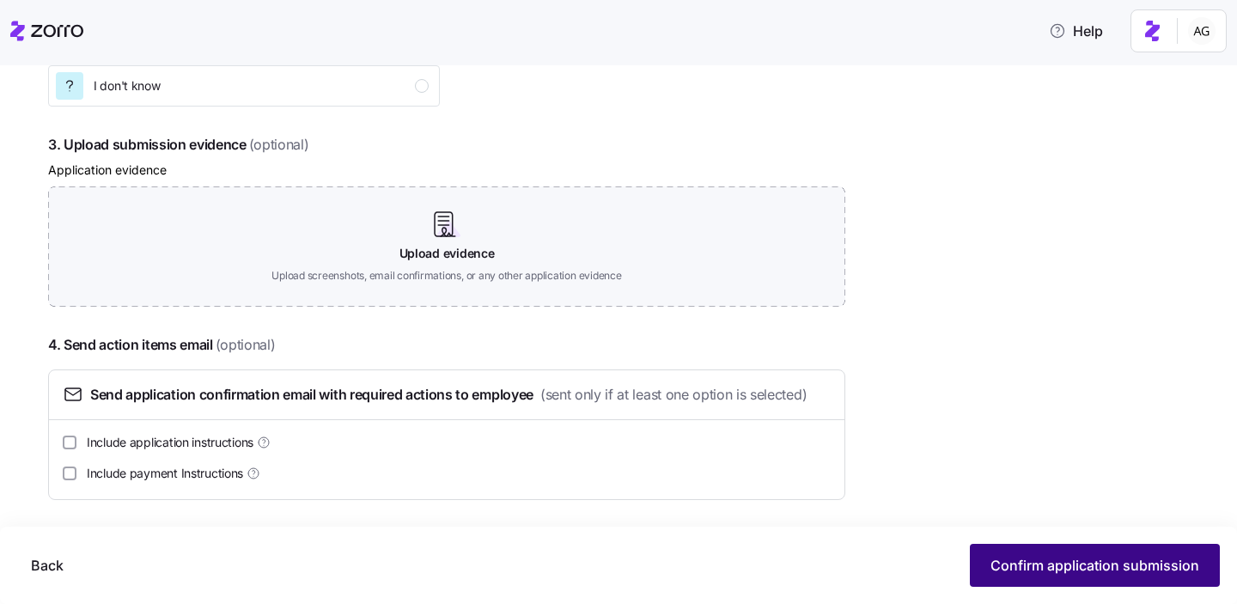
click at [1011, 557] on span "Confirm application submission" at bounding box center [1095, 565] width 209 height 21
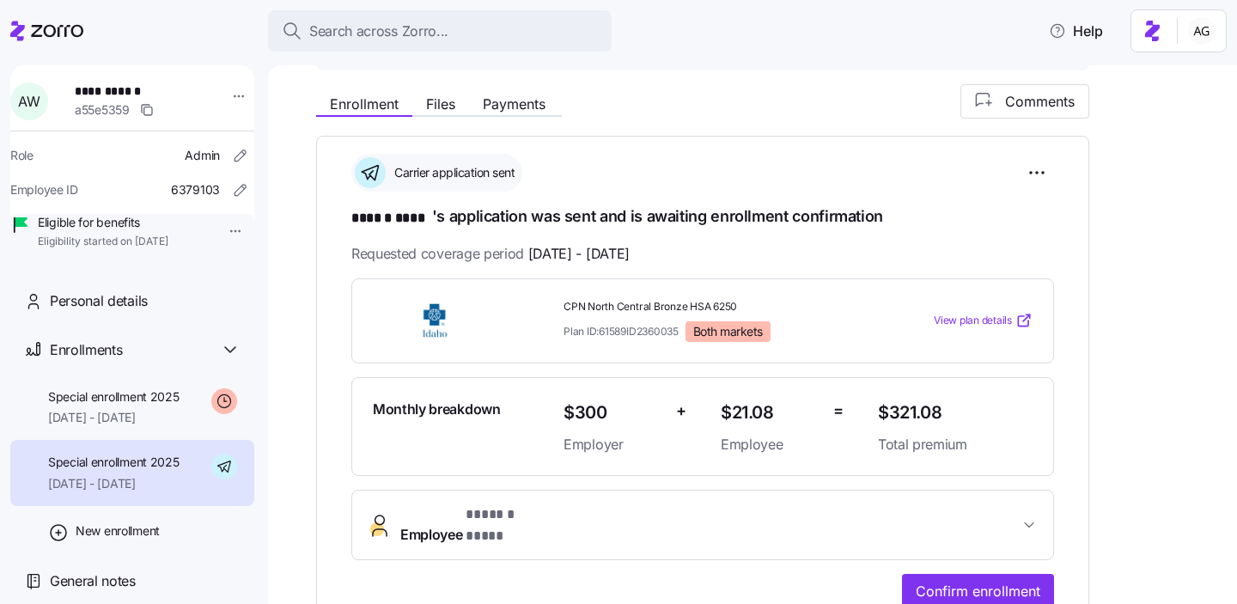
scroll to position [270, 0]
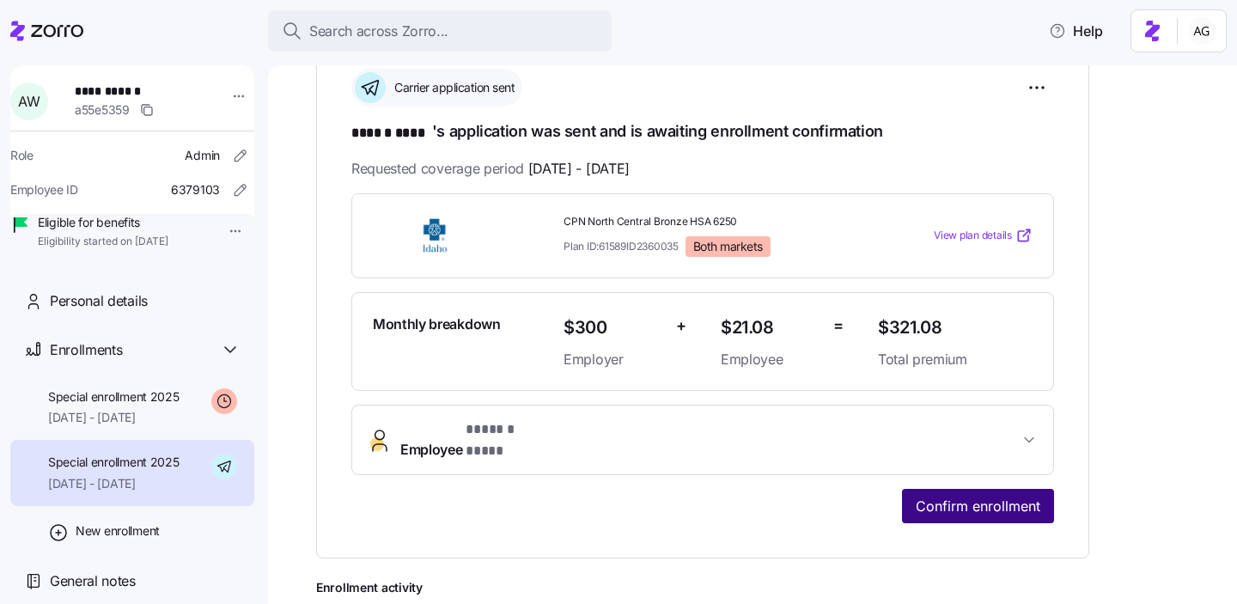
click at [927, 496] on span "Confirm enrollment" at bounding box center [978, 506] width 125 height 21
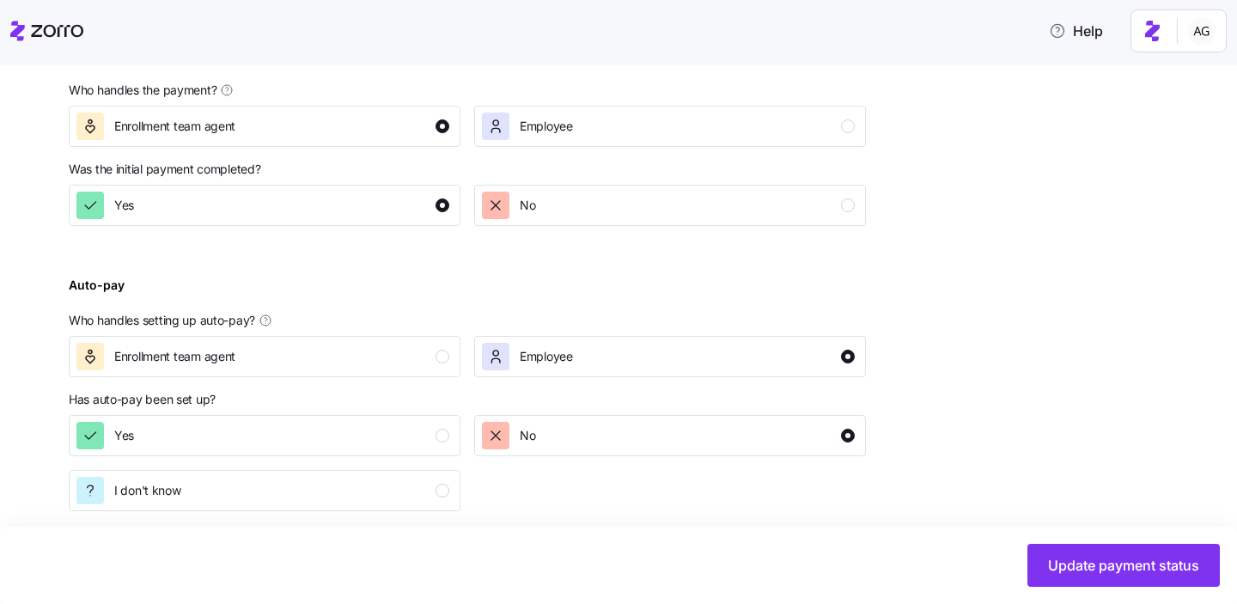
scroll to position [724, 0]
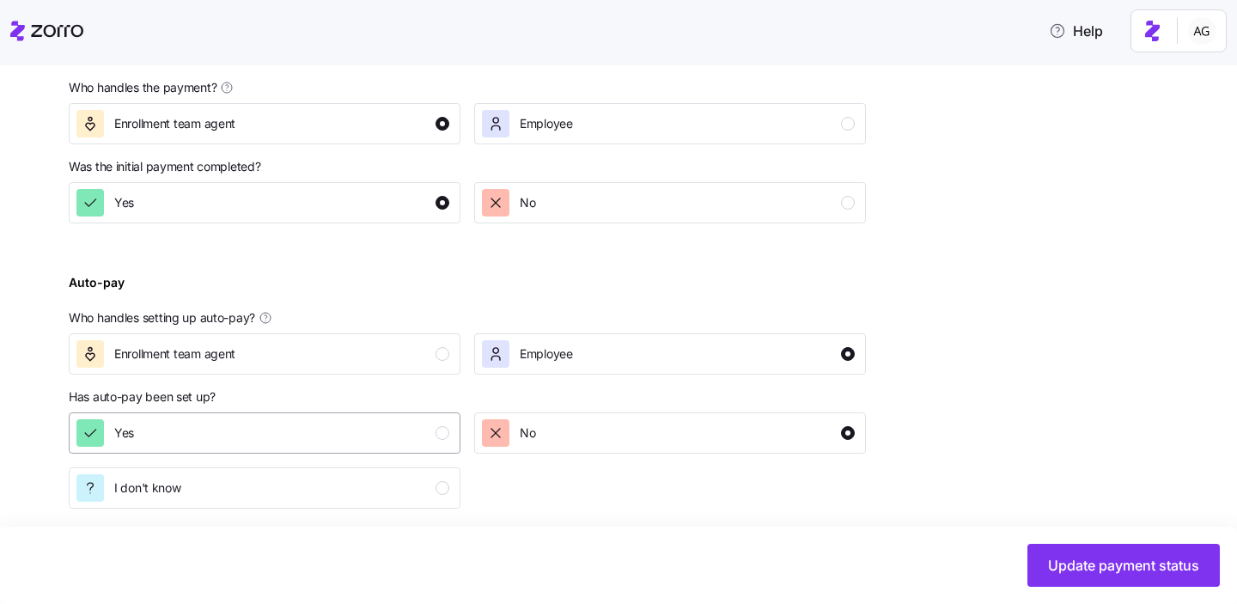
click at [397, 425] on div "Yes" at bounding box center [262, 432] width 373 height 27
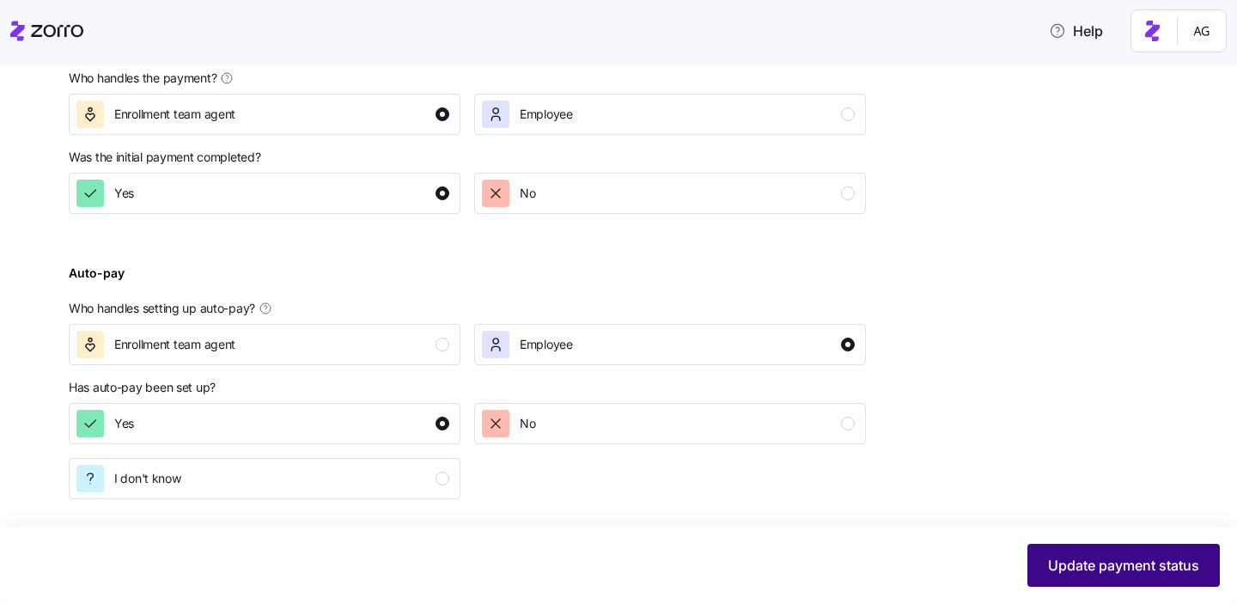
click at [1078, 569] on span "Update payment status" at bounding box center [1123, 565] width 151 height 21
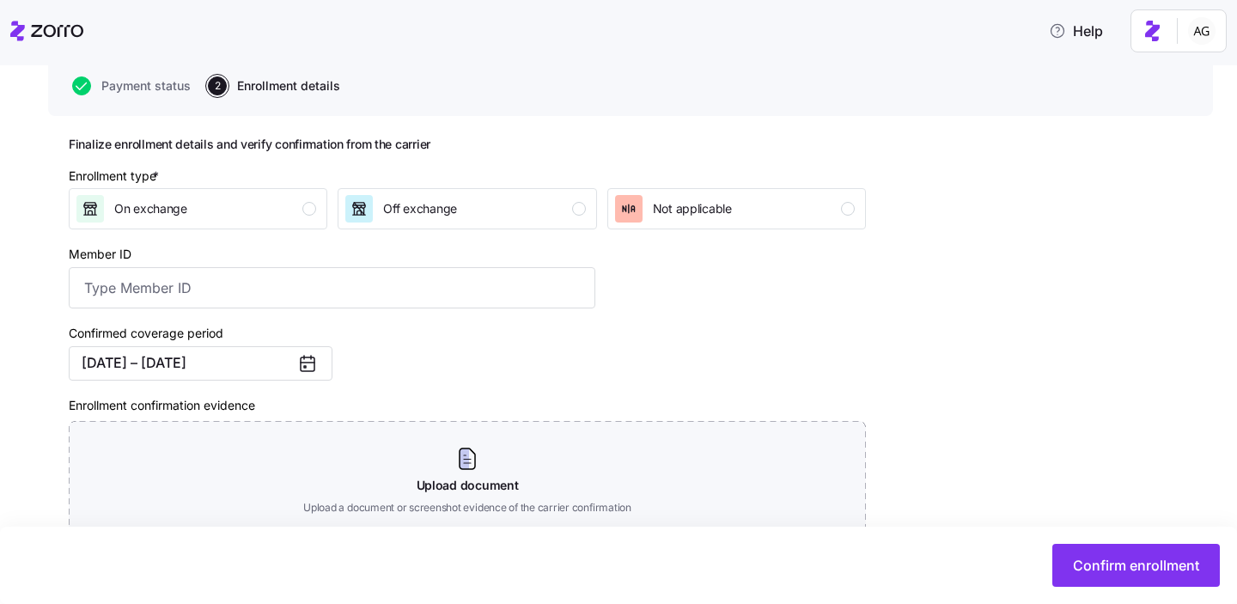
scroll to position [166, 0]
click at [235, 220] on div "On exchange" at bounding box center [196, 207] width 240 height 27
click at [450, 192] on button "Off exchange" at bounding box center [467, 207] width 259 height 41
click at [233, 293] on input "Member ID" at bounding box center [332, 286] width 527 height 41
click at [196, 293] on input "Member ID" at bounding box center [332, 286] width 527 height 41
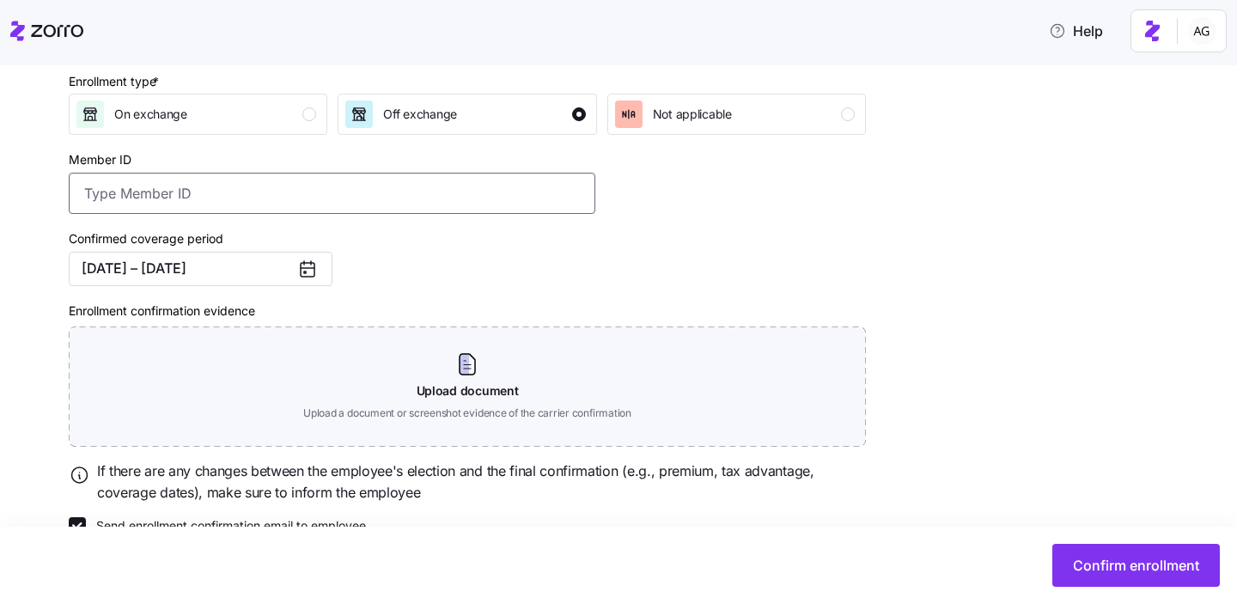
scroll to position [264, 0]
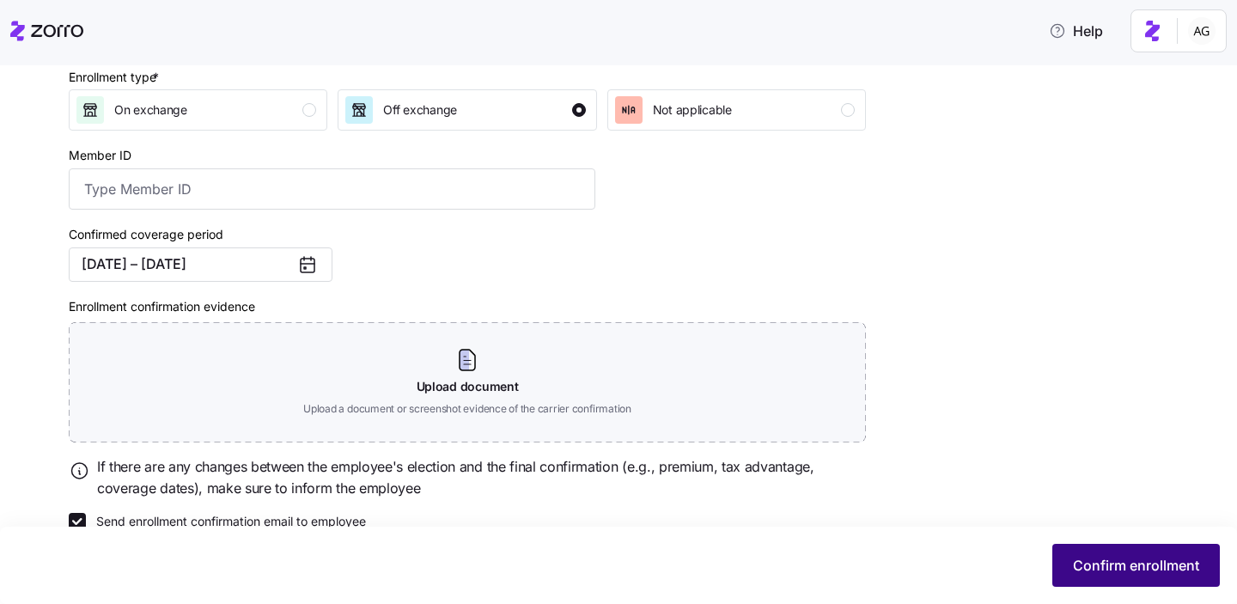
click at [1133, 560] on span "Confirm enrollment" at bounding box center [1136, 565] width 126 height 21
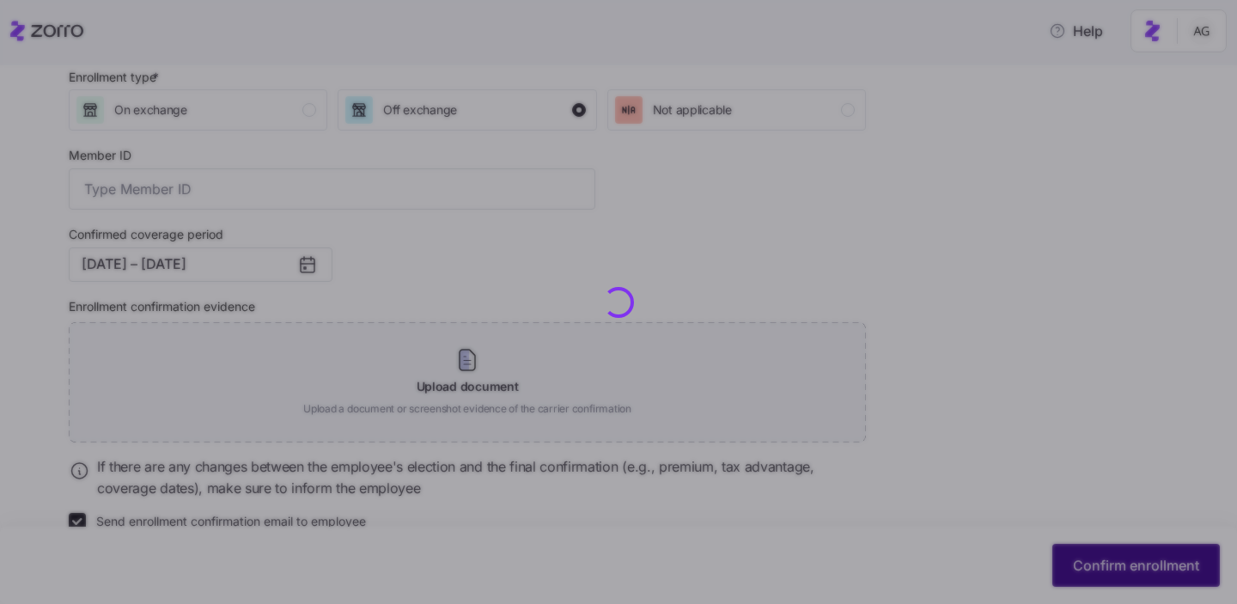
checkbox input "false"
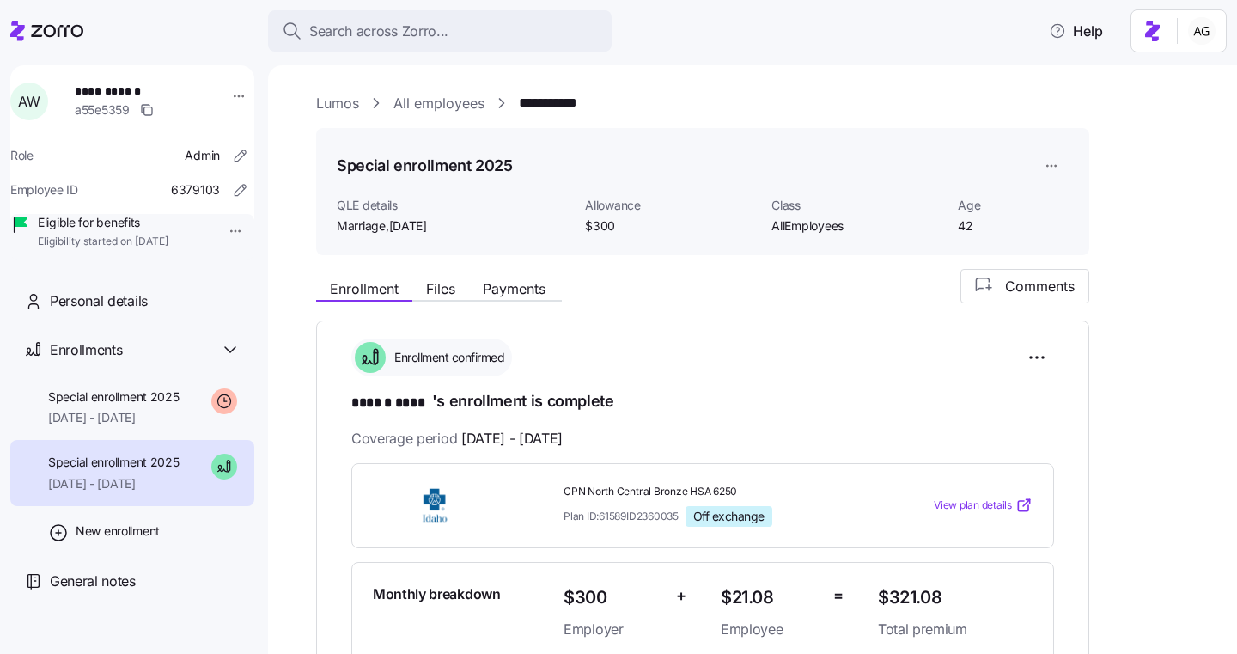
click at [50, 31] on icon at bounding box center [46, 31] width 73 height 21
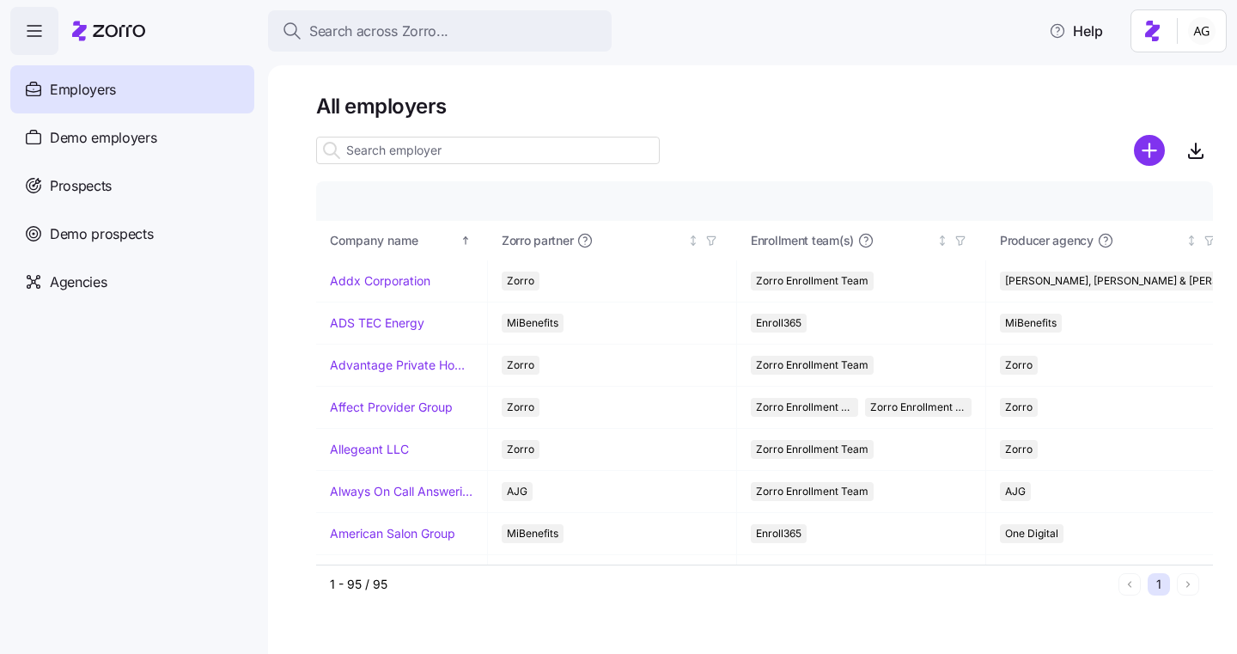
click at [407, 154] on input at bounding box center [488, 150] width 344 height 27
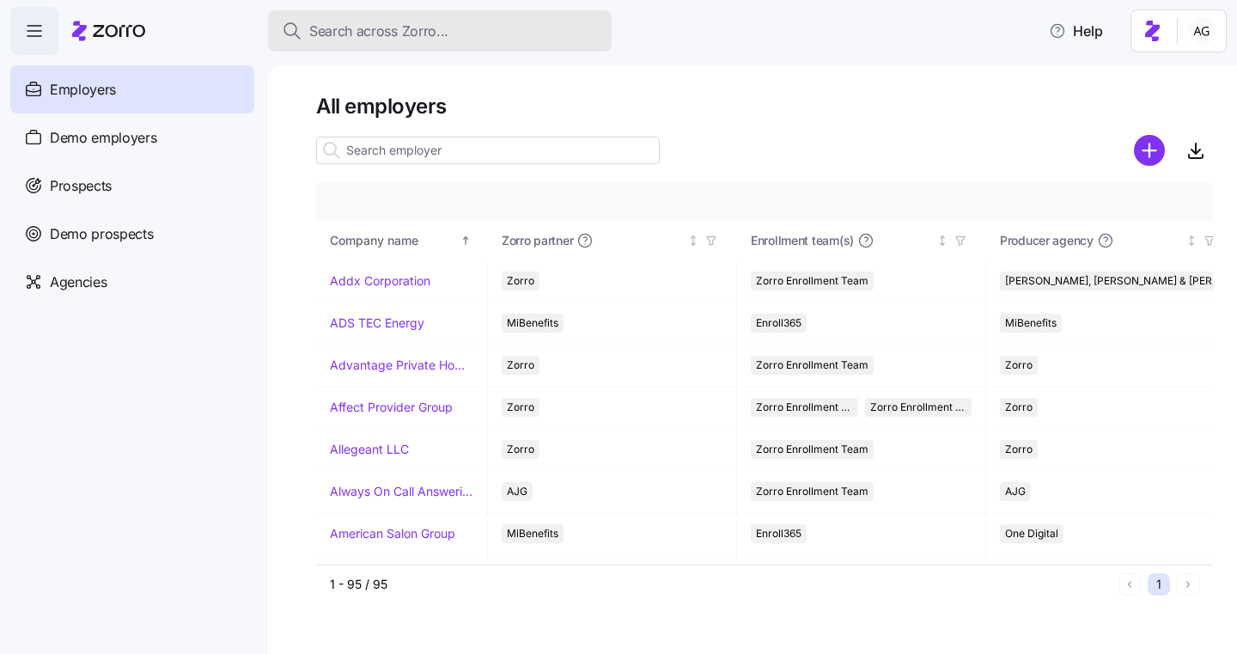
click at [402, 30] on span "Search across Zorro..." at bounding box center [378, 31] width 139 height 21
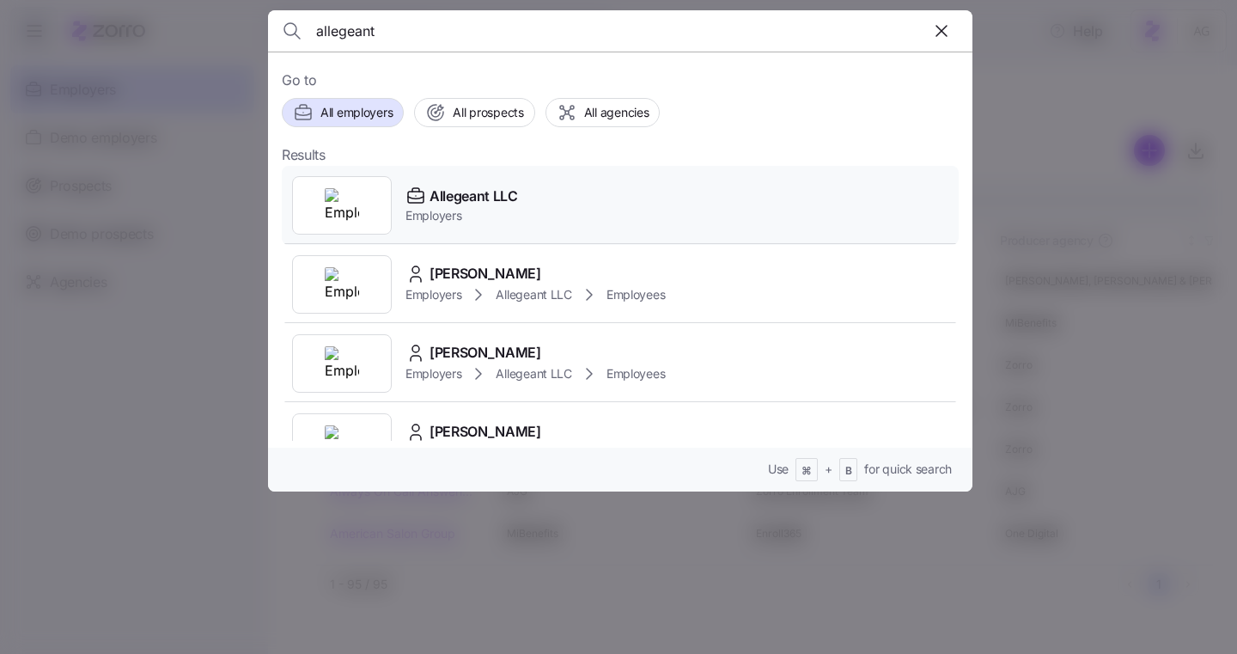
type input "allegeant"
click at [486, 204] on span "Allegeant LLC" at bounding box center [474, 196] width 89 height 21
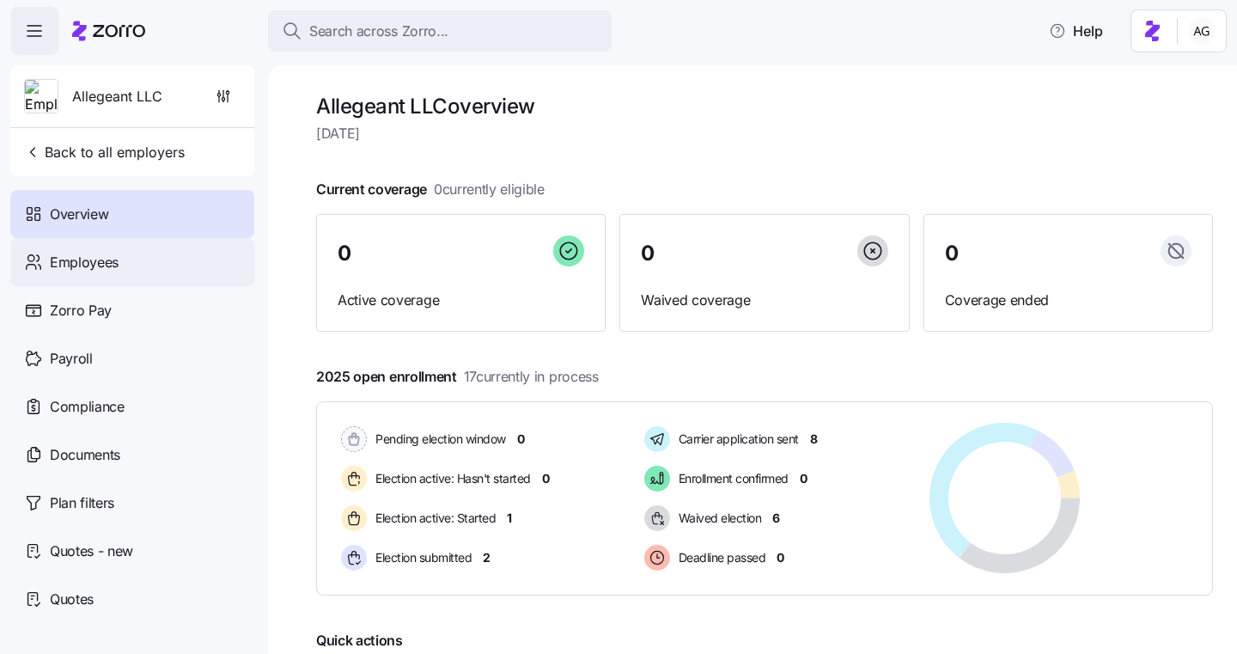
click at [131, 265] on div "Employees" at bounding box center [132, 262] width 244 height 48
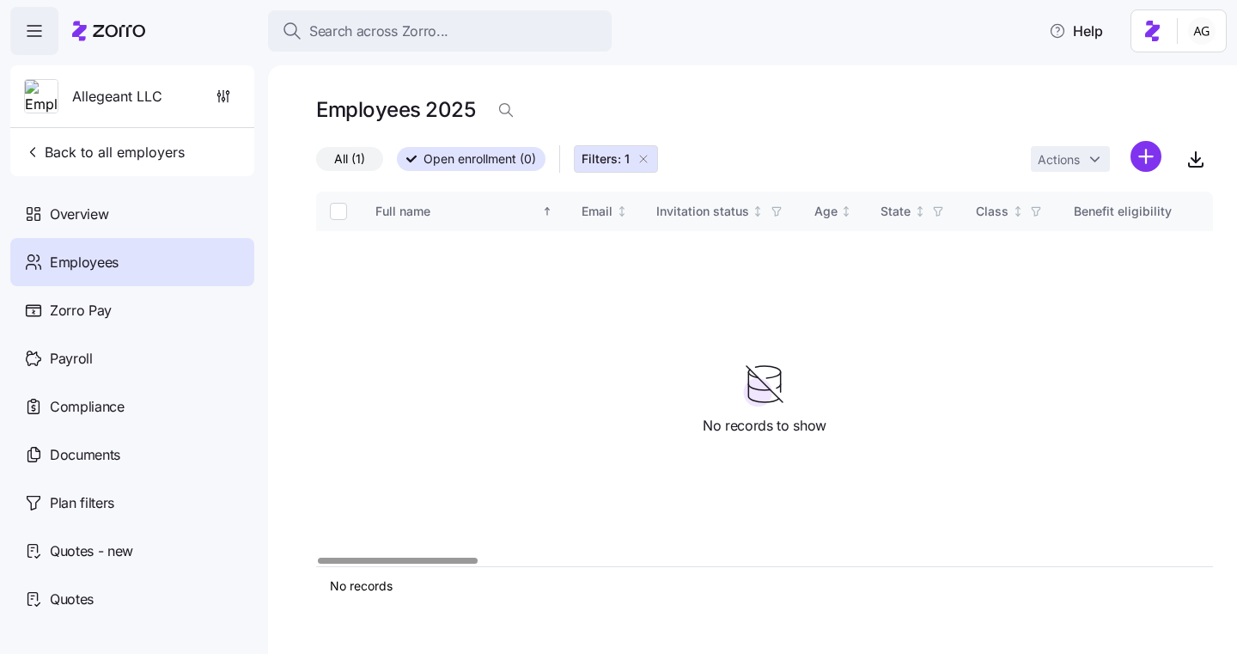
click at [644, 157] on icon "button" at bounding box center [644, 159] width 14 height 14
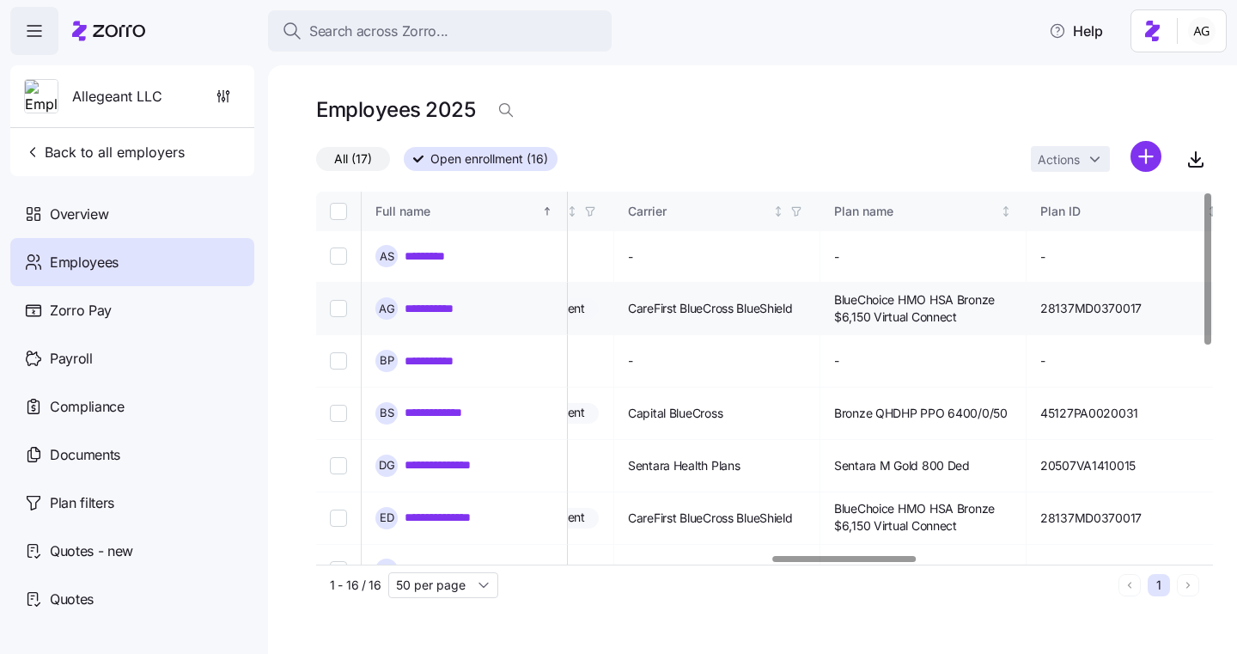
scroll to position [0, 2845]
click at [799, 211] on icon "button" at bounding box center [793, 211] width 12 height 12
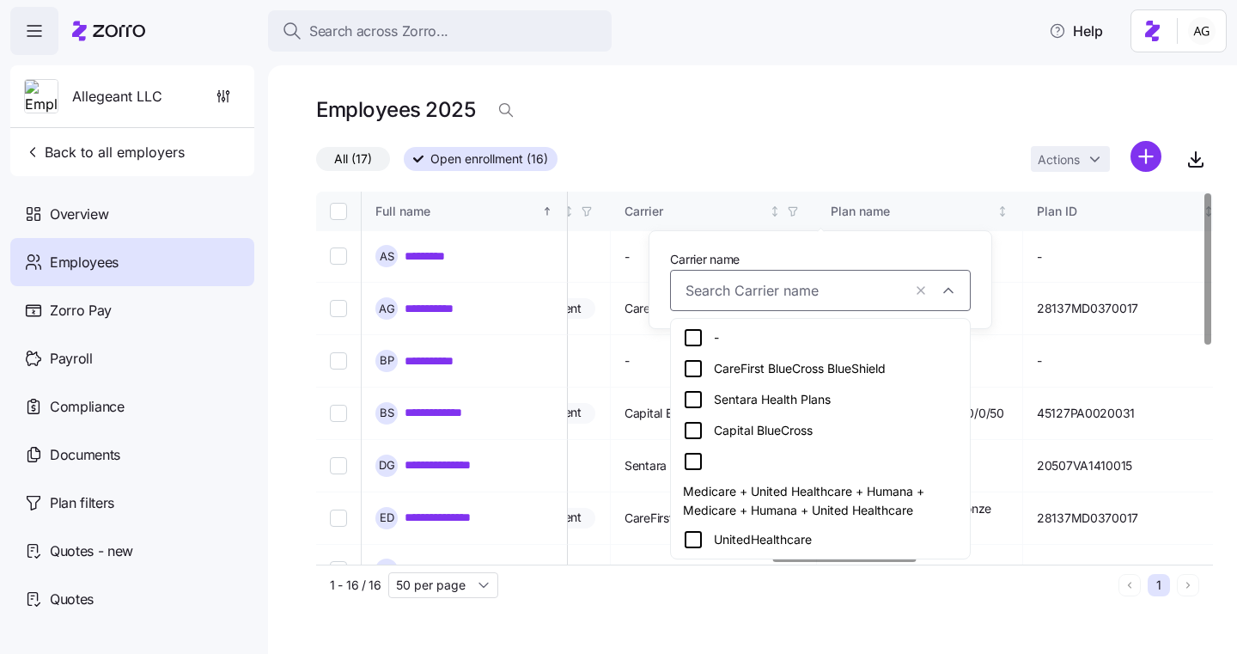
click at [768, 361] on div "CareFirst BlueCross BlueShield" at bounding box center [820, 368] width 275 height 21
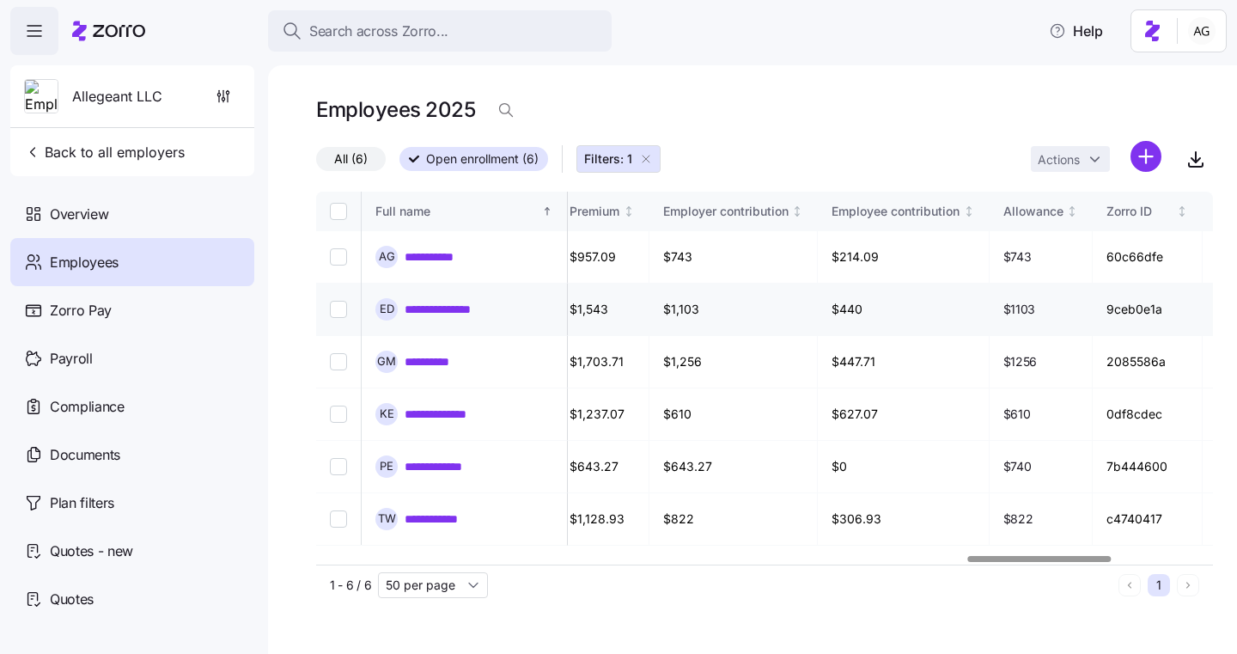
scroll to position [0, 4062]
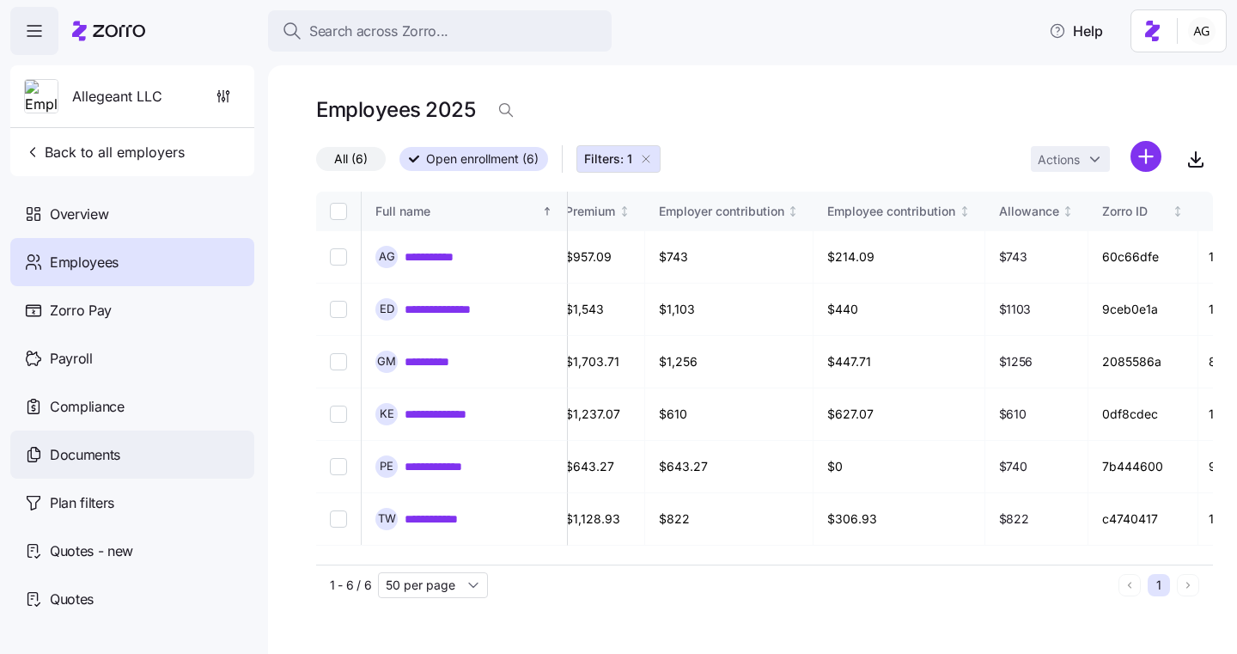
click at [124, 451] on div "Documents" at bounding box center [132, 454] width 244 height 48
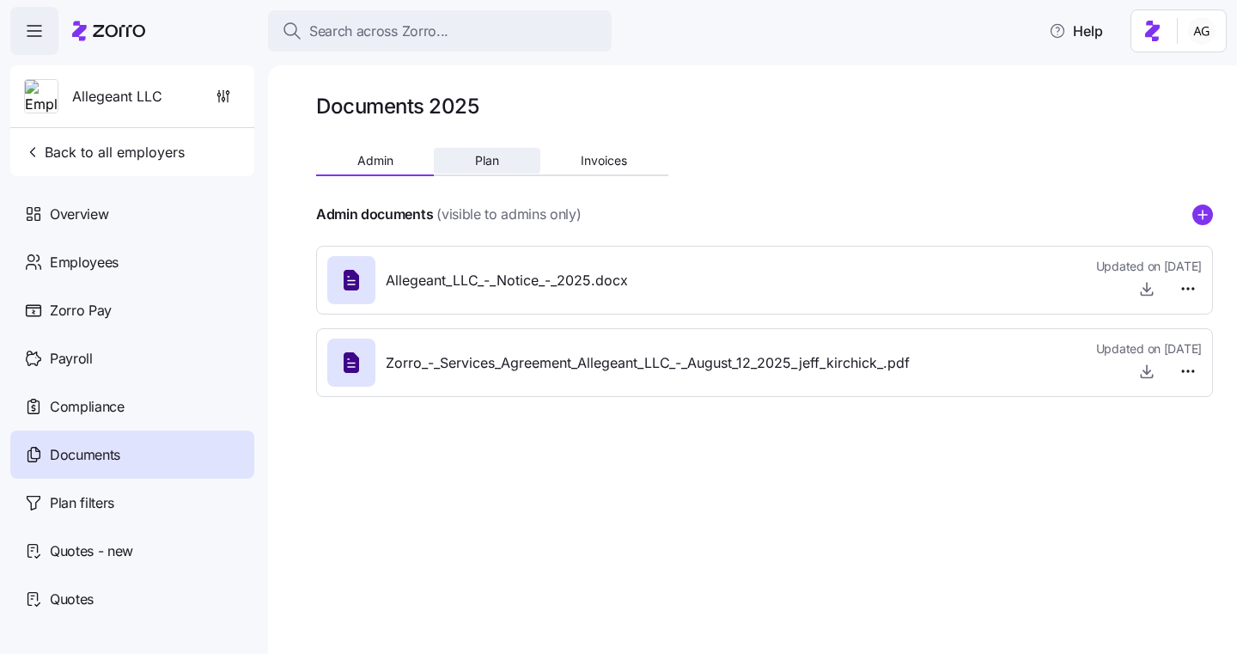
click at [479, 168] on button "Plan" at bounding box center [487, 161] width 106 height 26
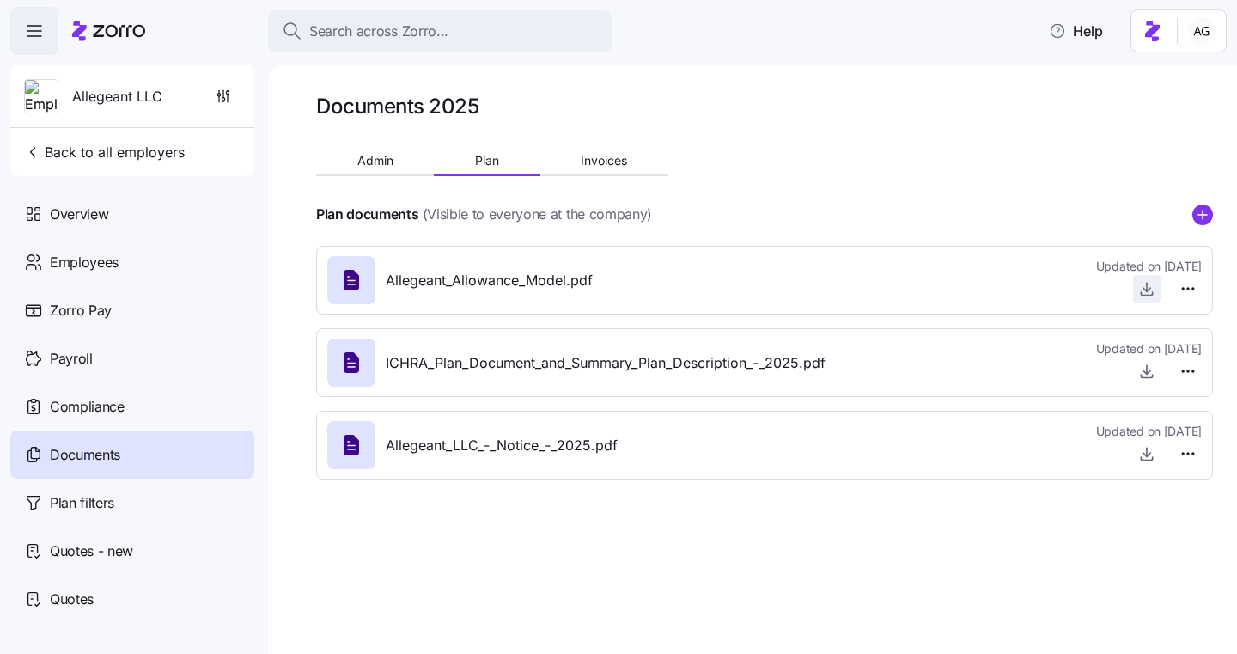
click at [1150, 290] on icon "button" at bounding box center [1146, 288] width 17 height 17
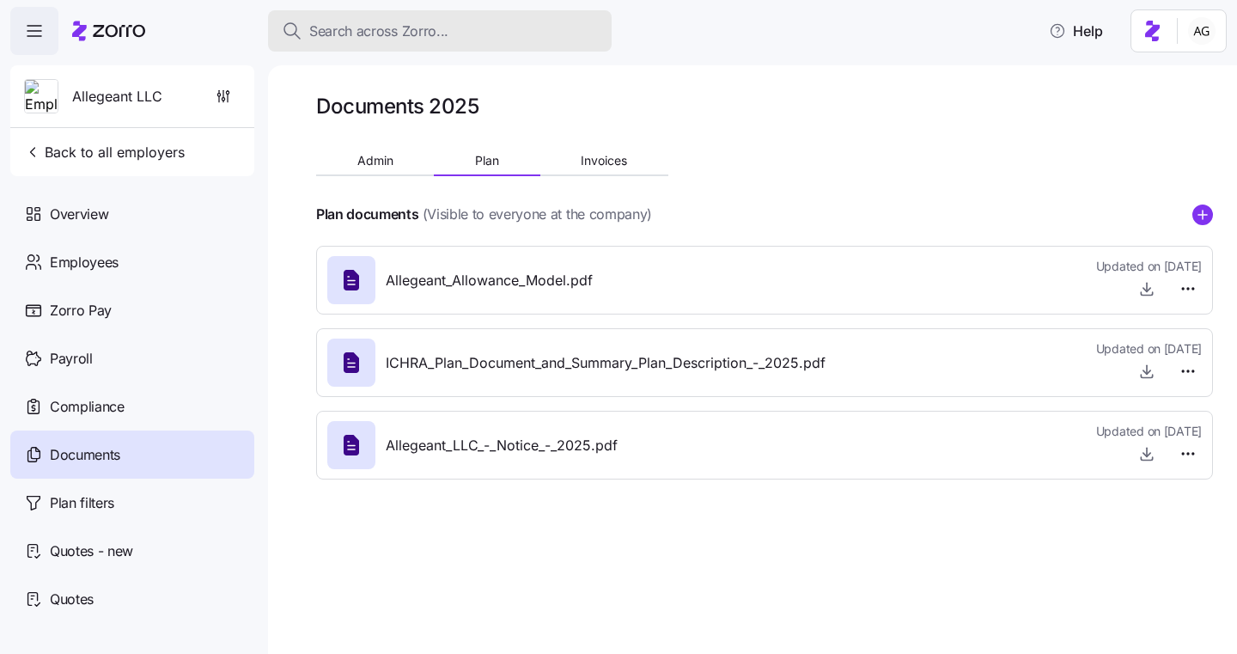
click at [424, 35] on span "Search across Zorro..." at bounding box center [378, 31] width 139 height 21
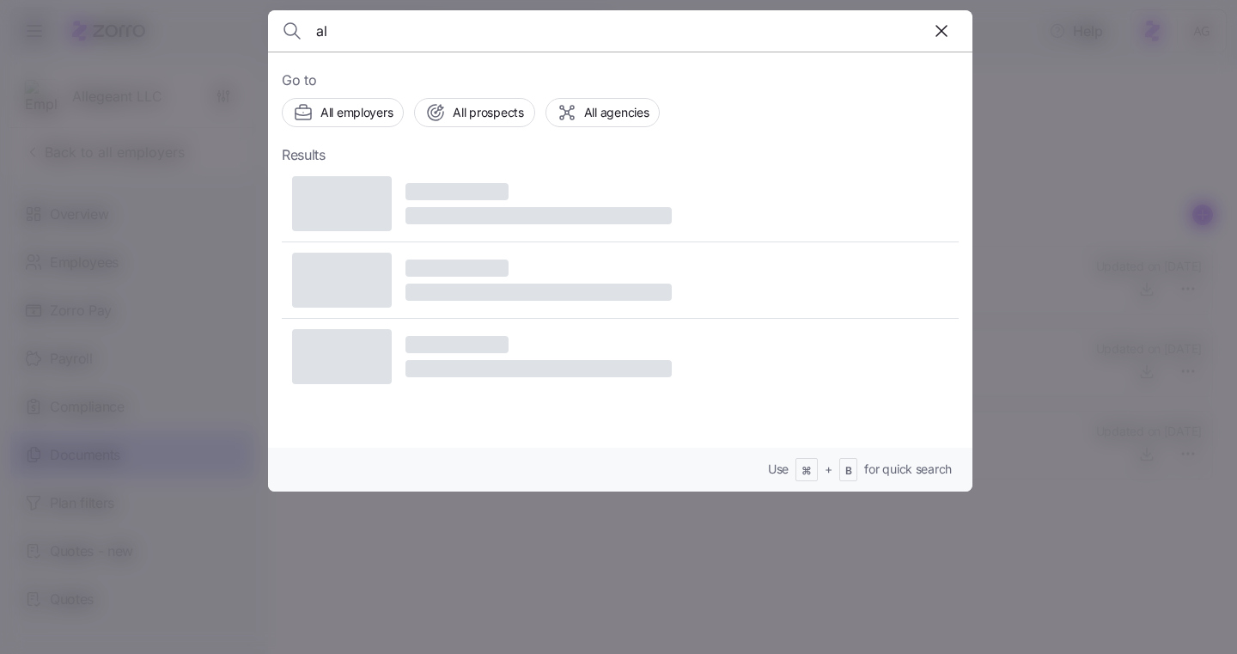
type input "a"
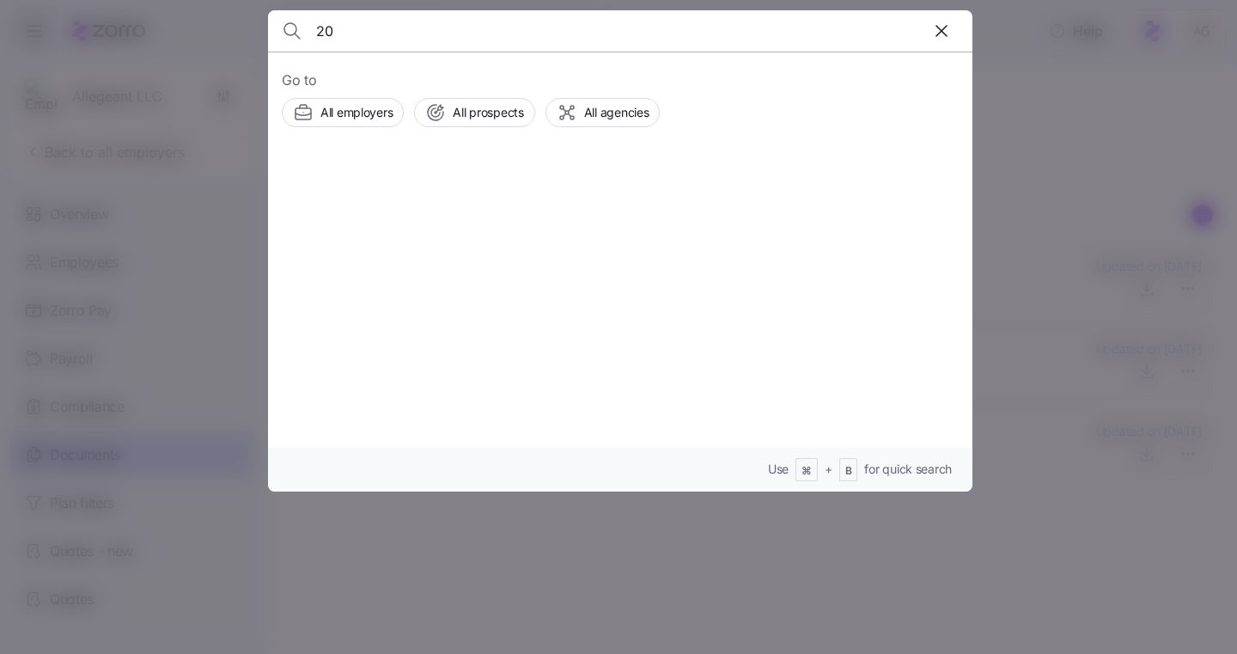
type input "2"
type input "addx"
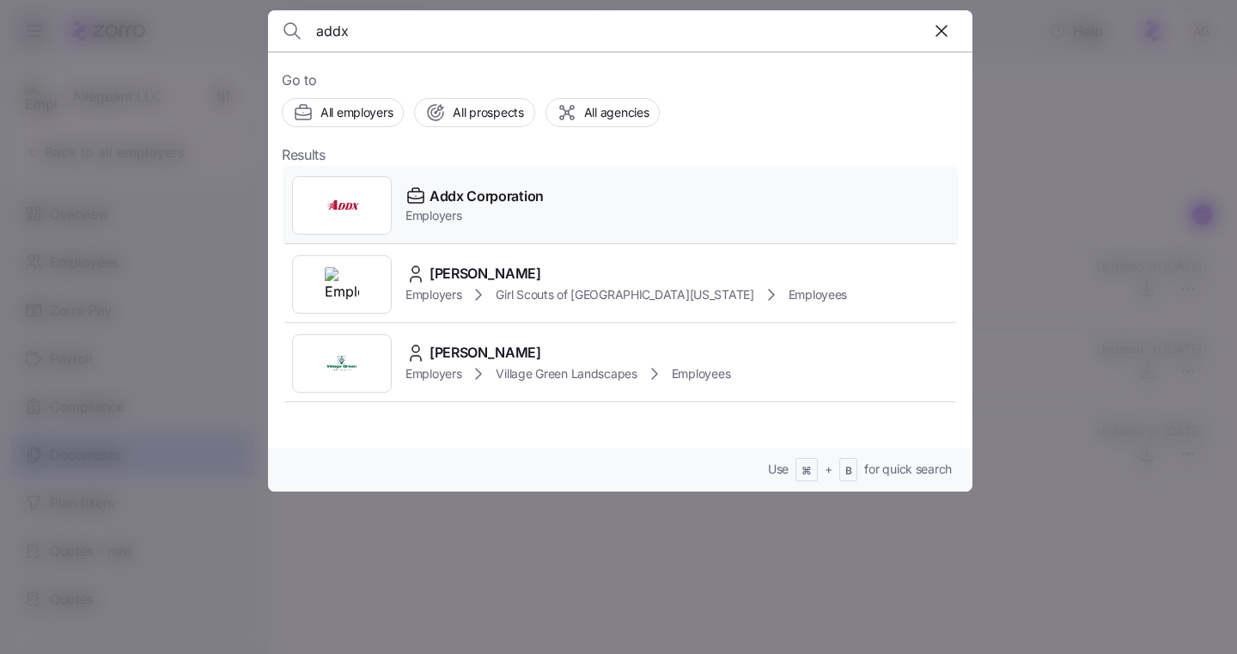
click at [486, 199] on span "Addx Corporation" at bounding box center [487, 196] width 114 height 21
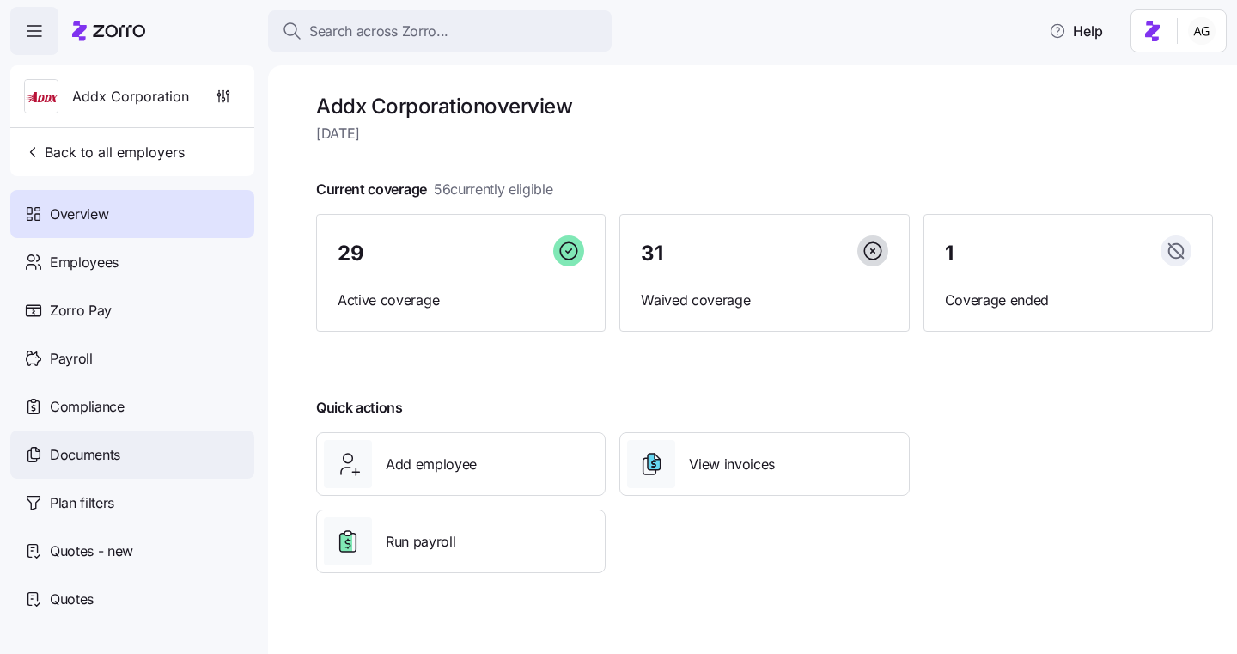
click at [91, 462] on span "Documents" at bounding box center [85, 454] width 70 height 21
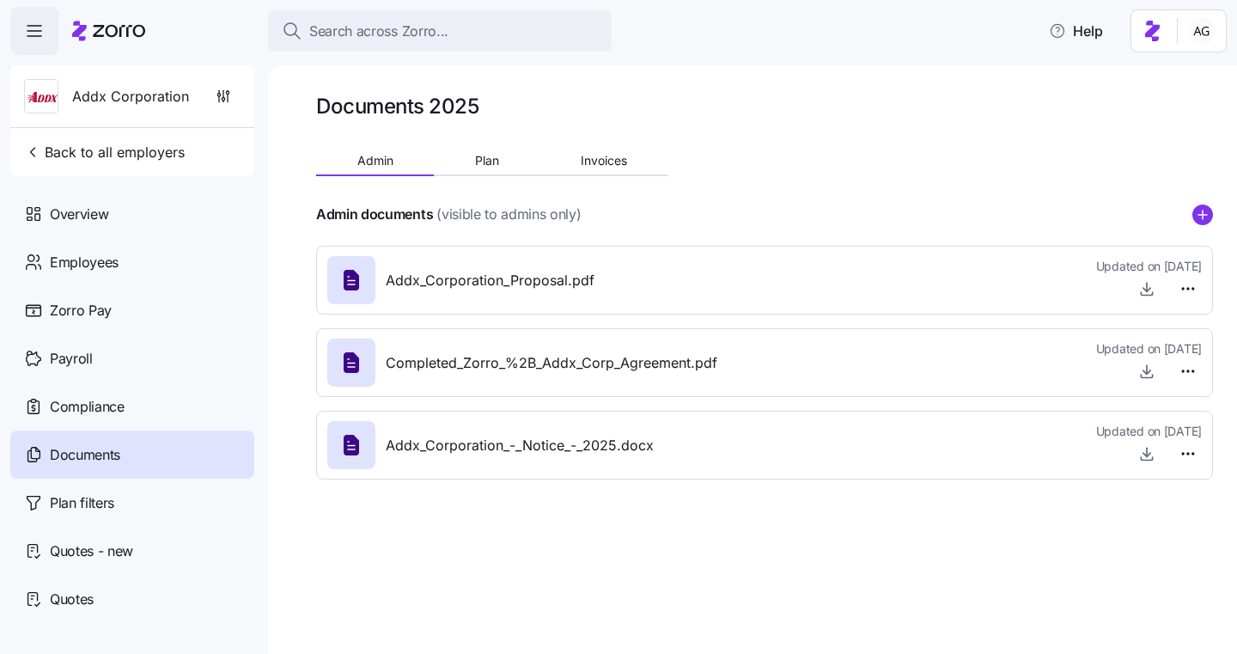
click at [549, 279] on span "Addx_Corporation_Proposal.pdf" at bounding box center [490, 280] width 209 height 21
click at [1142, 287] on icon "button" at bounding box center [1146, 288] width 17 height 17
